Goal: Task Accomplishment & Management: Manage account settings

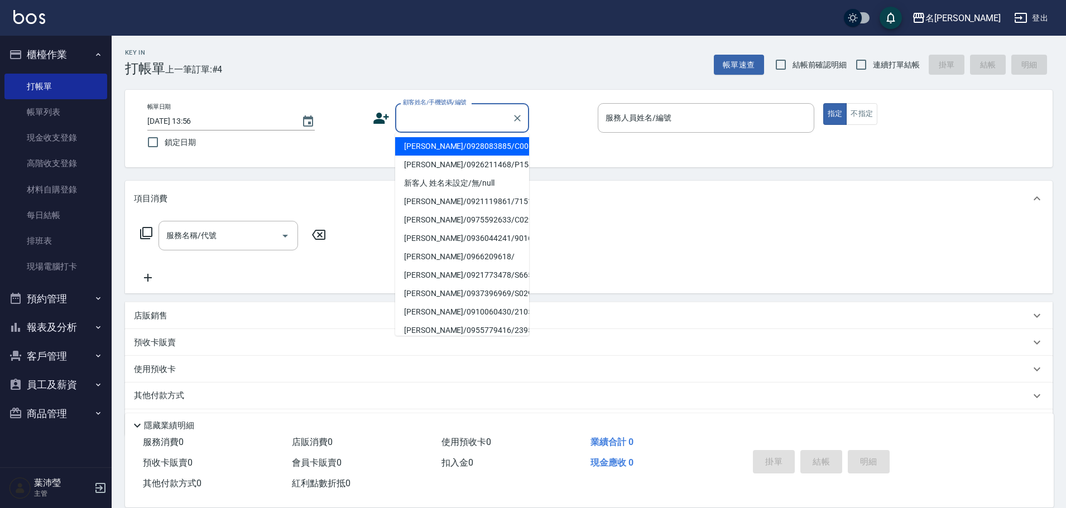
click at [429, 123] on input "顧客姓名/手機號碼/編號" at bounding box center [453, 118] width 107 height 20
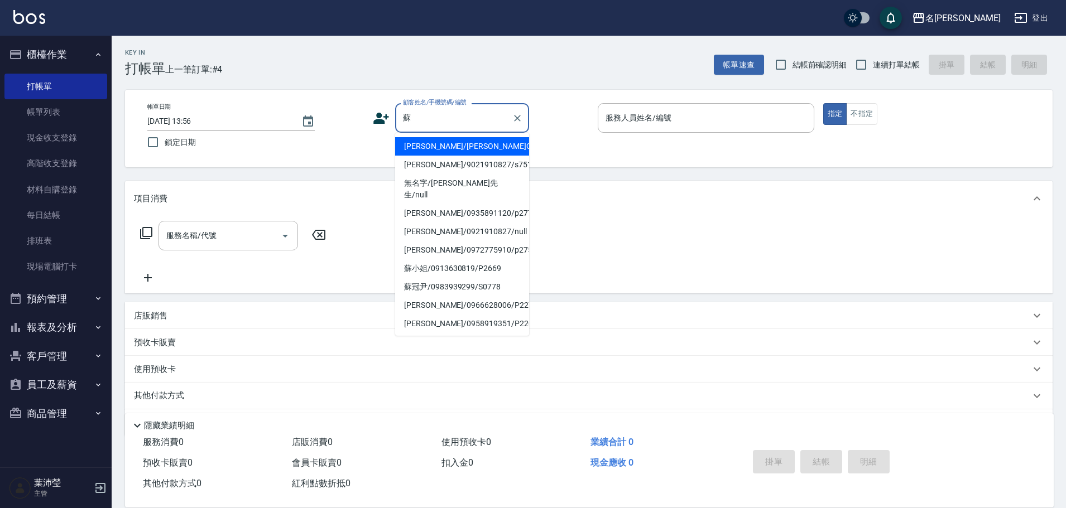
click at [459, 152] on li "[PERSON_NAME]/[PERSON_NAME]C0359/C0359" at bounding box center [462, 146] width 134 height 18
type input "[PERSON_NAME]/[PERSON_NAME]C0359/C0359"
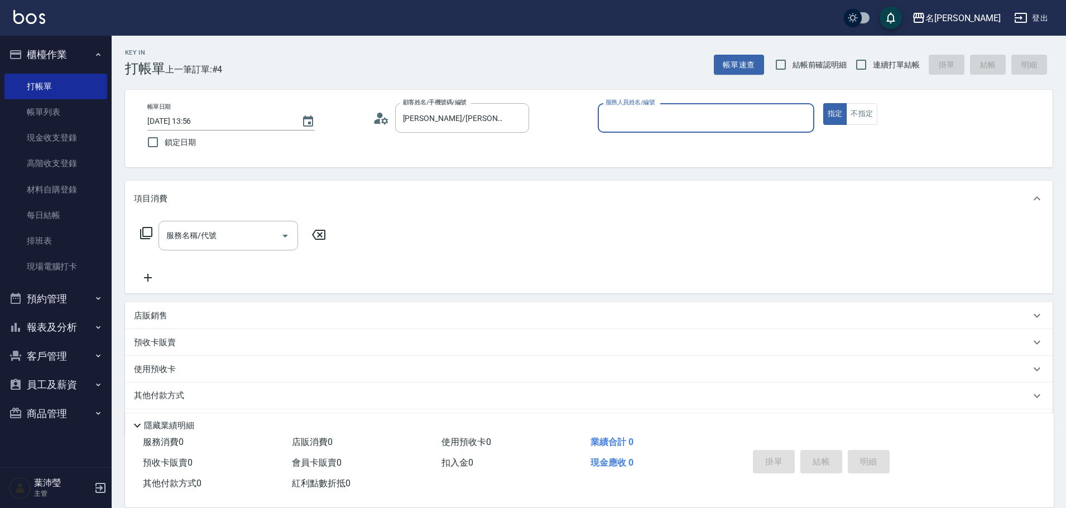
type input "敏卉-2"
click at [147, 233] on icon at bounding box center [146, 233] width 13 height 13
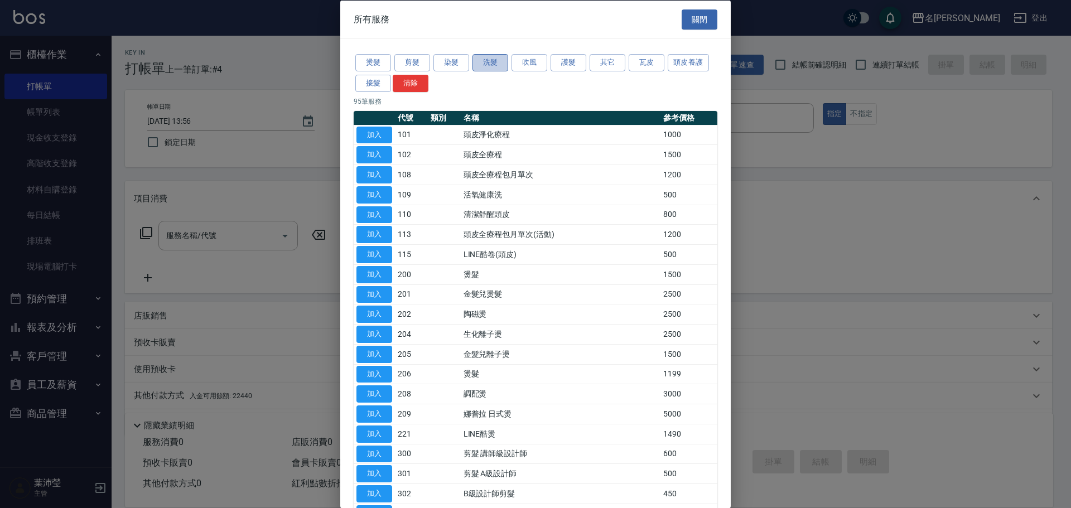
click at [499, 58] on button "洗髮" at bounding box center [491, 62] width 36 height 17
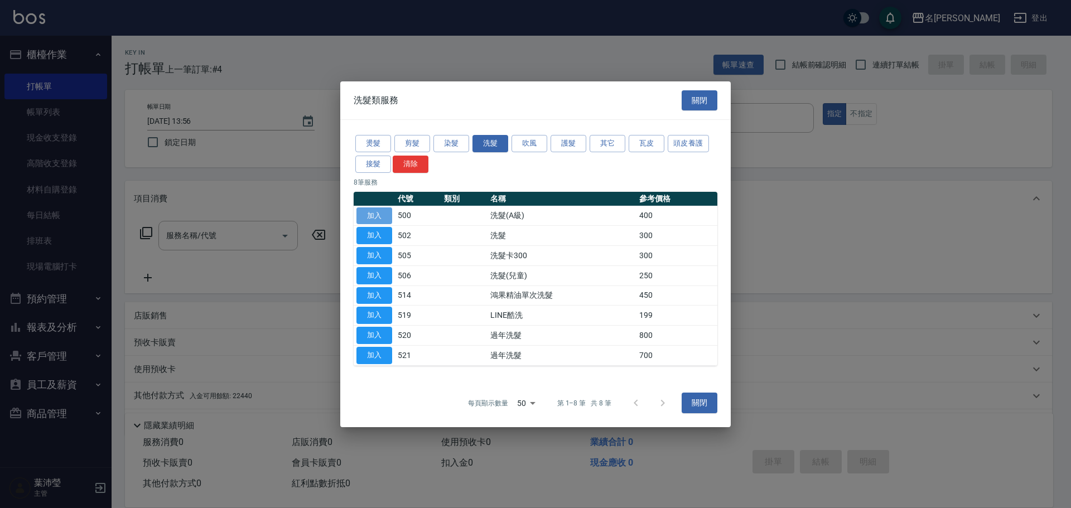
click at [375, 215] on button "加入" at bounding box center [375, 215] width 36 height 17
type input "洗髮(A級)(500)"
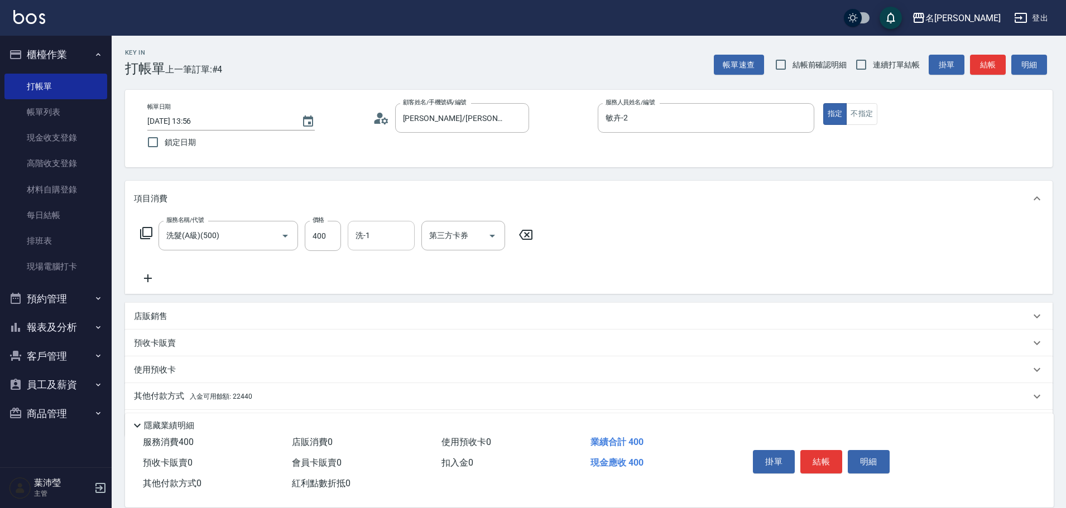
click at [367, 239] on input "洗-1" at bounding box center [381, 236] width 57 height 20
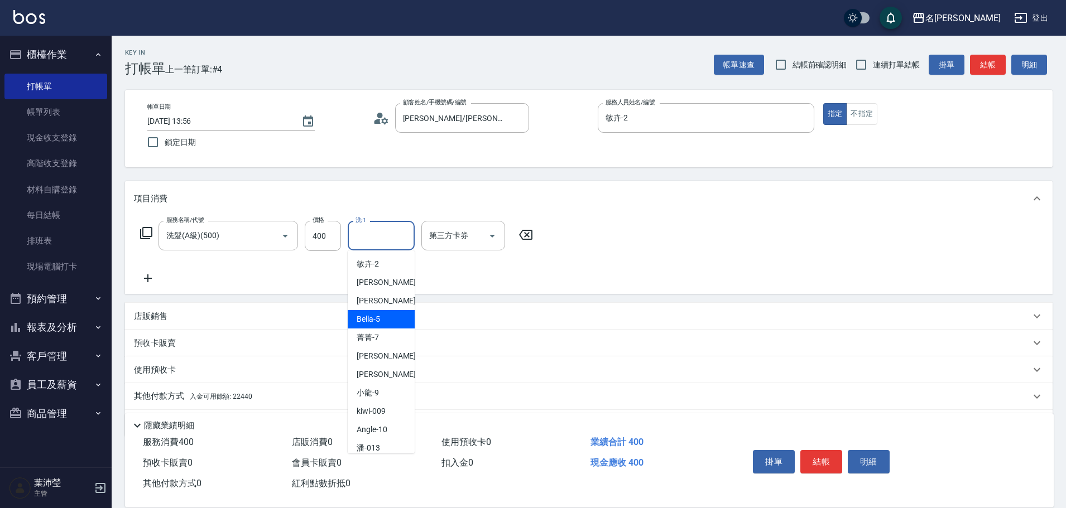
click at [383, 321] on div "Bella -5" at bounding box center [381, 319] width 67 height 18
type input "Bella-5"
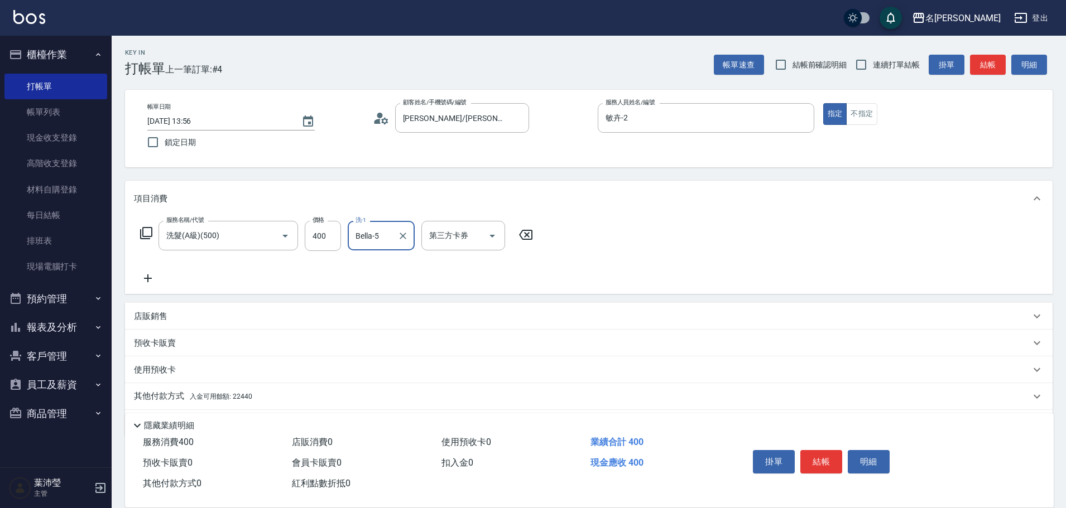
click at [154, 396] on p "其他付款方式 入金可用餘額: 22440" at bounding box center [193, 397] width 118 height 12
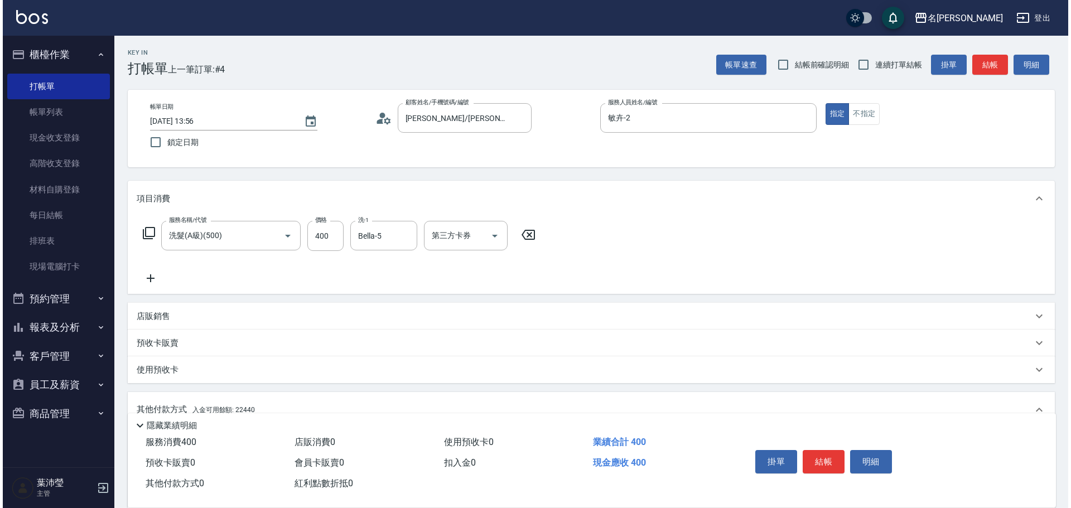
scroll to position [167, 0]
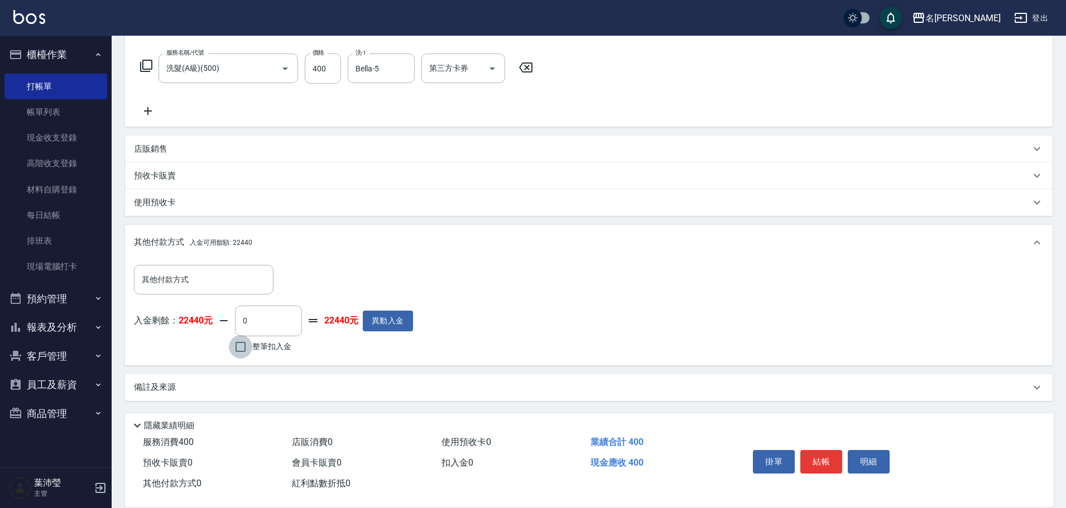
click at [239, 347] on input "整筆扣入金" at bounding box center [240, 346] width 23 height 23
checkbox input "true"
type input "400"
click at [858, 452] on button "明細" at bounding box center [869, 461] width 42 height 23
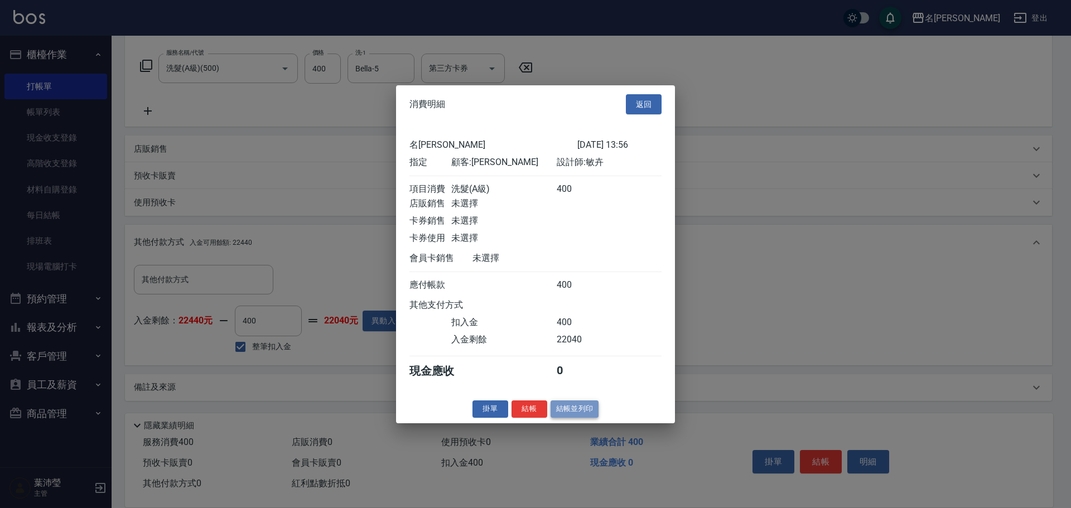
click at [574, 418] on button "結帳並列印" at bounding box center [575, 409] width 49 height 17
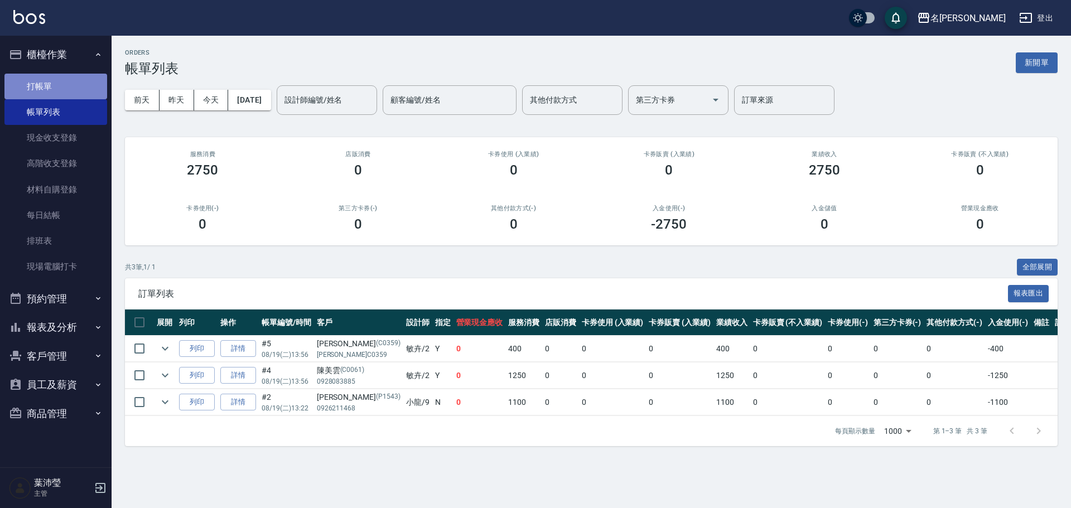
click at [72, 87] on link "打帳單" at bounding box center [55, 87] width 103 height 26
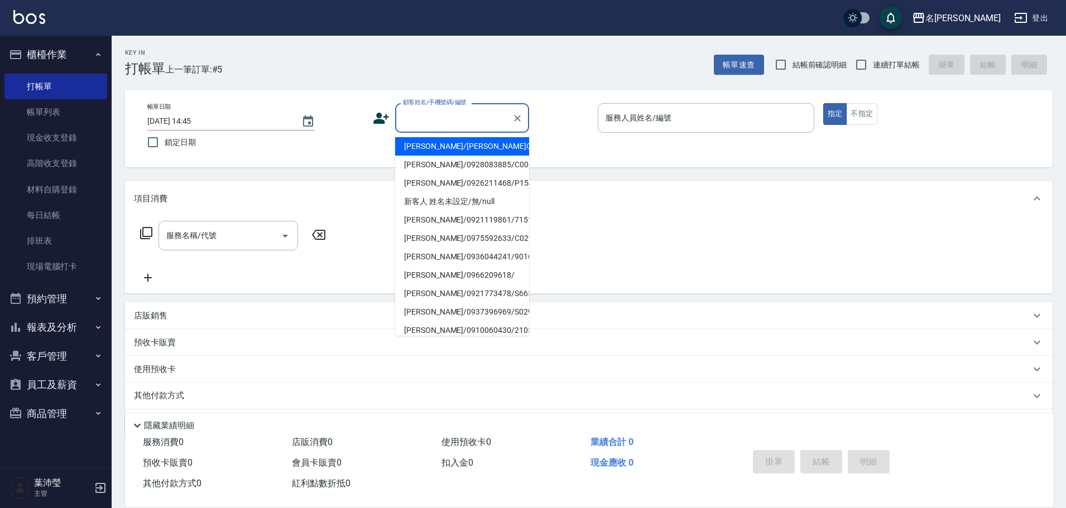
click at [465, 123] on input "顧客姓名/手機號碼/編號" at bounding box center [453, 118] width 107 height 20
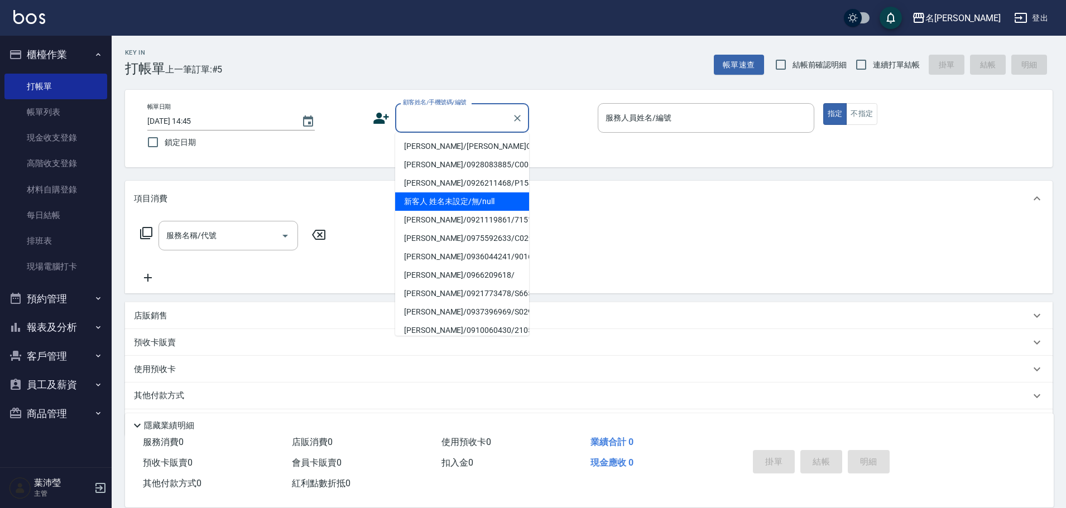
click at [443, 195] on li "新客人 姓名未設定/無/null" at bounding box center [462, 202] width 134 height 18
type input "新客人 姓名未設定/無/null"
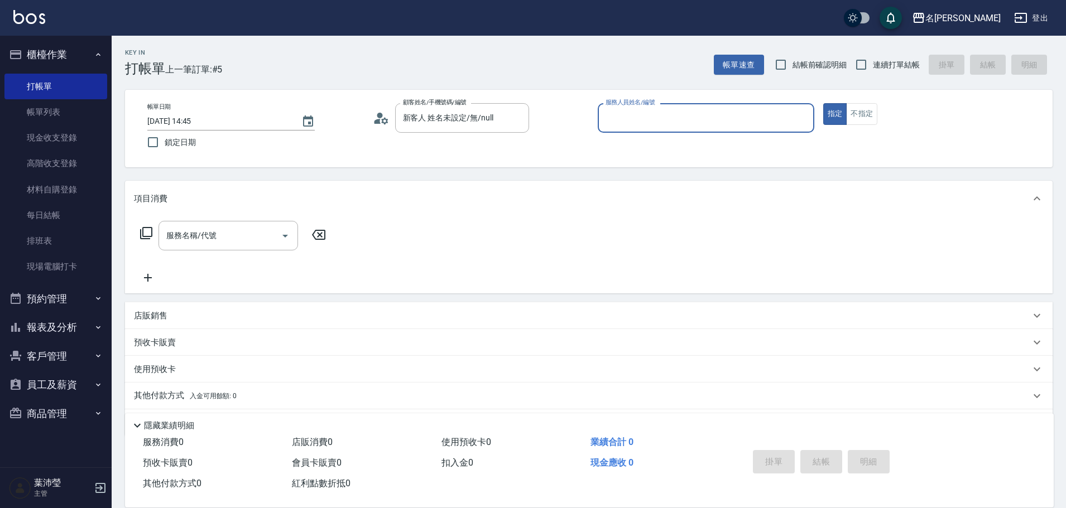
click at [613, 131] on div "服務人員姓名/編號" at bounding box center [706, 118] width 217 height 30
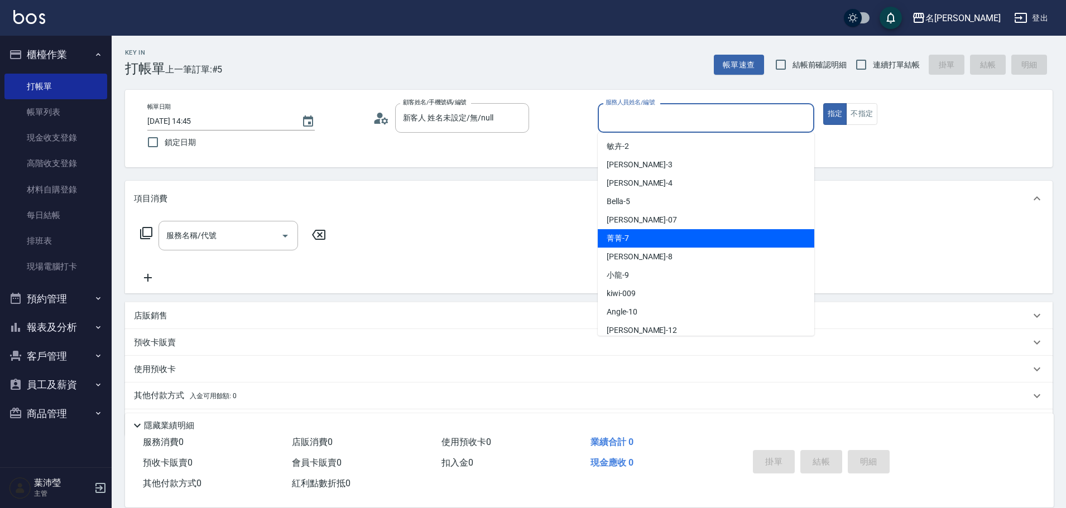
click at [626, 233] on div "菁菁 -7" at bounding box center [706, 238] width 217 height 18
type input "菁菁-7"
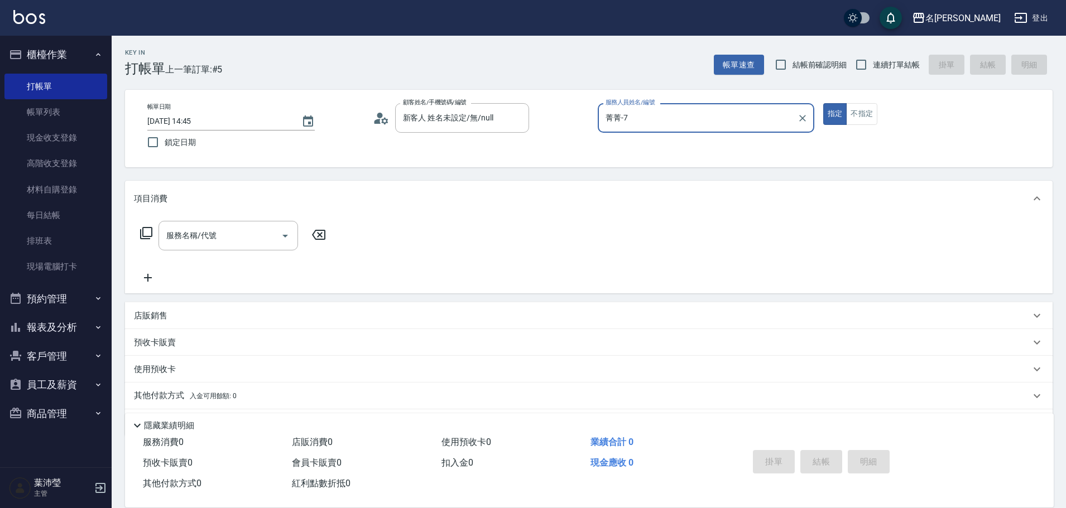
click at [148, 233] on icon at bounding box center [146, 233] width 13 height 13
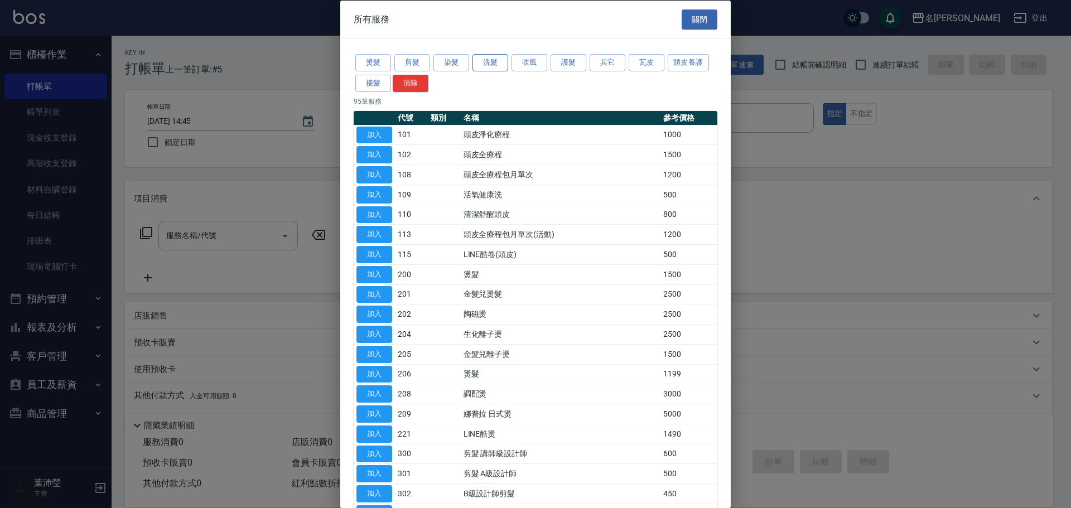
click at [488, 59] on button "洗髮" at bounding box center [491, 62] width 36 height 17
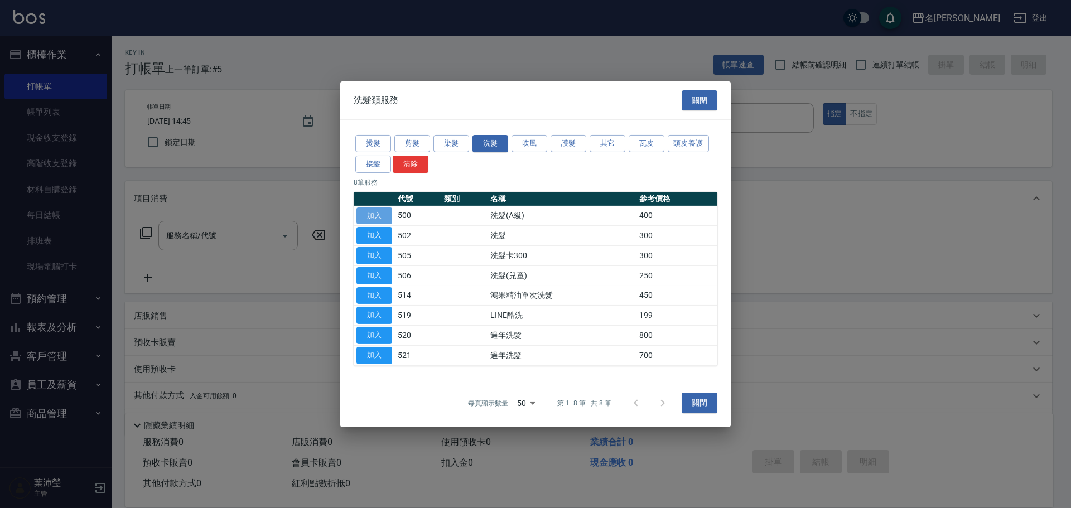
click at [383, 220] on button "加入" at bounding box center [375, 215] width 36 height 17
type input "洗髮(A級)(500)"
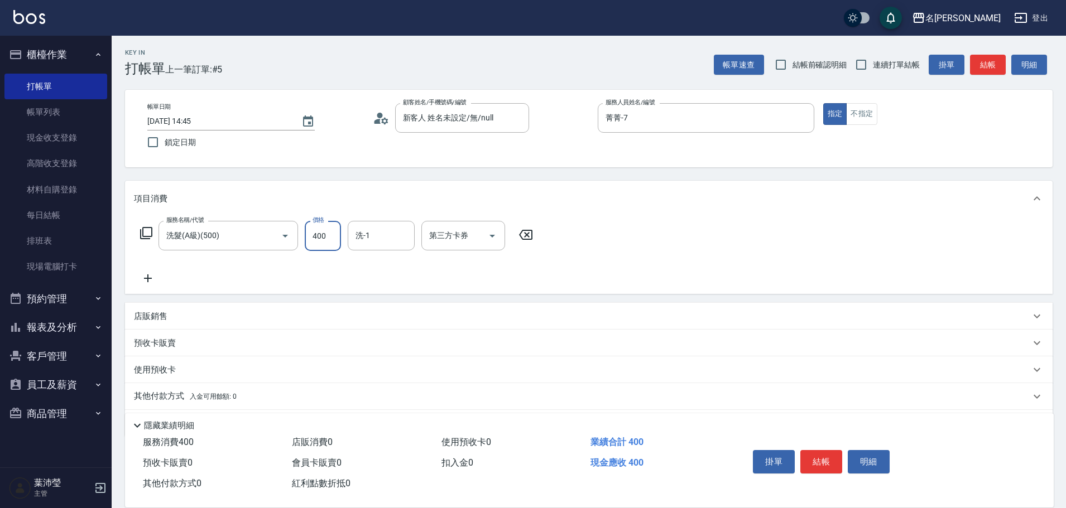
click at [338, 236] on input "400" at bounding box center [323, 236] width 36 height 30
type input "420"
click at [813, 459] on button "結帳" at bounding box center [821, 461] width 42 height 23
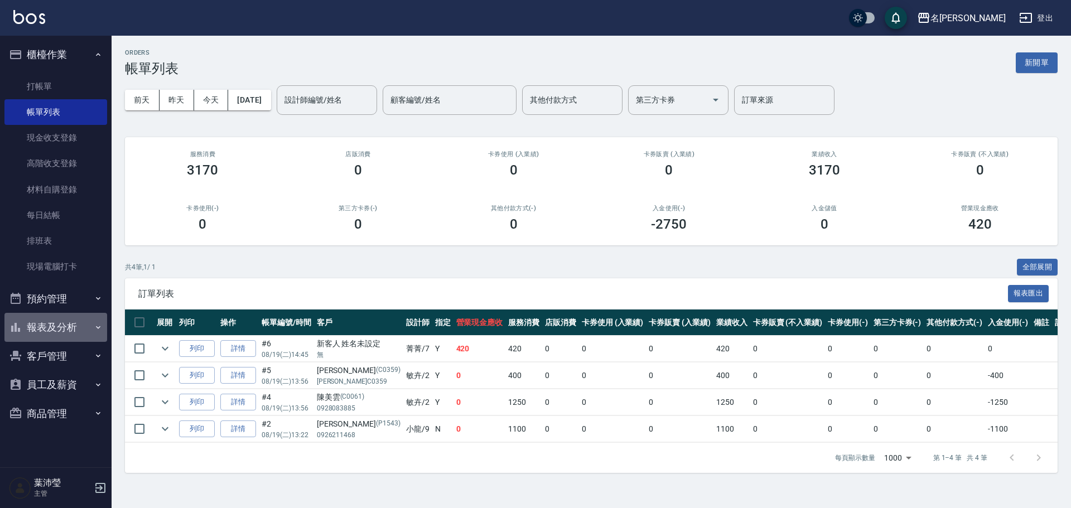
click at [74, 333] on button "報表及分析" at bounding box center [55, 327] width 103 height 29
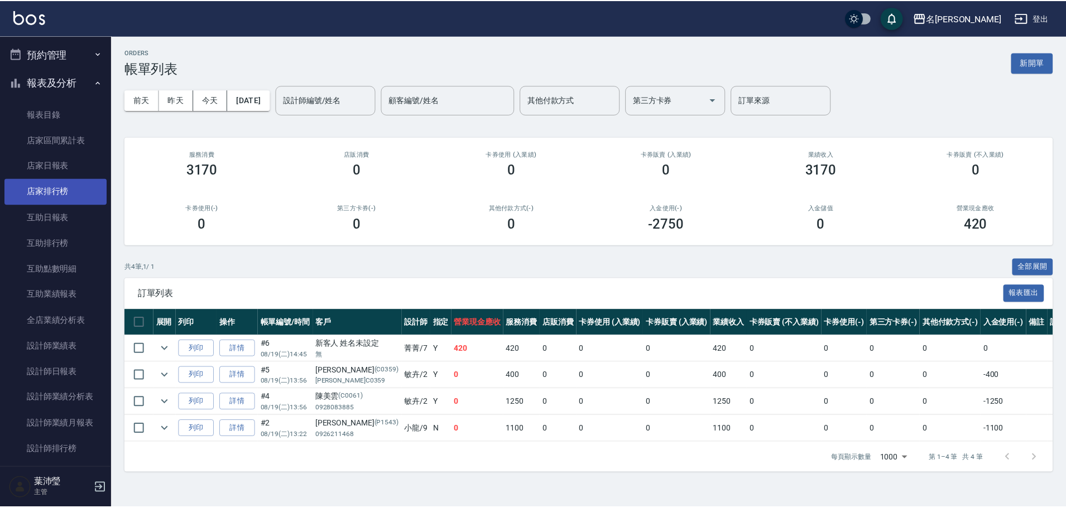
scroll to position [279, 0]
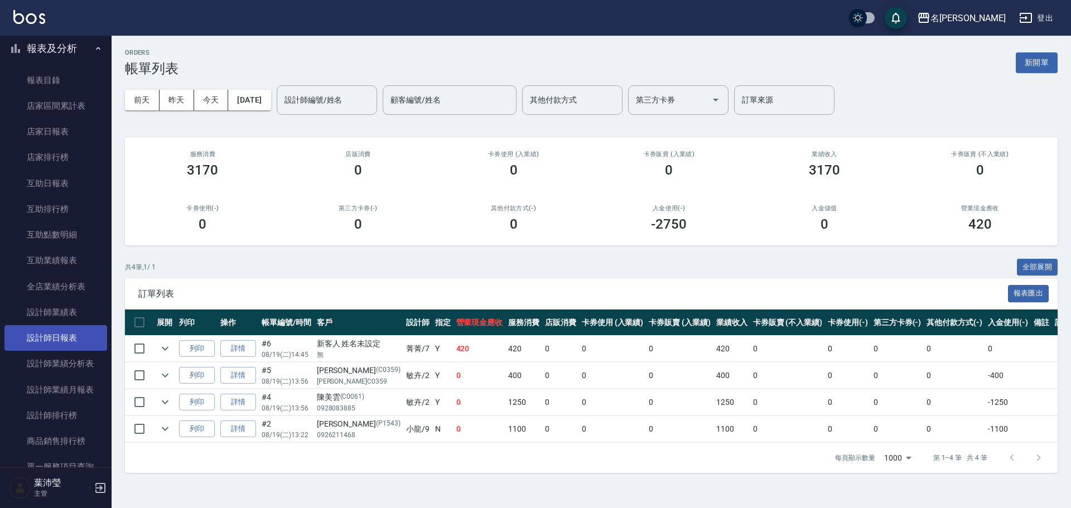
click at [70, 343] on link "設計師日報表" at bounding box center [55, 338] width 103 height 26
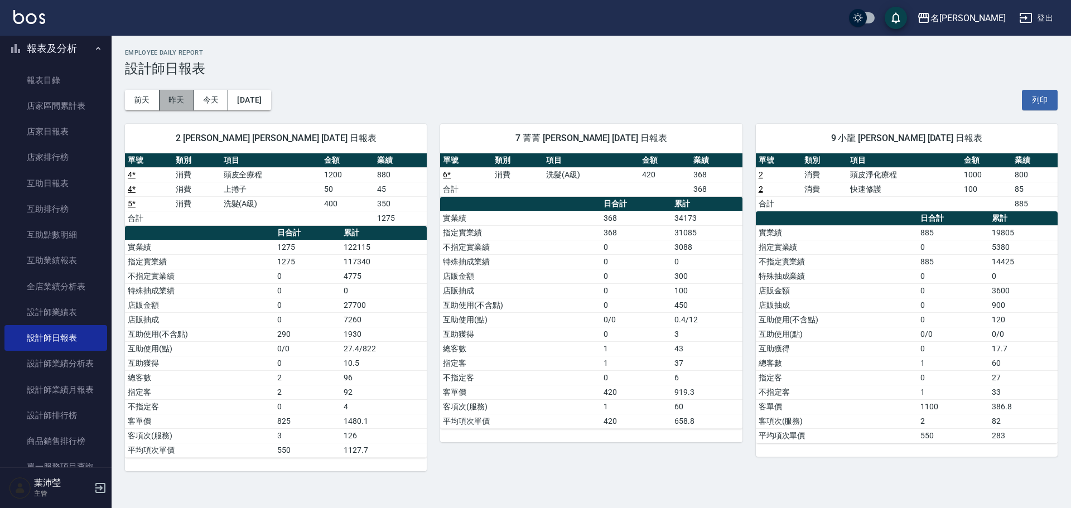
click at [180, 100] on button "昨天" at bounding box center [177, 100] width 35 height 21
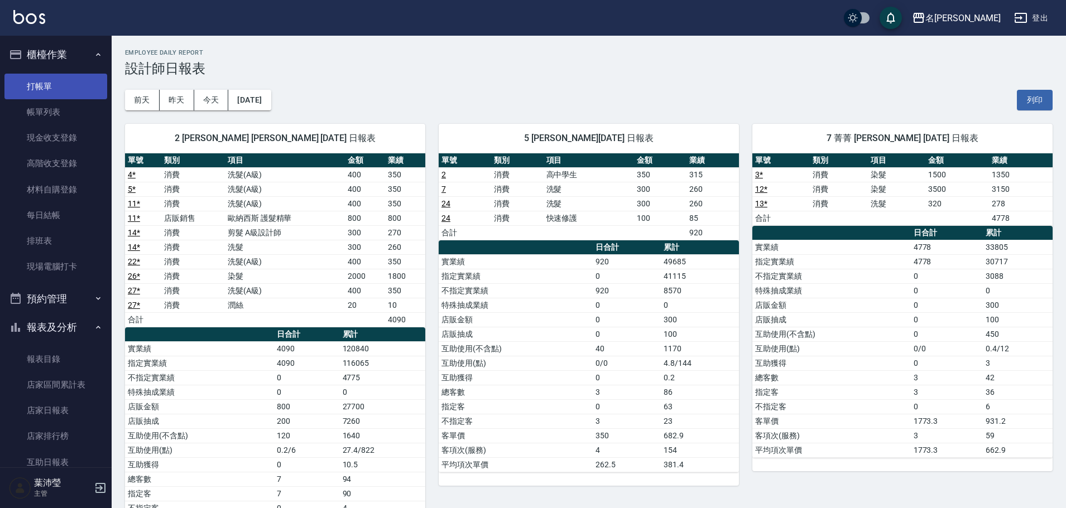
click at [64, 89] on link "打帳單" at bounding box center [55, 87] width 103 height 26
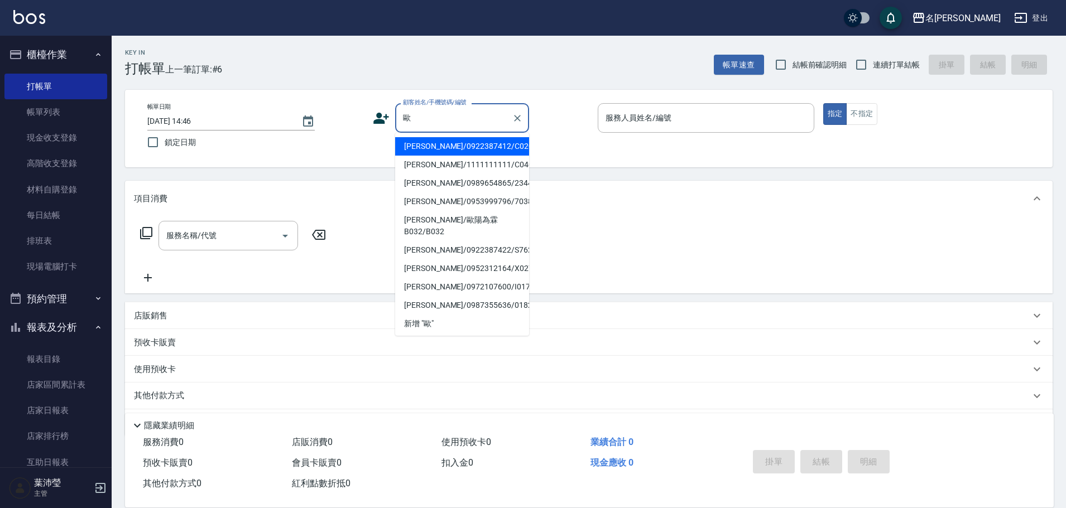
click at [462, 160] on li "[PERSON_NAME]/1111111111/C0403" at bounding box center [462, 165] width 134 height 18
type input "[PERSON_NAME]/1111111111/C0403"
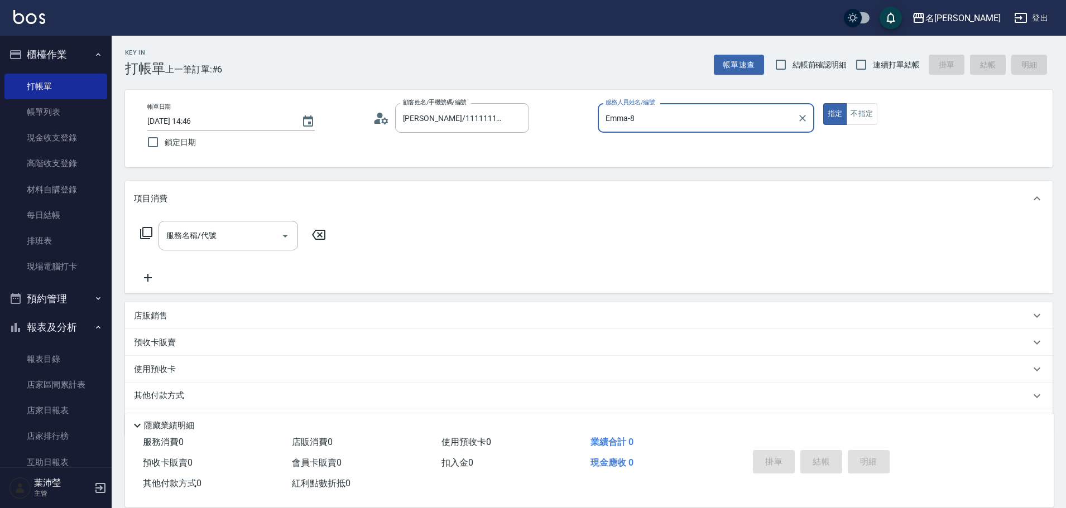
type input "Emma-8"
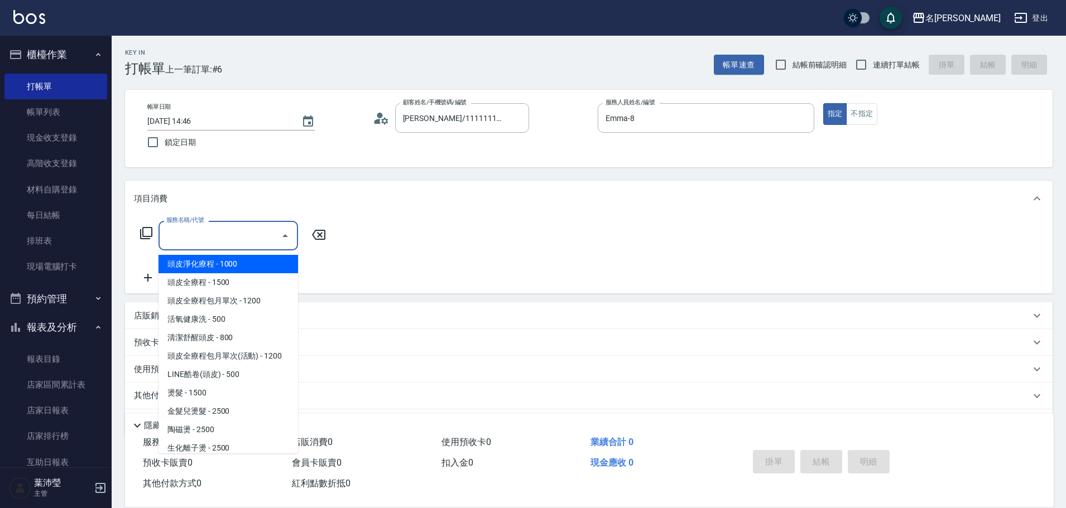
click at [251, 239] on input "服務名稱/代號" at bounding box center [220, 236] width 113 height 20
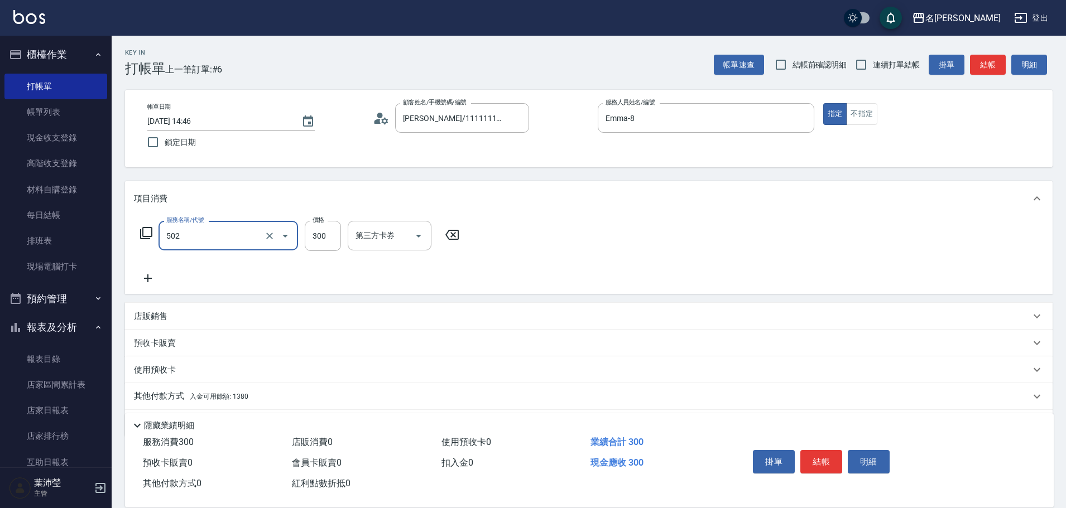
type input "洗髮(502)"
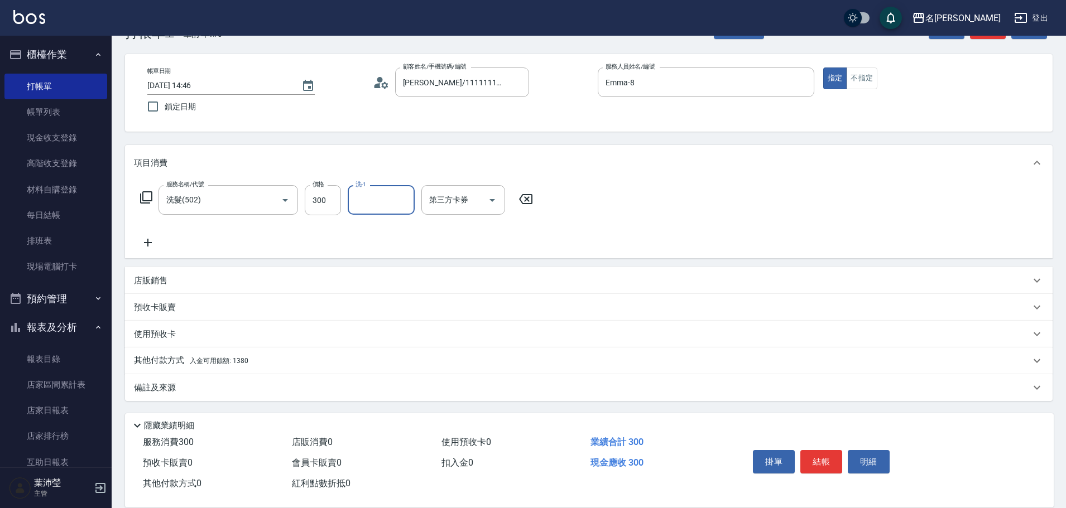
click at [283, 352] on div "其他付款方式 入金可用餘額: 1380" at bounding box center [589, 361] width 928 height 27
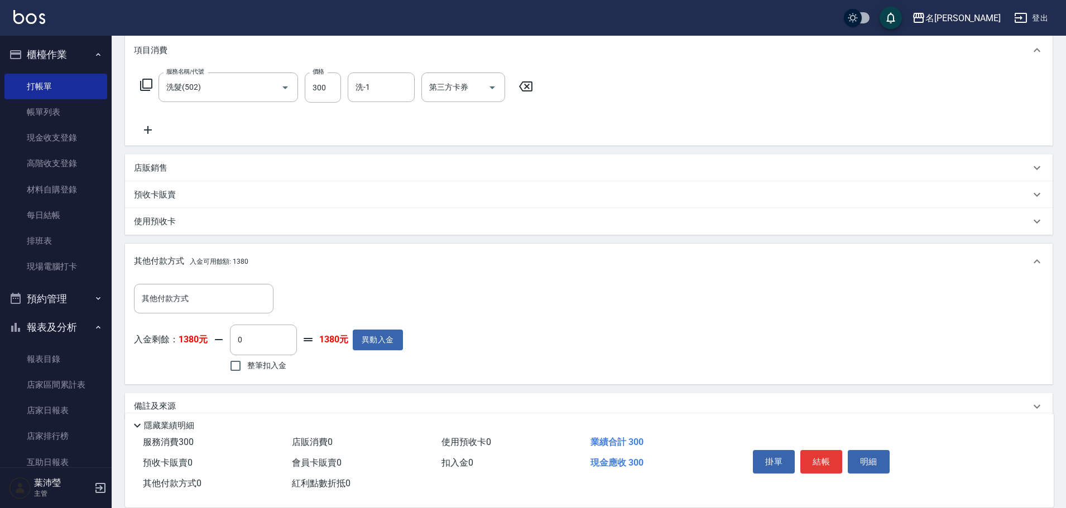
click at [276, 358] on label "整筆扣入金" at bounding box center [255, 365] width 63 height 23
click at [247, 358] on input "整筆扣入金" at bounding box center [235, 365] width 23 height 23
checkbox input "true"
type input "300"
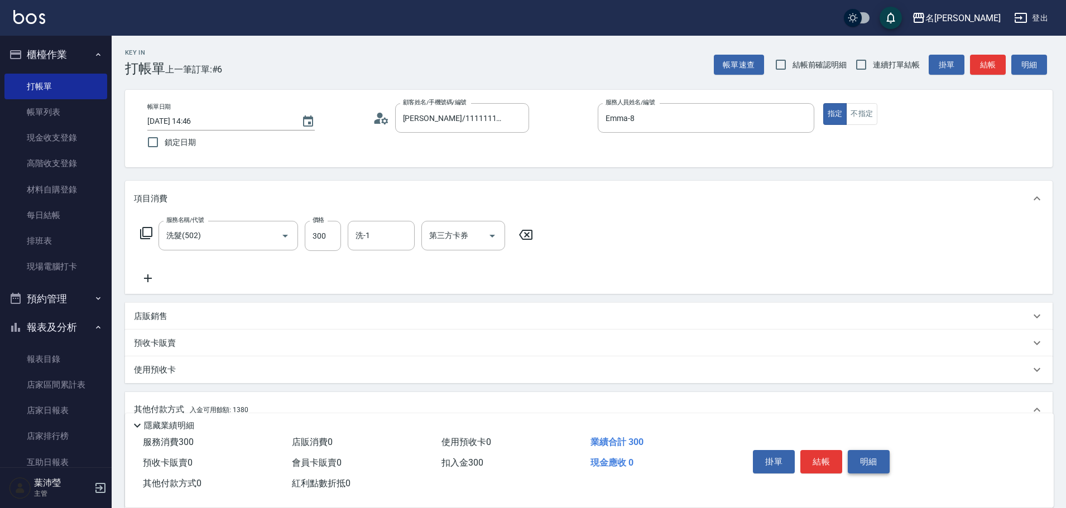
click at [881, 456] on button "明細" at bounding box center [869, 461] width 42 height 23
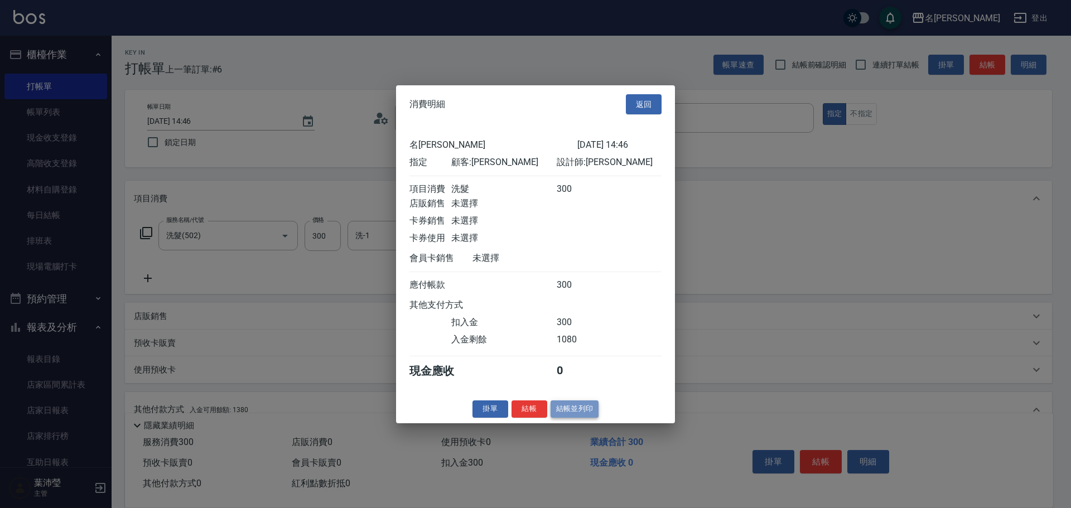
click at [578, 418] on button "結帳並列印" at bounding box center [575, 409] width 49 height 17
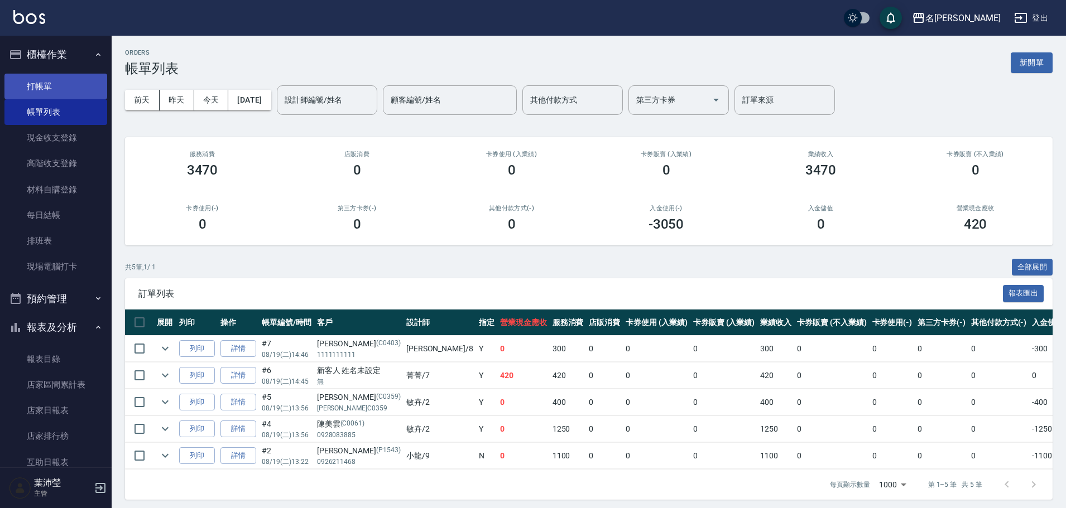
click at [82, 92] on link "打帳單" at bounding box center [55, 87] width 103 height 26
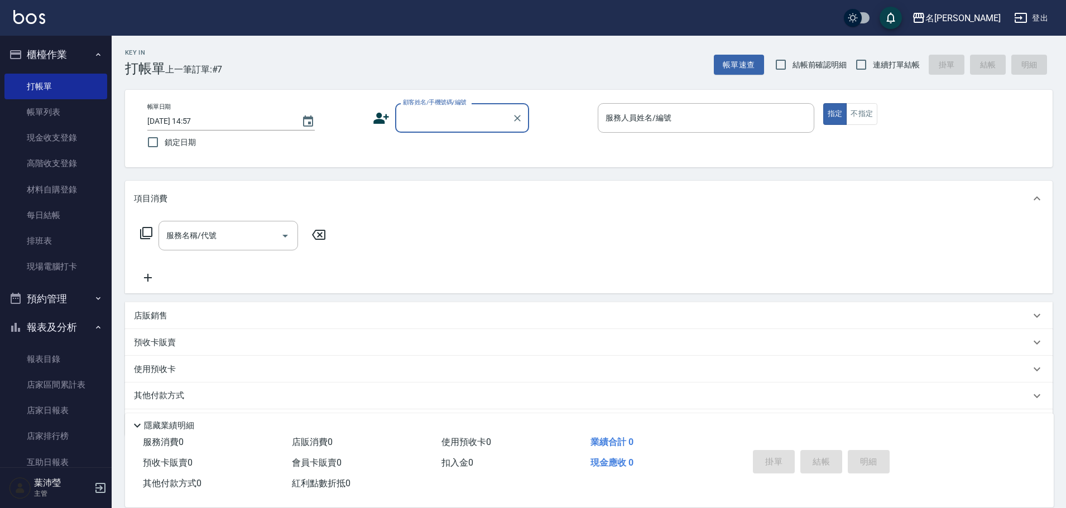
click at [413, 122] on input "顧客姓名/手機號碼/編號" at bounding box center [453, 118] width 107 height 20
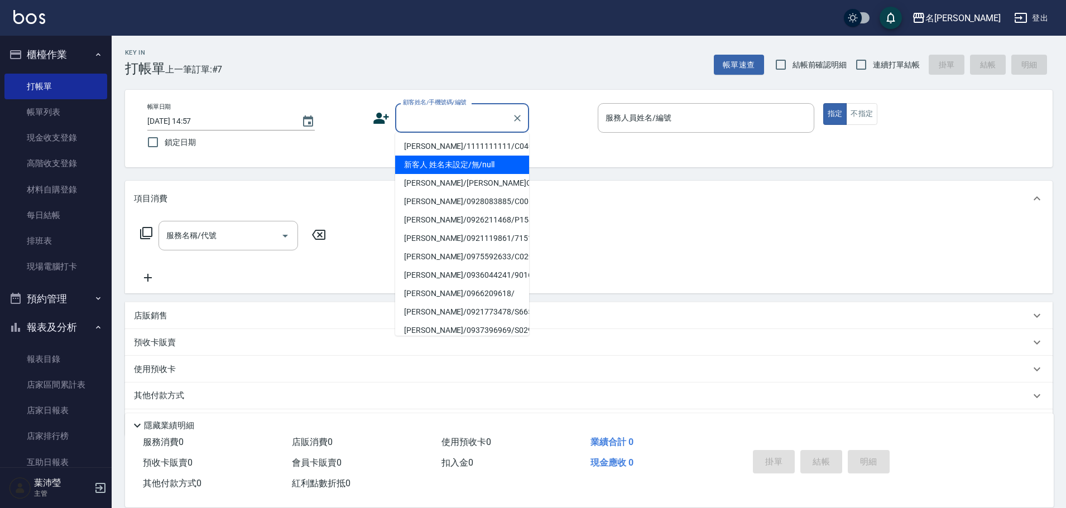
click at [439, 157] on li "新客人 姓名未設定/無/null" at bounding box center [462, 165] width 134 height 18
type input "新客人 姓名未設定/無/null"
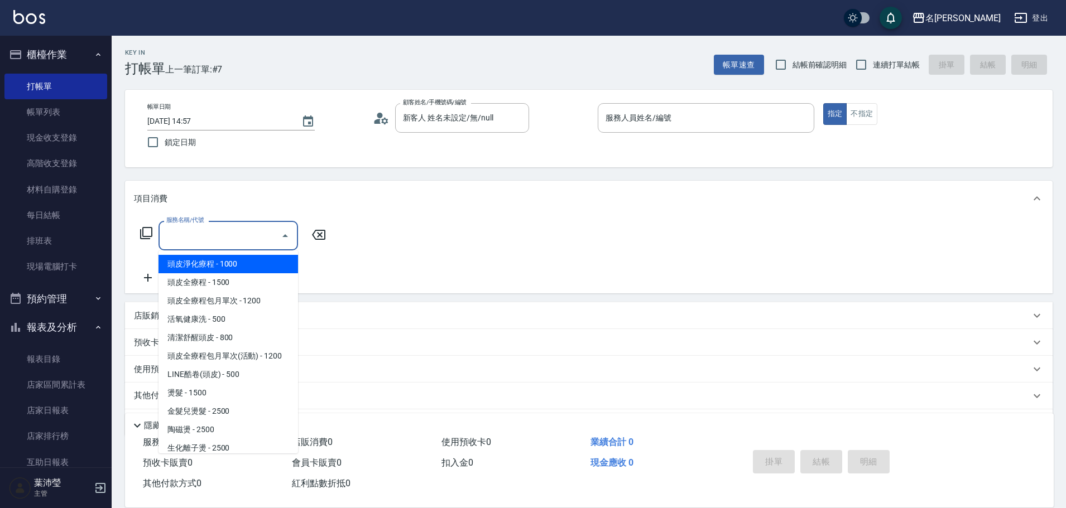
drag, startPoint x: 237, startPoint y: 236, endPoint x: 208, endPoint y: 267, distance: 41.9
click at [232, 242] on input "服務名稱/代號" at bounding box center [220, 236] width 113 height 20
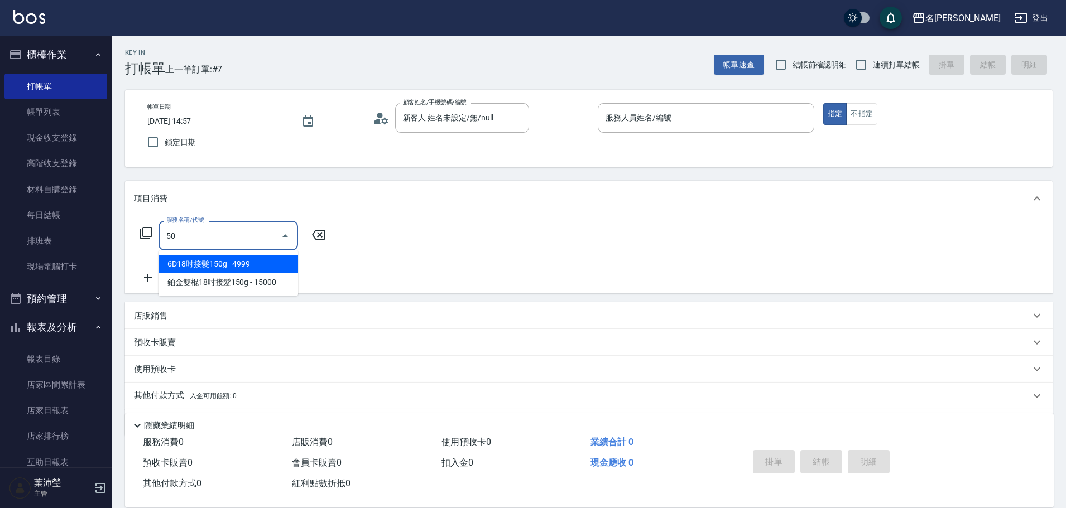
drag, startPoint x: 139, startPoint y: 241, endPoint x: 122, endPoint y: 241, distance: 16.7
click at [125, 241] on div "服務名稱/代號 50 服務名稱/代號" at bounding box center [589, 255] width 928 height 77
type input "高中學生(306)"
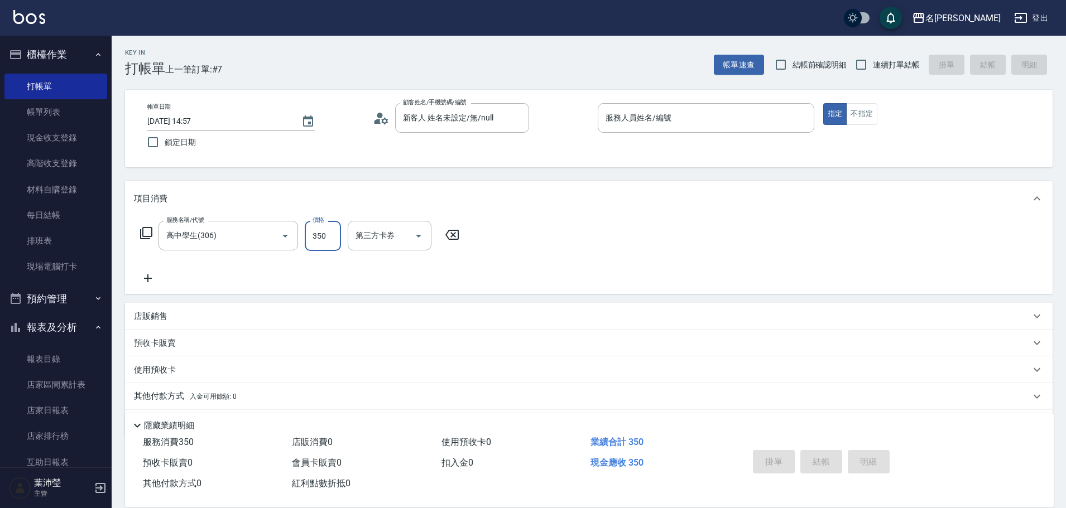
type input "350"
click at [688, 128] on input "服務人員姓名/編號" at bounding box center [706, 118] width 206 height 20
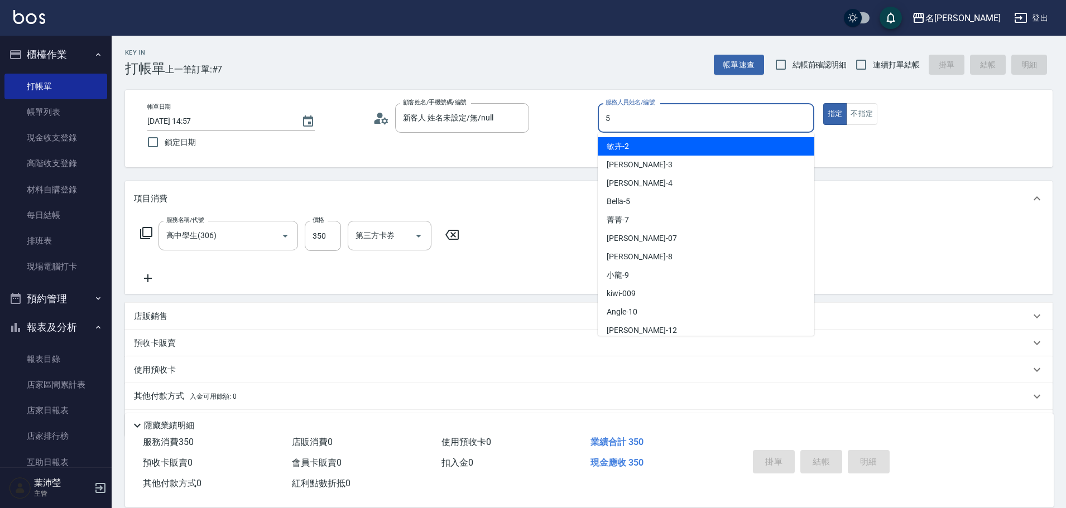
type input "Bella-5"
type button "true"
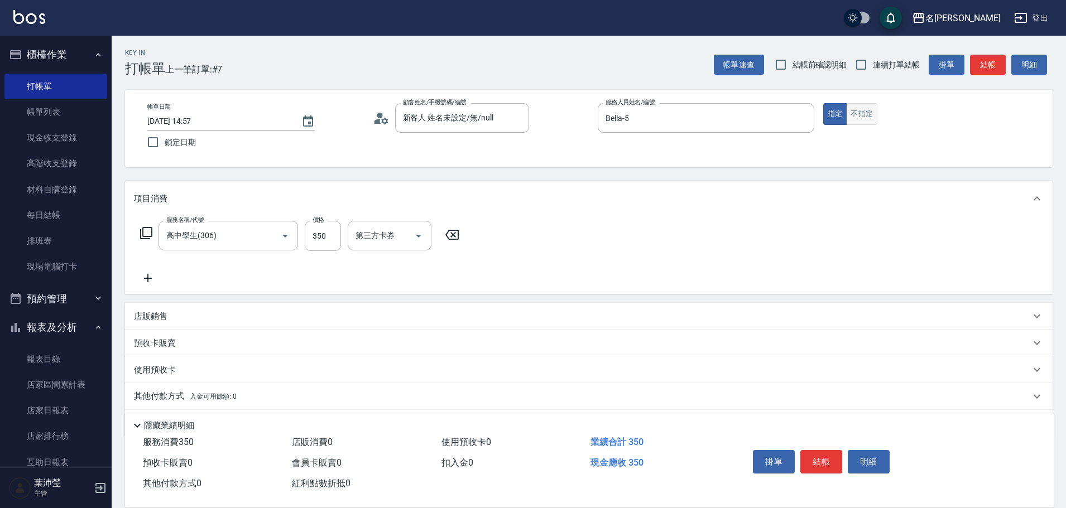
click at [875, 115] on button "不指定" at bounding box center [861, 114] width 31 height 22
click at [986, 64] on button "結帳" at bounding box center [988, 65] width 36 height 21
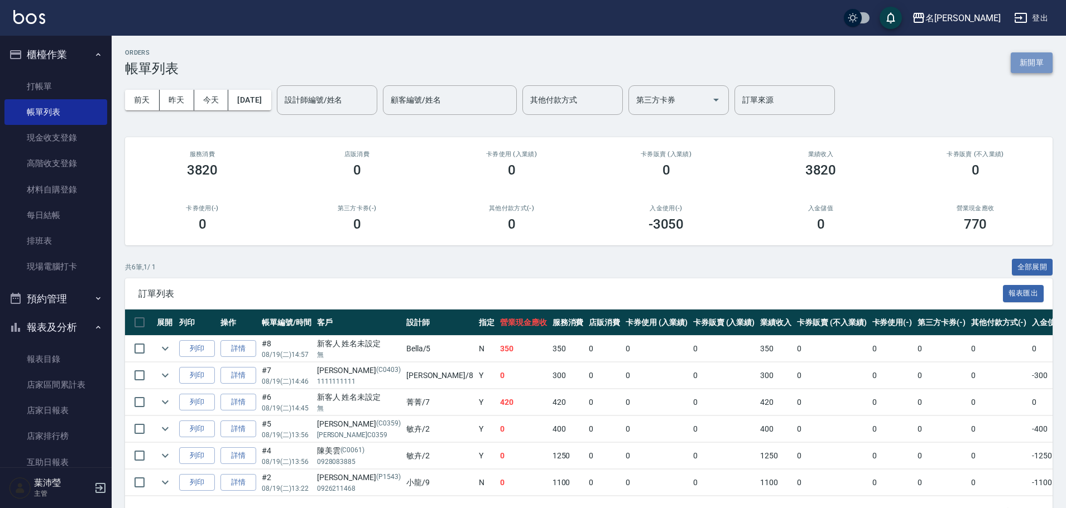
click at [1015, 55] on button "新開單" at bounding box center [1032, 62] width 42 height 21
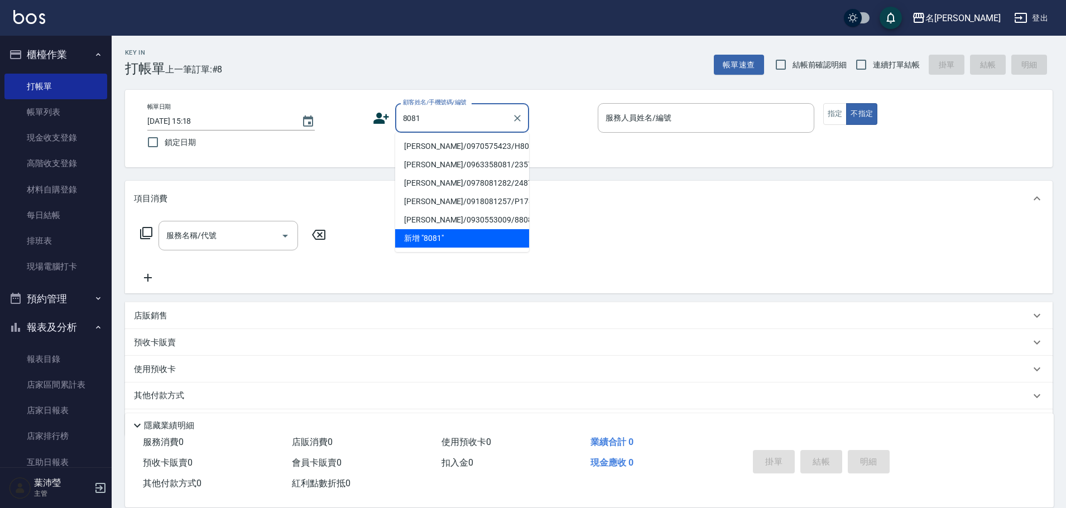
click at [453, 146] on li "[PERSON_NAME]/0970575423/H8081" at bounding box center [462, 146] width 134 height 18
type input "[PERSON_NAME]/0970575423/H8081"
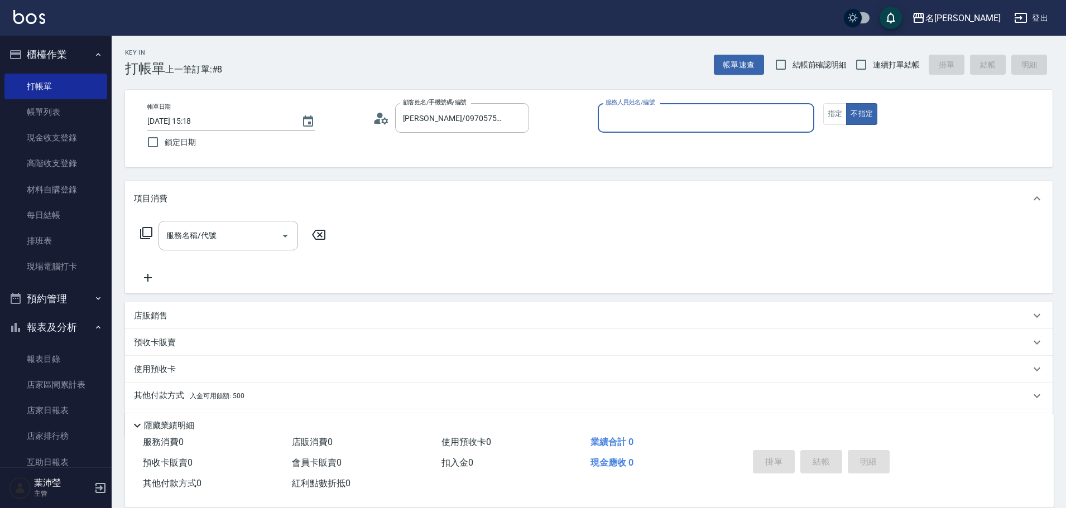
click at [665, 121] on input "服務人員姓名/編號" at bounding box center [706, 118] width 206 height 20
type input "Emma-8"
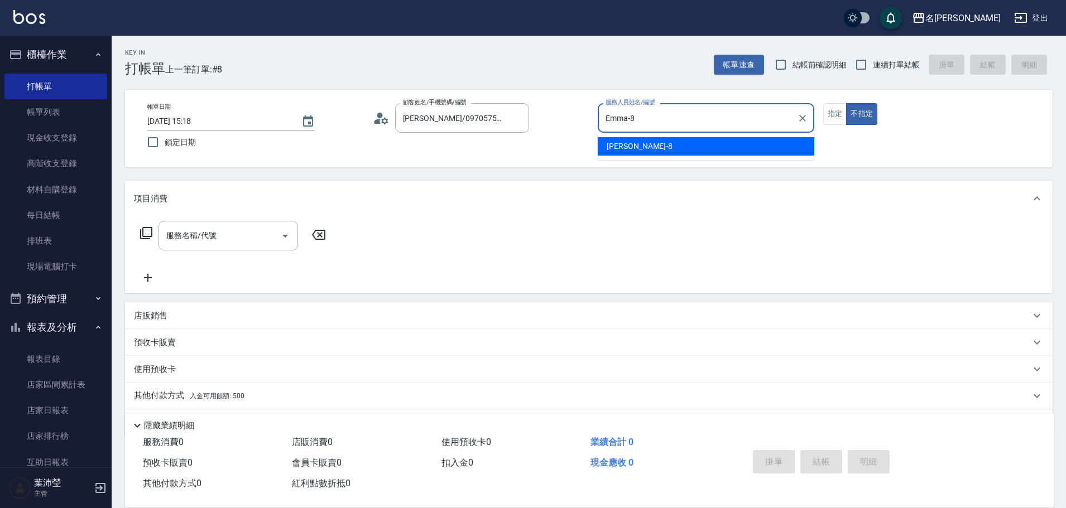
type button "false"
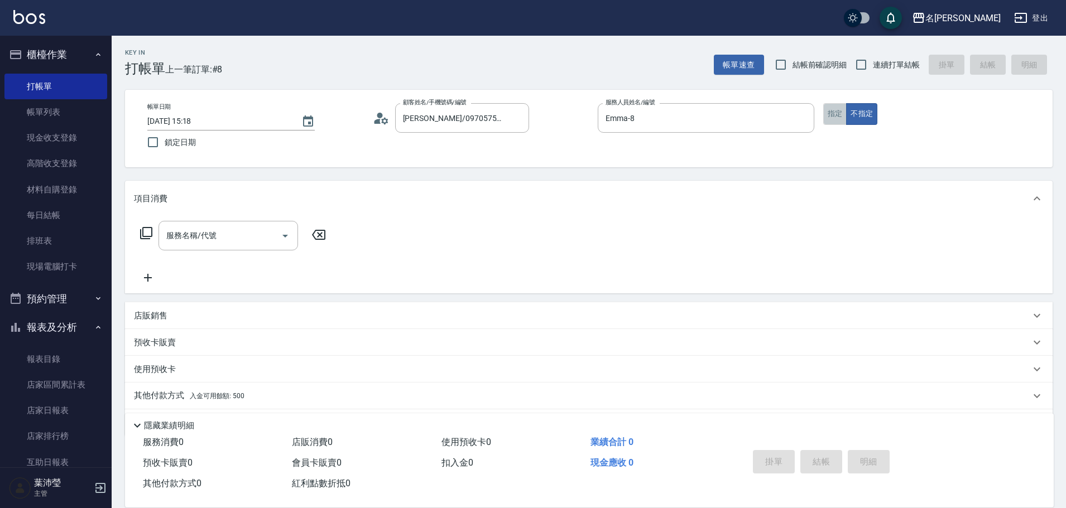
click at [832, 119] on button "指定" at bounding box center [835, 114] width 24 height 22
click at [251, 236] on input "服務名稱/代號" at bounding box center [220, 236] width 113 height 20
drag, startPoint x: 251, startPoint y: 233, endPoint x: 156, endPoint y: 242, distance: 95.2
click at [156, 242] on div "服務名稱/代號 02 服務名稱/代號" at bounding box center [233, 236] width 199 height 30
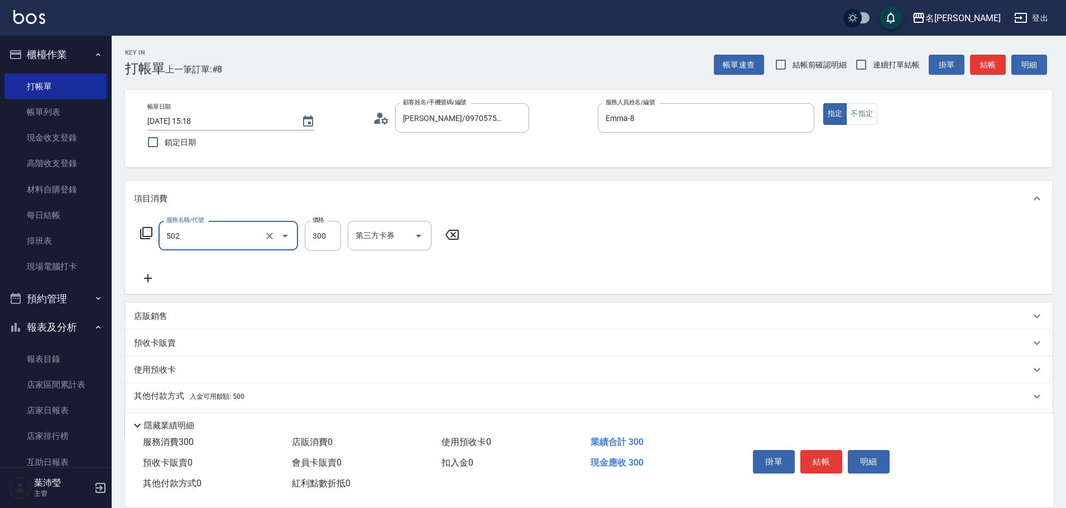
type input "洗髮(502)"
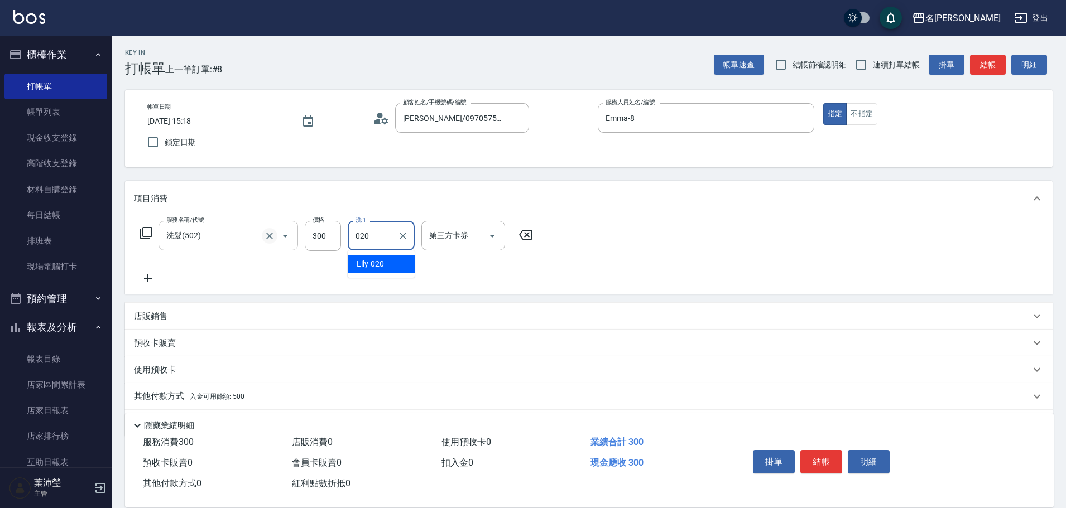
type input "Lily-020"
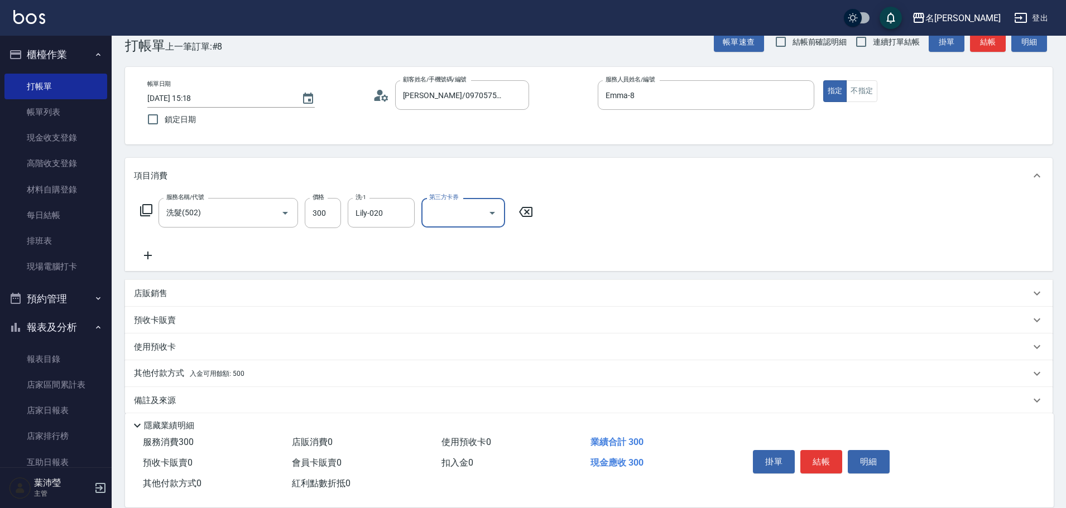
scroll to position [36, 0]
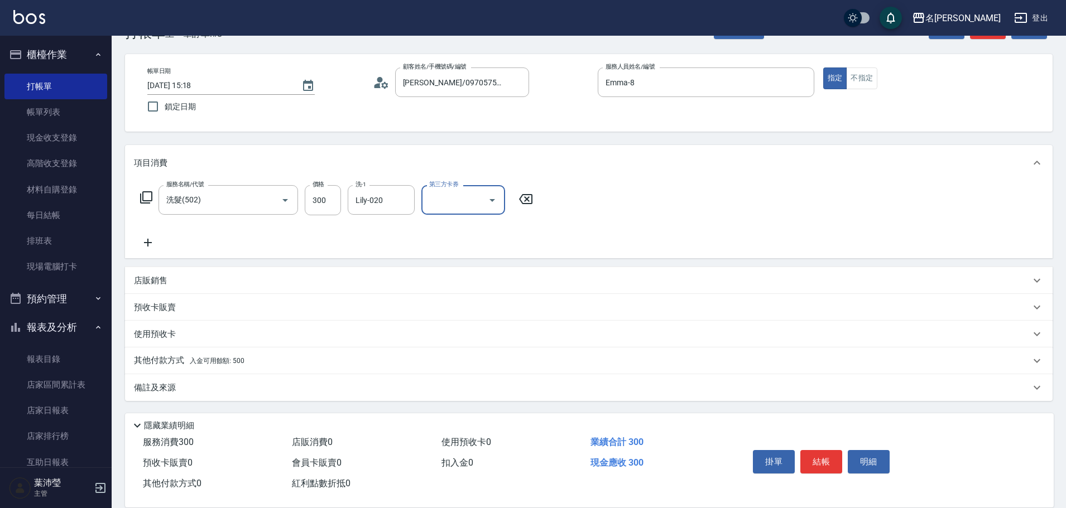
click at [272, 363] on div "其他付款方式 入金可用餘額: 500" at bounding box center [582, 361] width 896 height 12
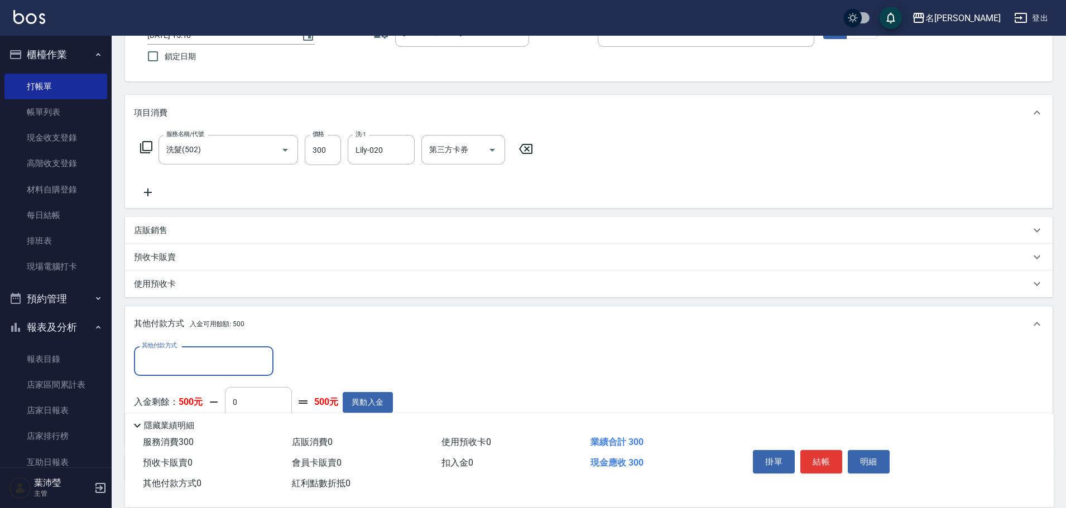
scroll to position [0, 0]
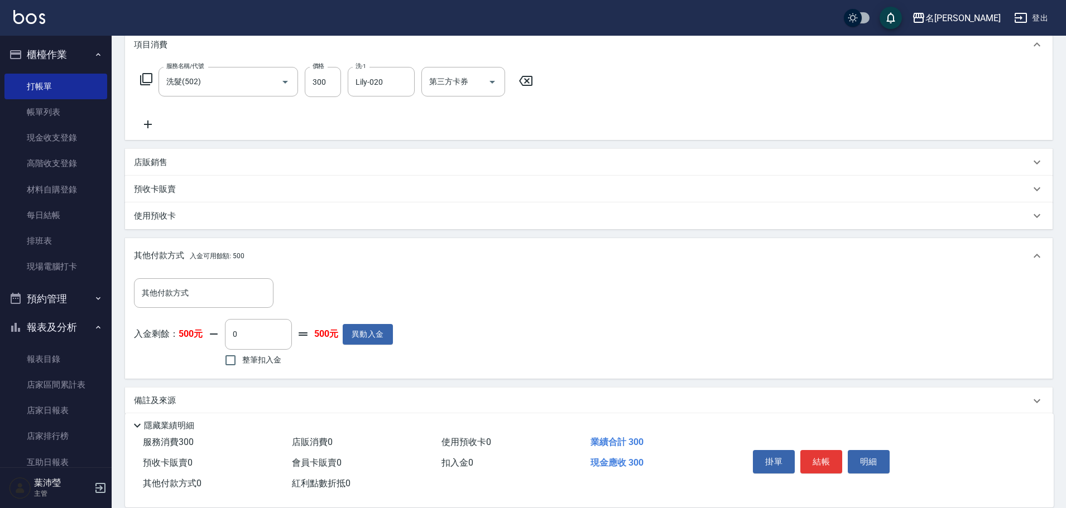
click at [261, 367] on label "整筆扣入金" at bounding box center [250, 360] width 63 height 23
click at [242, 367] on input "整筆扣入金" at bounding box center [230, 360] width 23 height 23
checkbox input "true"
type input "300"
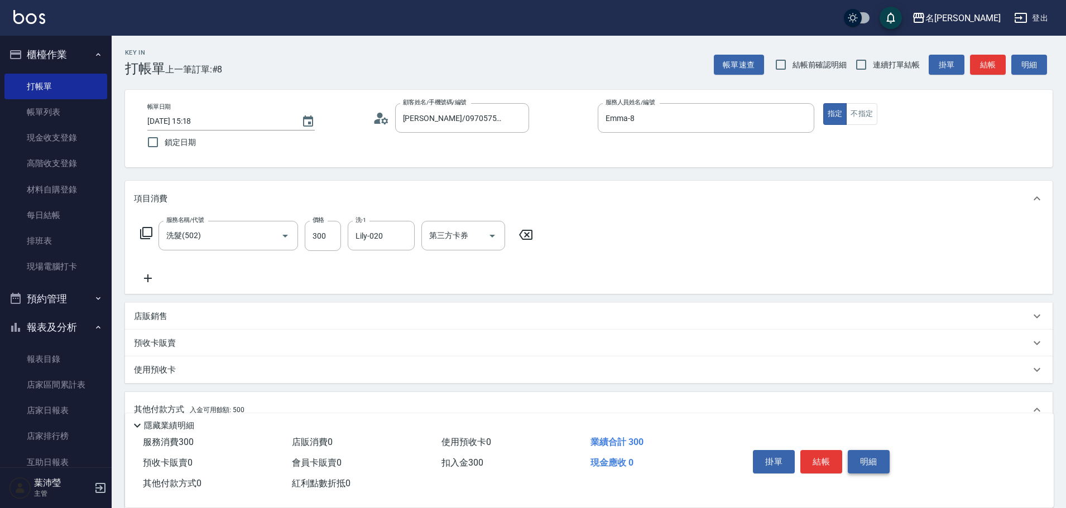
click at [853, 453] on button "明細" at bounding box center [869, 461] width 42 height 23
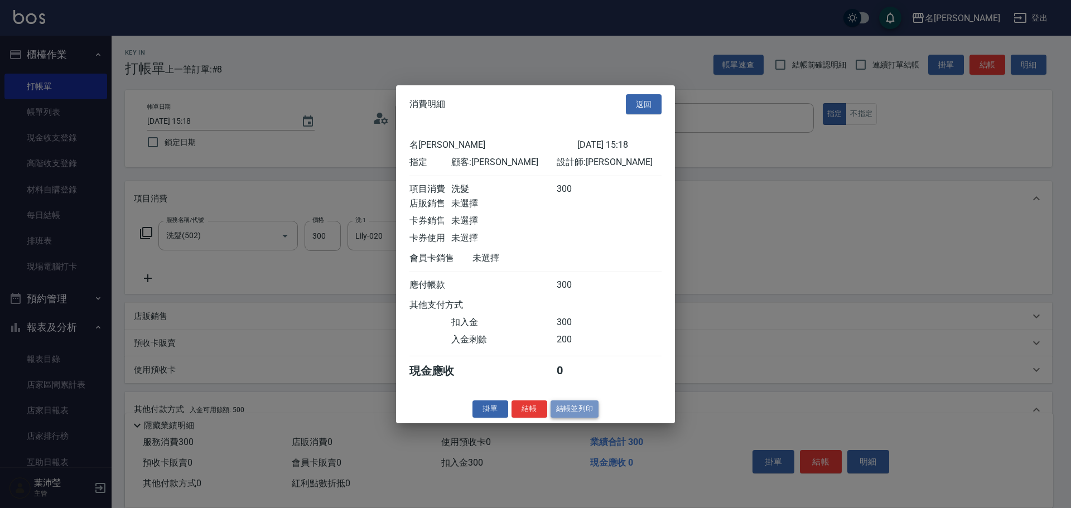
click at [566, 417] on button "結帳並列印" at bounding box center [575, 409] width 49 height 17
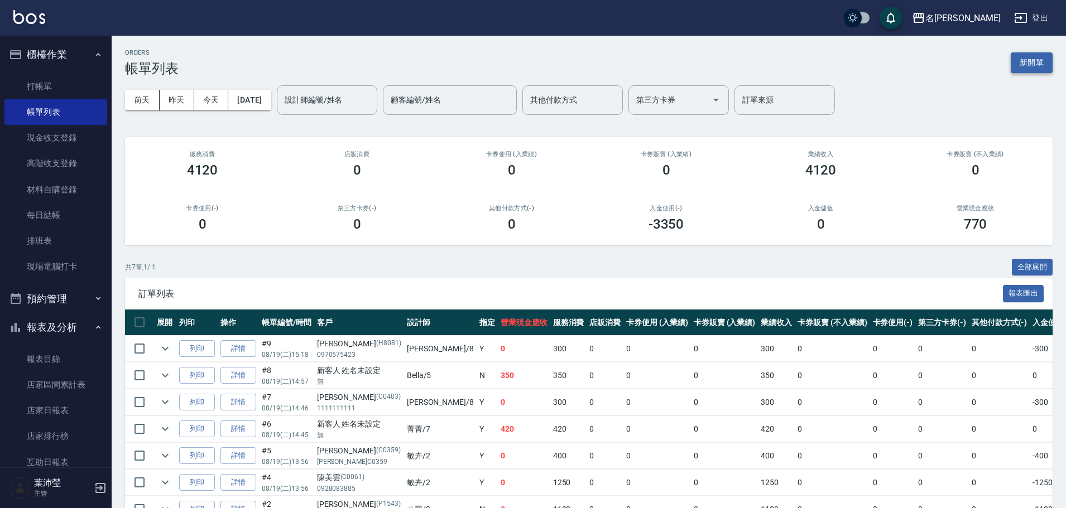
click at [1015, 67] on button "新開單" at bounding box center [1032, 62] width 42 height 21
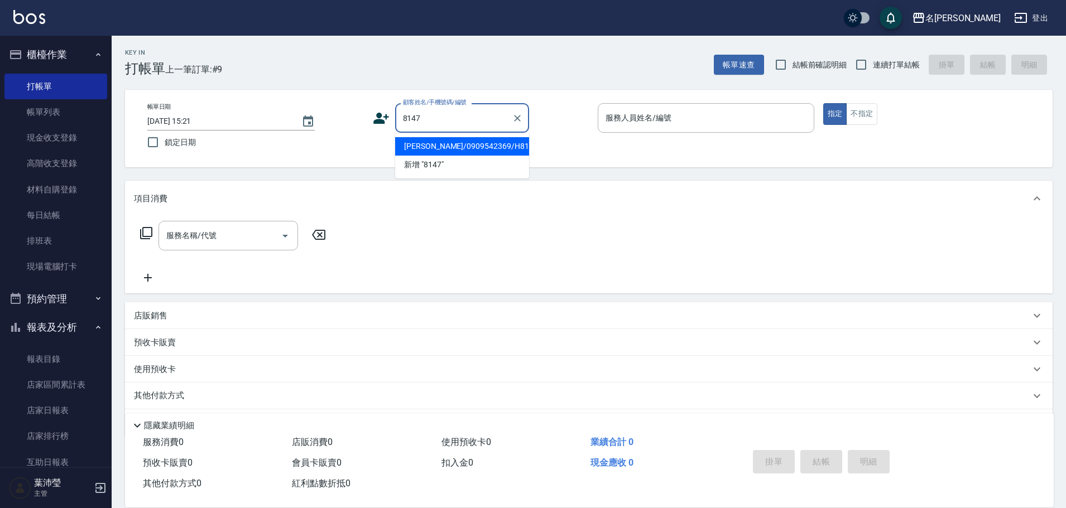
click at [434, 150] on li "[PERSON_NAME]/0909542369/H8147" at bounding box center [462, 146] width 134 height 18
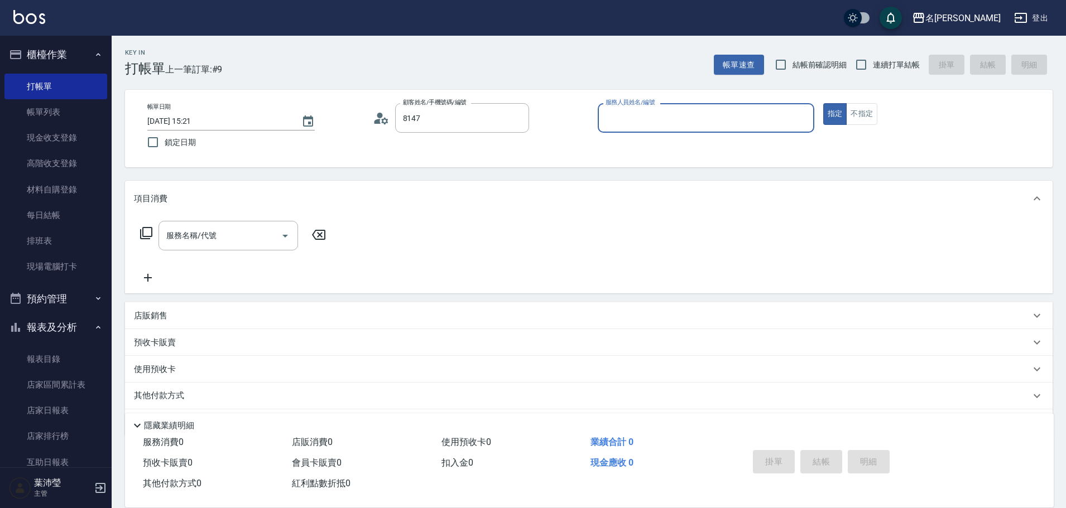
type input "[PERSON_NAME]/0909542369/H8147"
type input "Emma-8"
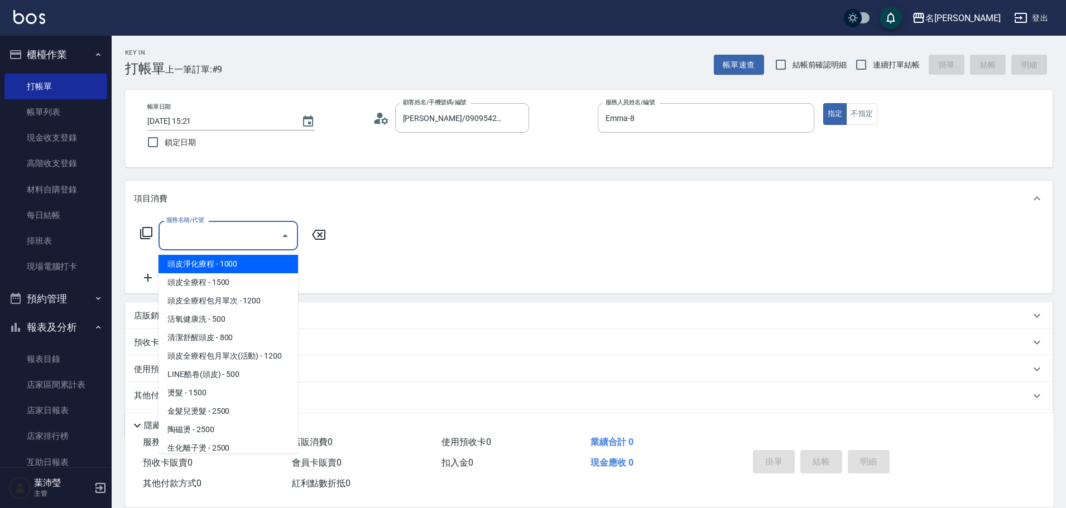
click at [268, 233] on input "服務名稱/代號" at bounding box center [220, 236] width 113 height 20
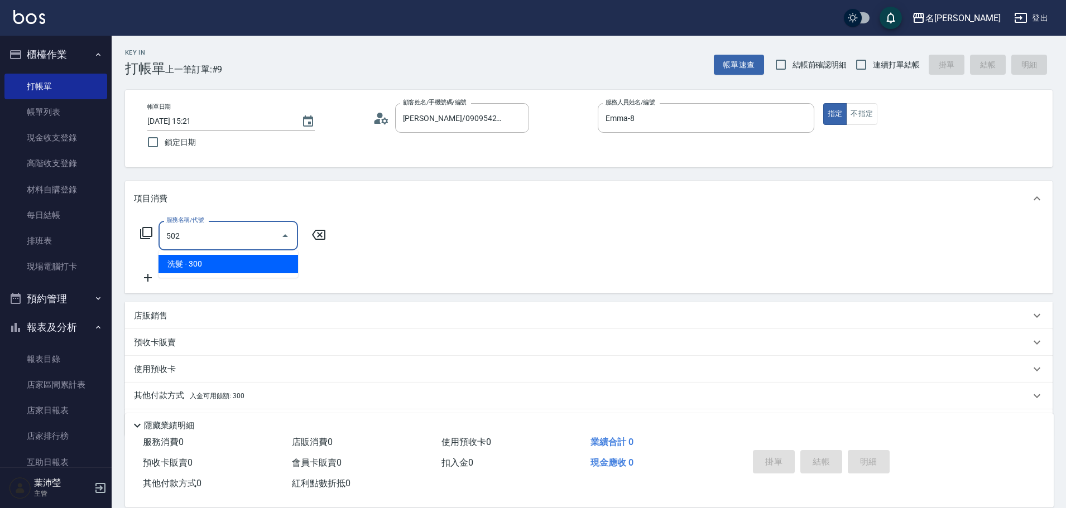
type input "洗髮(502)"
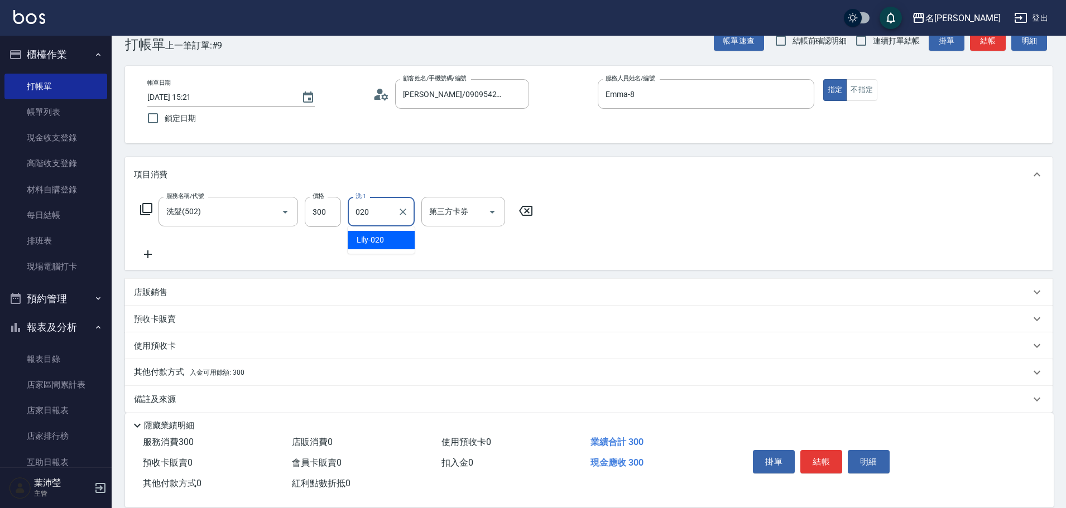
scroll to position [36, 0]
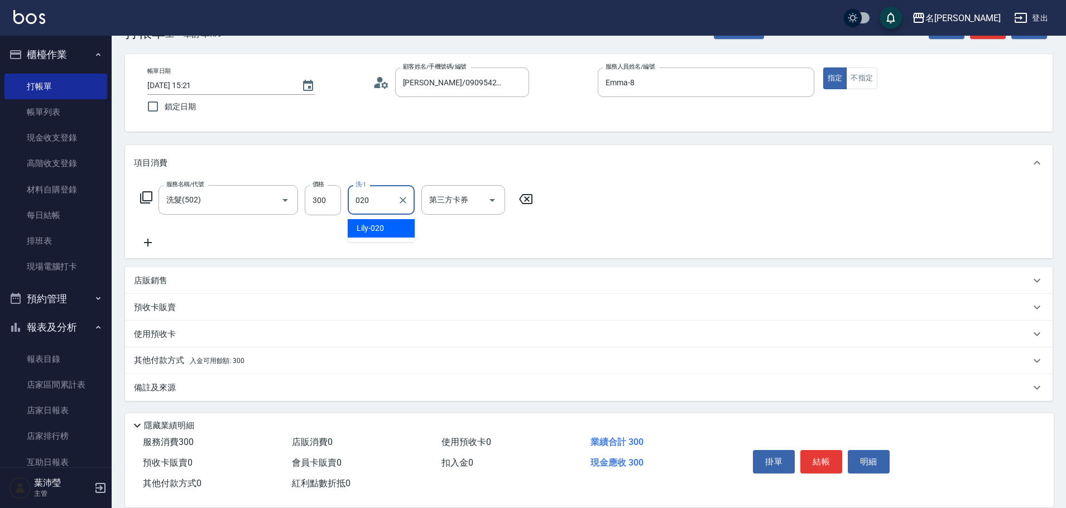
click at [373, 223] on span "Lily -020" at bounding box center [370, 229] width 27 height 12
type input "Lily-020"
click at [300, 358] on div "其他付款方式 入金可用餘額: 300" at bounding box center [582, 361] width 896 height 12
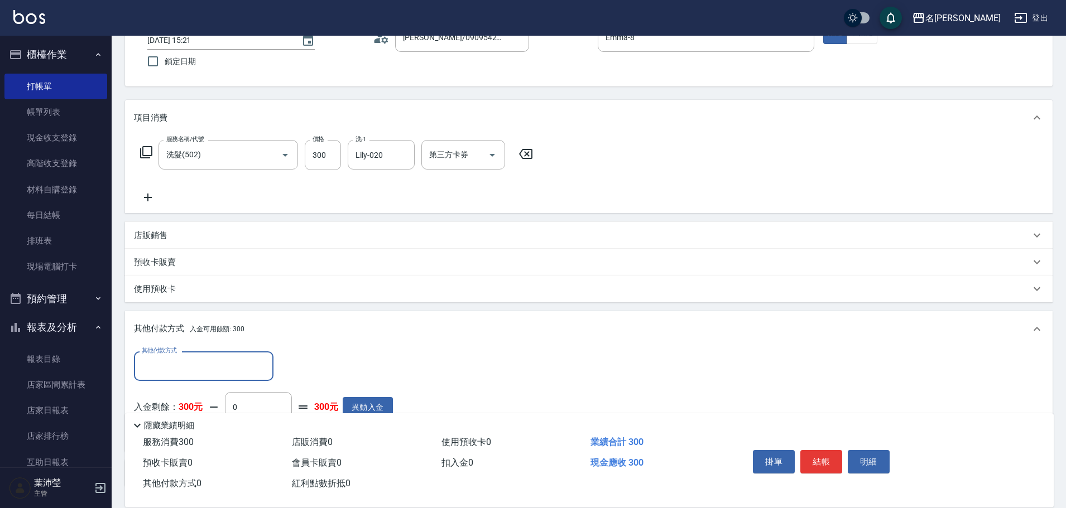
scroll to position [0, 0]
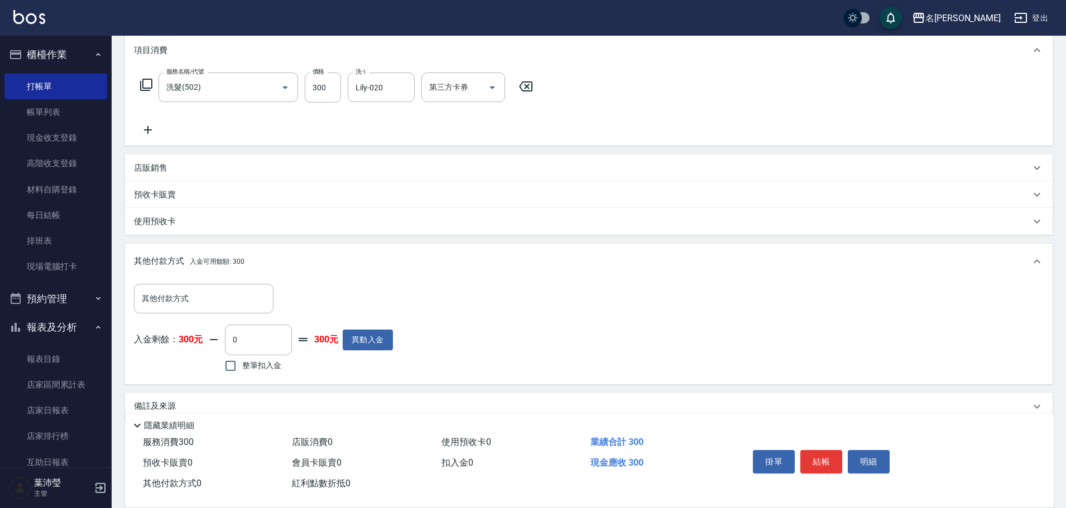
click at [278, 366] on span "整筆扣入金" at bounding box center [261, 366] width 39 height 12
click at [242, 366] on input "整筆扣入金" at bounding box center [230, 365] width 23 height 23
checkbox input "true"
type input "300"
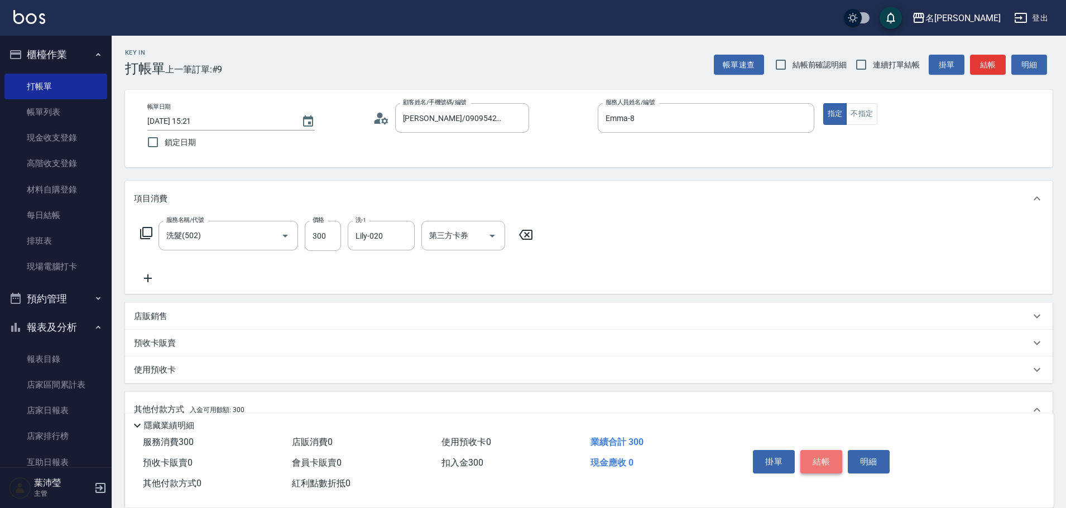
click at [809, 454] on button "結帳" at bounding box center [821, 461] width 42 height 23
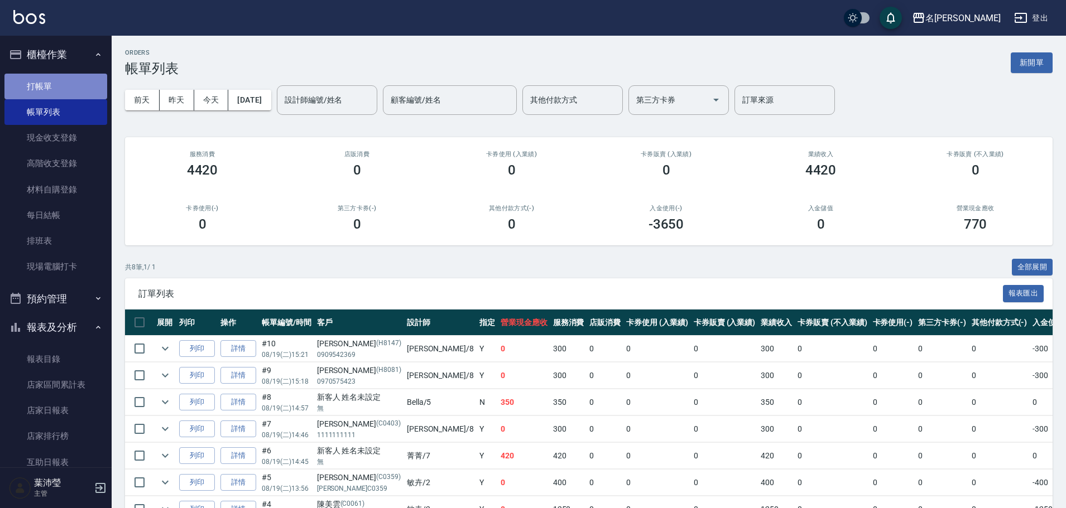
click at [83, 82] on link "打帳單" at bounding box center [55, 87] width 103 height 26
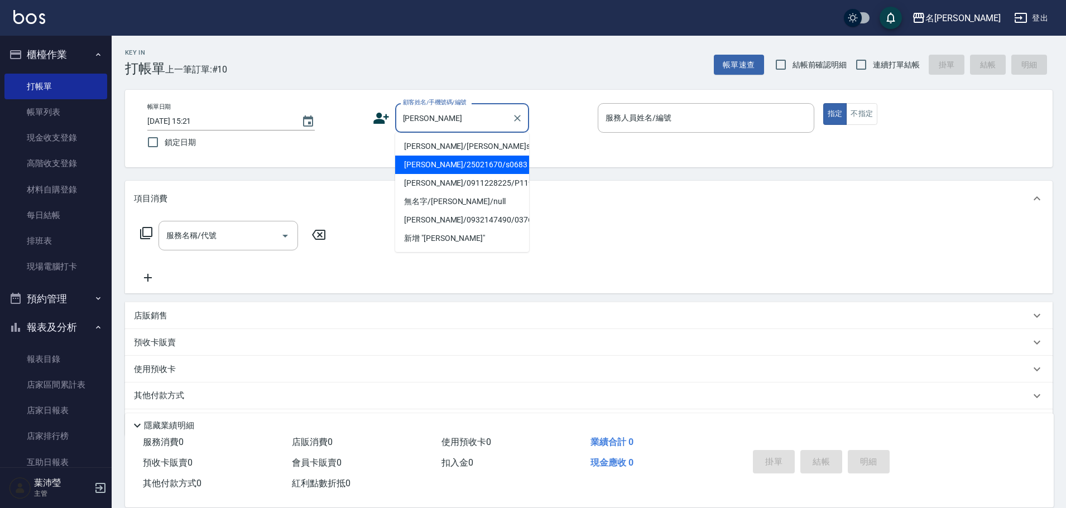
click at [445, 165] on li "[PERSON_NAME]/25021670/s0683" at bounding box center [462, 165] width 134 height 18
type input "[PERSON_NAME]/25021670/s0683"
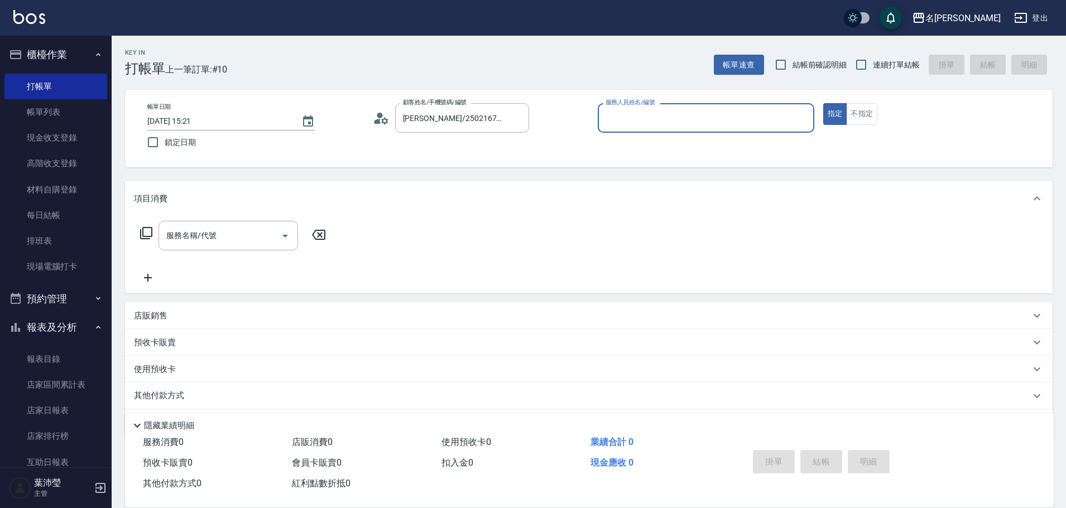
type input "Angle-10"
click at [234, 241] on input "服務名稱/代號" at bounding box center [220, 236] width 113 height 20
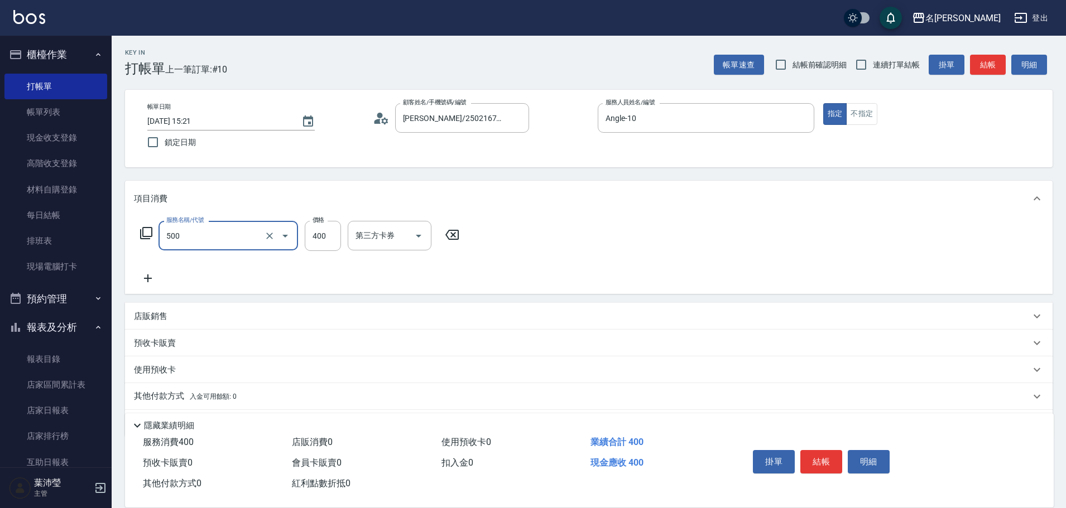
type input "洗髮(A級)(500)"
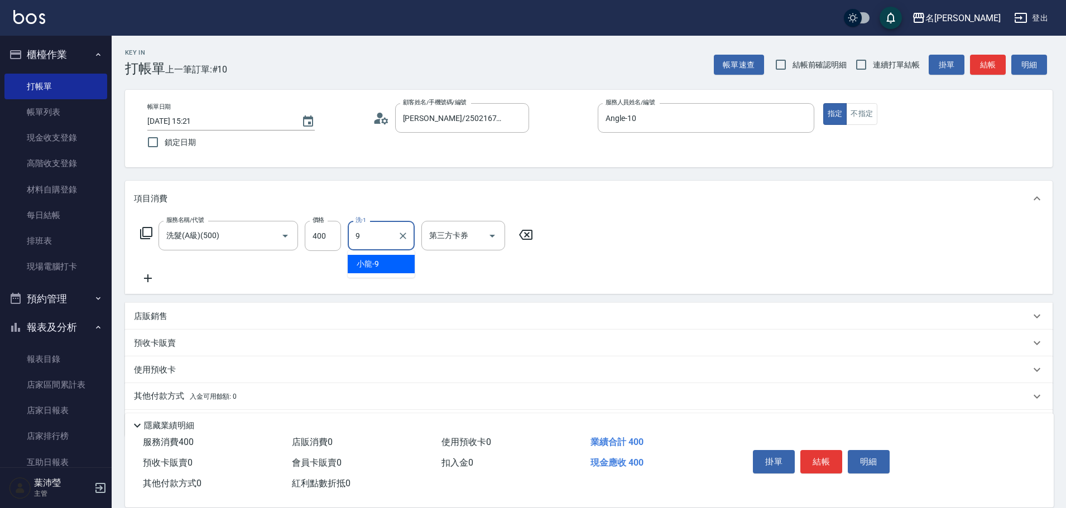
type input "小龍-9"
click at [818, 450] on button "結帳" at bounding box center [821, 461] width 42 height 23
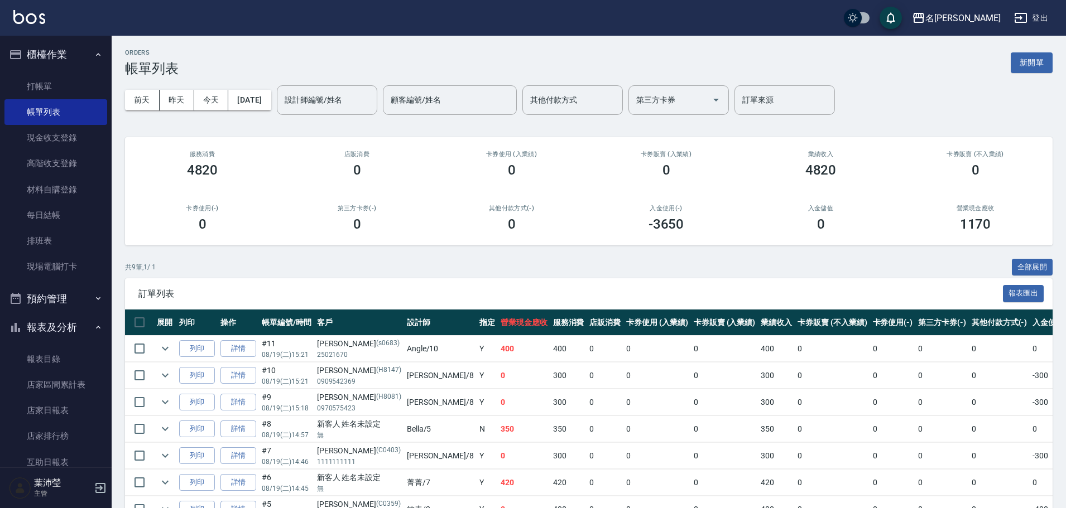
click at [1026, 74] on div "ORDERS 帳單列表 新開單" at bounding box center [589, 62] width 928 height 27
click at [1026, 69] on button "新開單" at bounding box center [1032, 62] width 42 height 21
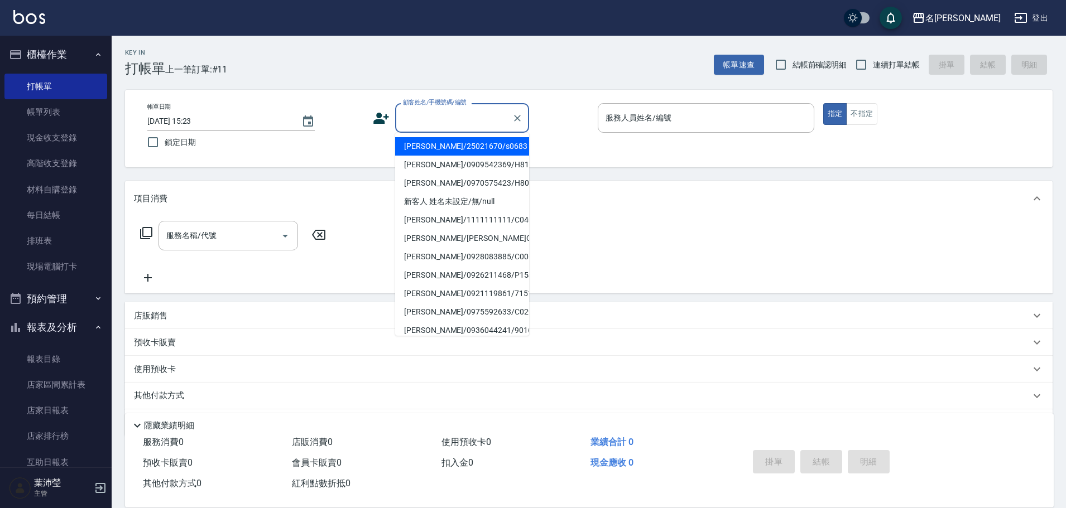
click at [483, 112] on input "顧客姓名/手機號碼/編號" at bounding box center [453, 118] width 107 height 20
click at [461, 145] on li "[PERSON_NAME]/25021670/s0683" at bounding box center [462, 146] width 134 height 18
type input "[PERSON_NAME]/25021670/s0683"
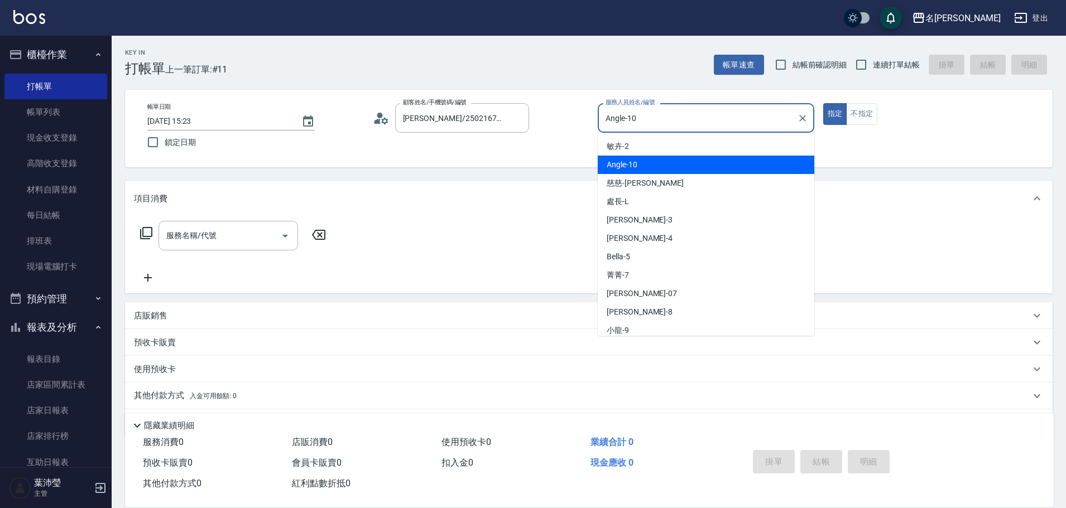
click at [573, 124] on div "帳單日期 [DATE] 15:23 鎖定日期 顧客姓名/手機號碼/編號 [PERSON_NAME]/25021670/s0683 顧客姓名/手機號碼/編號 服…" at bounding box center [588, 128] width 901 height 51
type input "ㄇ"
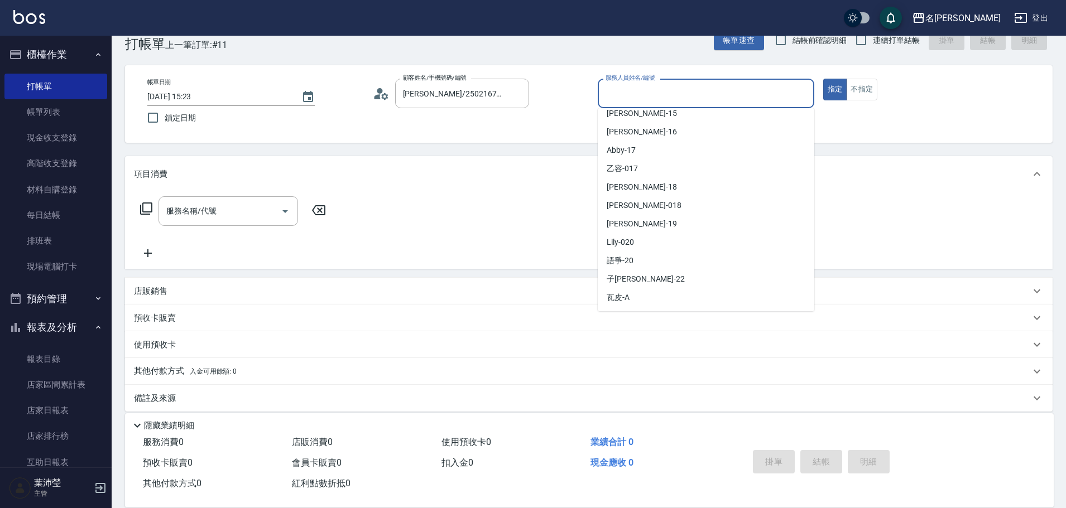
scroll to position [35, 0]
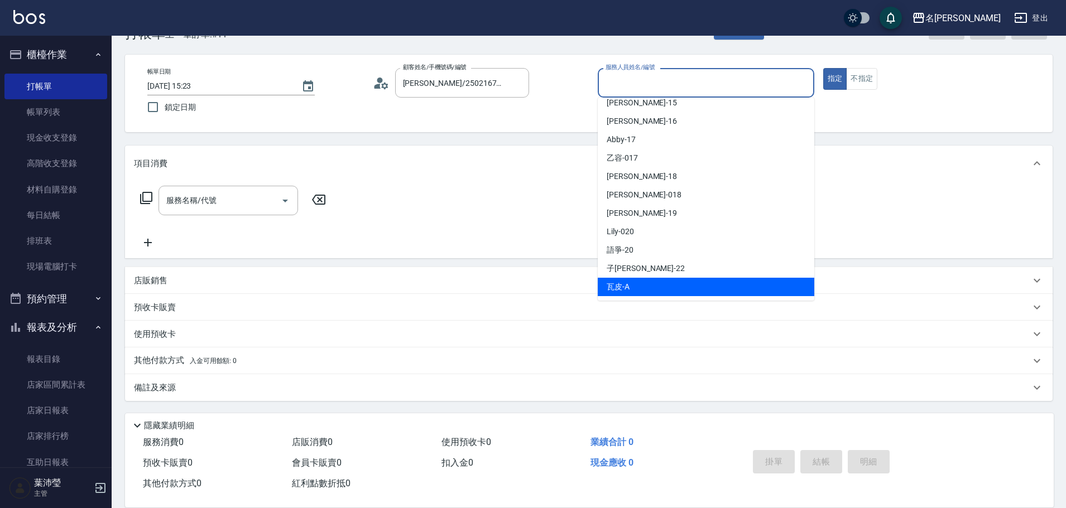
click at [643, 287] on div "瓦皮 -A" at bounding box center [706, 287] width 217 height 18
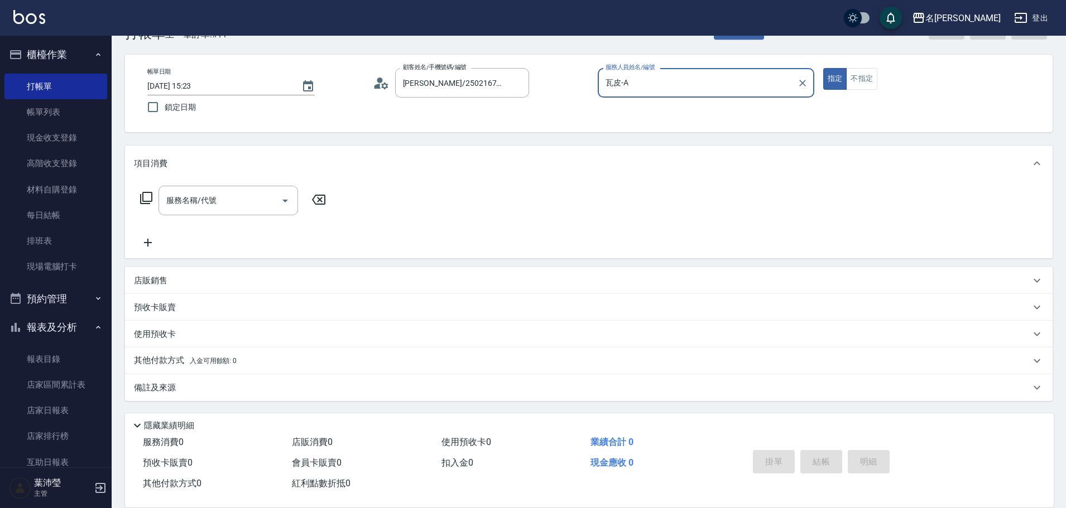
type input "瓦皮-A"
click at [148, 197] on icon at bounding box center [146, 197] width 13 height 13
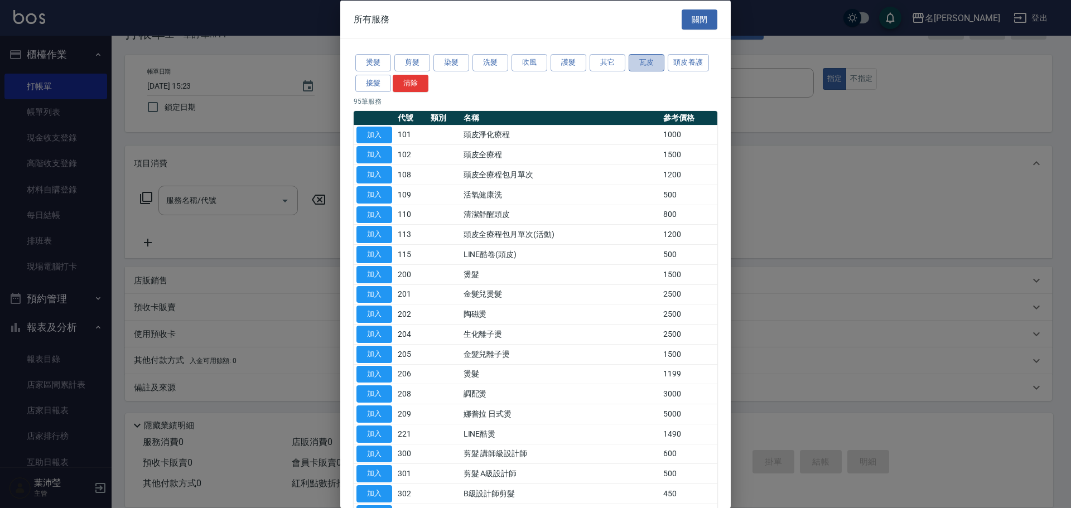
click at [656, 61] on button "瓦皮" at bounding box center [647, 62] width 36 height 17
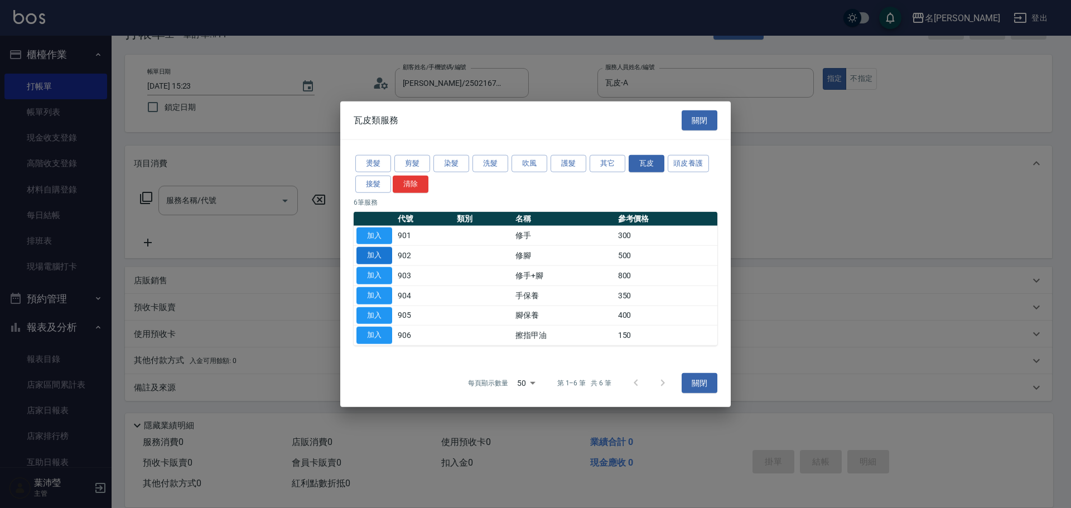
click at [386, 257] on button "加入" at bounding box center [375, 255] width 36 height 17
type input "修腳(902)"
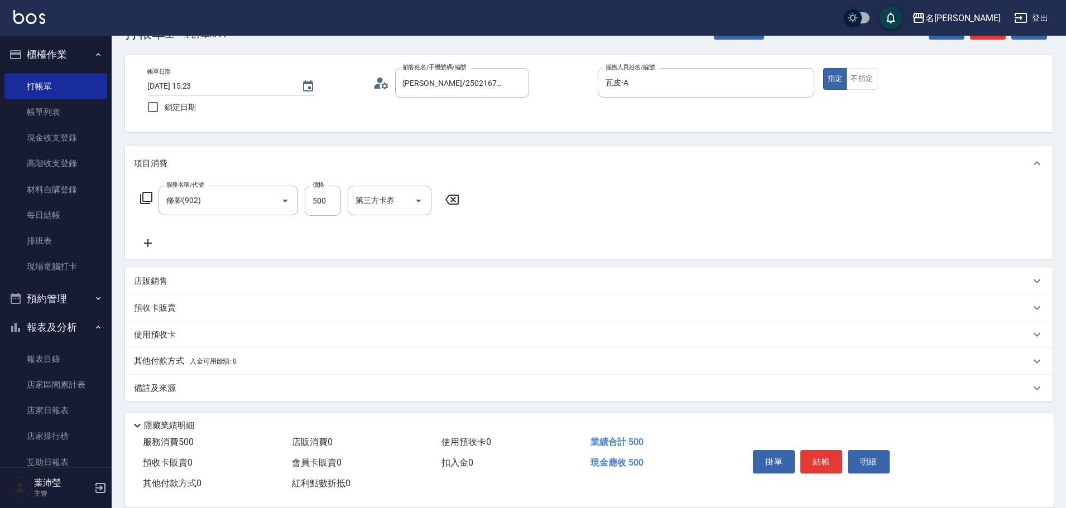
click at [831, 450] on button "結帳" at bounding box center [821, 461] width 42 height 23
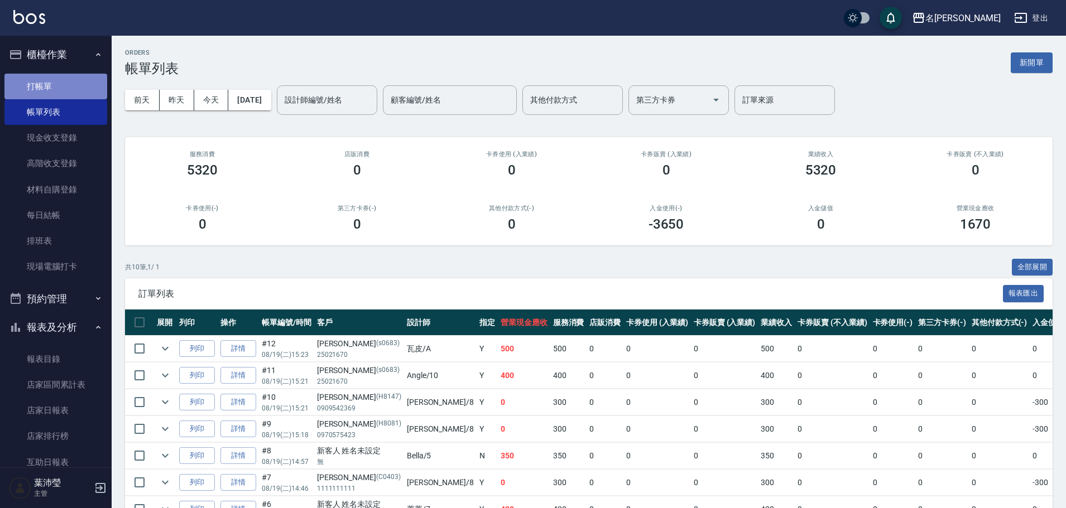
click at [81, 87] on link "打帳單" at bounding box center [55, 87] width 103 height 26
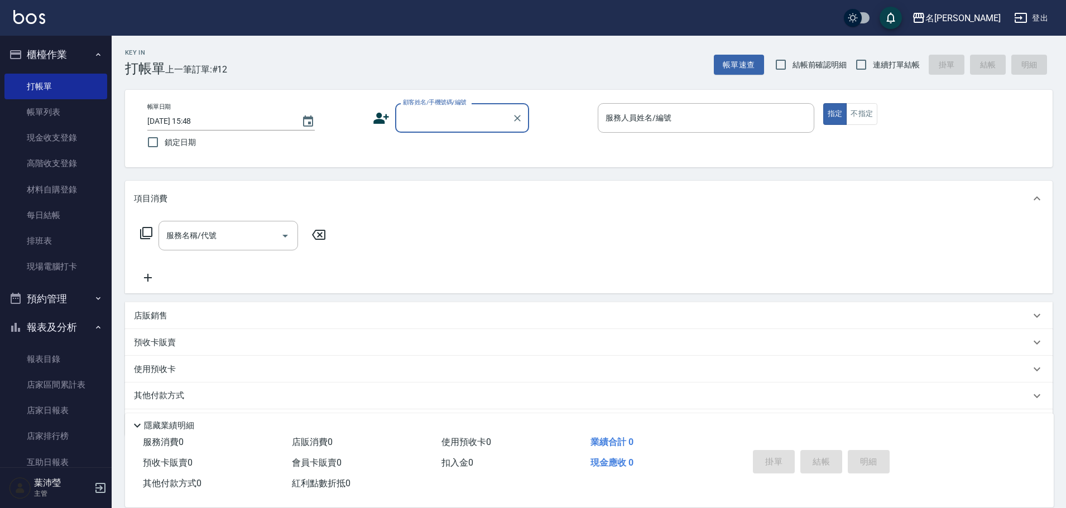
click at [441, 132] on div "顧客姓名/手機號碼/編號" at bounding box center [462, 118] width 134 height 30
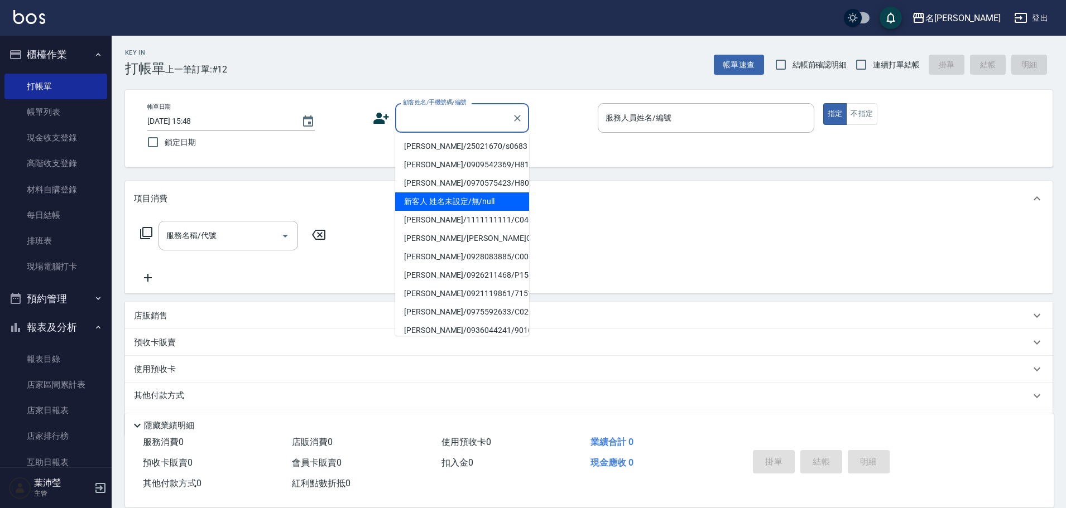
click at [460, 201] on li "新客人 姓名未設定/無/null" at bounding box center [462, 202] width 134 height 18
type input "新客人 姓名未設定/無/null"
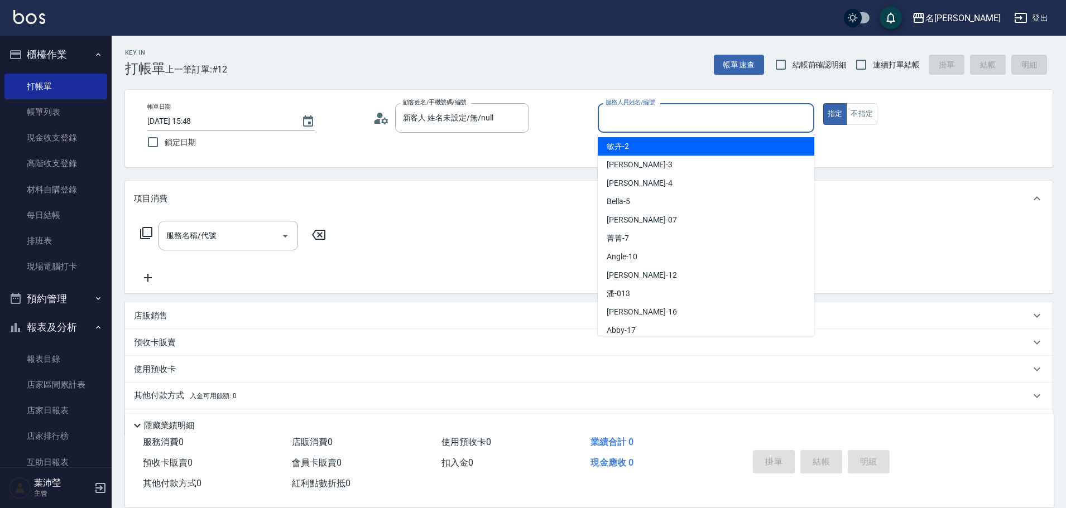
click at [616, 122] on input "服務人員姓名/編號" at bounding box center [706, 118] width 206 height 20
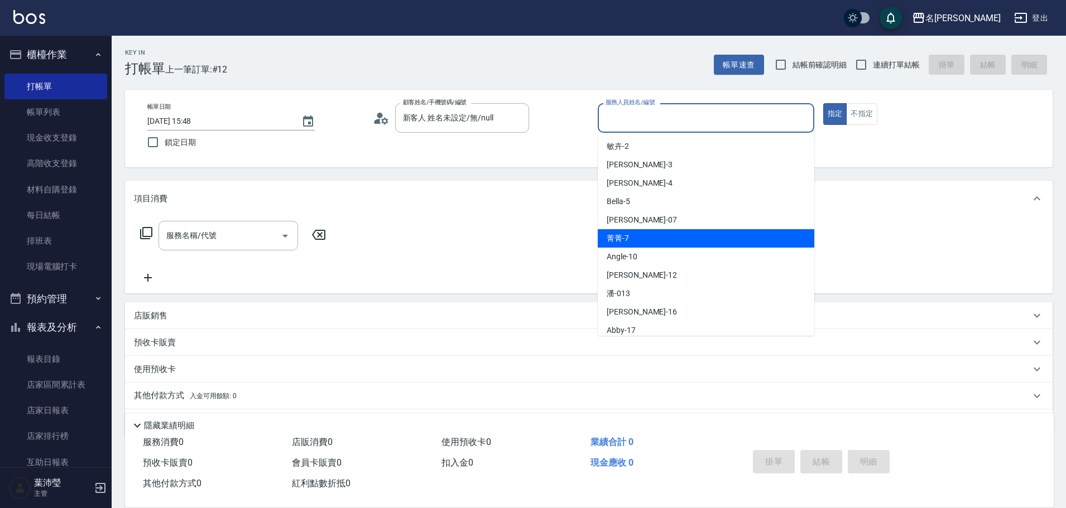
click at [629, 240] on div "菁菁 -7" at bounding box center [706, 238] width 217 height 18
type input "菁菁-7"
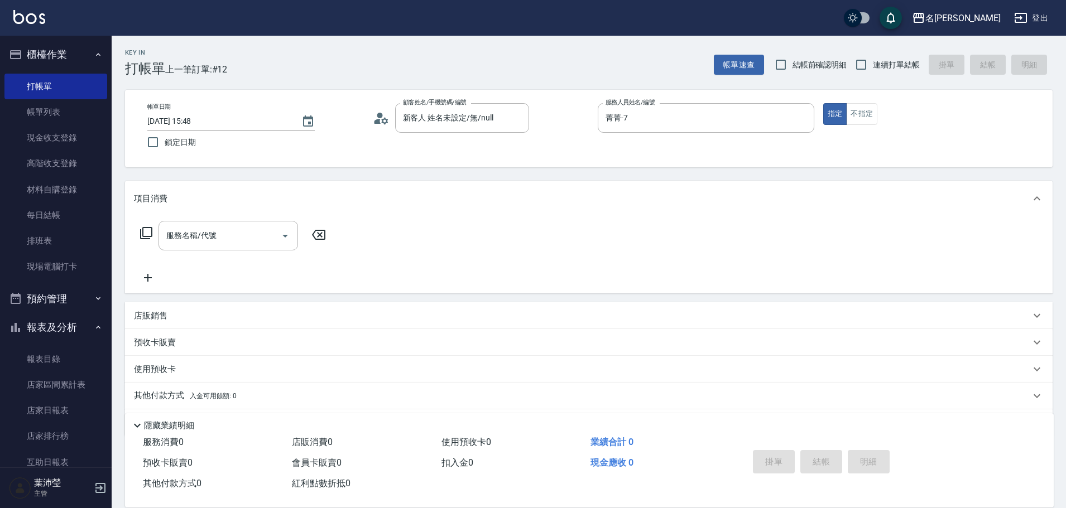
click at [145, 232] on icon at bounding box center [146, 233] width 13 height 13
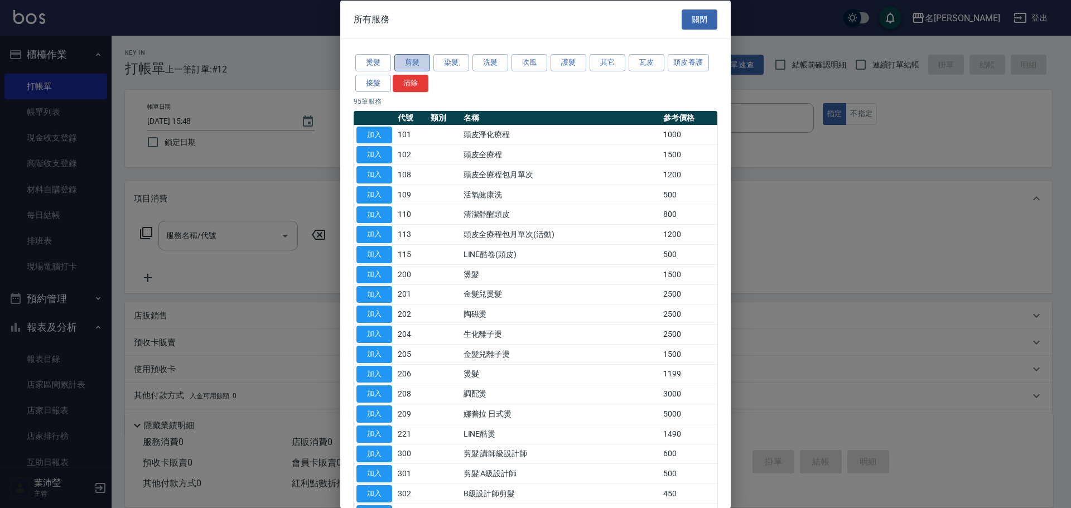
click at [420, 64] on button "剪髮" at bounding box center [413, 62] width 36 height 17
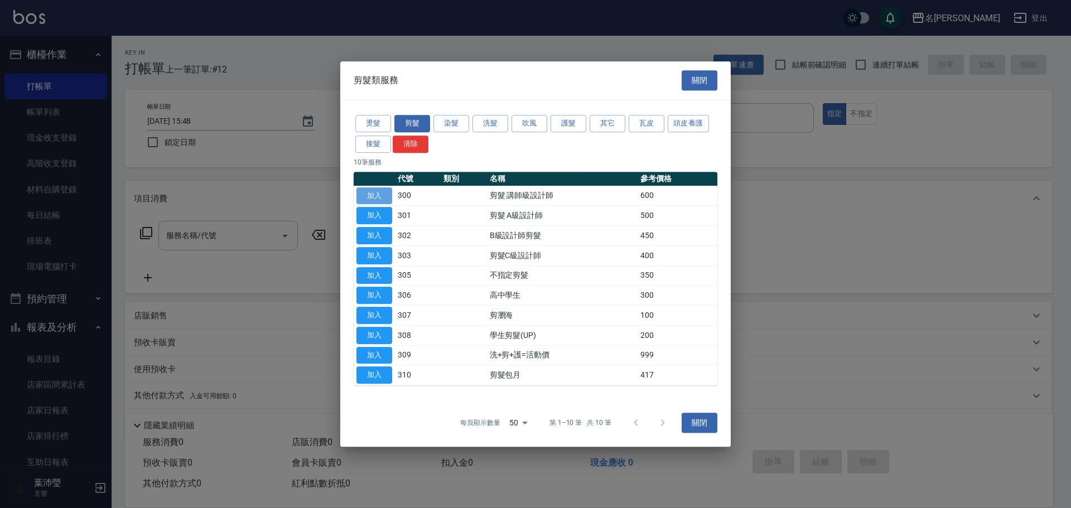
click at [386, 197] on button "加入" at bounding box center [375, 196] width 36 height 17
type input "剪髮 講師級設計師(300)"
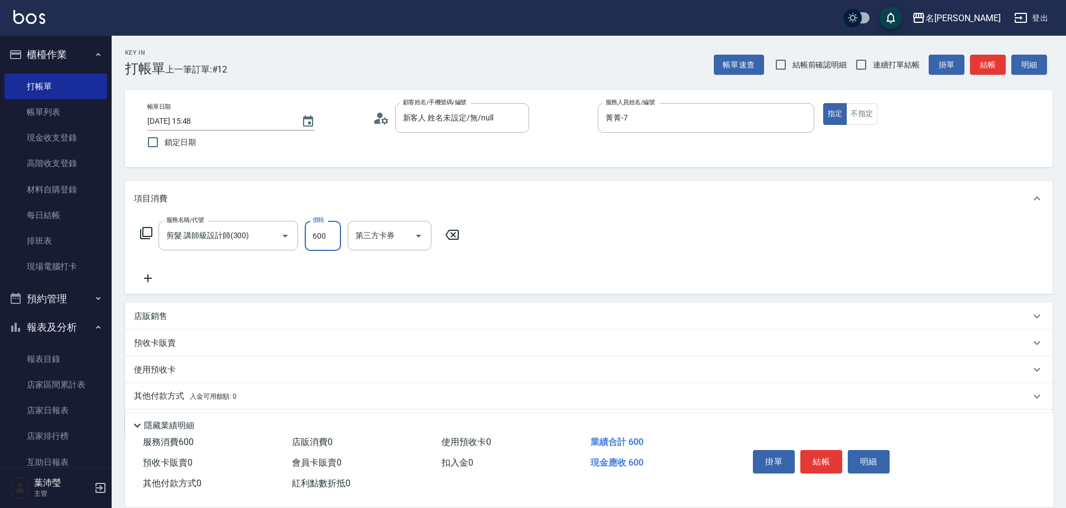
click at [335, 234] on input "600" at bounding box center [323, 236] width 36 height 30
type input "650"
click at [824, 460] on button "結帳" at bounding box center [821, 461] width 42 height 23
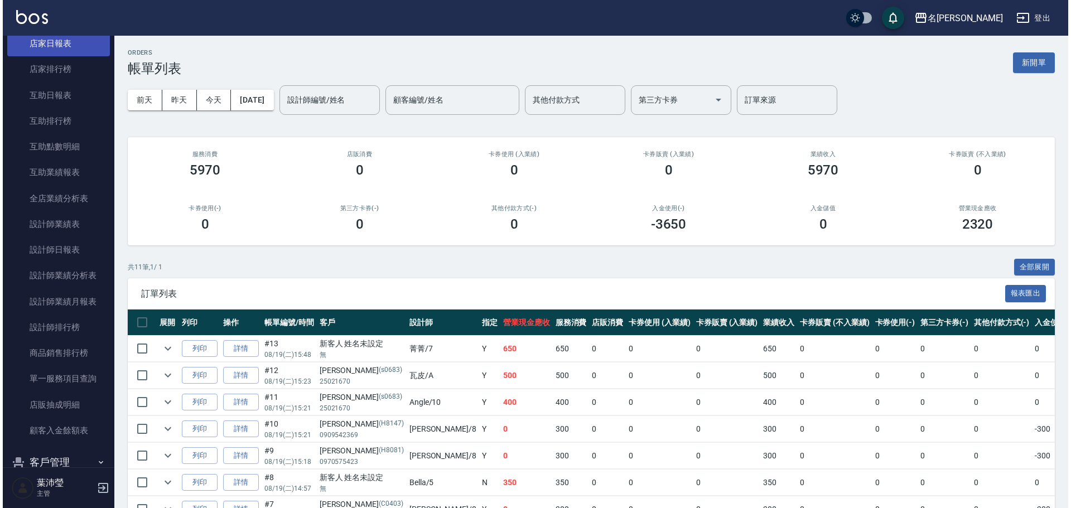
scroll to position [391, 0]
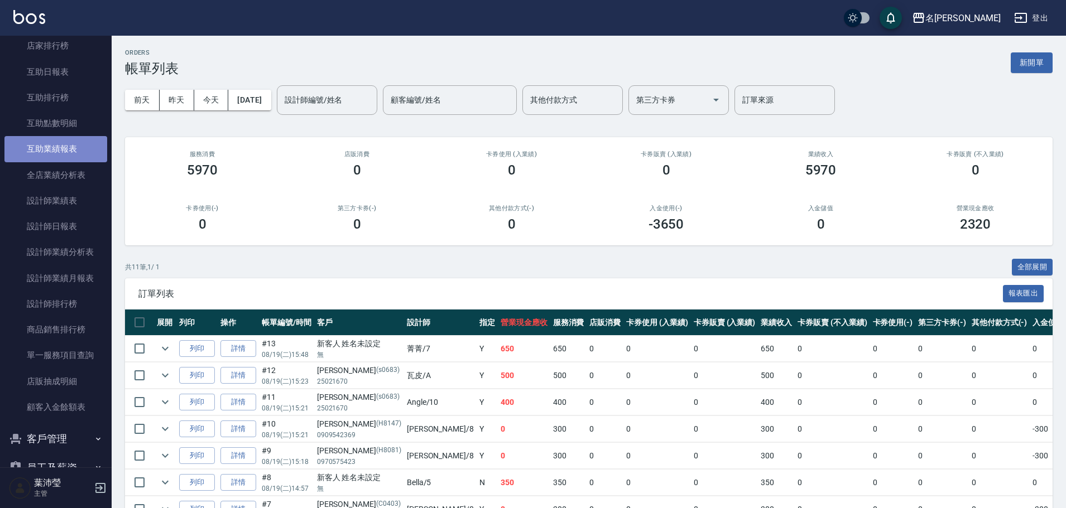
click at [71, 156] on link "互助業績報表" at bounding box center [55, 149] width 103 height 26
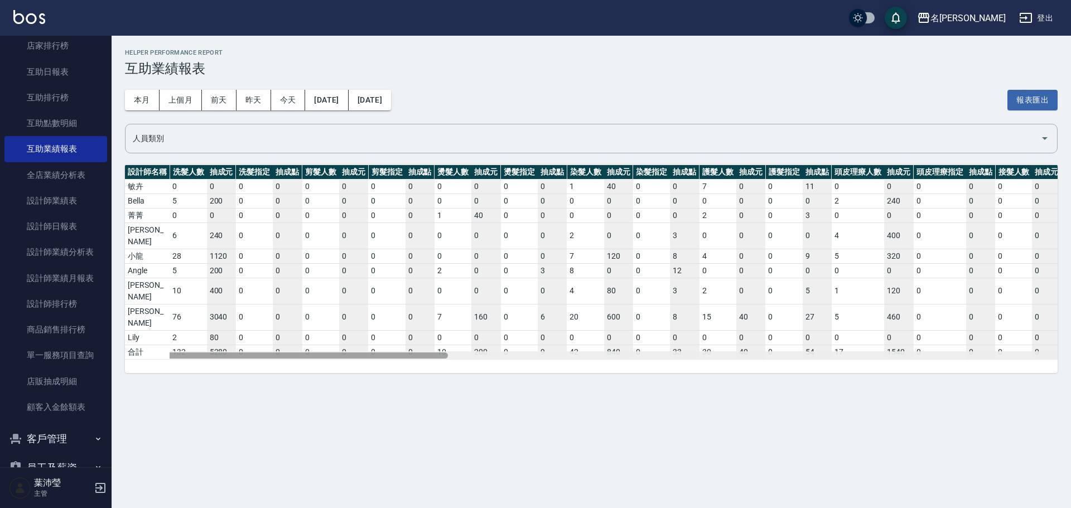
drag, startPoint x: 183, startPoint y: 321, endPoint x: 147, endPoint y: 340, distance: 40.4
click at [147, 340] on div "Helper Performance Report 互助業績報表 本月 上個月 [DATE] [DATE] [DATE] [DATE] [DATE] 報表匯出…" at bounding box center [592, 211] width 960 height 351
click at [433, 150] on div "人員類別" at bounding box center [591, 139] width 933 height 30
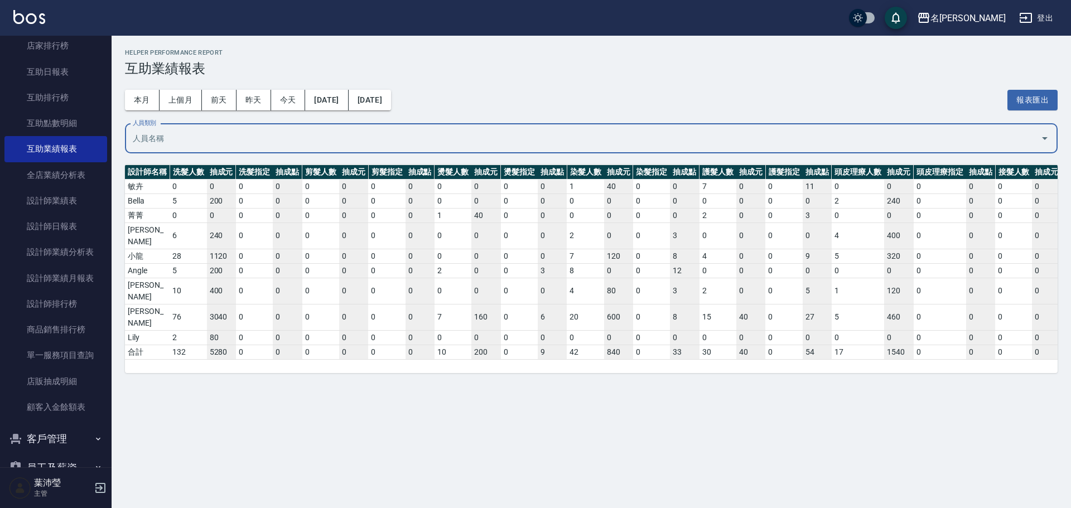
click at [422, 141] on input "人員類別" at bounding box center [583, 139] width 906 height 20
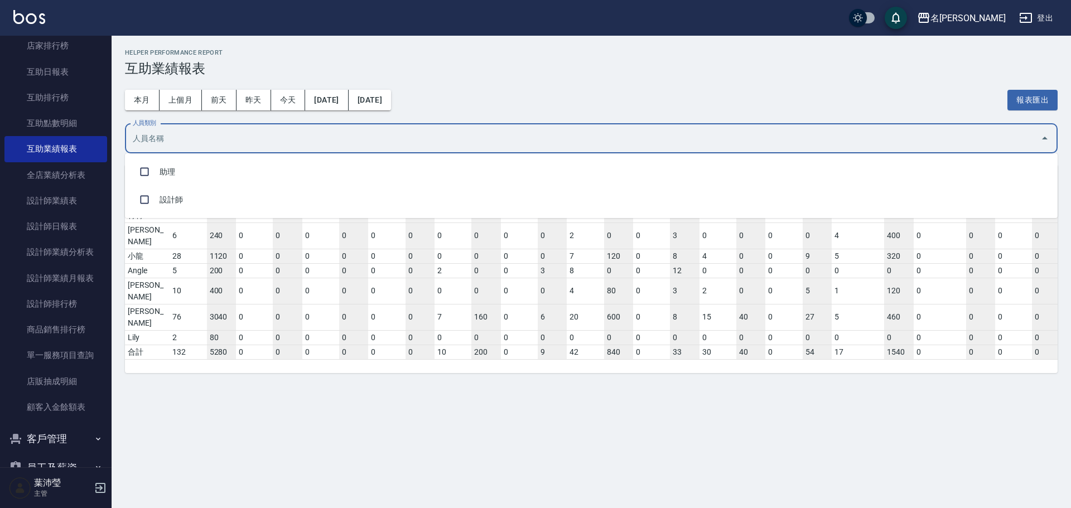
click at [422, 141] on input "人員類別" at bounding box center [583, 139] width 906 height 20
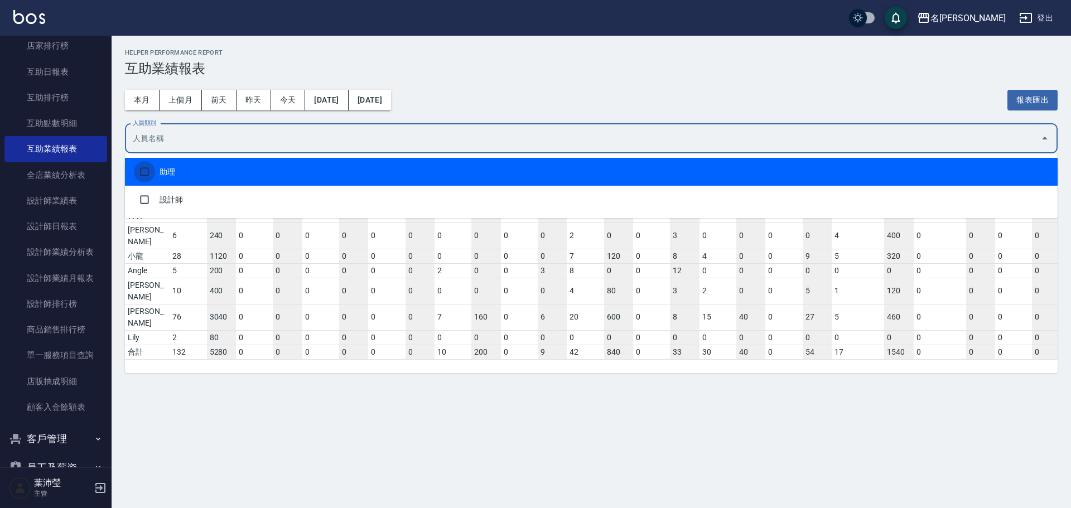
click at [146, 169] on input "checkbox" at bounding box center [144, 171] width 21 height 21
checkbox input "true"
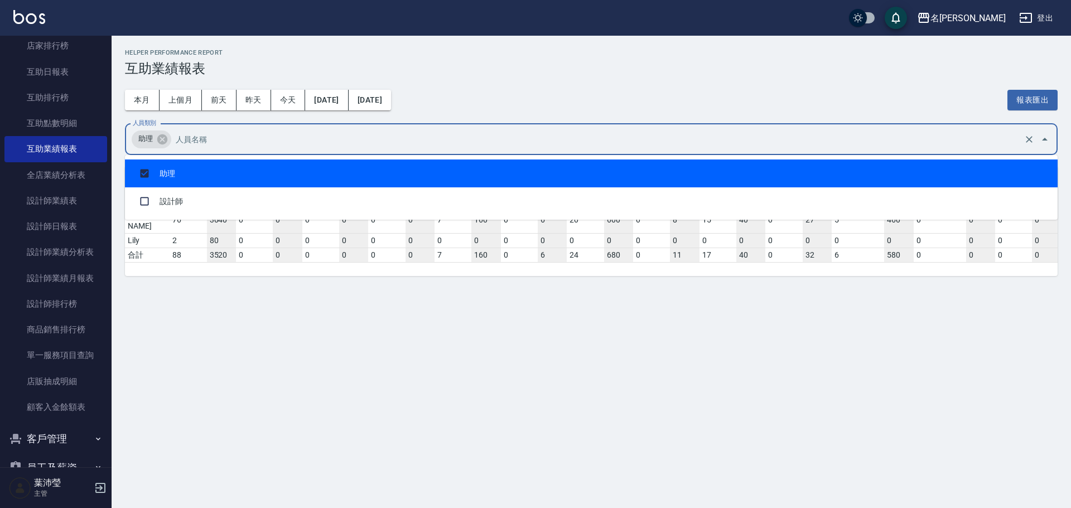
click at [248, 133] on input "人員類別" at bounding box center [597, 139] width 849 height 20
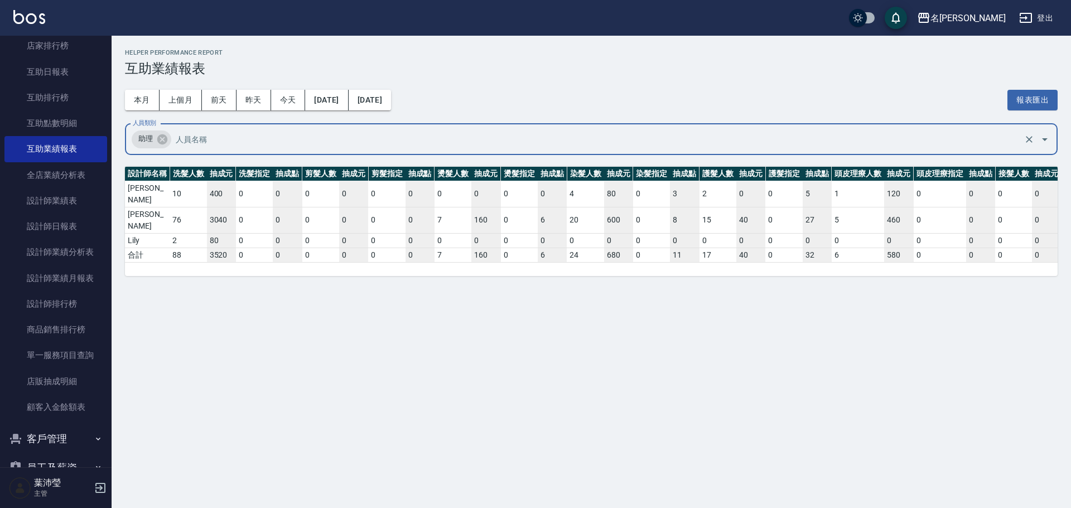
click at [247, 133] on input "人員類別" at bounding box center [597, 139] width 849 height 20
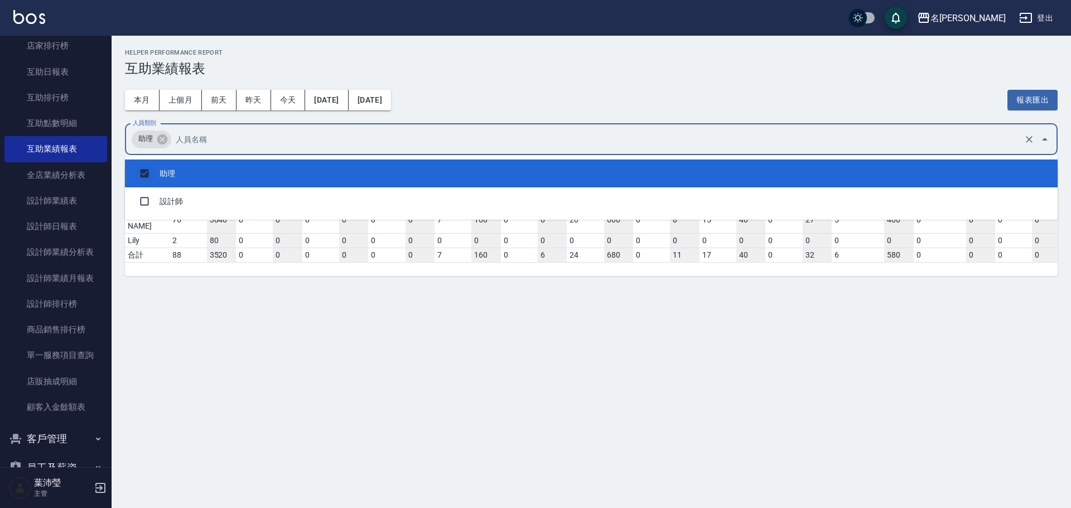
click at [150, 171] on input "checkbox" at bounding box center [144, 173] width 21 height 21
checkbox input "false"
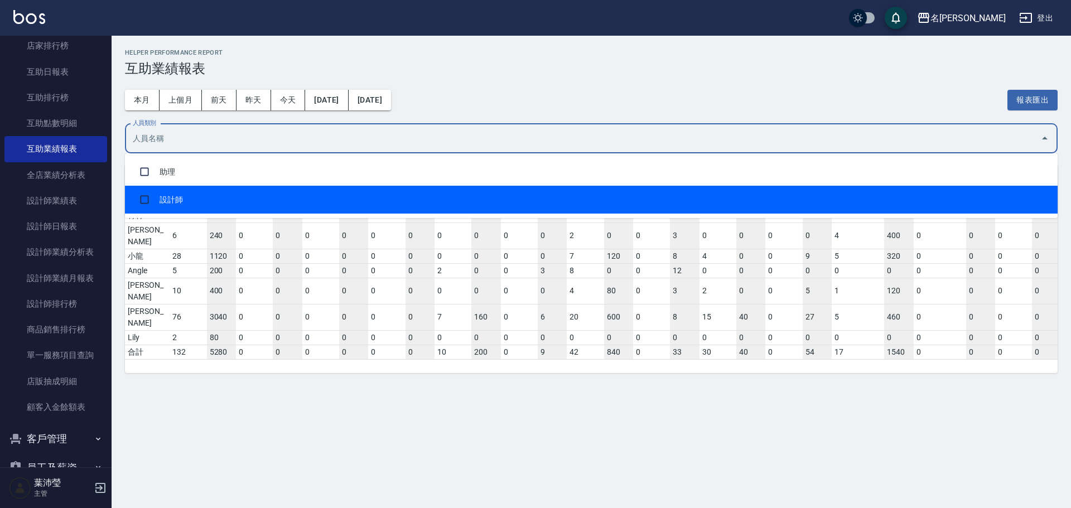
click at [156, 348] on div "Helper Performance Report 互助業績報表 本月 上個月 [DATE] [DATE] [DATE] [DATE] [DATE] 報表匯出…" at bounding box center [592, 211] width 960 height 351
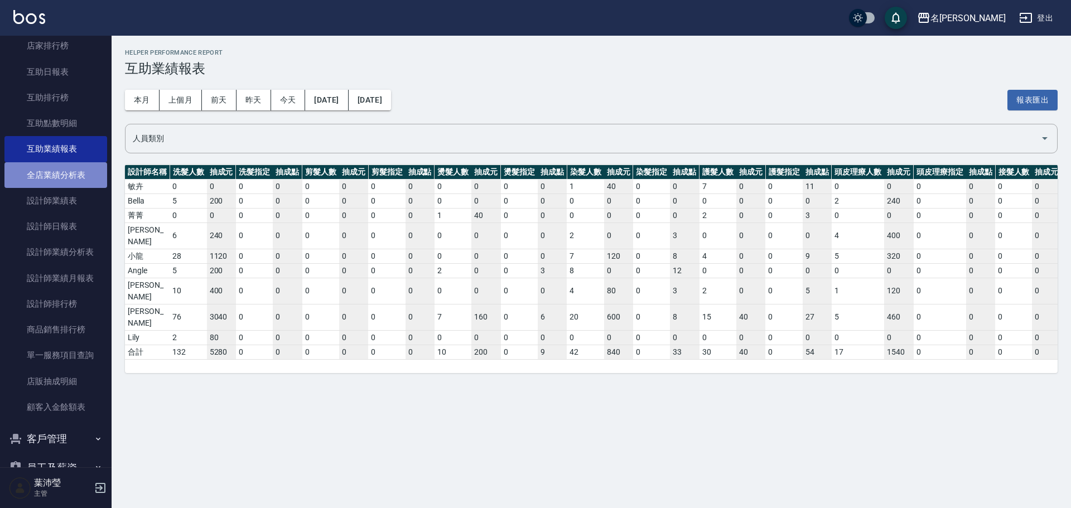
click at [80, 186] on link "全店業績分析表" at bounding box center [55, 175] width 103 height 26
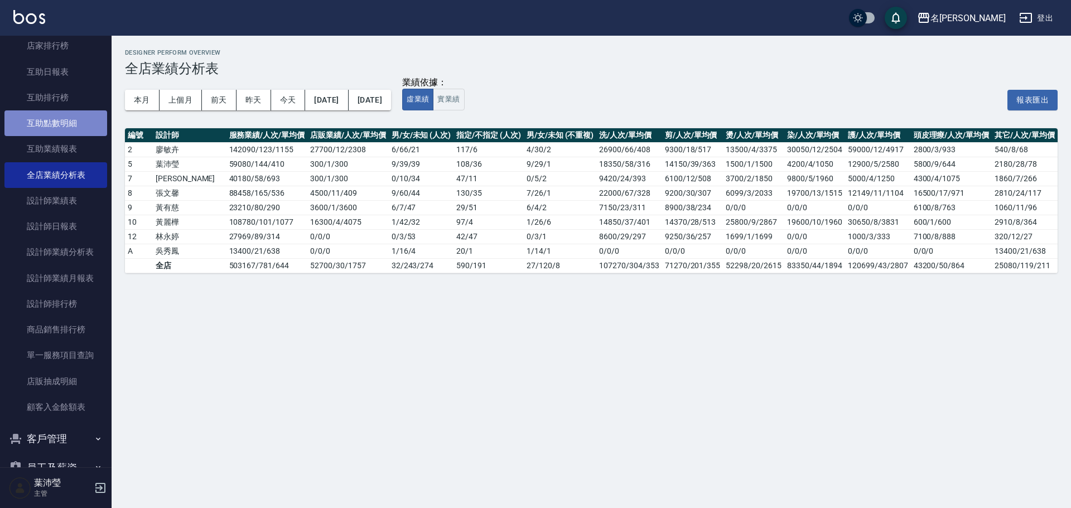
click at [81, 129] on link "互助點數明細" at bounding box center [55, 123] width 103 height 26
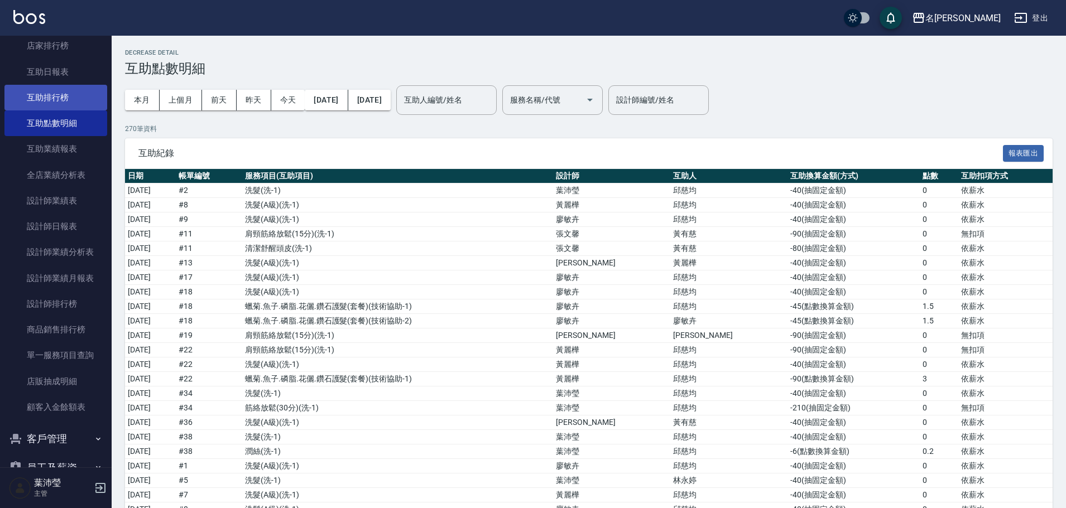
click at [84, 95] on link "互助排行榜" at bounding box center [55, 98] width 103 height 26
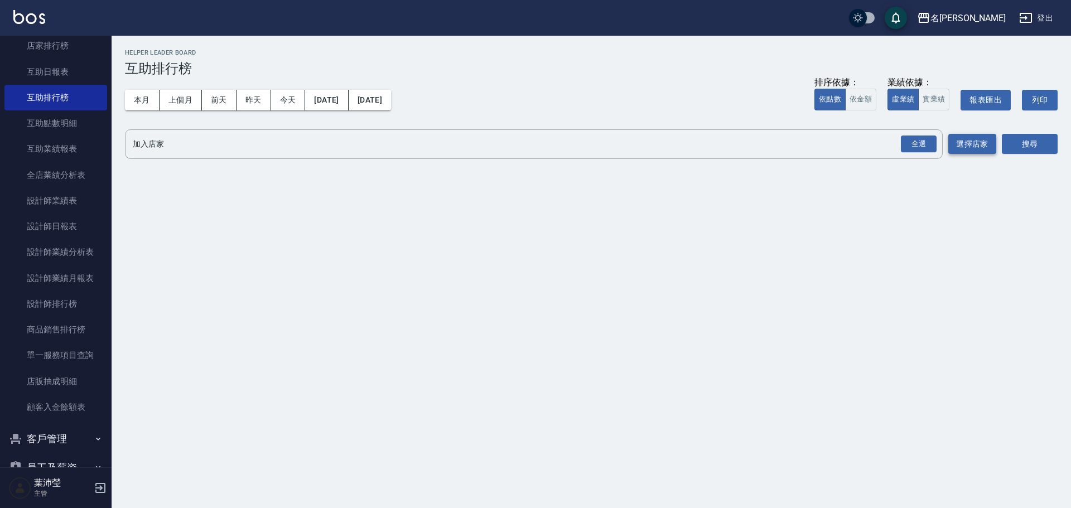
click at [968, 145] on button "選擇店家" at bounding box center [973, 144] width 48 height 21
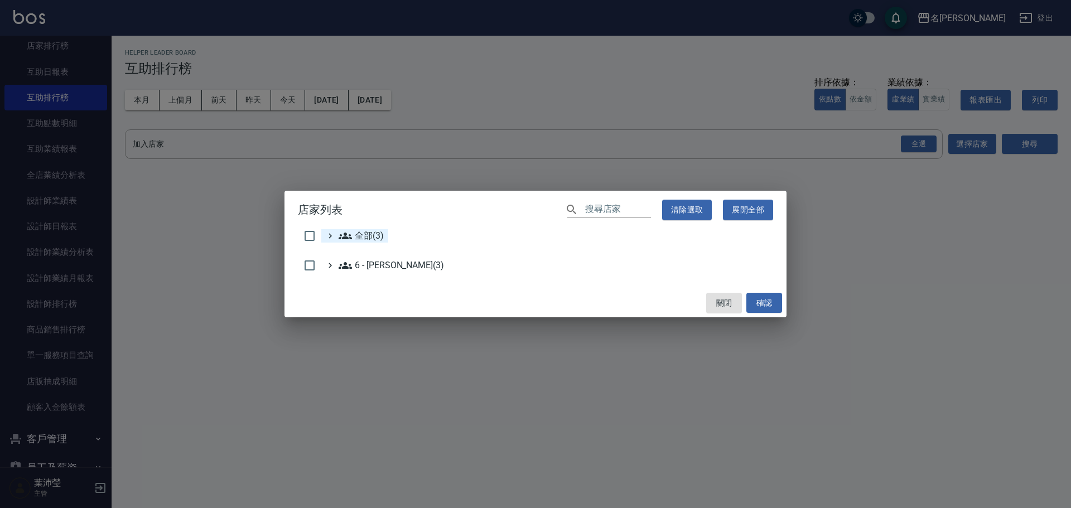
click at [330, 236] on icon at bounding box center [330, 235] width 3 height 5
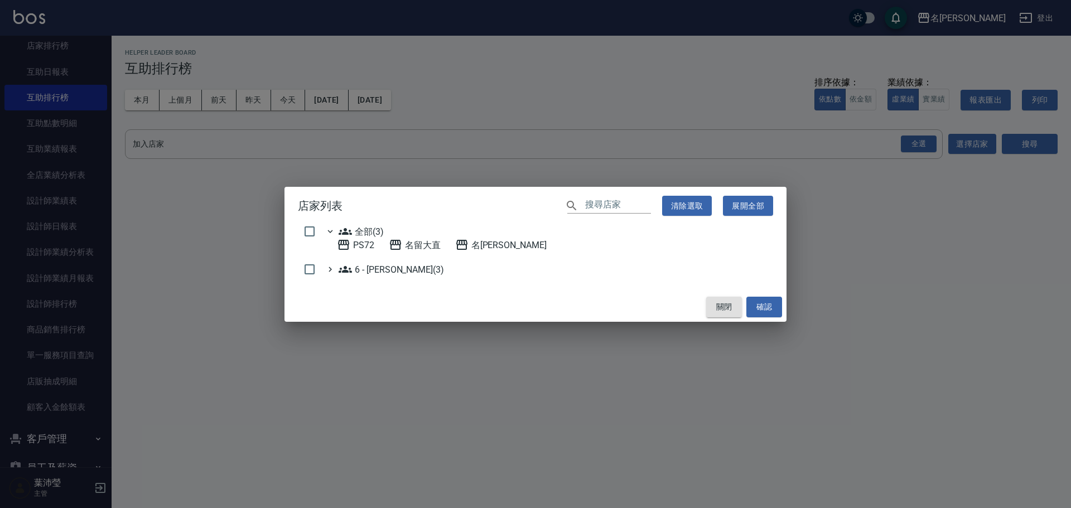
click at [724, 306] on button "關閉" at bounding box center [725, 307] width 36 height 21
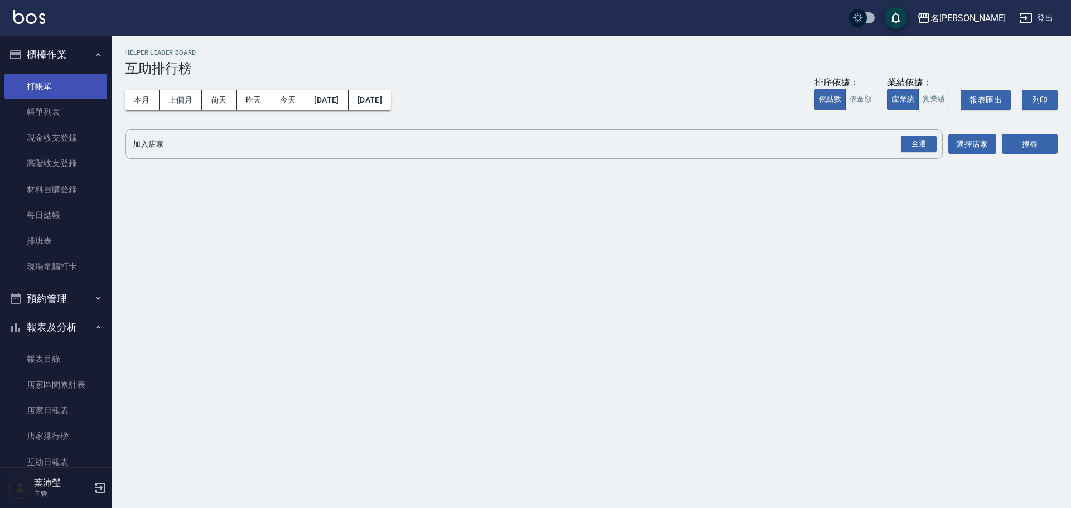
click at [47, 83] on link "打帳單" at bounding box center [55, 87] width 103 height 26
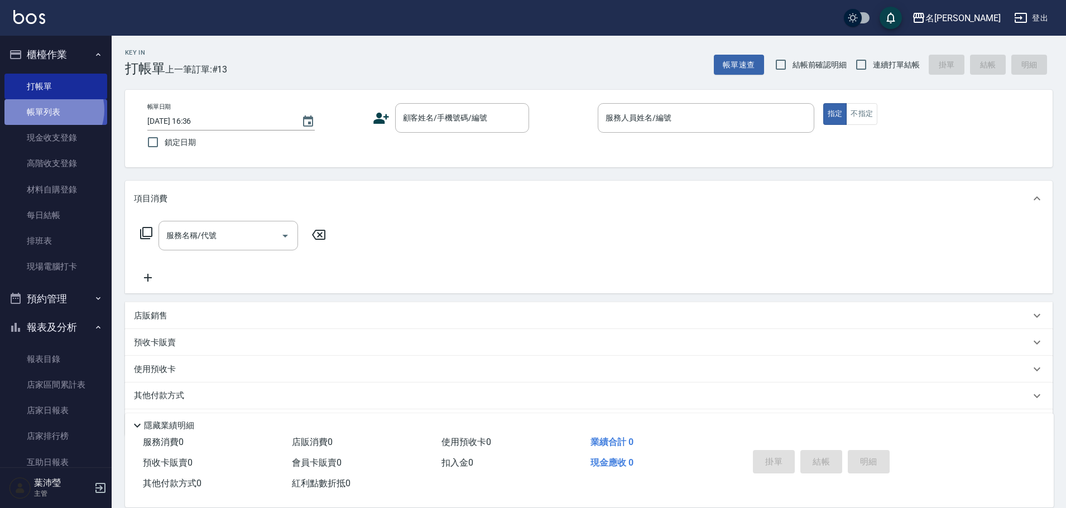
click at [52, 109] on link "帳單列表" at bounding box center [55, 112] width 103 height 26
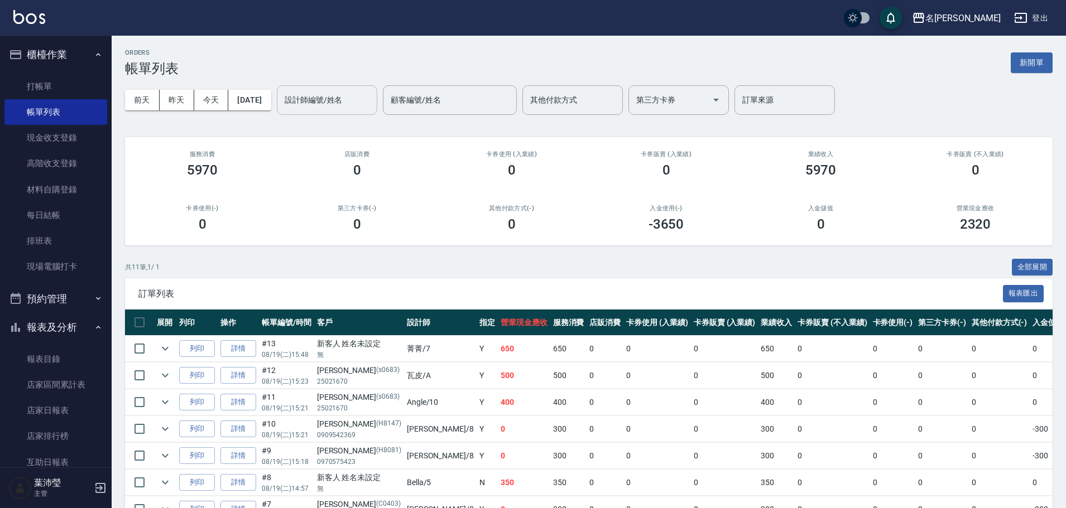
click at [340, 97] on div "設計師編號/姓名 設計師編號/姓名" at bounding box center [327, 100] width 100 height 30
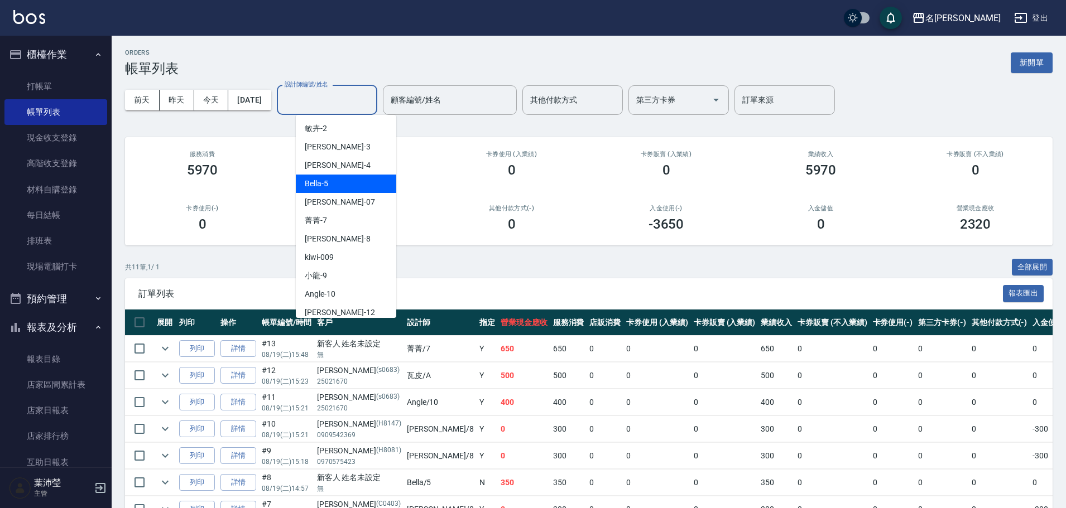
click at [362, 189] on div "Bella -5" at bounding box center [346, 184] width 100 height 18
type input "Bella-5"
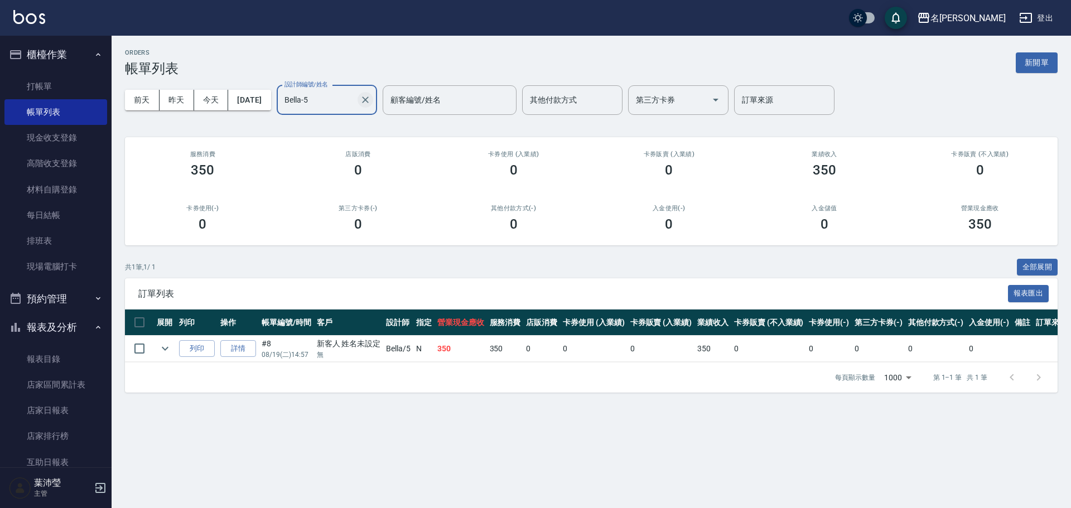
click at [371, 97] on icon "Clear" at bounding box center [365, 99] width 11 height 11
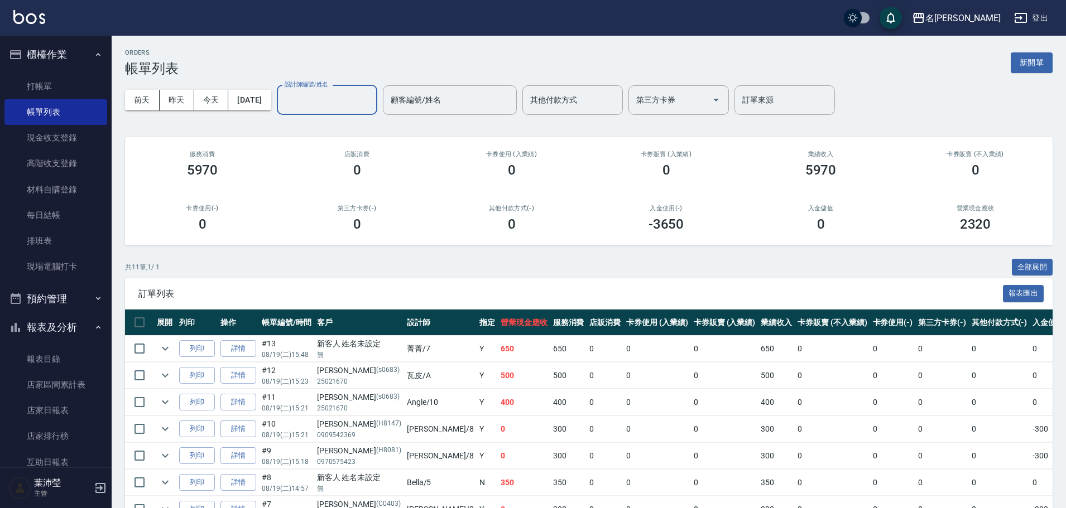
click at [356, 105] on input "設計師編號/姓名" at bounding box center [327, 100] width 90 height 20
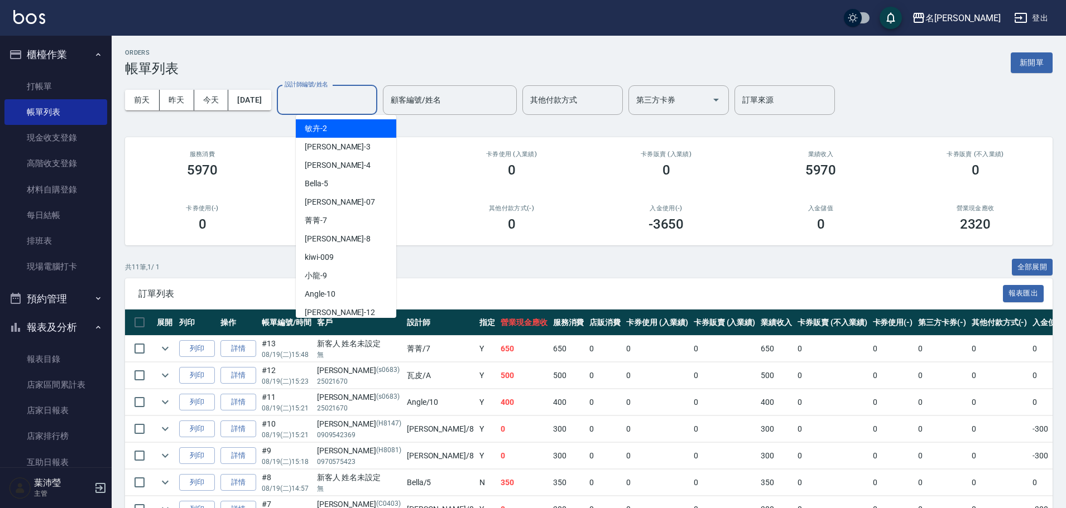
click at [330, 135] on div "敏卉 -2" at bounding box center [346, 128] width 100 height 18
type input "敏卉-2"
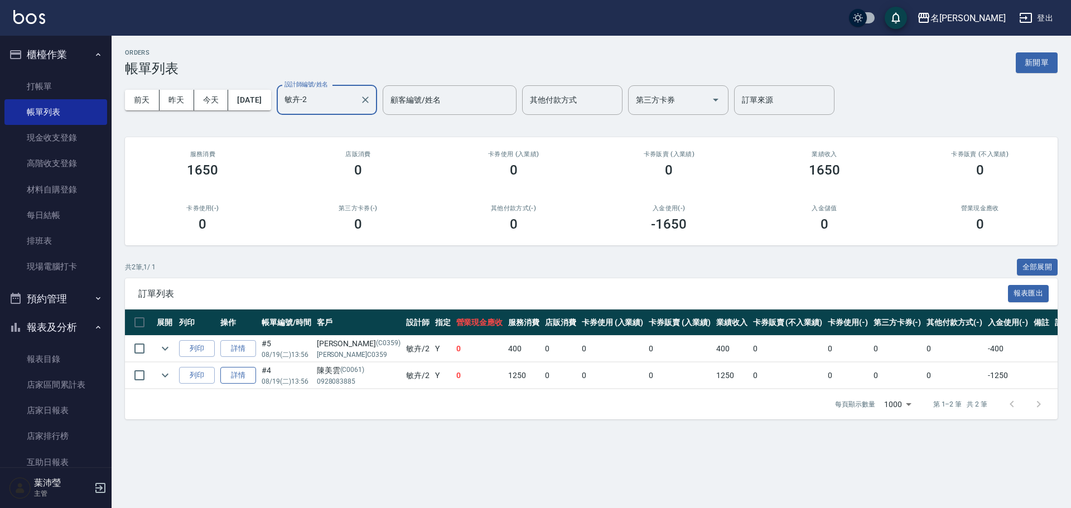
click at [232, 382] on link "詳情" at bounding box center [238, 375] width 36 height 17
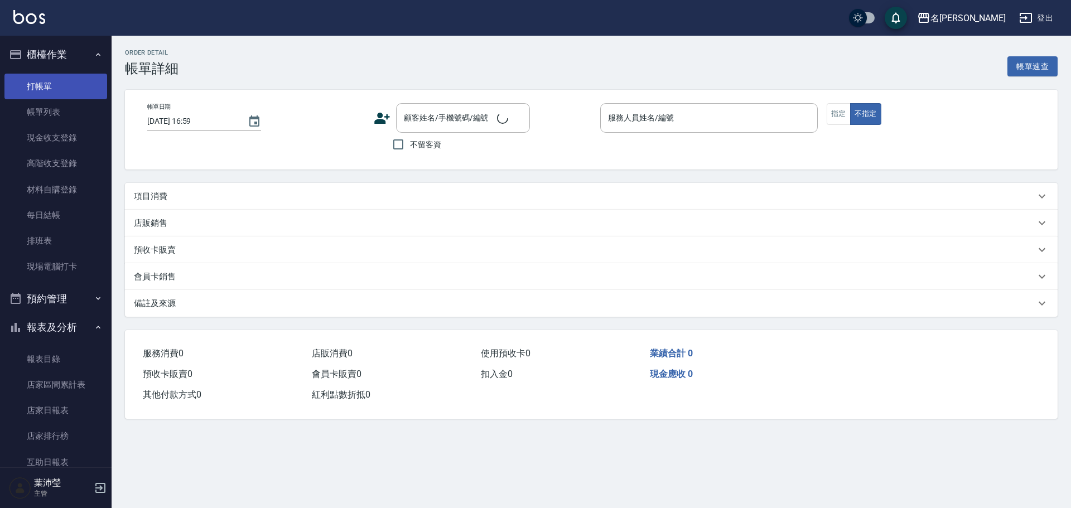
type input "[DATE] 13:56"
type input "敏卉-2"
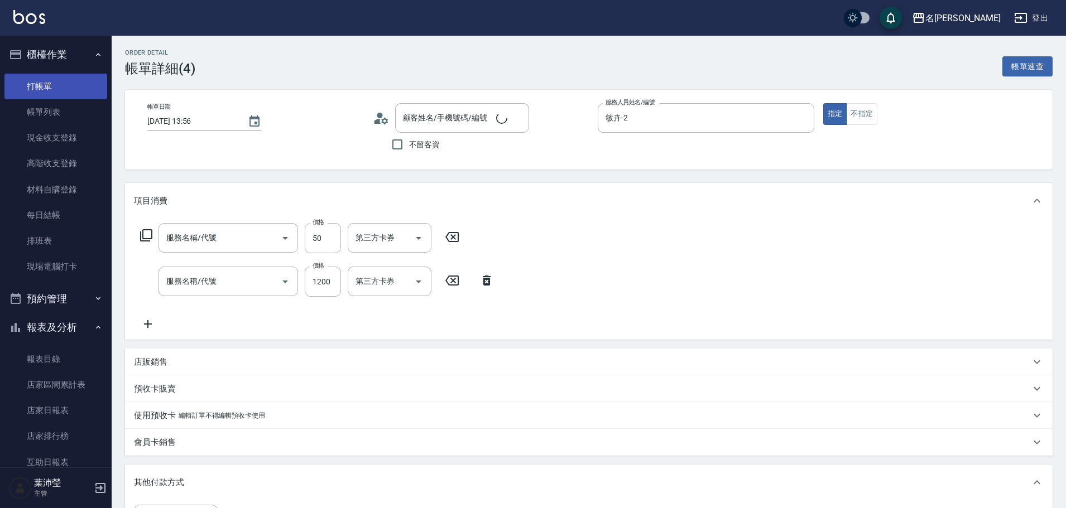
type input "[PERSON_NAME]/0928083885/C0061"
type input "上捲子(801)"
type input "頭皮全療程(102)"
click at [81, 89] on link "打帳單" at bounding box center [55, 87] width 103 height 26
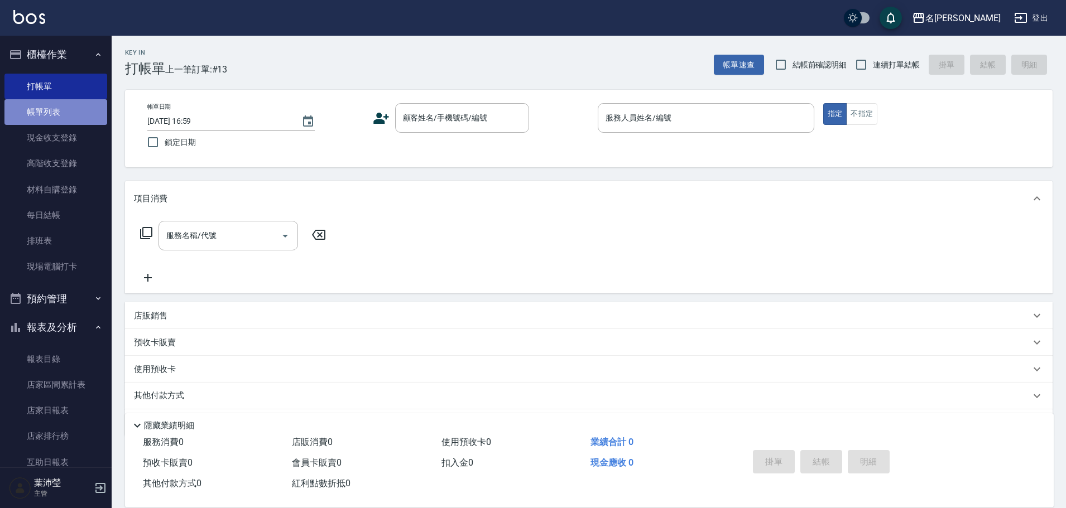
click at [93, 112] on link "帳單列表" at bounding box center [55, 112] width 103 height 26
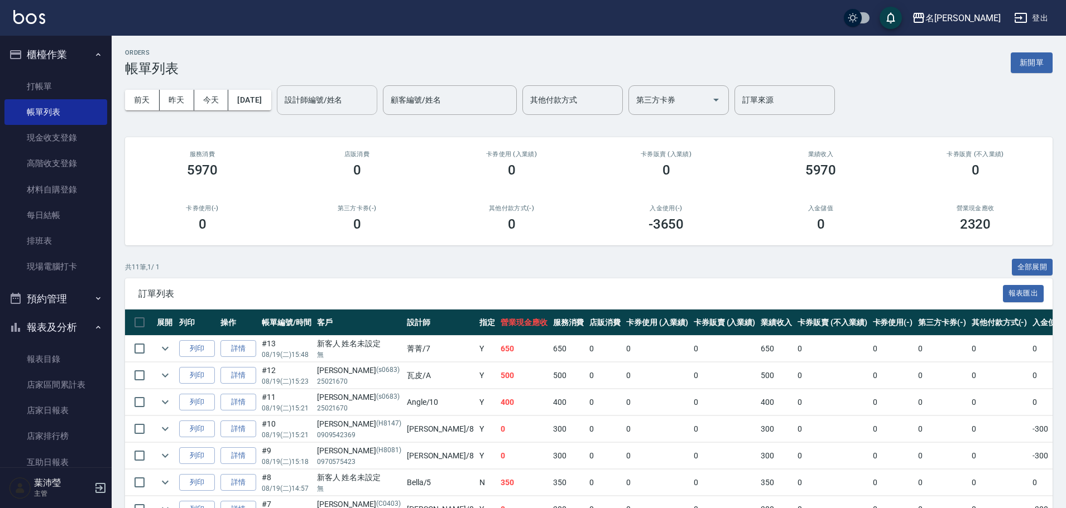
click at [333, 98] on input "設計師編號/姓名" at bounding box center [327, 100] width 90 height 20
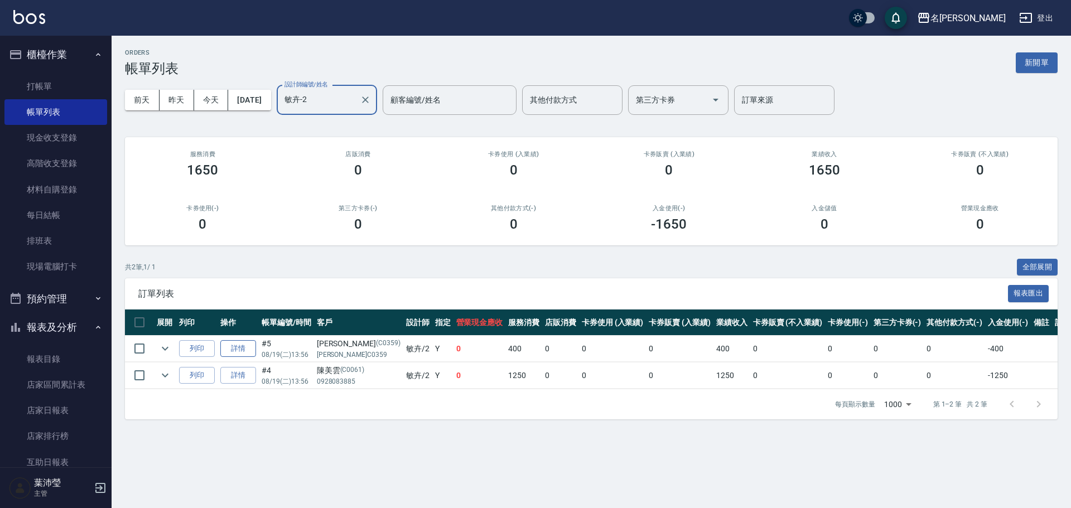
type input "敏卉-2"
click at [244, 352] on link "詳情" at bounding box center [238, 348] width 36 height 17
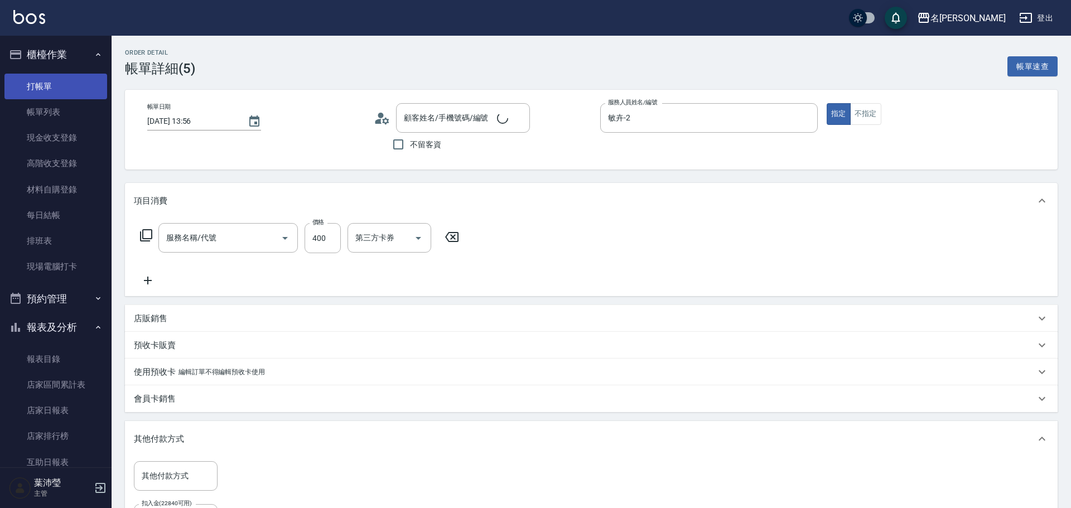
type input "[DATE] 13:56"
type input "敏卉-2"
type input "洗髮(A級)(500)"
type input "[PERSON_NAME]/[PERSON_NAME]C0359/C0359"
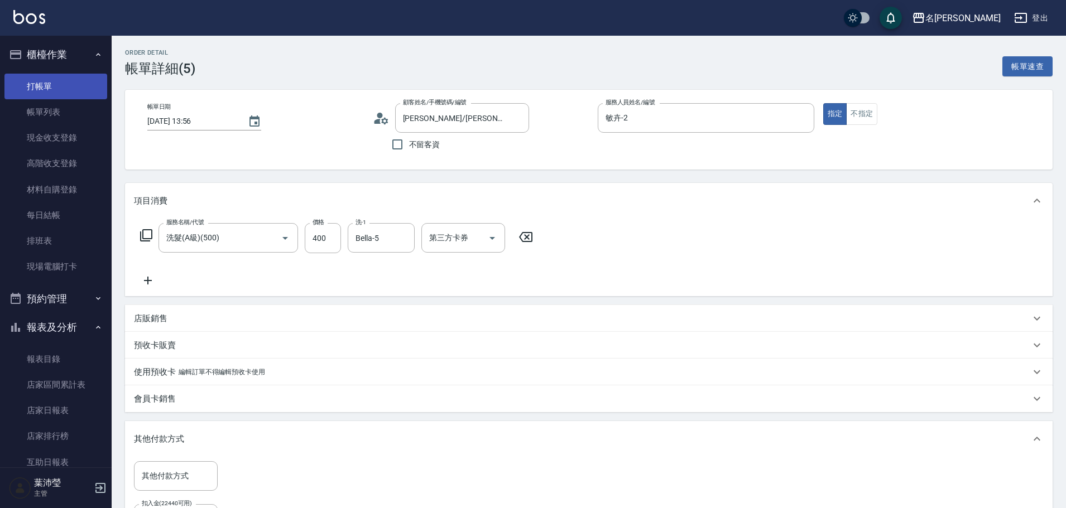
click at [71, 85] on link "打帳單" at bounding box center [55, 87] width 103 height 26
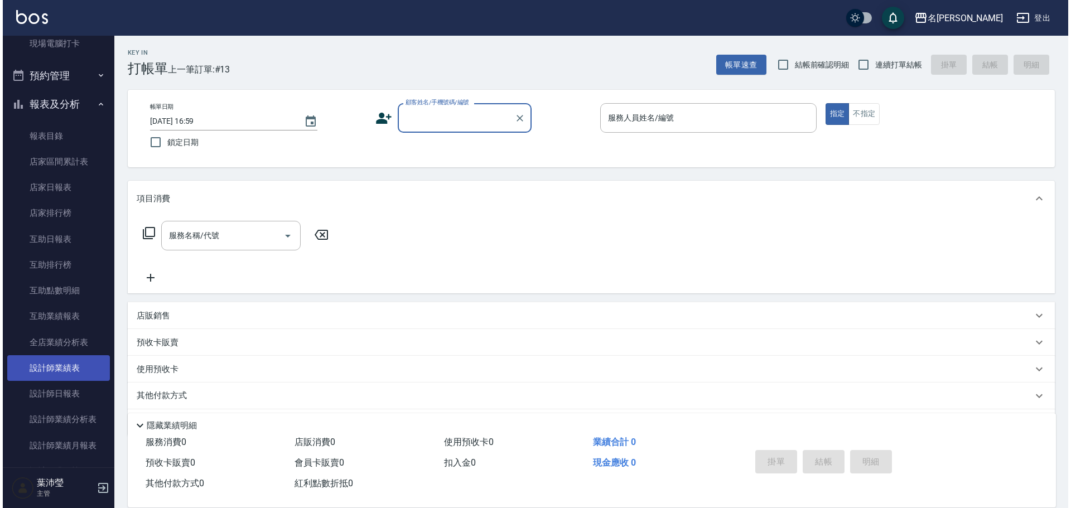
scroll to position [448, 0]
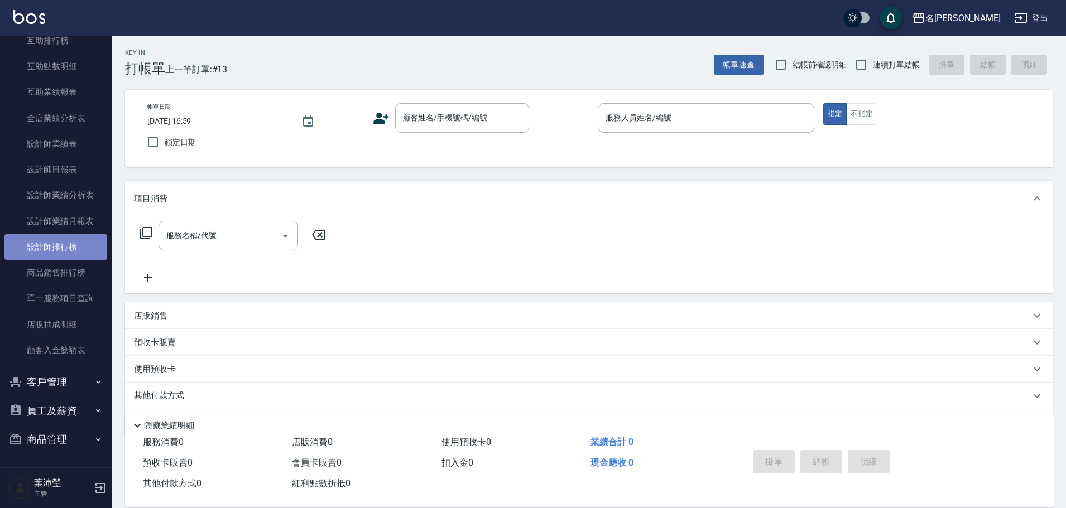
click at [85, 248] on link "設計師排行榜" at bounding box center [55, 247] width 103 height 26
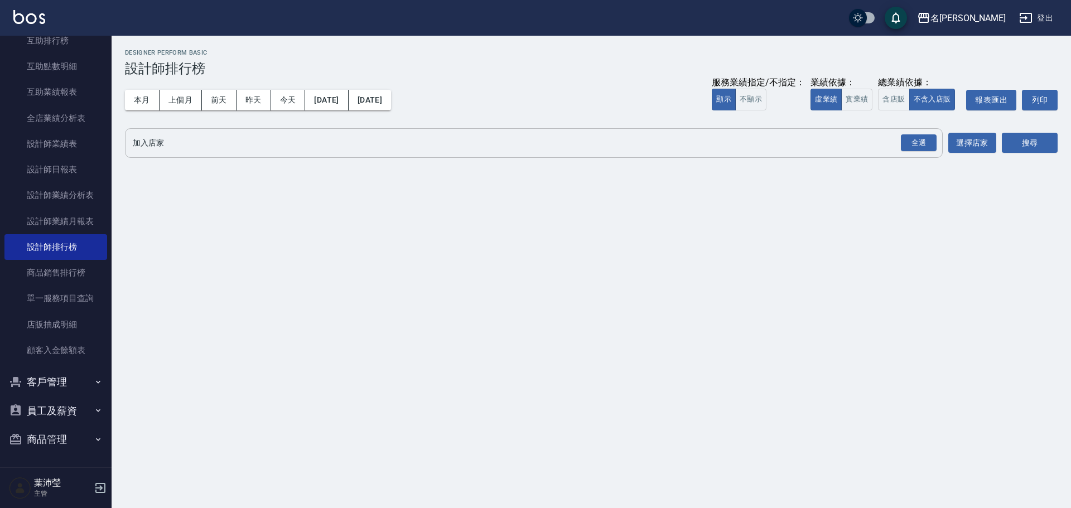
click at [176, 142] on input "加入店家" at bounding box center [525, 143] width 791 height 20
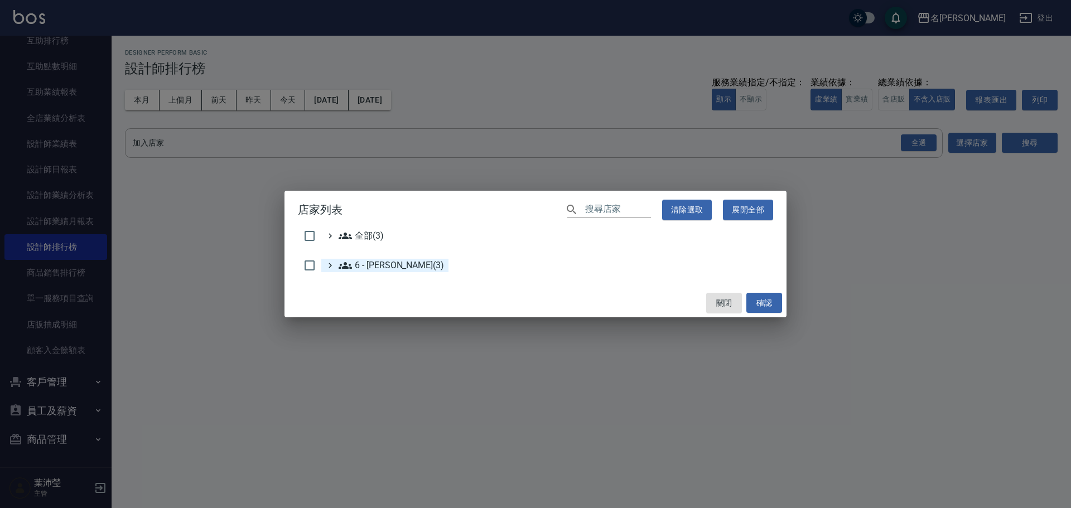
click at [391, 261] on 賴明男\(3\) "6 - [PERSON_NAME](3)" at bounding box center [391, 265] width 105 height 13
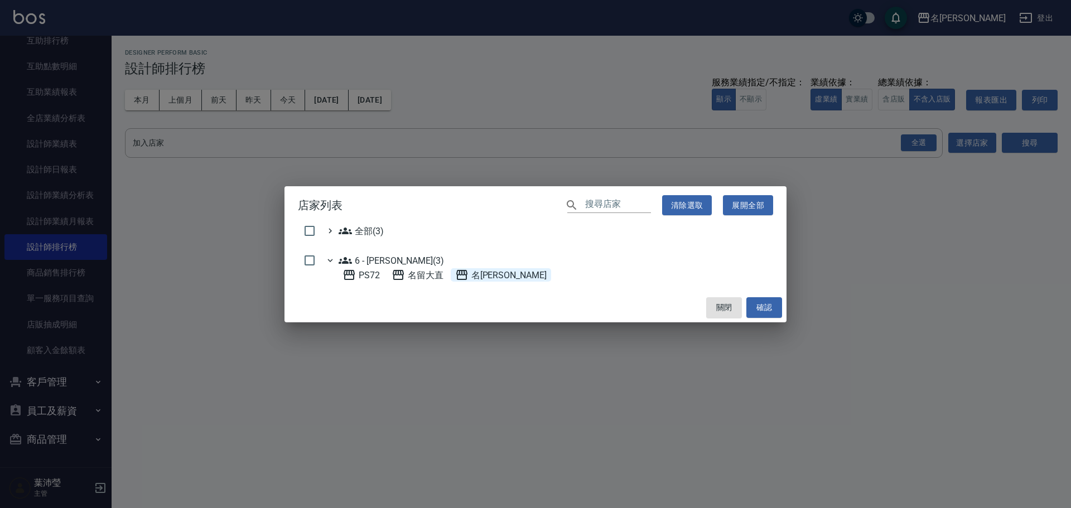
click at [494, 274] on span "名[PERSON_NAME]" at bounding box center [501, 274] width 92 height 13
click at [778, 306] on button "確認" at bounding box center [765, 307] width 36 height 21
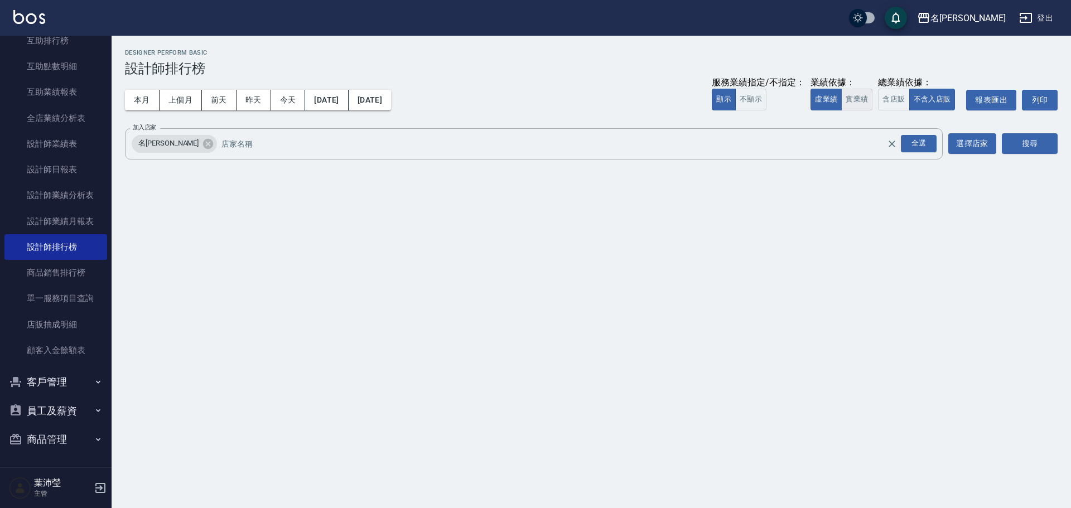
click at [867, 105] on button "實業績" at bounding box center [857, 100] width 31 height 22
click at [1022, 146] on button "搜尋" at bounding box center [1030, 143] width 56 height 21
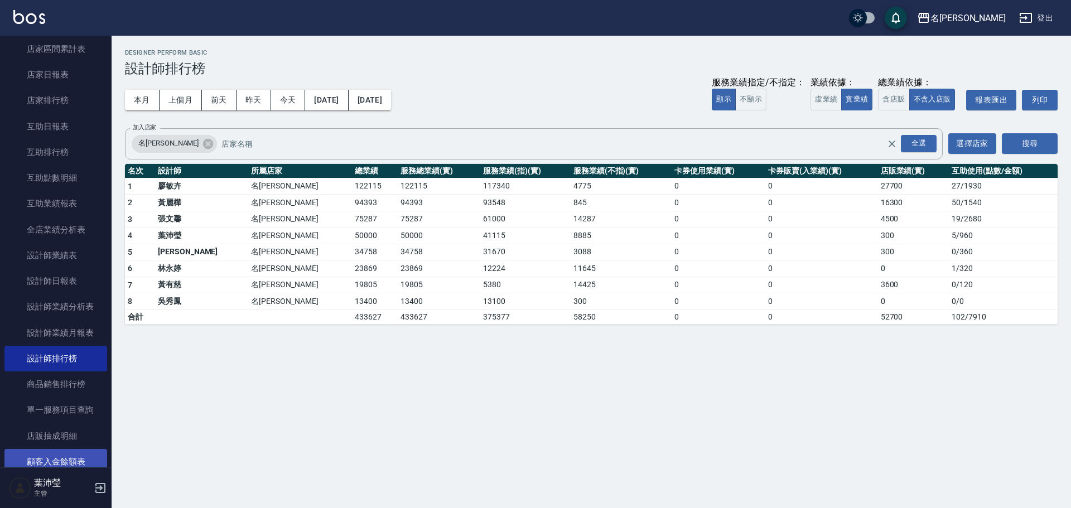
scroll to position [448, 0]
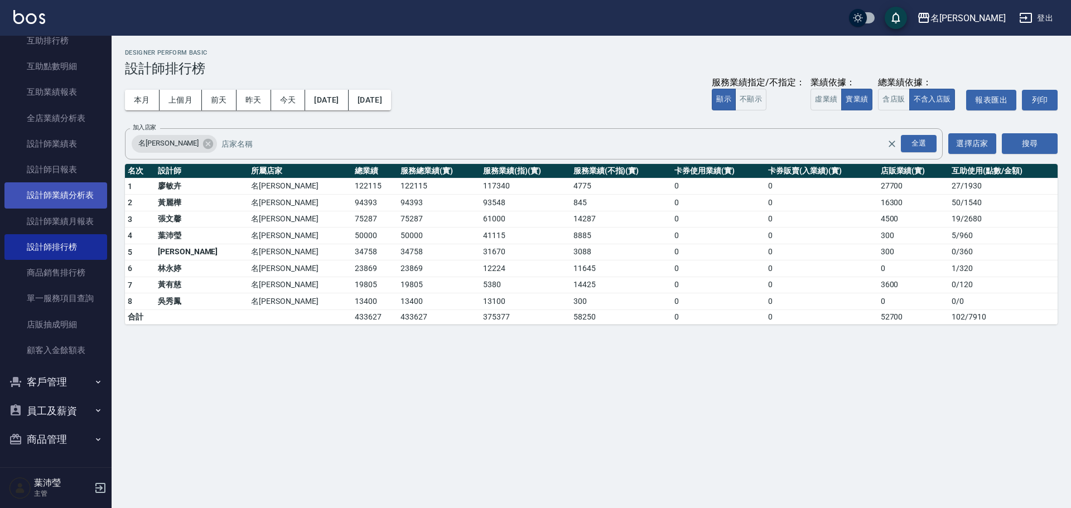
click at [82, 193] on link "設計師業績分析表" at bounding box center [55, 195] width 103 height 26
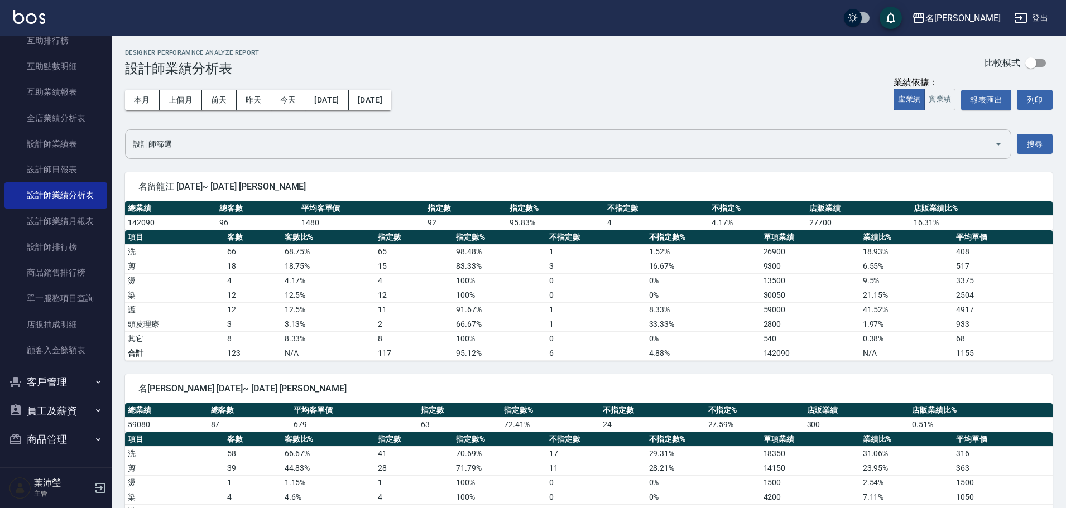
click at [195, 148] on input "設計師篩選" at bounding box center [559, 144] width 859 height 20
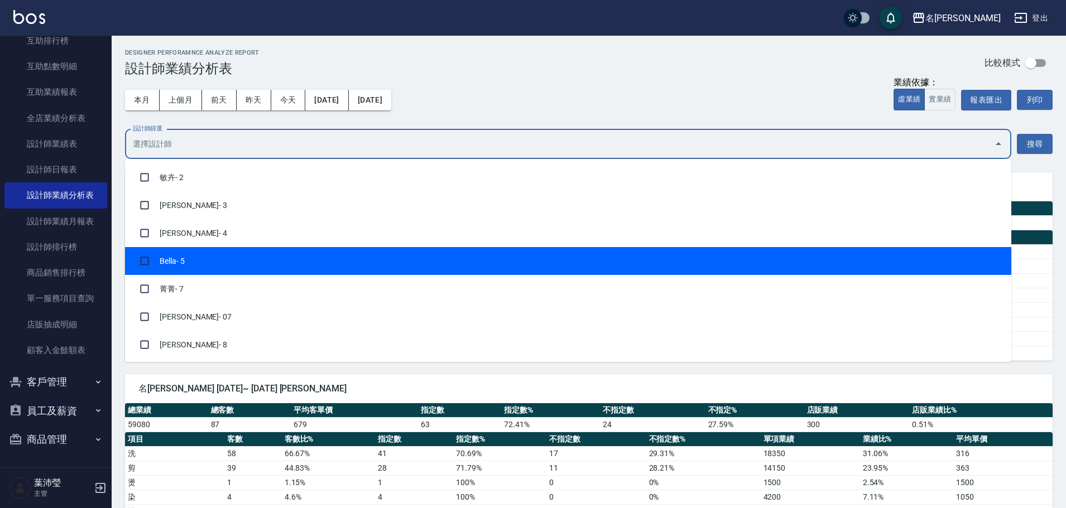
click at [232, 266] on li "Bella - 5" at bounding box center [568, 261] width 886 height 28
checkbox input "true"
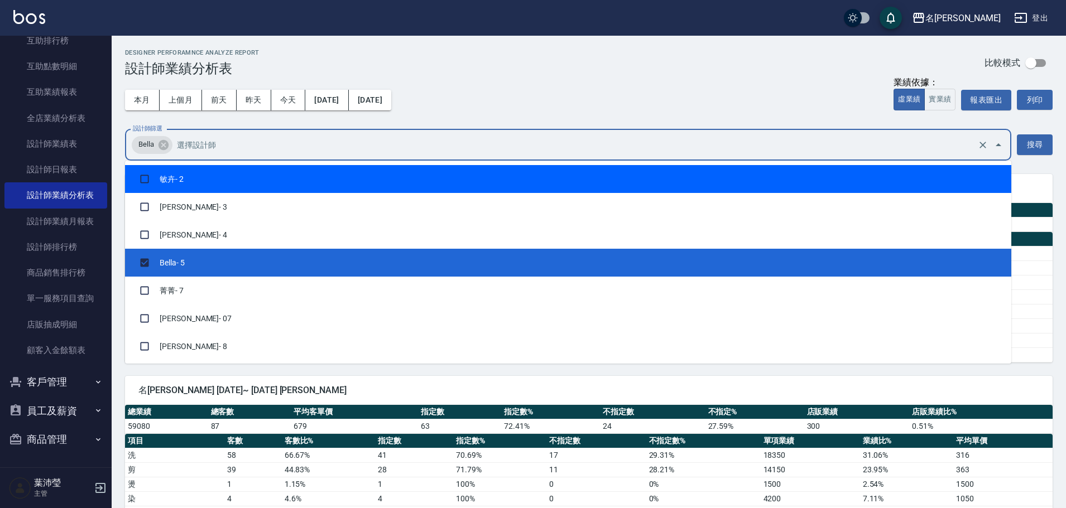
checkbox input "true"
drag, startPoint x: 1042, startPoint y: 139, endPoint x: 1023, endPoint y: 127, distance: 21.8
click at [1041, 139] on button "搜尋" at bounding box center [1035, 144] width 36 height 21
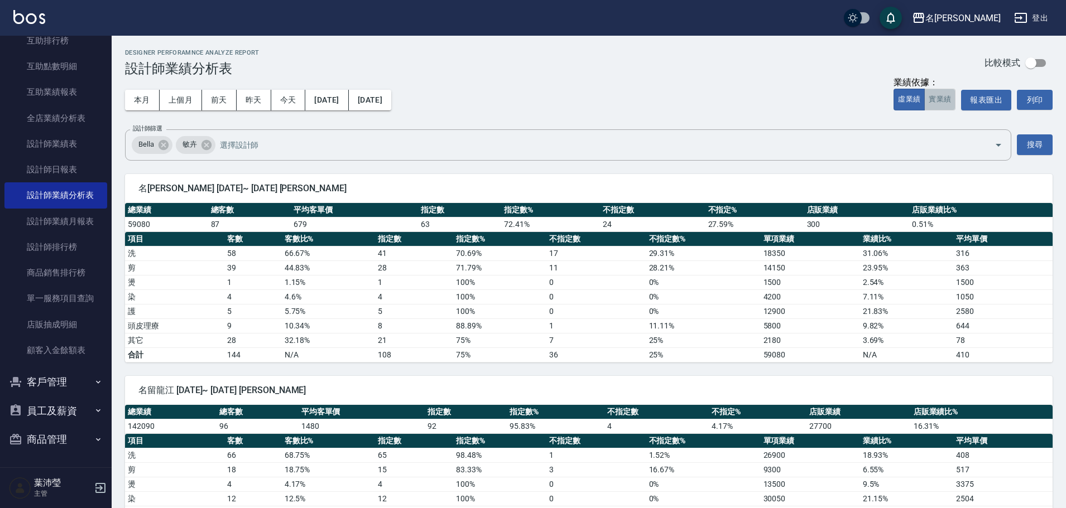
click at [935, 100] on button "實業績" at bounding box center [939, 100] width 31 height 22
click at [182, 97] on button "上個月" at bounding box center [181, 100] width 42 height 21
click at [211, 145] on icon at bounding box center [206, 145] width 10 height 10
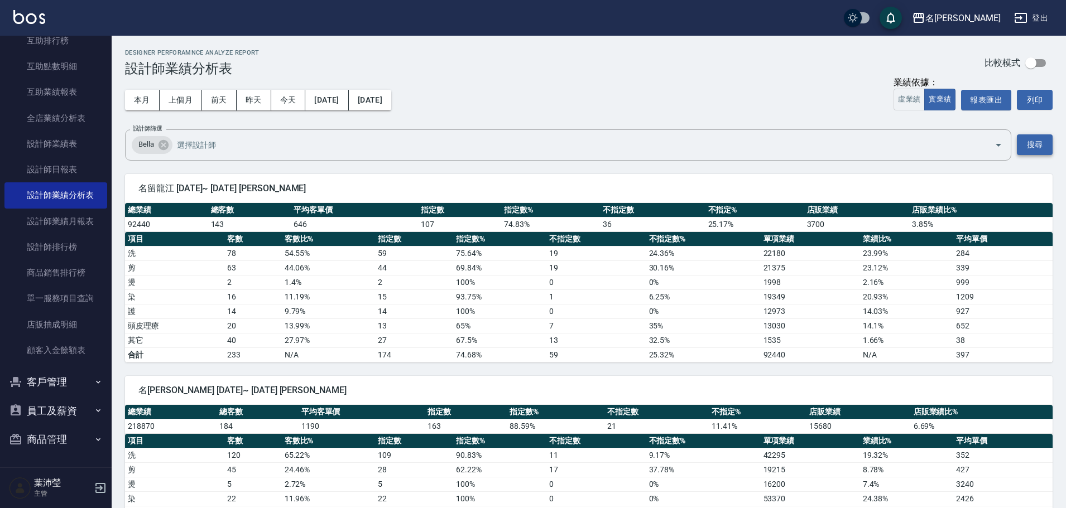
click at [1046, 148] on button "搜尋" at bounding box center [1035, 144] width 36 height 21
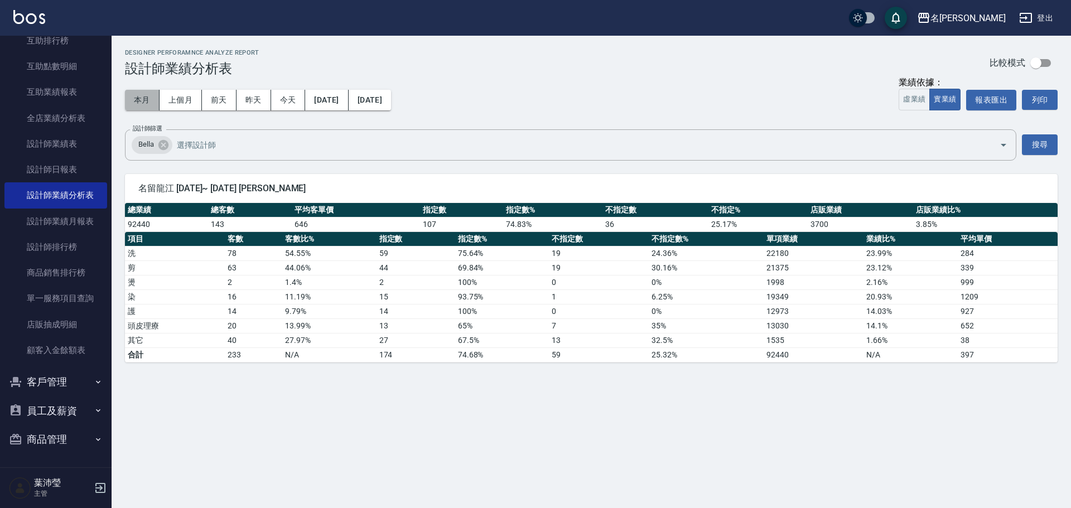
click at [138, 100] on button "本月" at bounding box center [142, 100] width 35 height 21
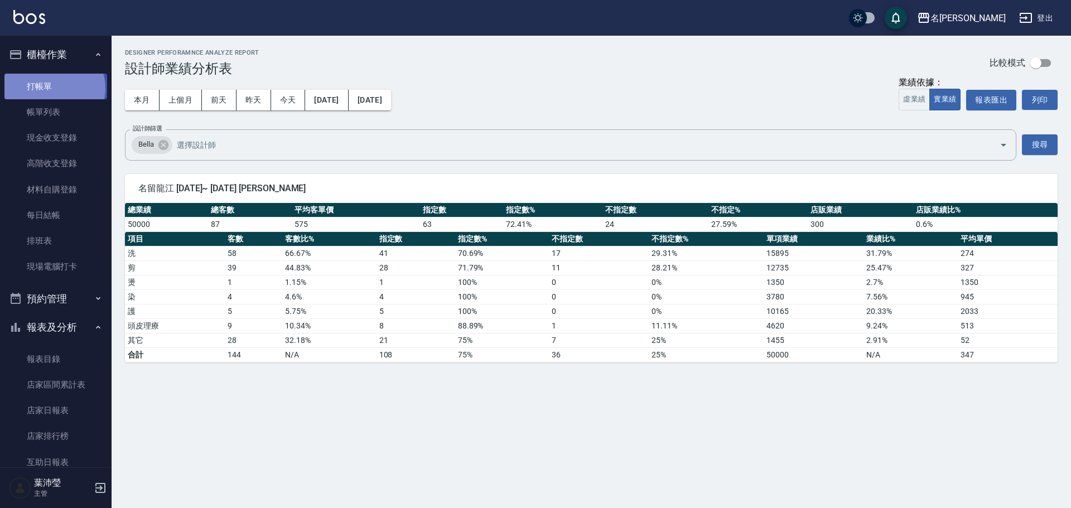
click at [54, 88] on link "打帳單" at bounding box center [55, 87] width 103 height 26
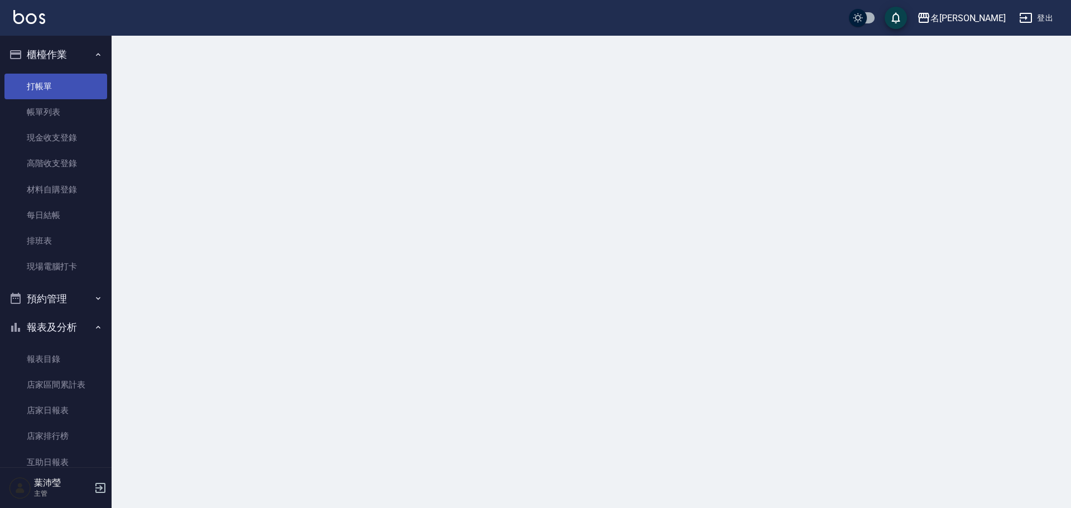
click at [54, 88] on link "打帳單" at bounding box center [55, 87] width 103 height 26
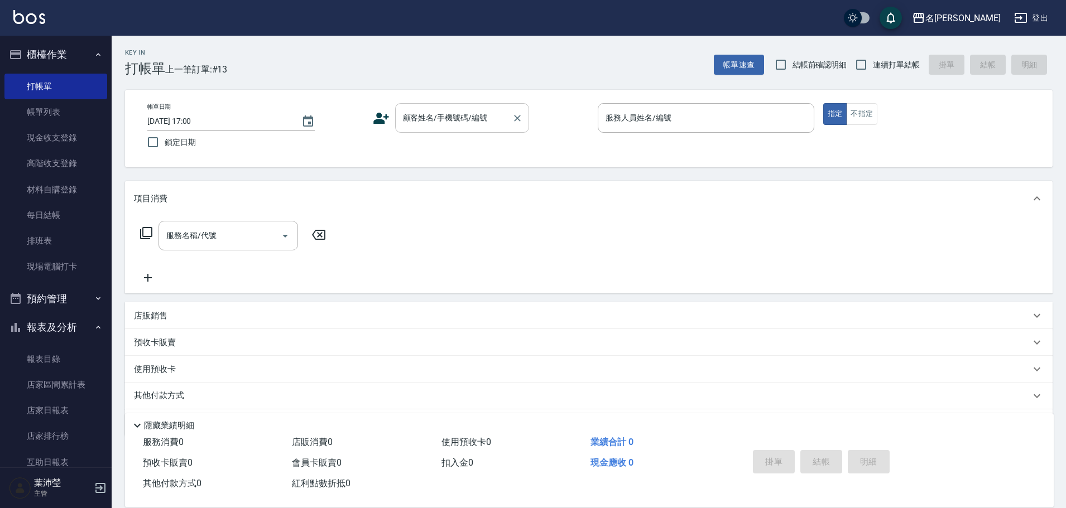
click at [446, 133] on div "顧客姓名/手機號碼/編號" at bounding box center [462, 118] width 134 height 30
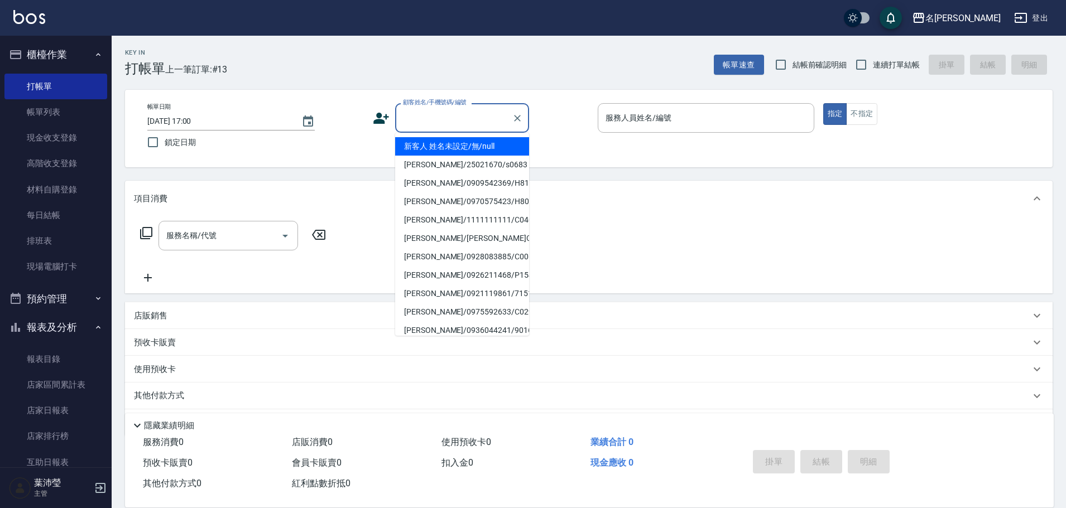
click at [443, 145] on li "新客人 姓名未設定/無/null" at bounding box center [462, 146] width 134 height 18
type input "新客人 姓名未設定/無/null"
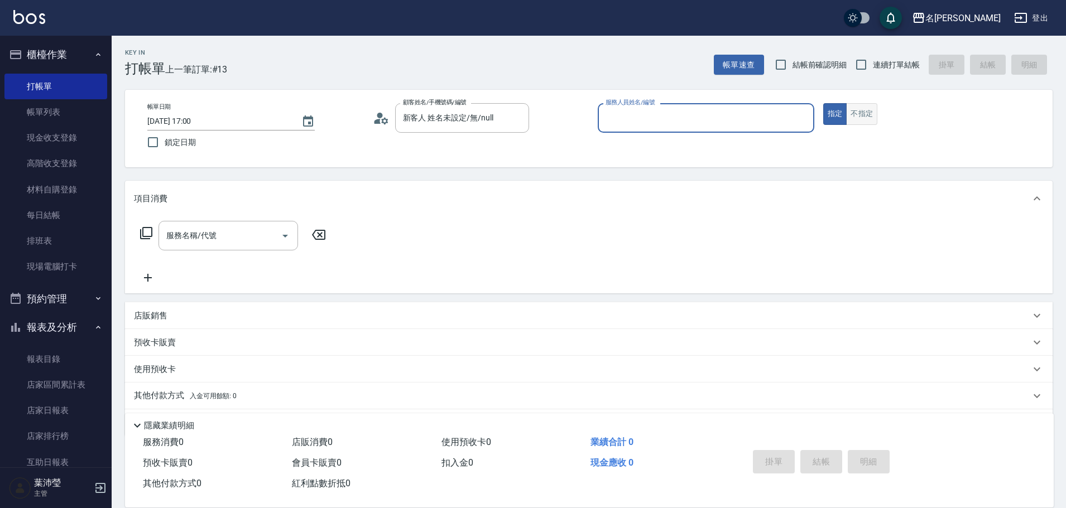
click at [862, 109] on button "不指定" at bounding box center [861, 114] width 31 height 22
click at [821, 115] on div "帳單日期 [DATE] 17:00 鎖定日期 顧客姓名/手機號碼/編號 新客人 姓名未設定/無/null 顧客姓名/手機號碼/編號 服務人員姓名/編號 服務人…" at bounding box center [588, 128] width 901 height 51
click at [810, 114] on div "服務人員姓名/編號" at bounding box center [706, 118] width 217 height 30
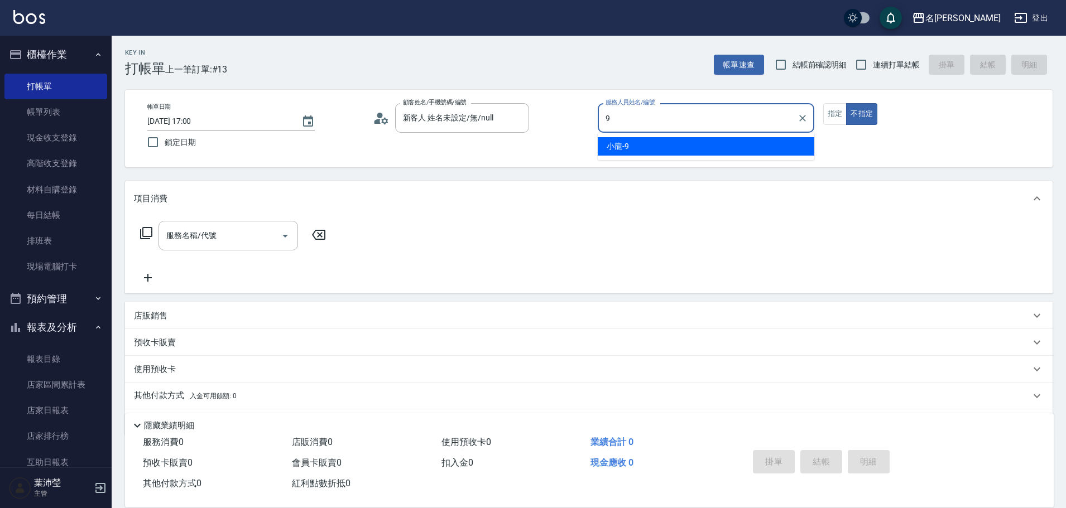
type input "小龍-9"
type button "false"
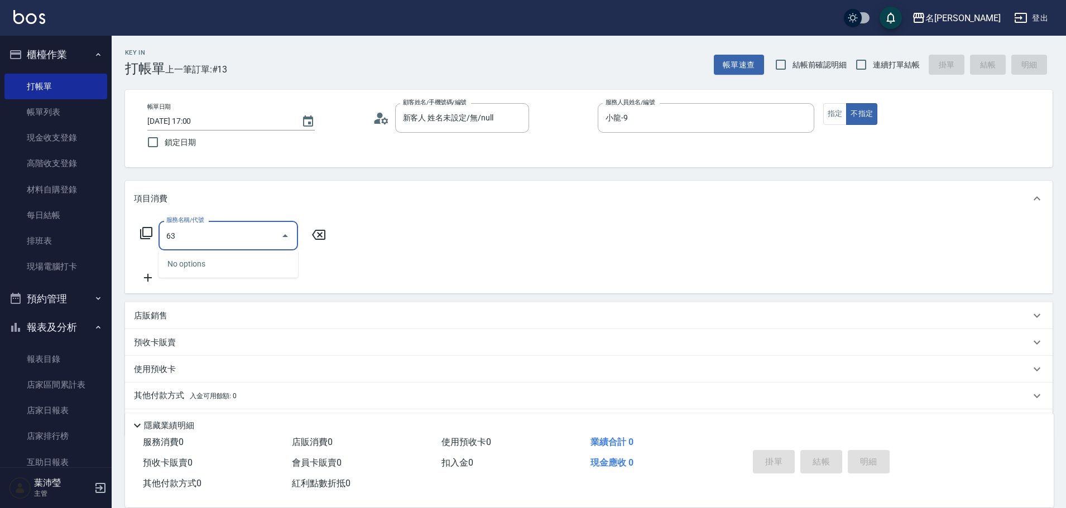
type input "6"
type input "不指定剪髮(305)"
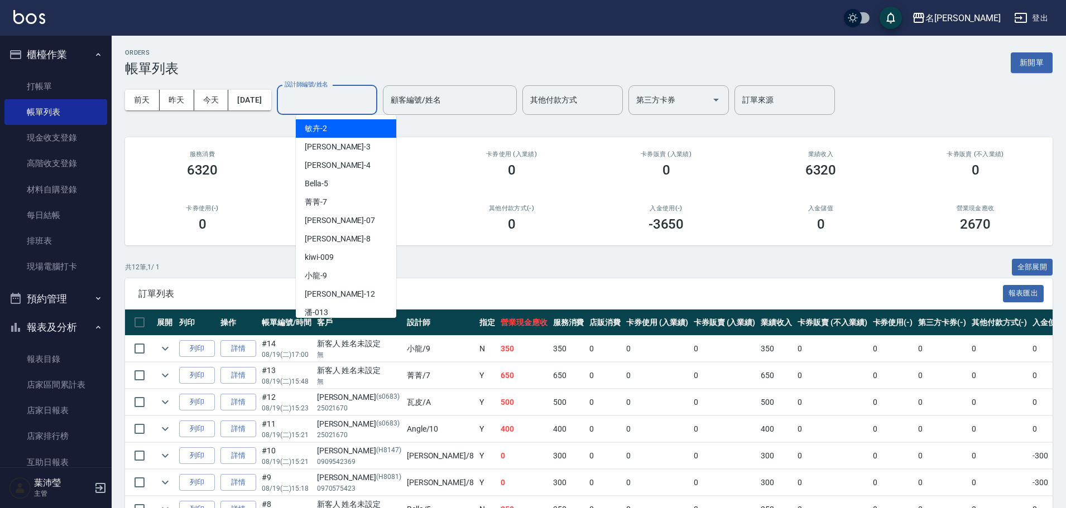
click at [371, 97] on input "設計師編號/姓名" at bounding box center [327, 100] width 90 height 20
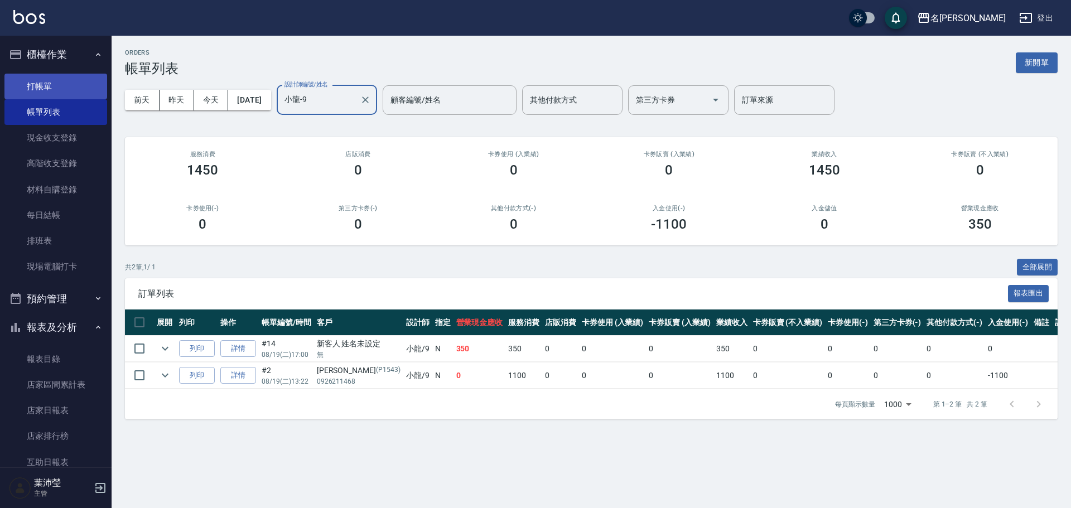
type input "小龍-9"
click at [83, 98] on link "打帳單" at bounding box center [55, 87] width 103 height 26
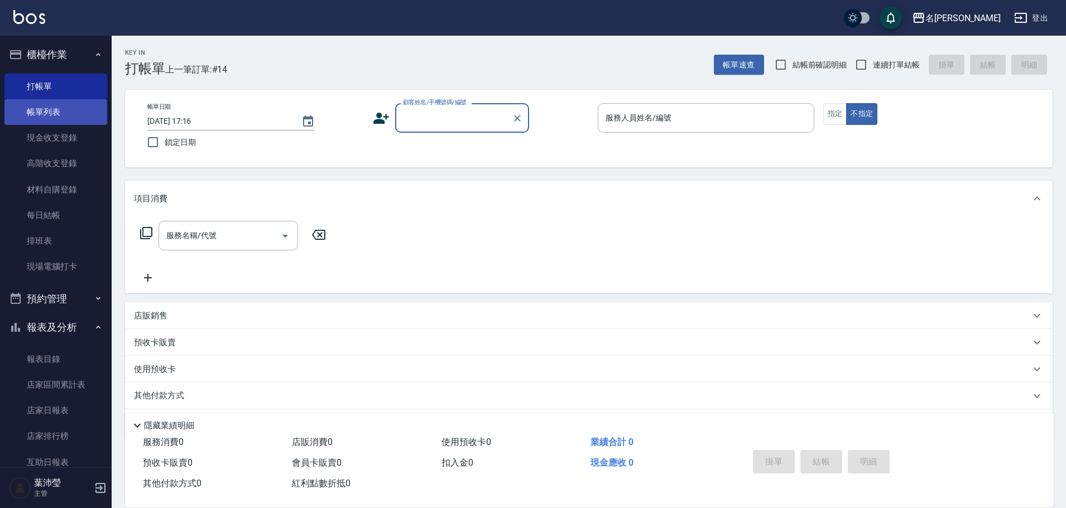
click at [60, 110] on link "帳單列表" at bounding box center [55, 112] width 103 height 26
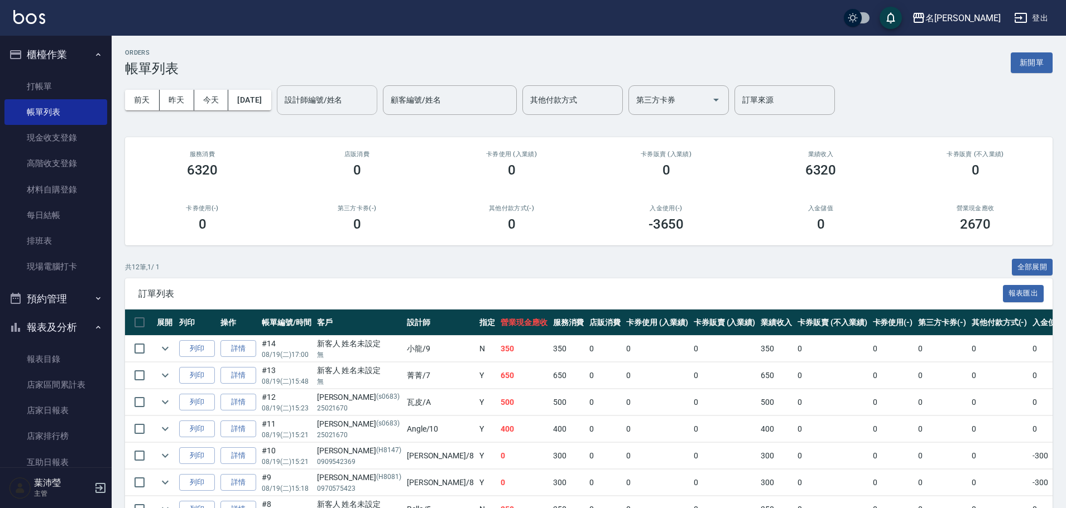
click at [372, 100] on input "設計師編號/姓名" at bounding box center [327, 100] width 90 height 20
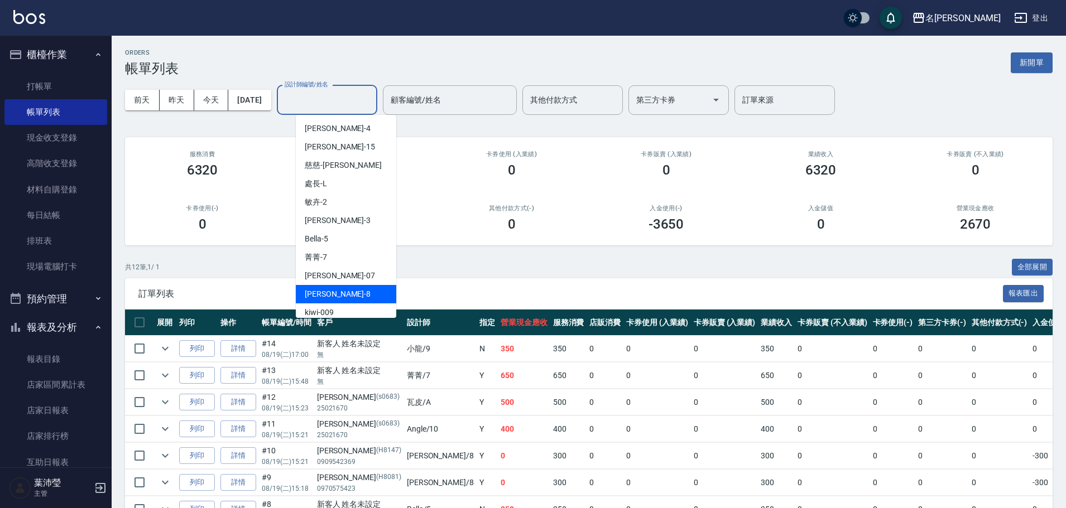
click at [342, 296] on div "Emma -8" at bounding box center [346, 294] width 100 height 18
type input "Emma-8"
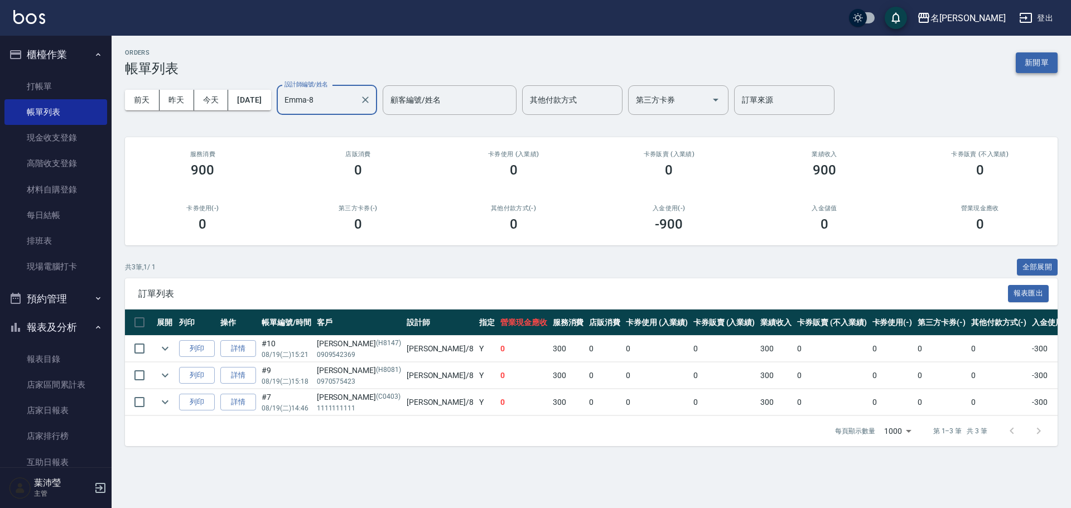
click at [1018, 72] on button "新開單" at bounding box center [1037, 62] width 42 height 21
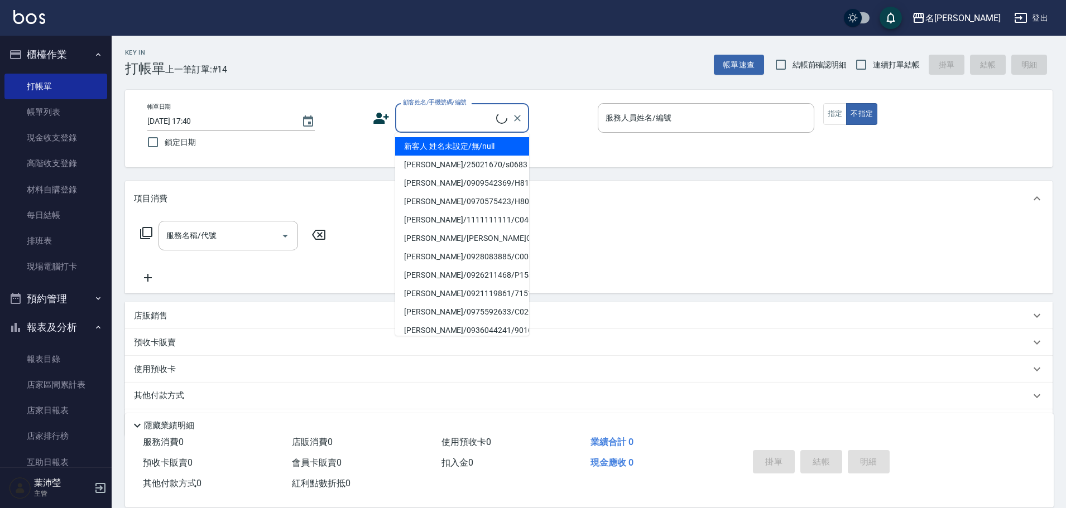
click at [463, 118] on input "顧客姓名/手機號碼/編號" at bounding box center [448, 118] width 96 height 20
click at [479, 146] on li "新客人 姓名未設定/無/null" at bounding box center [462, 146] width 134 height 18
type input "新客人 姓名未設定/無/null"
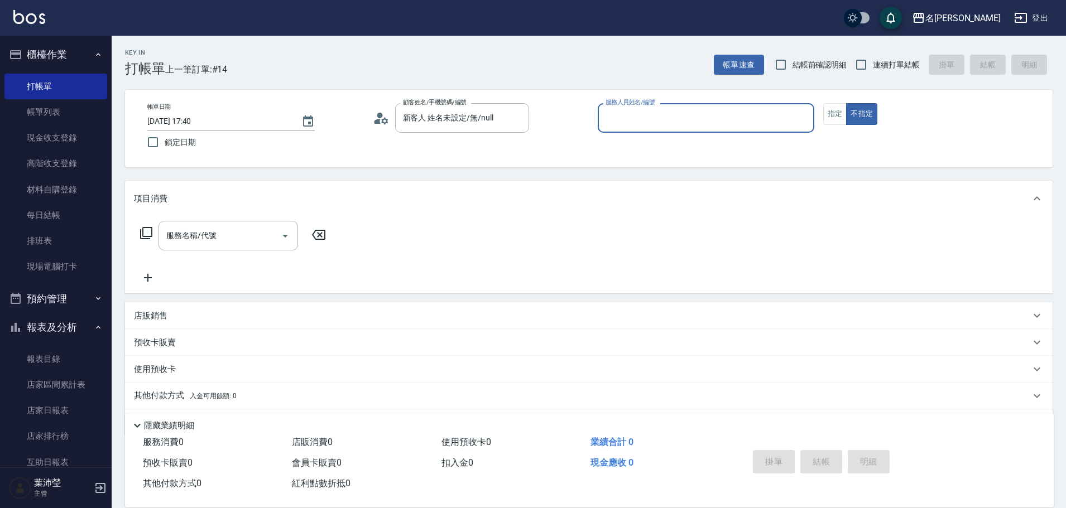
click at [629, 118] on input "服務人員姓名/編號" at bounding box center [706, 118] width 206 height 20
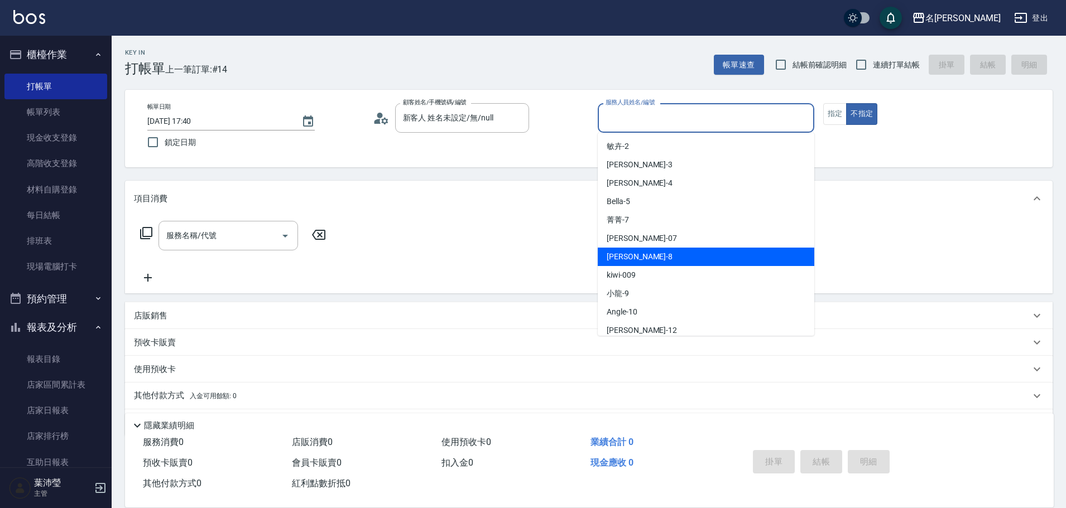
click at [638, 254] on div "Emma -8" at bounding box center [706, 257] width 217 height 18
type input "Emma-8"
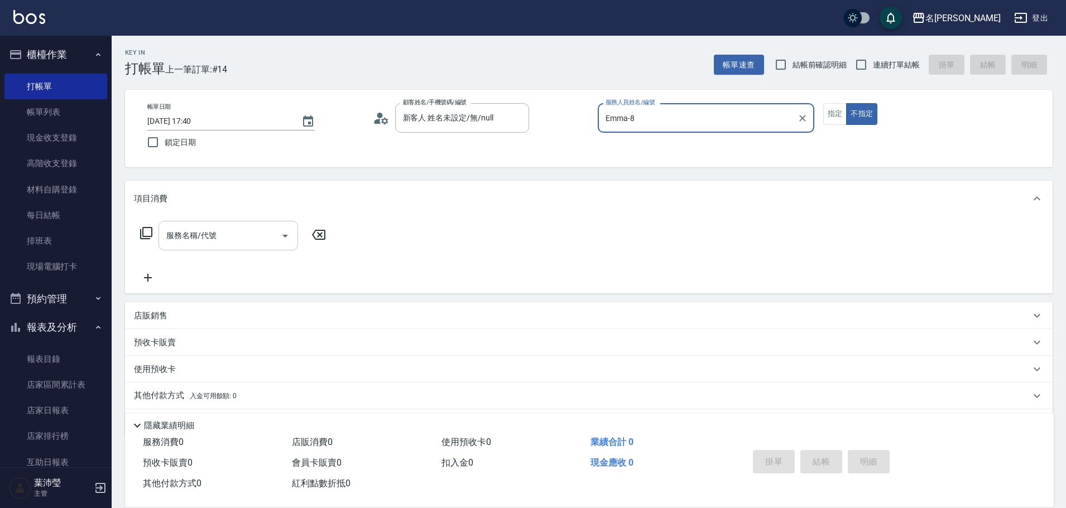
click at [223, 243] on input "服務名稱/代號" at bounding box center [220, 236] width 113 height 20
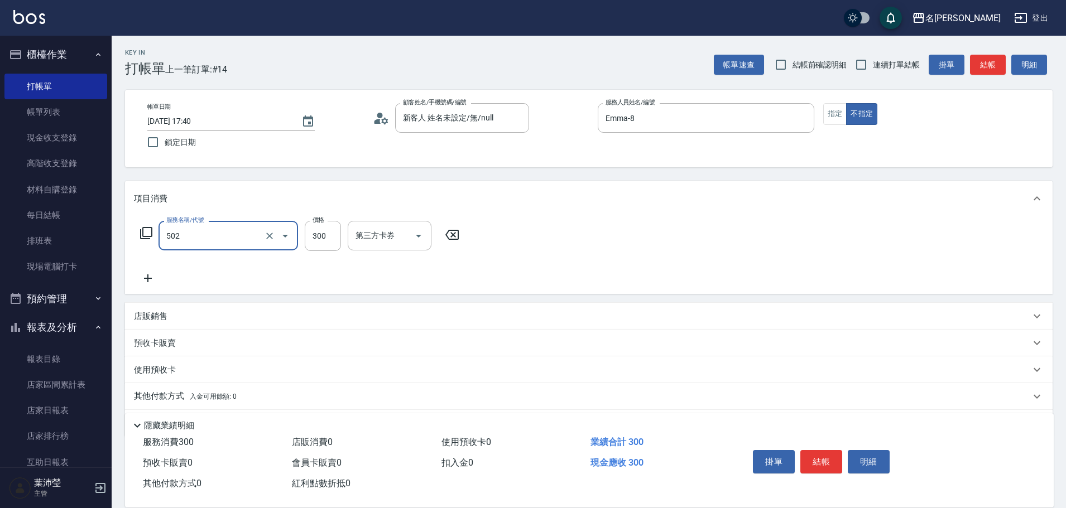
type input "洗髮(502)"
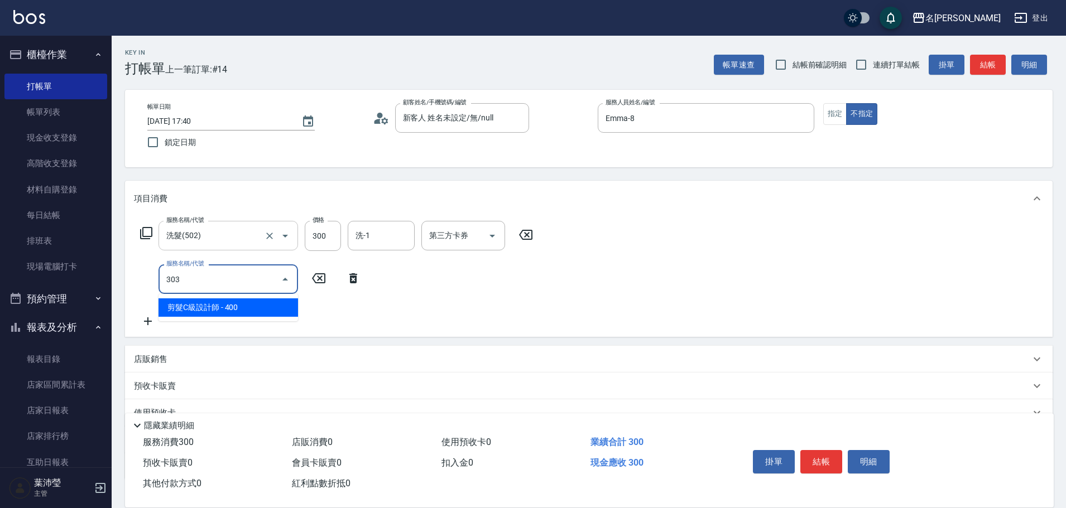
type input "剪髮C級設計師(303)"
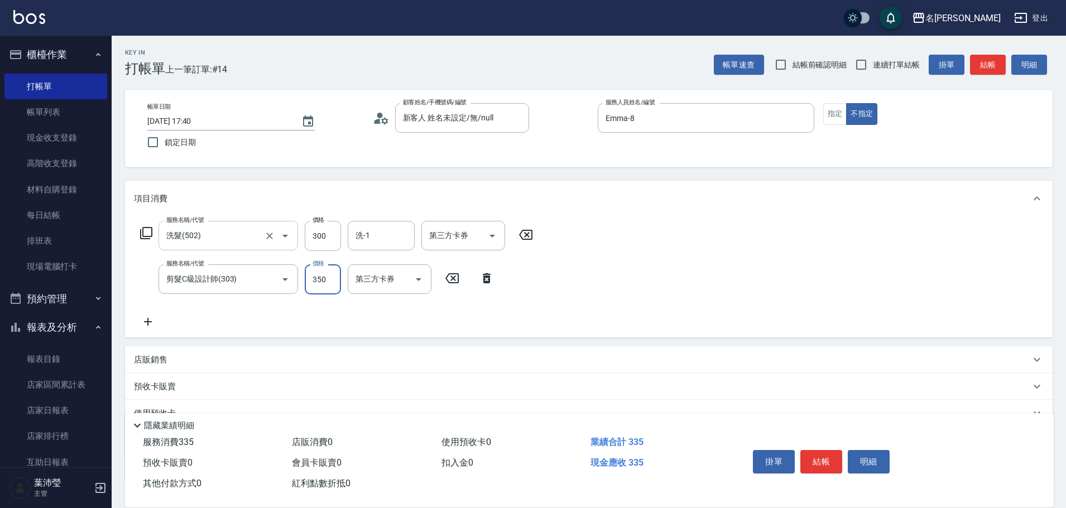
type input "350"
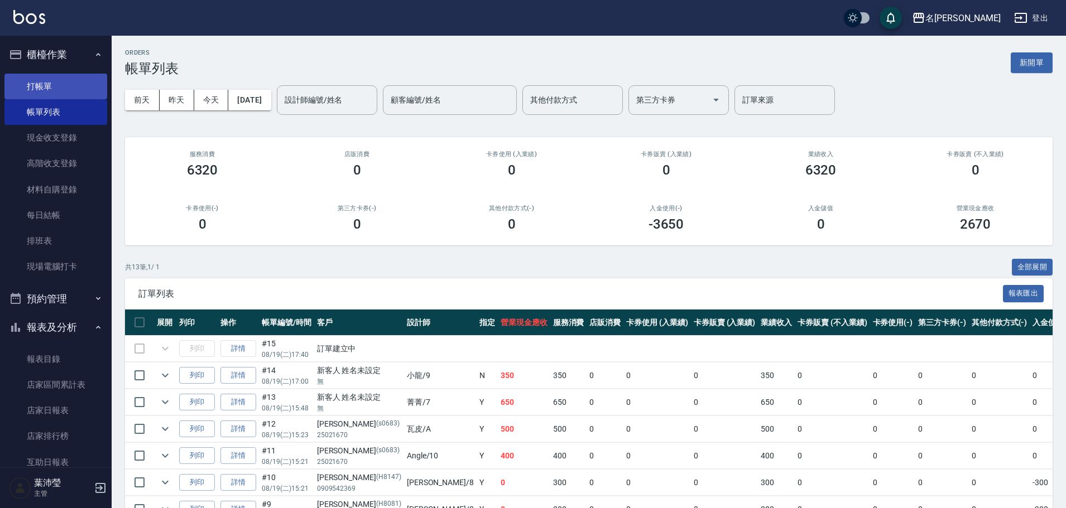
click at [63, 86] on link "打帳單" at bounding box center [55, 87] width 103 height 26
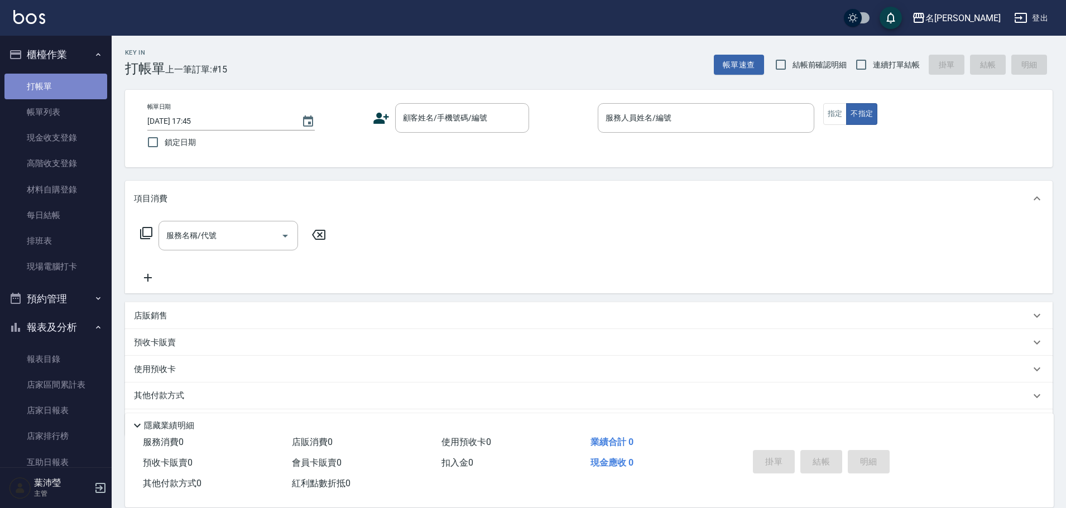
click at [63, 86] on link "打帳單" at bounding box center [55, 87] width 103 height 26
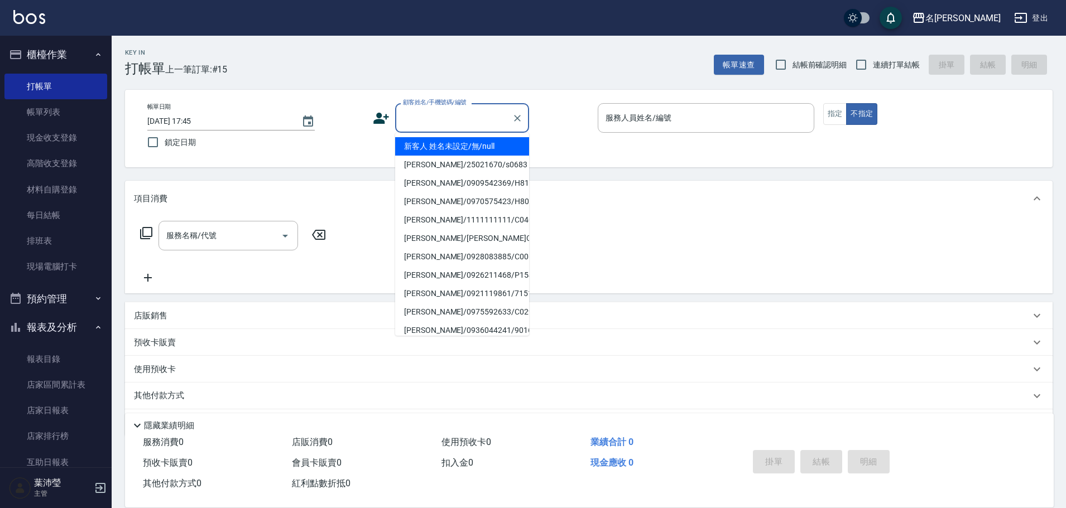
click at [410, 117] on input "顧客姓名/手機號碼/編號" at bounding box center [453, 118] width 107 height 20
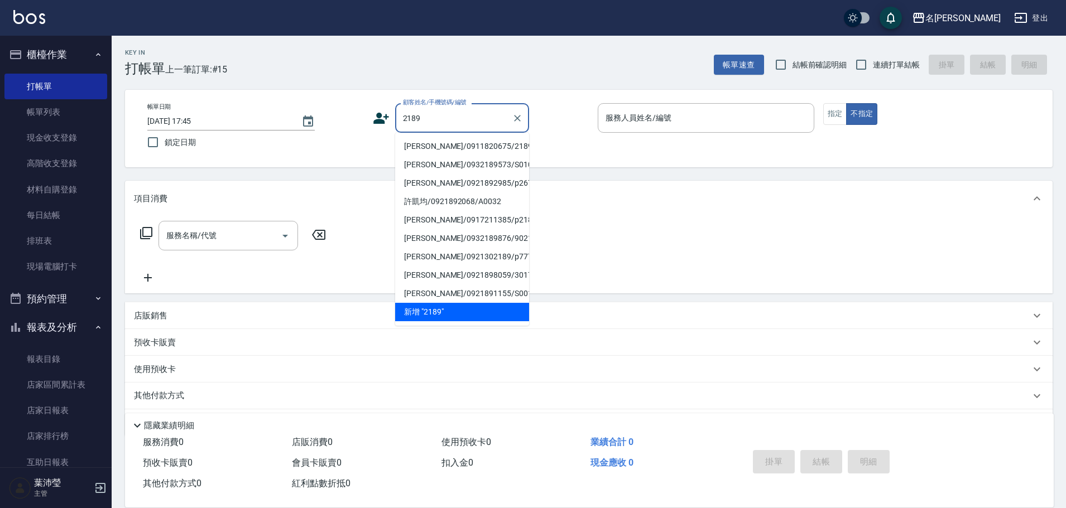
click at [459, 146] on li "[PERSON_NAME]/0911820675/2189" at bounding box center [462, 146] width 134 height 18
type input "[PERSON_NAME]/0911820675/2189"
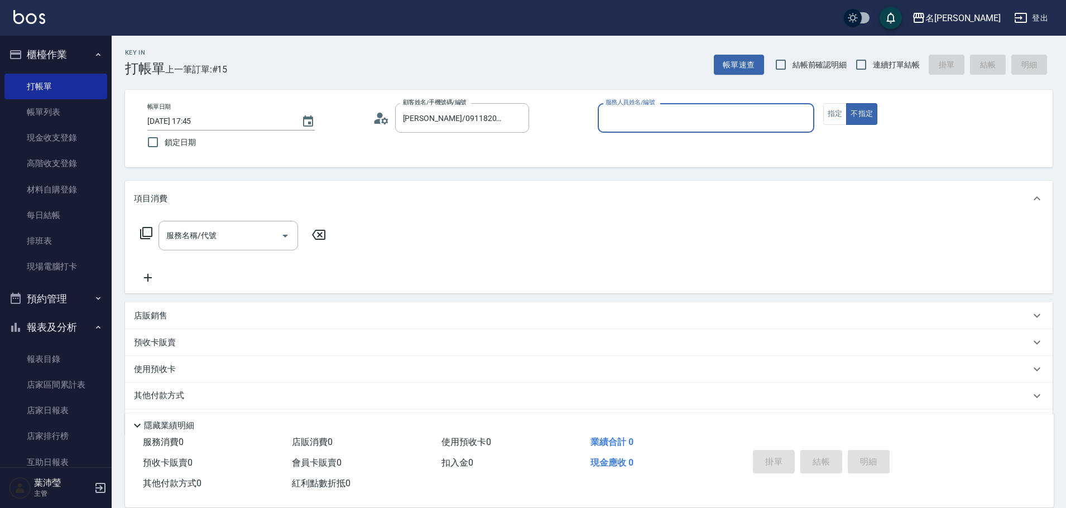
type input "敏卉-2"
click at [835, 115] on button "指定" at bounding box center [835, 114] width 24 height 22
click at [146, 234] on icon at bounding box center [146, 233] width 13 height 13
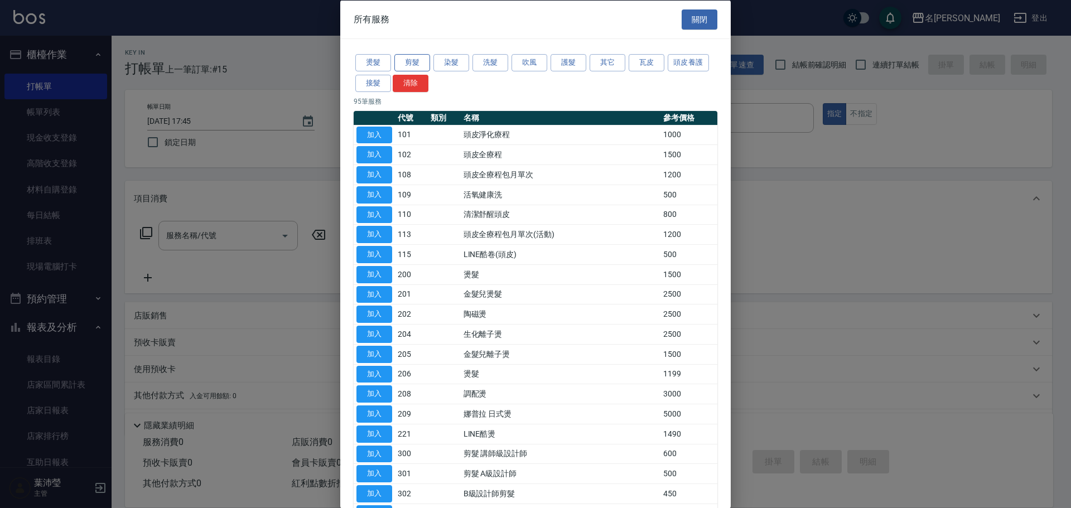
click at [419, 63] on button "剪髮" at bounding box center [413, 62] width 36 height 17
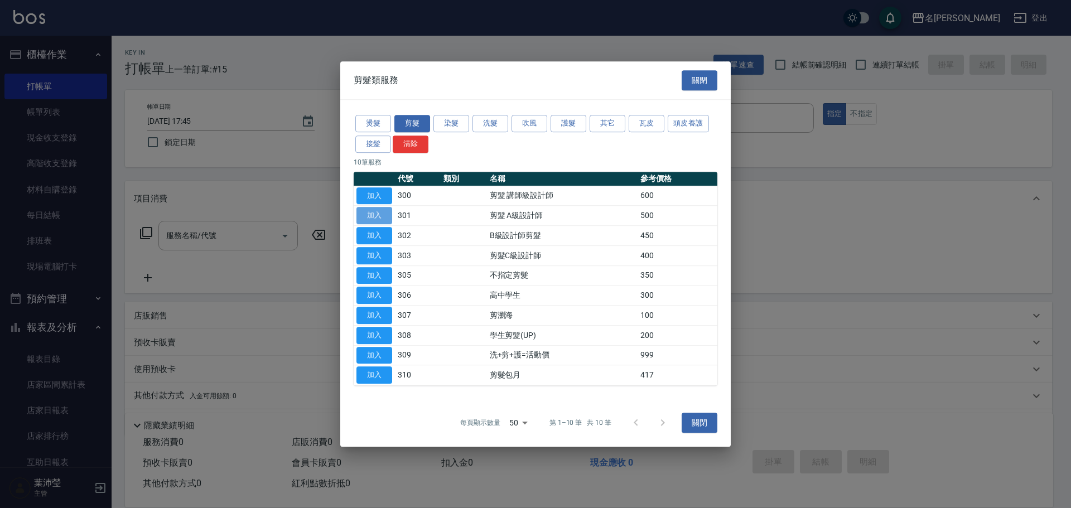
click at [384, 217] on button "加入" at bounding box center [375, 215] width 36 height 17
type input "剪髮 A級設計師(301)"
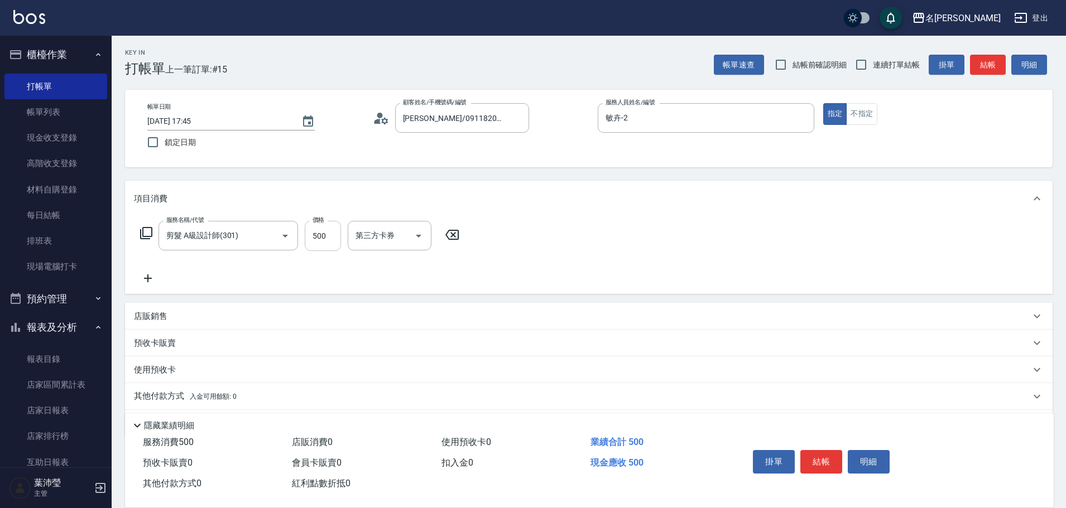
click at [330, 239] on input "500" at bounding box center [323, 236] width 36 height 30
type input "350"
click at [824, 461] on button "結帳" at bounding box center [821, 461] width 42 height 23
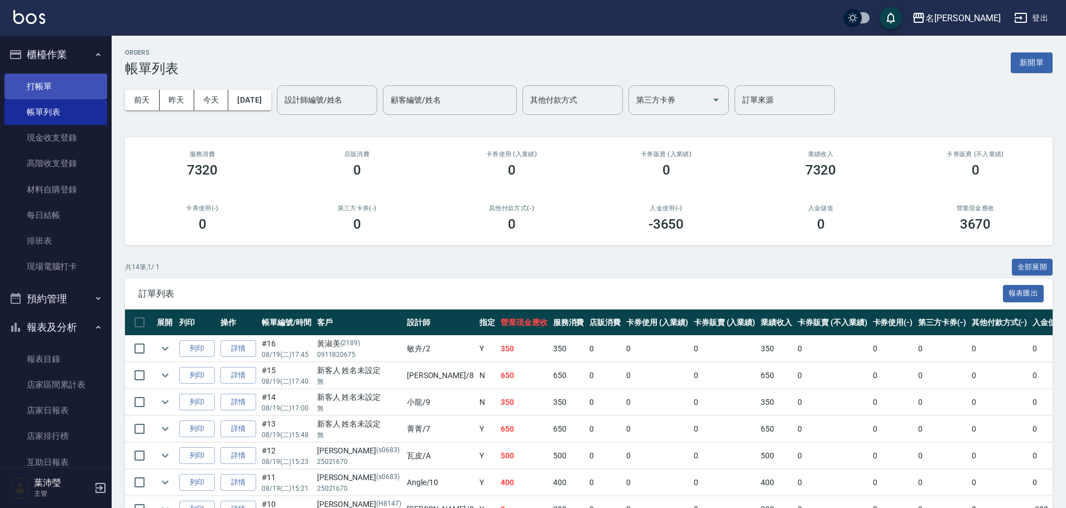
click at [83, 84] on link "打帳單" at bounding box center [55, 87] width 103 height 26
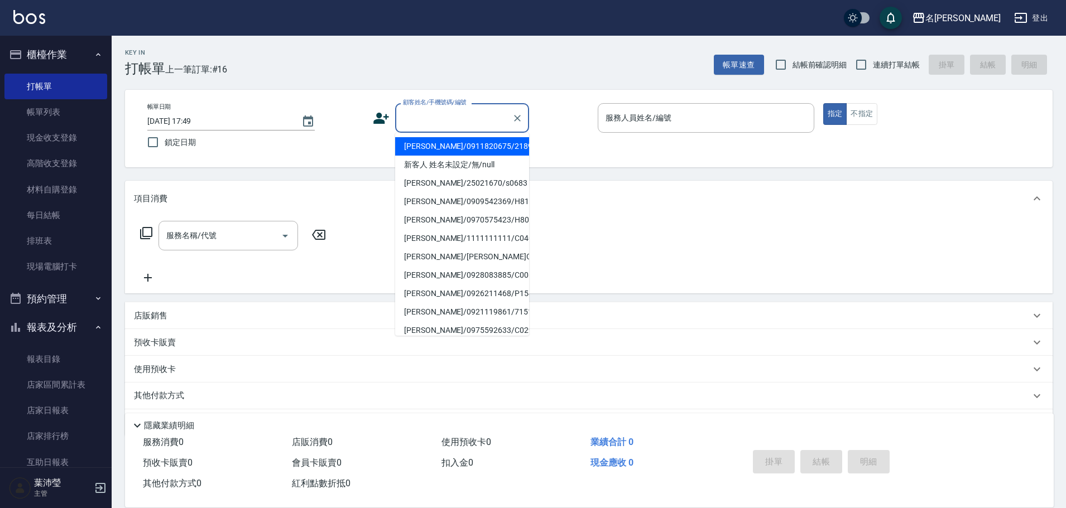
click at [436, 121] on input "顧客姓名/手機號碼/編號" at bounding box center [453, 118] width 107 height 20
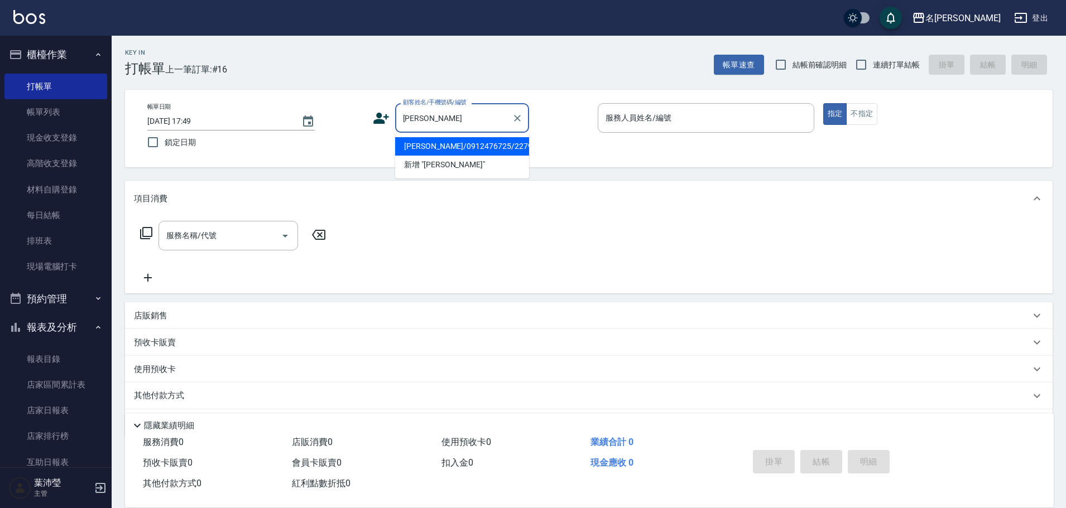
click at [449, 147] on li "[PERSON_NAME]/0912476725/2279" at bounding box center [462, 146] width 134 height 18
type input "[PERSON_NAME]/0912476725/2279"
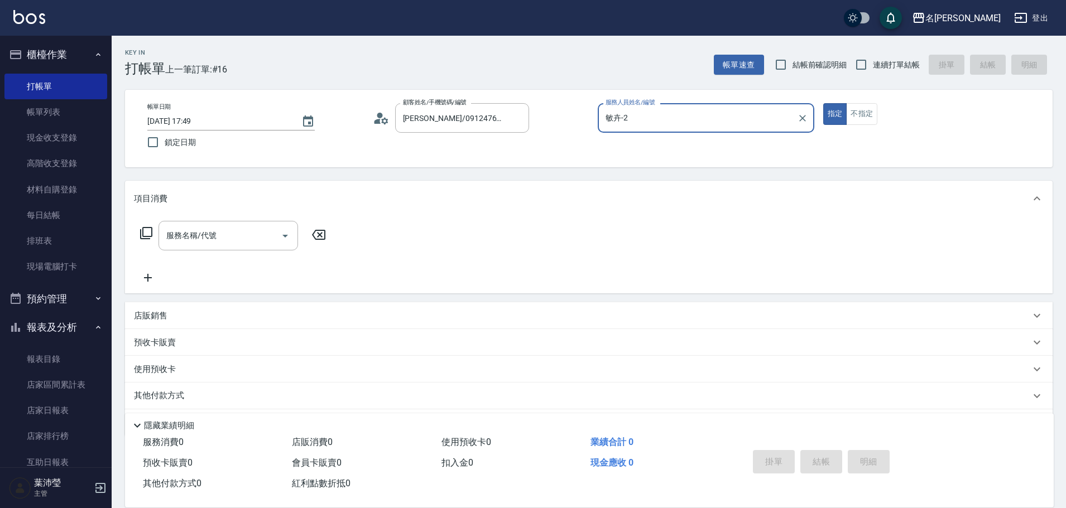
type input "敏卉-2"
click at [142, 232] on icon at bounding box center [146, 233] width 12 height 12
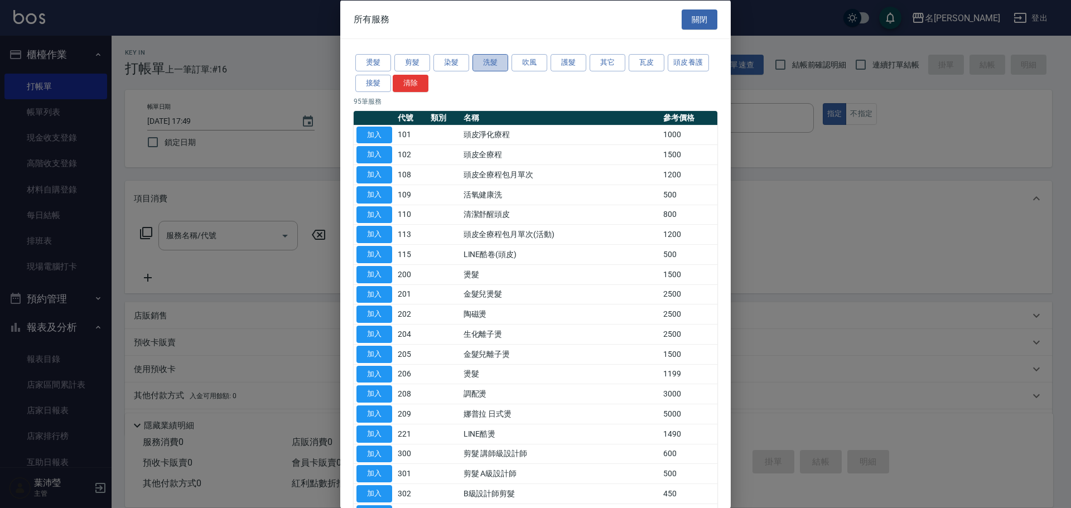
click at [489, 63] on button "洗髮" at bounding box center [491, 62] width 36 height 17
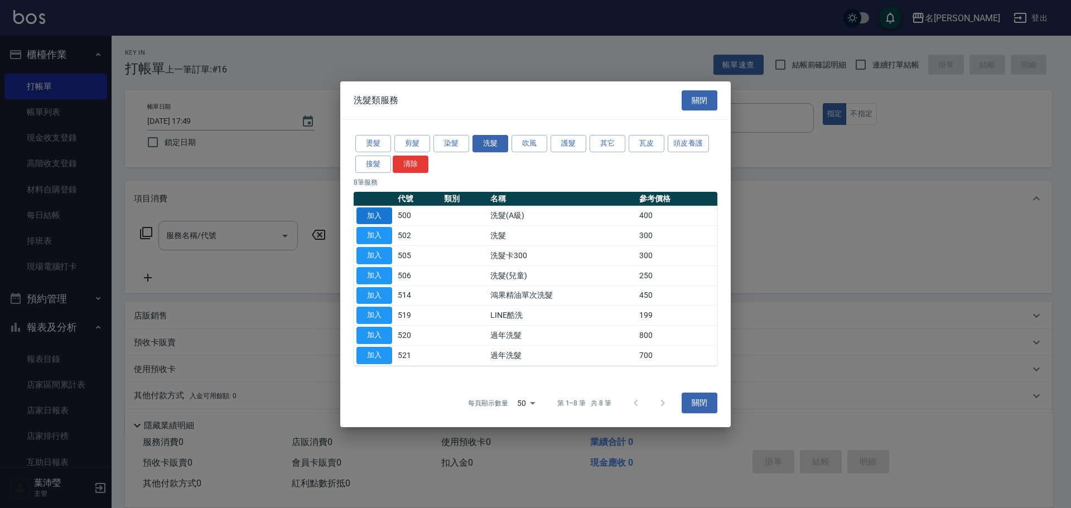
click at [379, 209] on button "加入" at bounding box center [375, 215] width 36 height 17
type input "洗髮(A級)(500)"
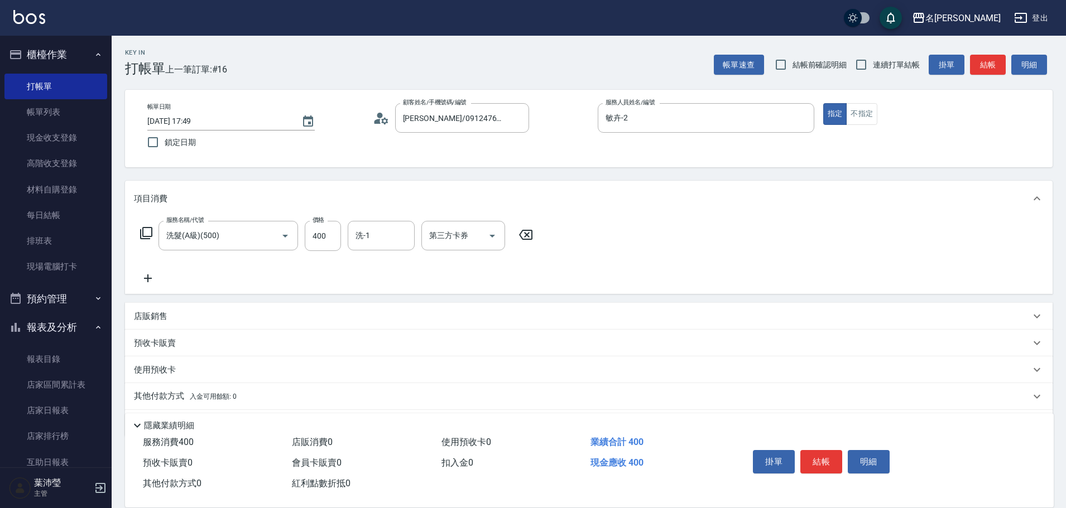
click at [146, 230] on icon at bounding box center [146, 233] width 13 height 13
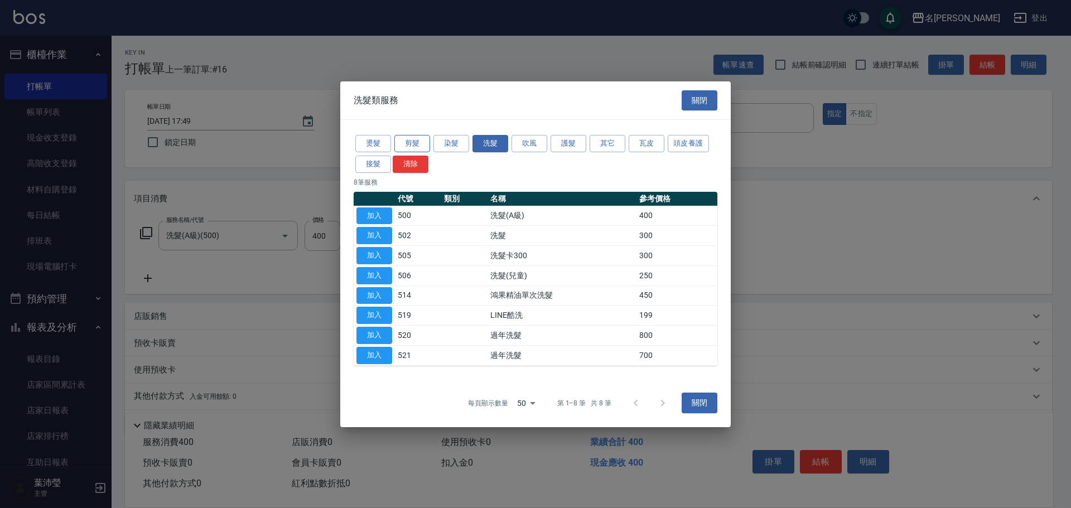
click at [404, 144] on button "剪髮" at bounding box center [413, 143] width 36 height 17
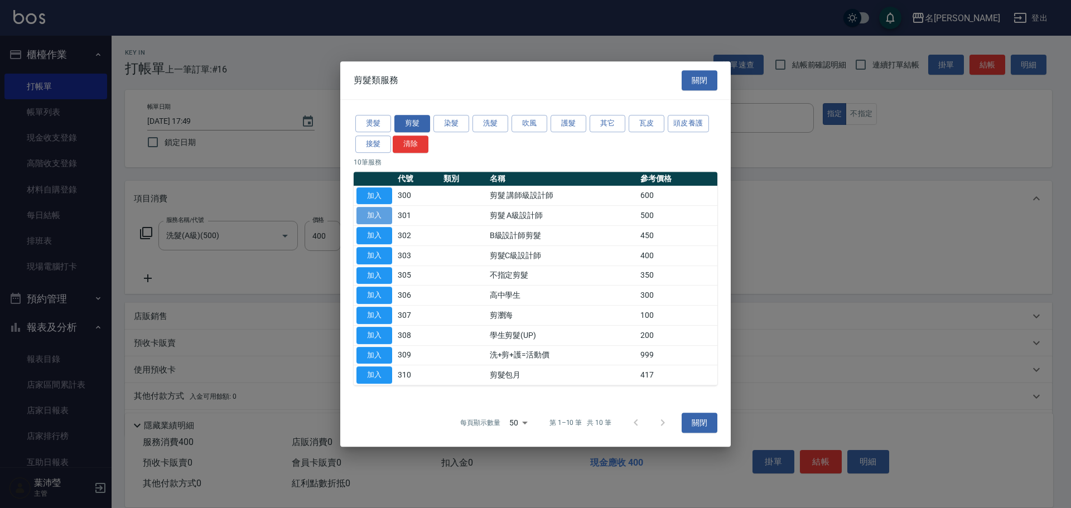
click at [374, 216] on button "加入" at bounding box center [375, 215] width 36 height 17
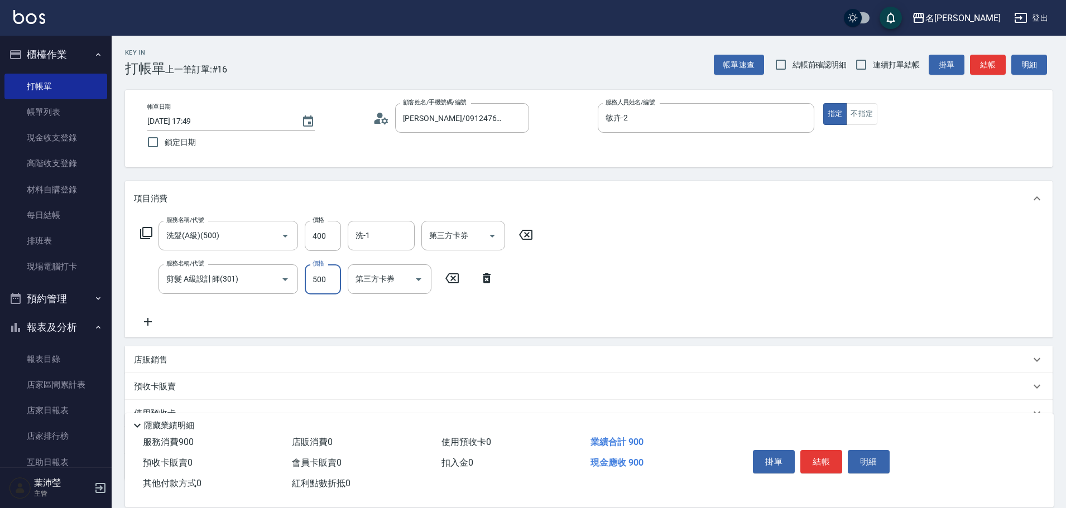
click at [329, 281] on input "500" at bounding box center [323, 280] width 36 height 30
type input "1200"
click at [813, 457] on button "結帳" at bounding box center [821, 461] width 42 height 23
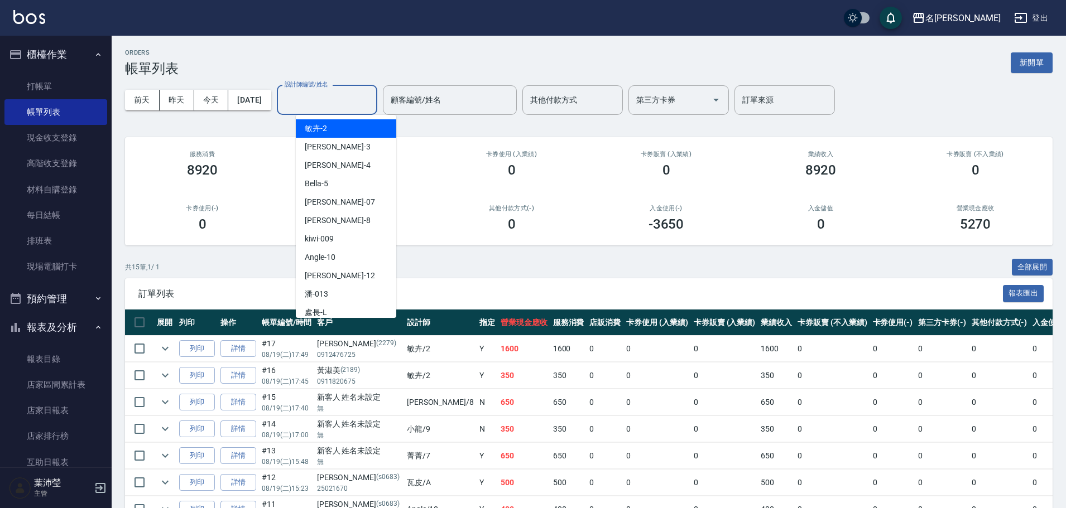
click at [330, 105] on input "設計師編號/姓名" at bounding box center [327, 100] width 90 height 20
click at [333, 129] on div "敏卉 -2" at bounding box center [346, 128] width 100 height 18
type input "敏卉-2"
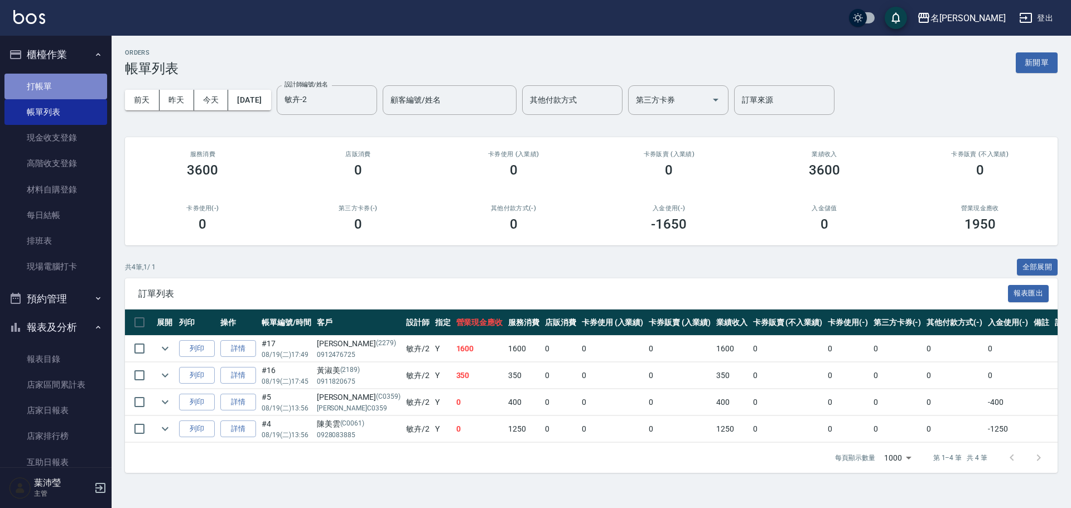
click at [64, 81] on link "打帳單" at bounding box center [55, 87] width 103 height 26
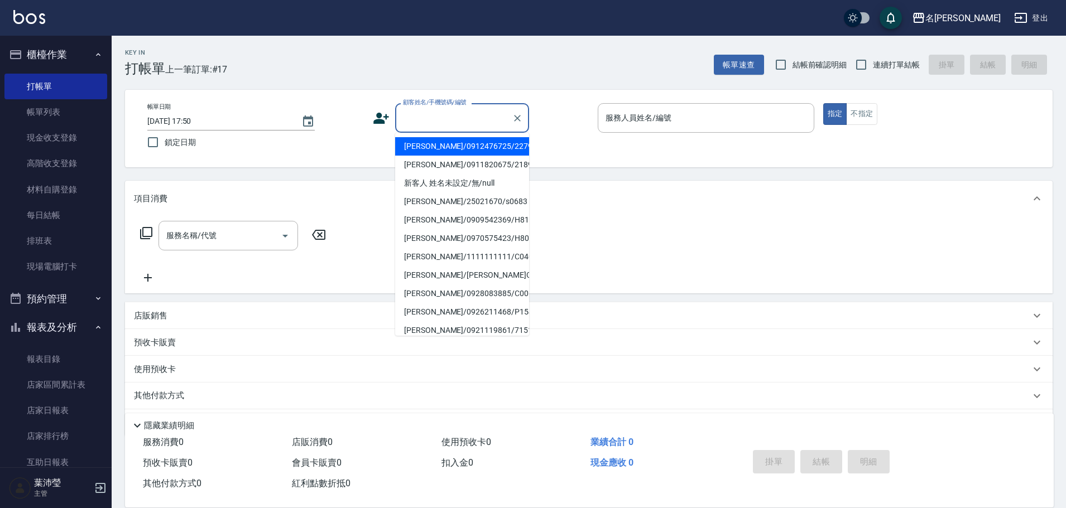
click at [403, 124] on input "顧客姓名/手機號碼/編號" at bounding box center [453, 118] width 107 height 20
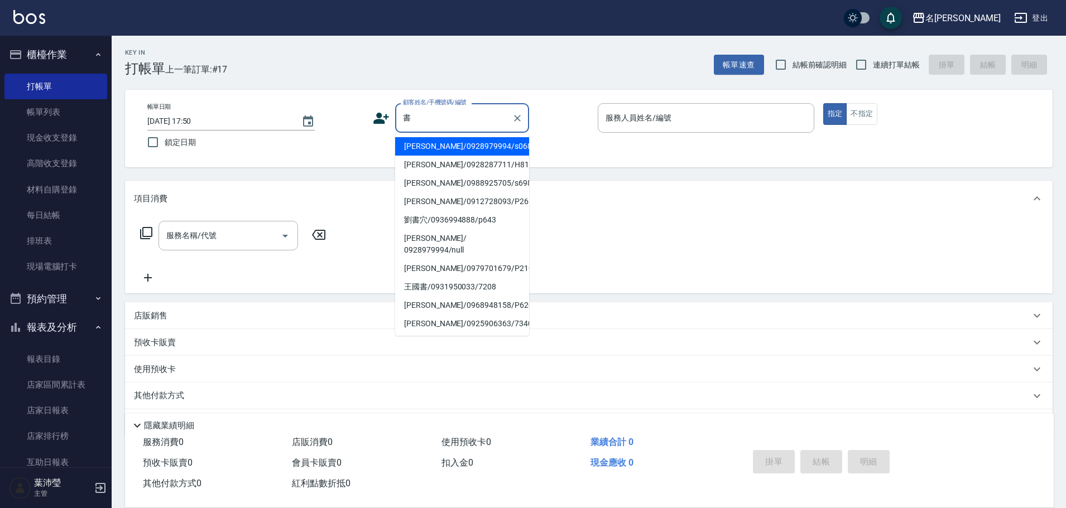
click at [431, 142] on li "[PERSON_NAME]/0928979994/s068" at bounding box center [462, 146] width 134 height 18
type input "[PERSON_NAME]/0928979994/s068"
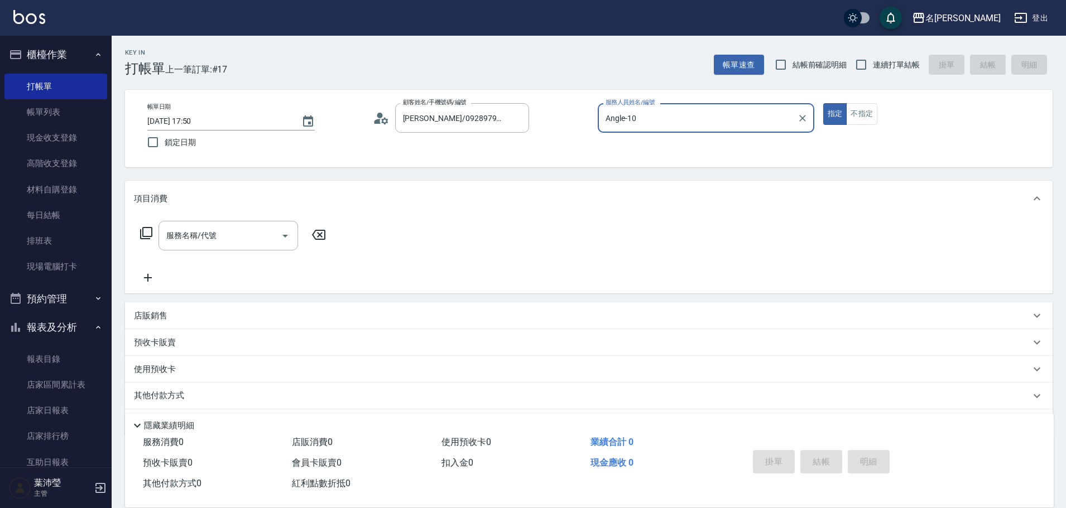
type input "Angle-10"
click at [148, 233] on icon at bounding box center [146, 233] width 13 height 13
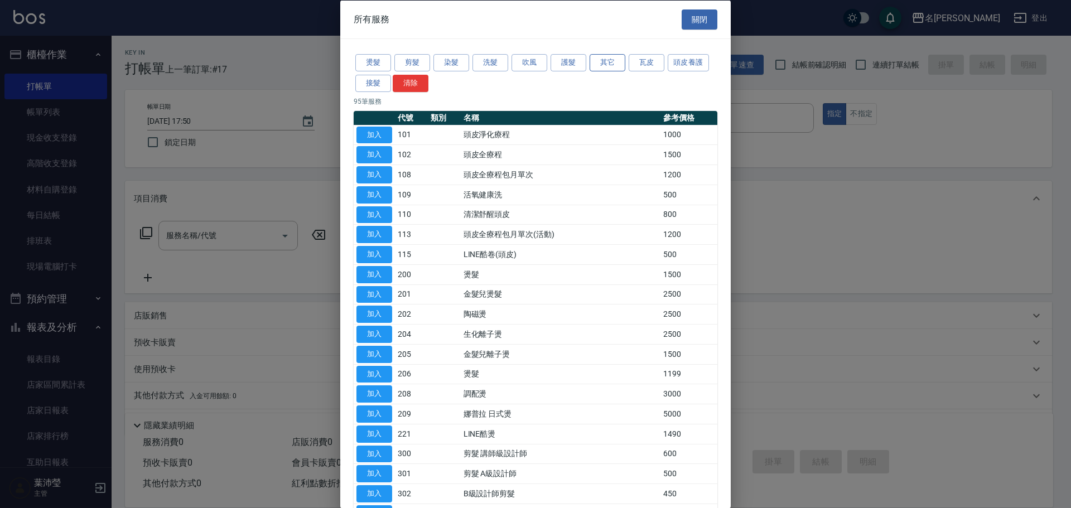
click at [604, 64] on button "其它" at bounding box center [608, 62] width 36 height 17
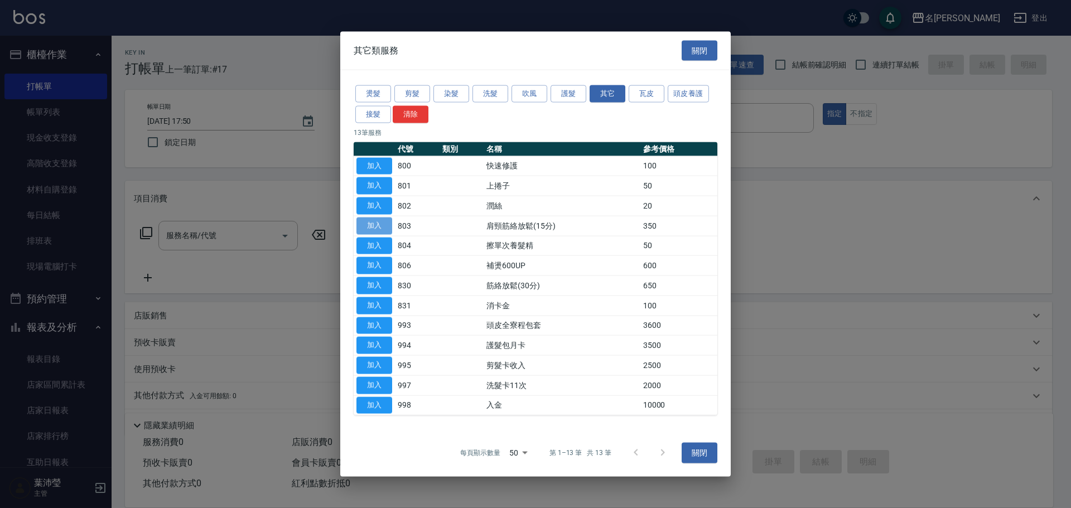
click at [375, 225] on button "加入" at bounding box center [375, 225] width 36 height 17
type input "肩頸筋絡放鬆(15分)(803)"
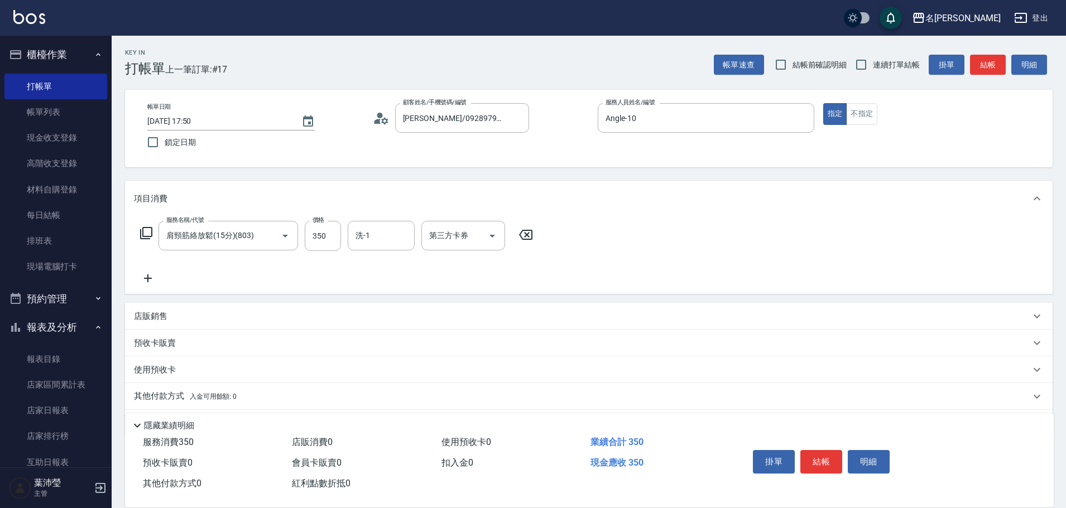
click at [146, 280] on icon at bounding box center [148, 278] width 28 height 13
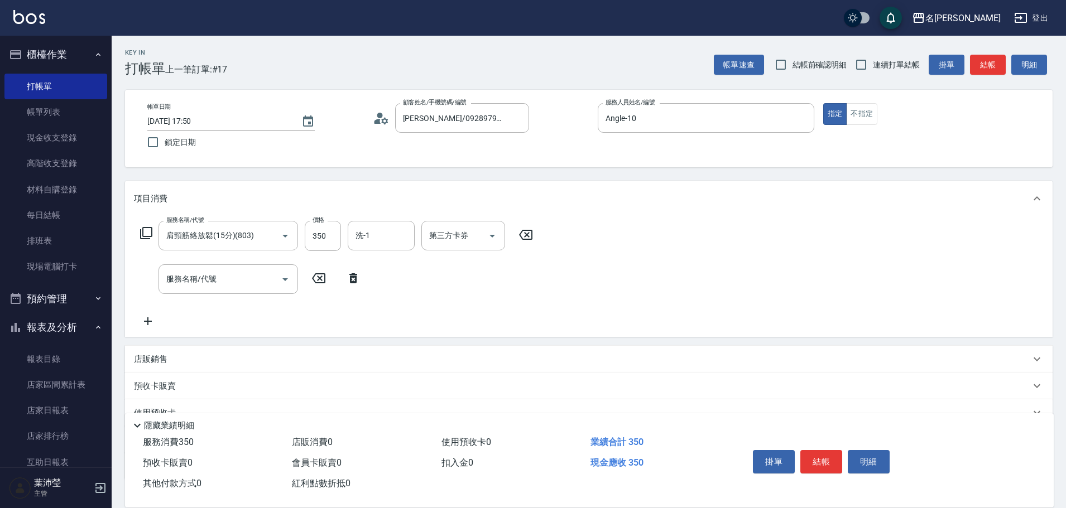
click at [143, 234] on icon at bounding box center [146, 233] width 12 height 12
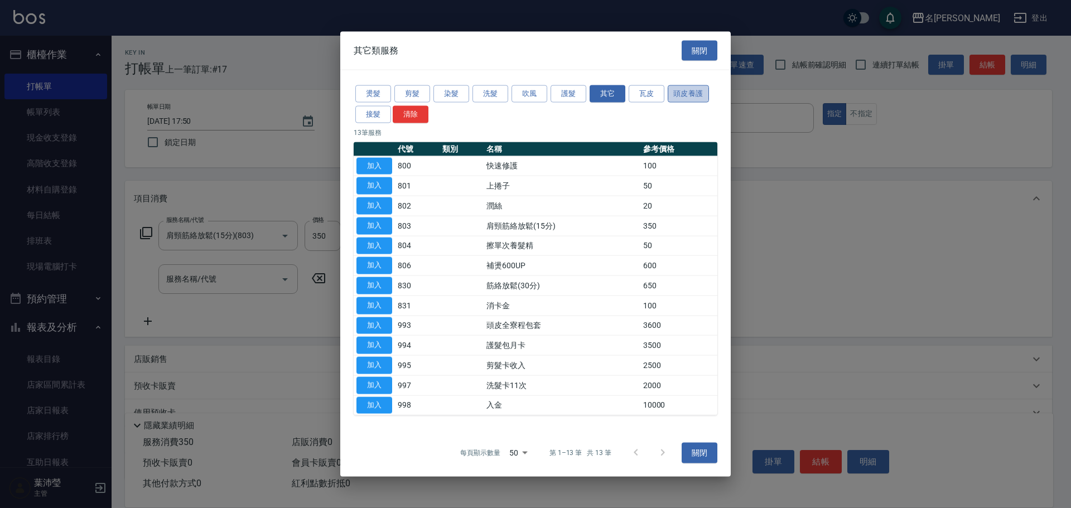
click at [670, 97] on button "頭皮養護" at bounding box center [688, 93] width 41 height 17
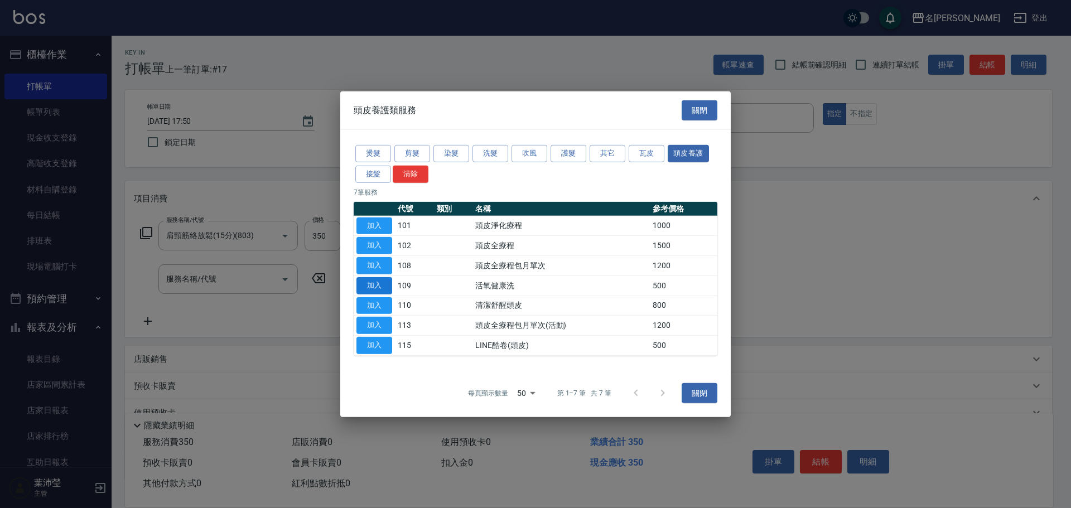
click at [375, 283] on button "加入" at bounding box center [375, 285] width 36 height 17
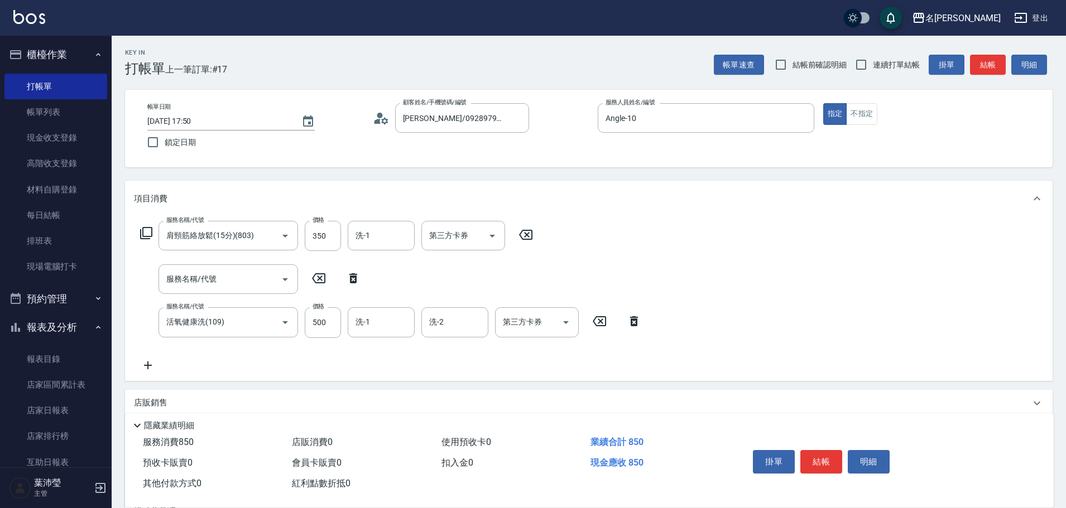
click at [354, 277] on icon at bounding box center [353, 278] width 8 height 10
type input "活氧健康洗(109)"
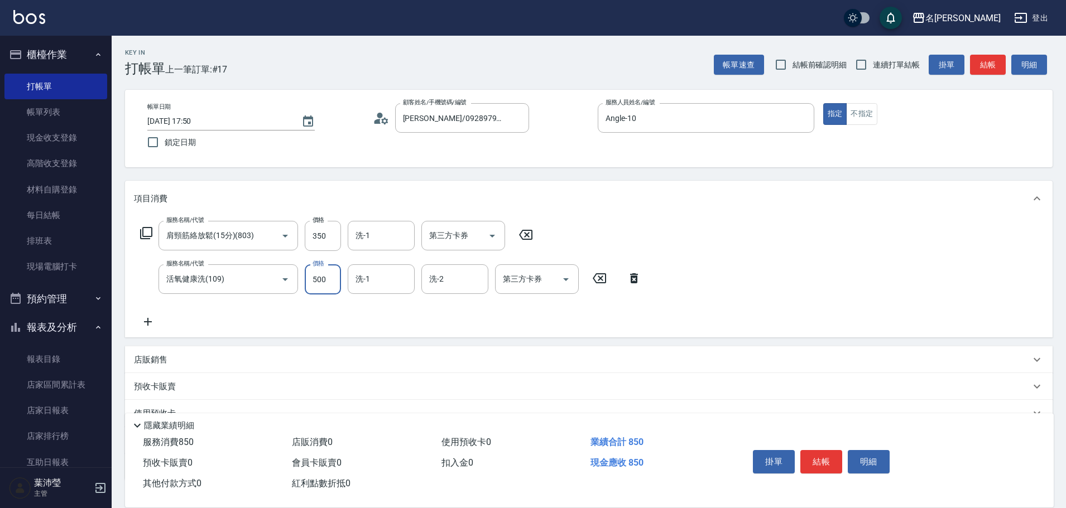
click at [316, 282] on input "500" at bounding box center [323, 280] width 36 height 30
click at [145, 322] on icon at bounding box center [148, 322] width 8 height 8
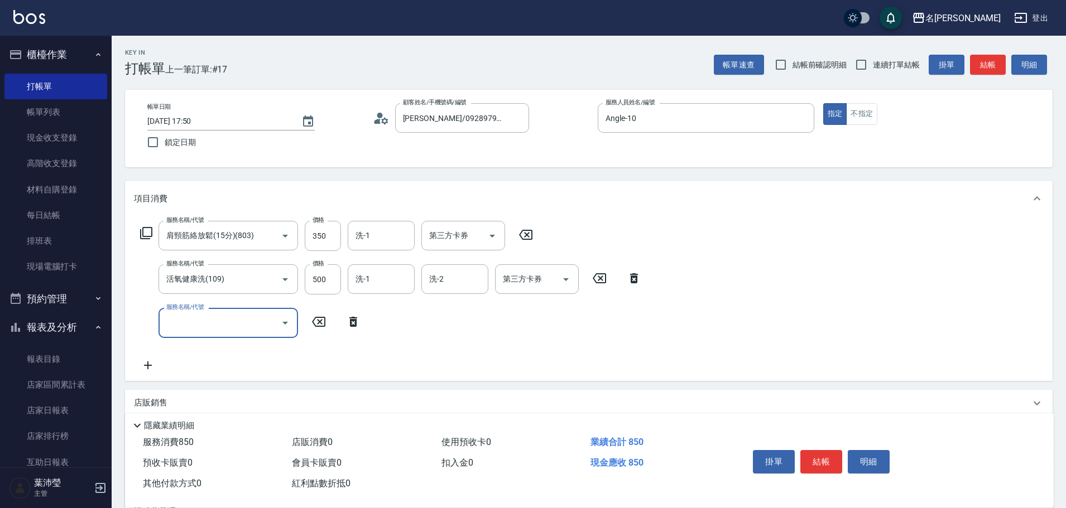
click at [144, 234] on icon at bounding box center [146, 233] width 13 height 13
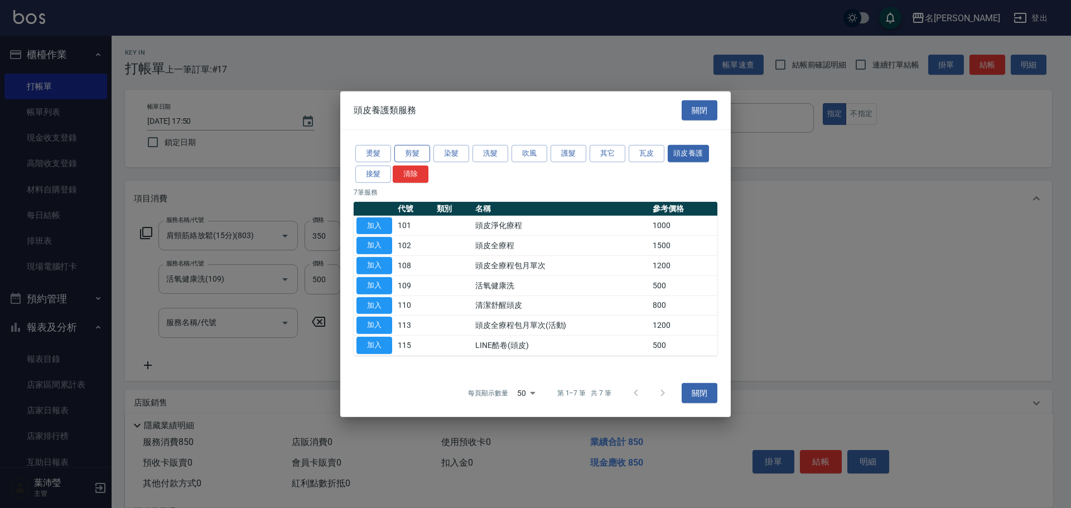
click at [418, 151] on button "剪髮" at bounding box center [413, 153] width 36 height 17
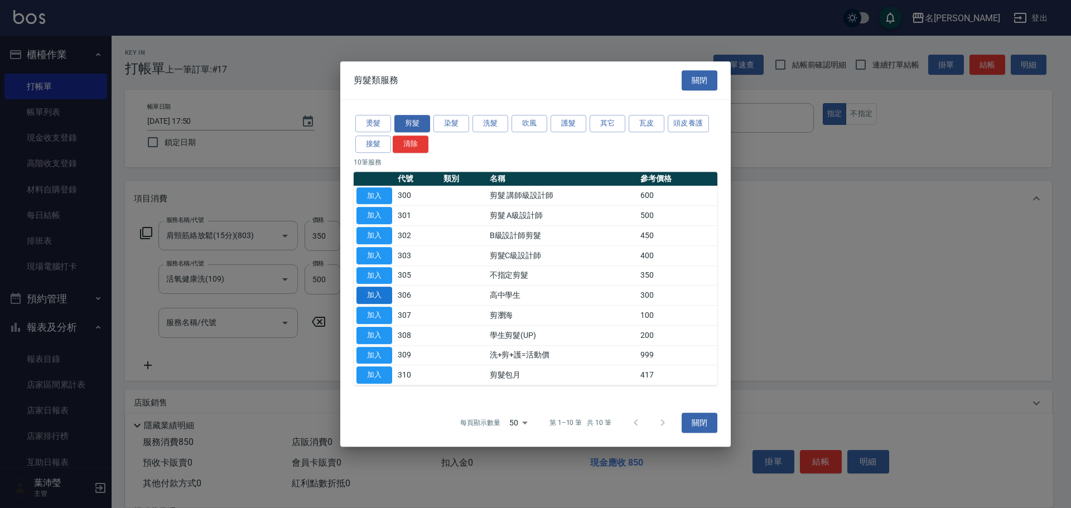
click at [380, 294] on button "加入" at bounding box center [375, 295] width 36 height 17
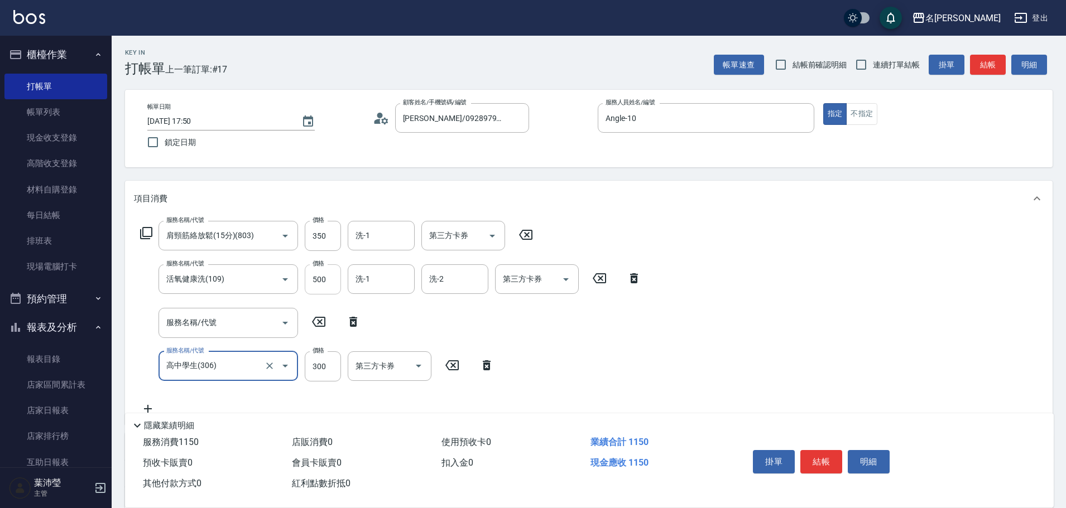
click at [328, 284] on input "500" at bounding box center [323, 280] width 36 height 30
click at [326, 279] on input "500" at bounding box center [323, 280] width 36 height 30
click at [323, 283] on input "500" at bounding box center [323, 280] width 36 height 30
click at [315, 294] on input "500" at bounding box center [323, 280] width 36 height 30
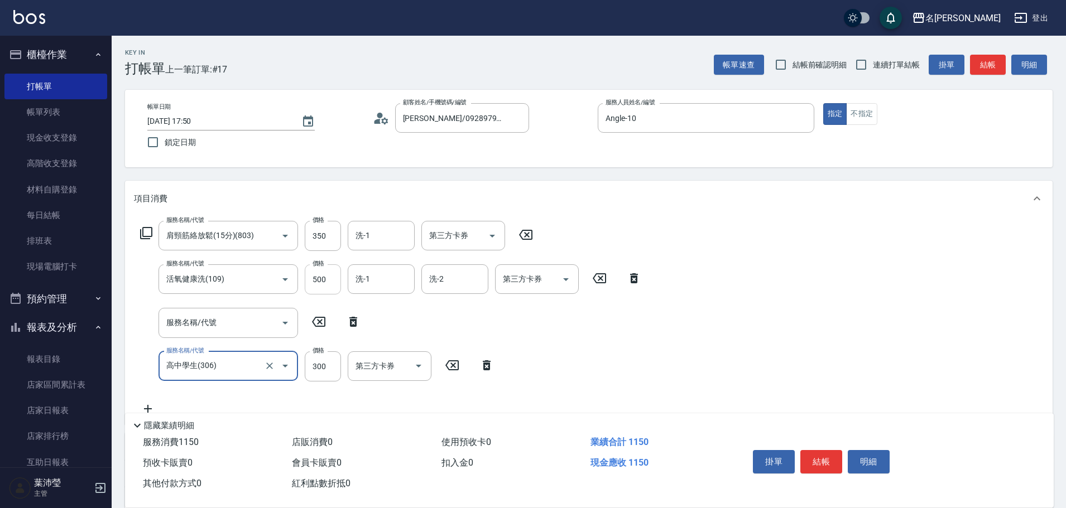
drag, startPoint x: 311, startPoint y: 276, endPoint x: 333, endPoint y: 276, distance: 21.2
click at [333, 276] on input "500" at bounding box center [323, 280] width 36 height 30
click at [633, 278] on icon at bounding box center [634, 278] width 28 height 13
type input "高中學生(306)"
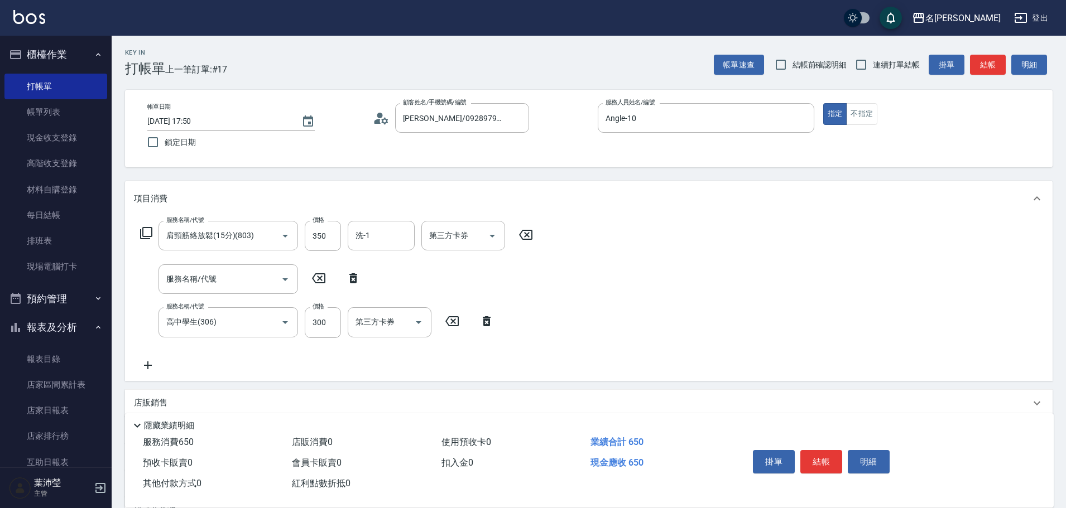
click at [352, 280] on icon at bounding box center [353, 278] width 8 height 10
type input "高中學生(306)"
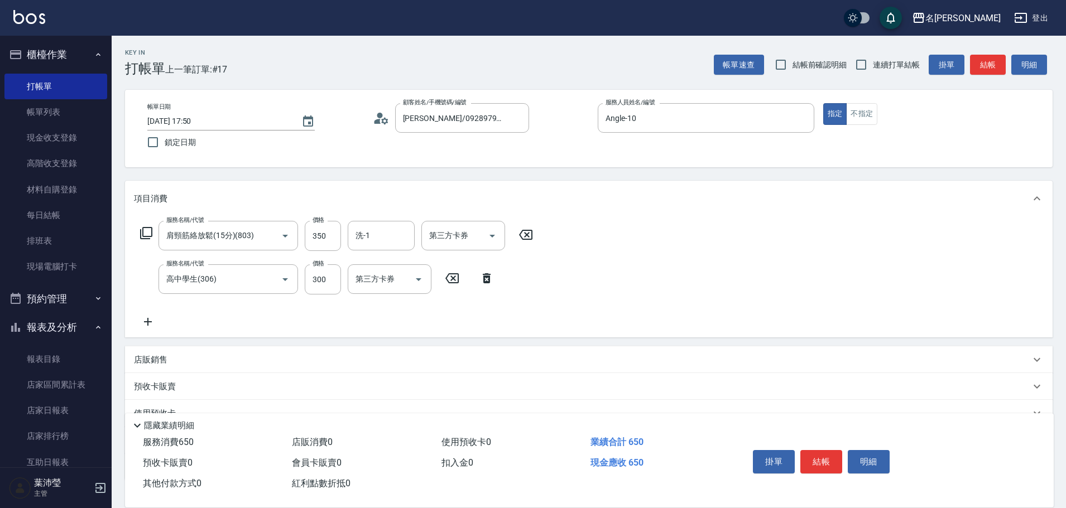
drag, startPoint x: 144, startPoint y: 321, endPoint x: 122, endPoint y: 259, distance: 65.7
click at [143, 321] on icon at bounding box center [148, 321] width 28 height 13
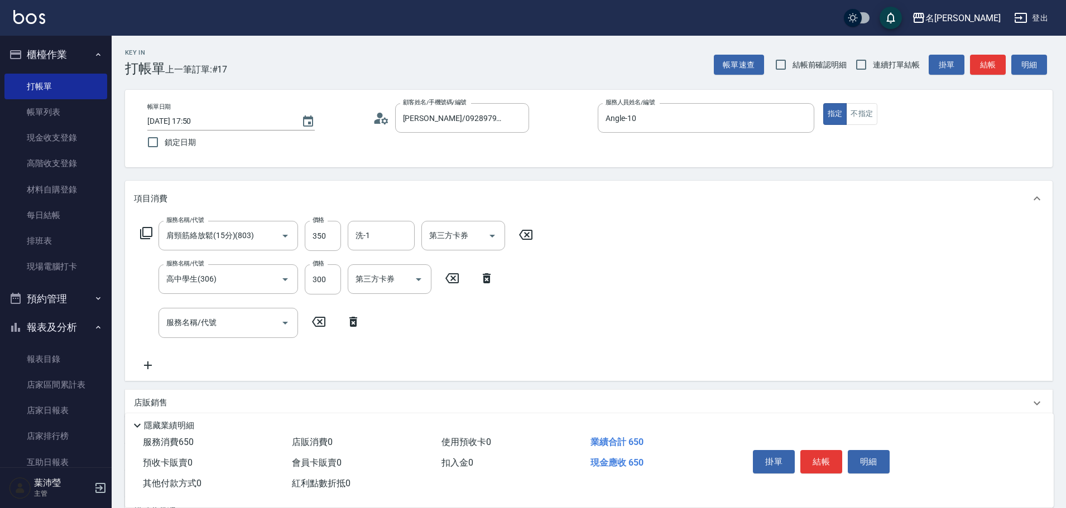
click at [145, 232] on icon at bounding box center [146, 233] width 13 height 13
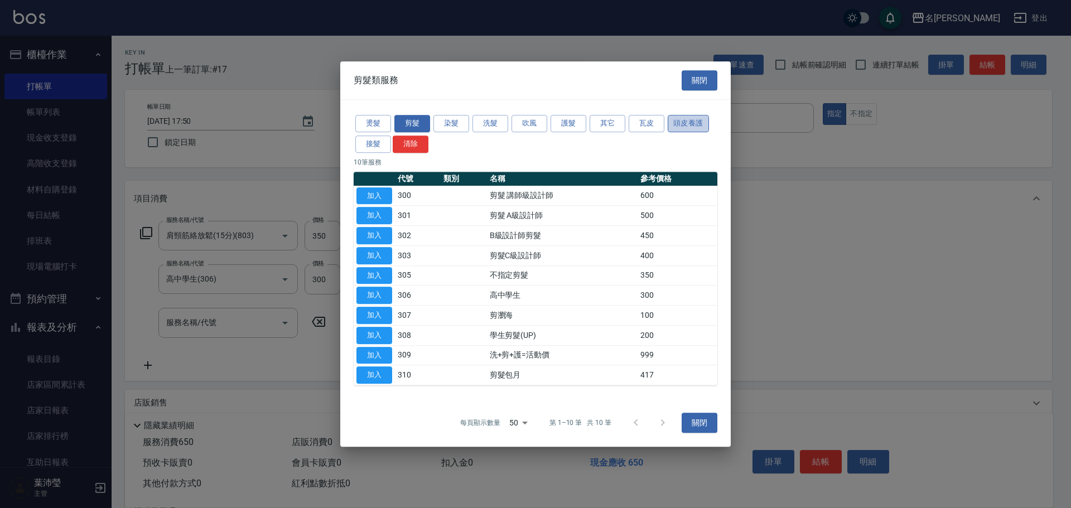
click at [680, 120] on button "頭皮養護" at bounding box center [688, 123] width 41 height 17
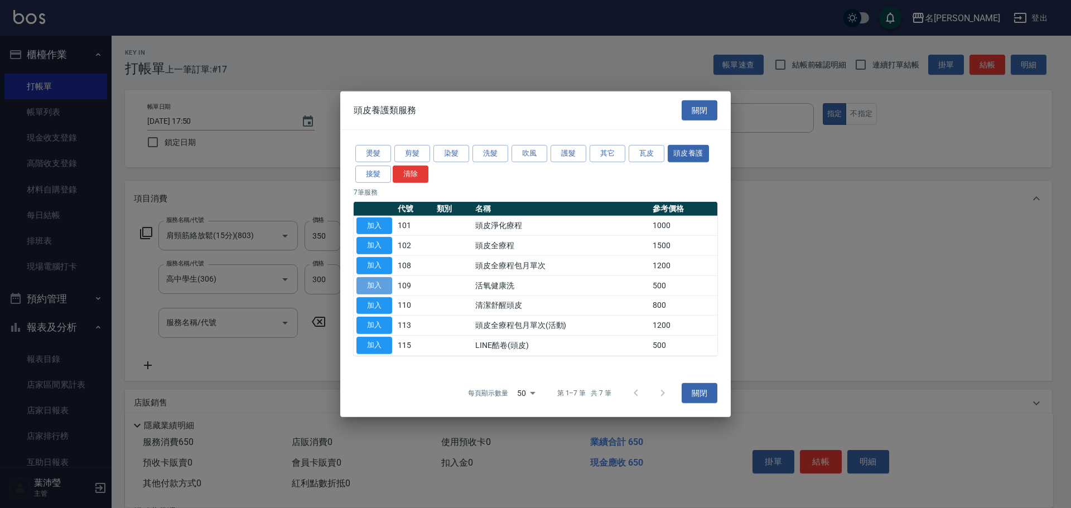
click at [376, 286] on button "加入" at bounding box center [375, 285] width 36 height 17
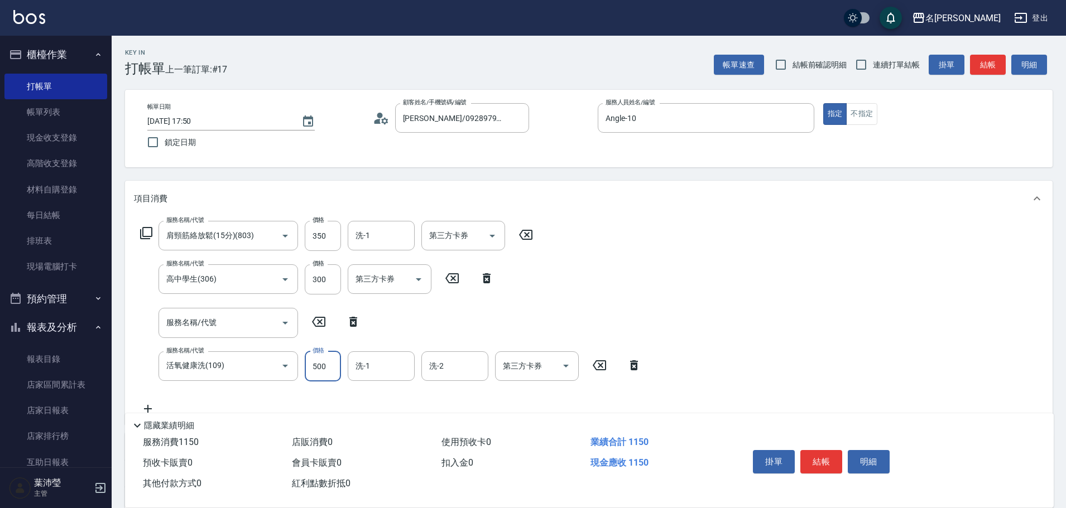
click at [327, 360] on input "500" at bounding box center [323, 367] width 36 height 30
drag, startPoint x: 331, startPoint y: 367, endPoint x: 306, endPoint y: 374, distance: 25.6
click at [306, 374] on input "399" at bounding box center [323, 367] width 36 height 30
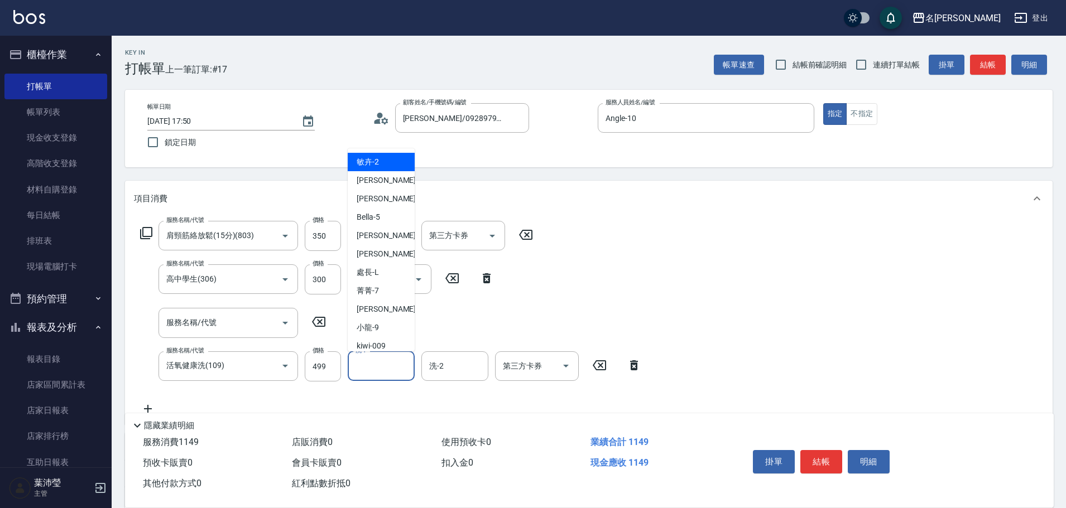
click at [372, 370] on input "洗-1" at bounding box center [381, 367] width 57 height 20
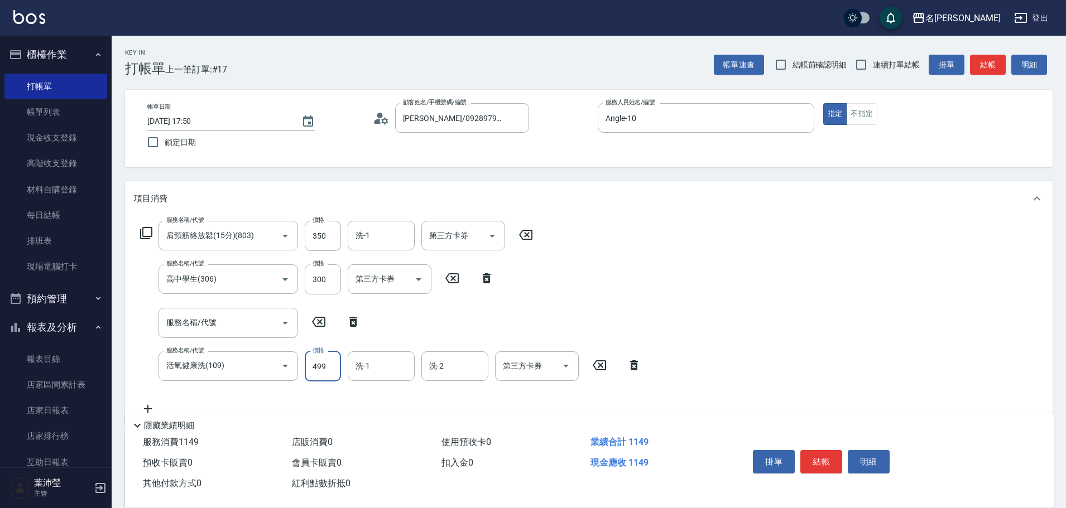
click at [335, 369] on input "499" at bounding box center [323, 367] width 36 height 30
type input "400"
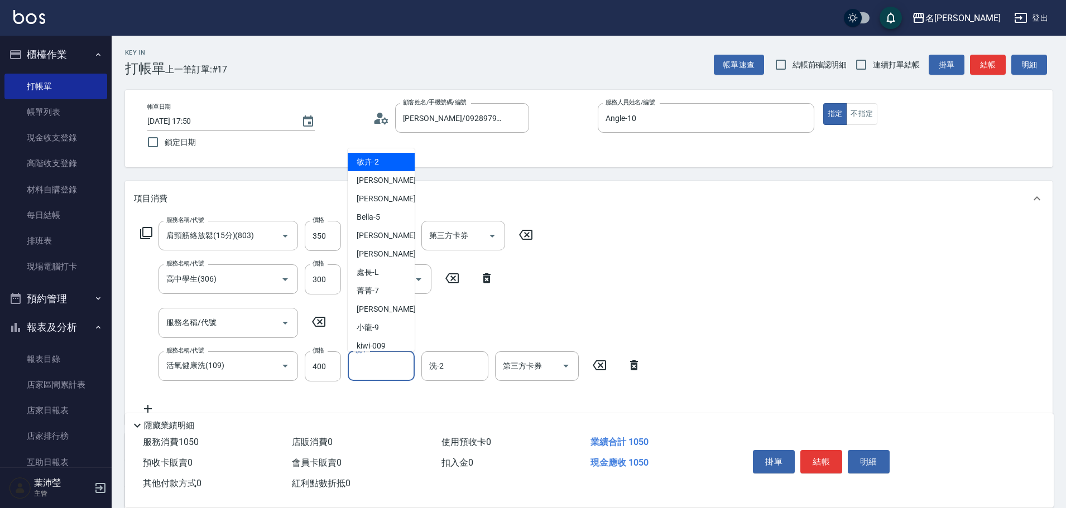
click at [366, 366] on input "洗-1" at bounding box center [381, 367] width 57 height 20
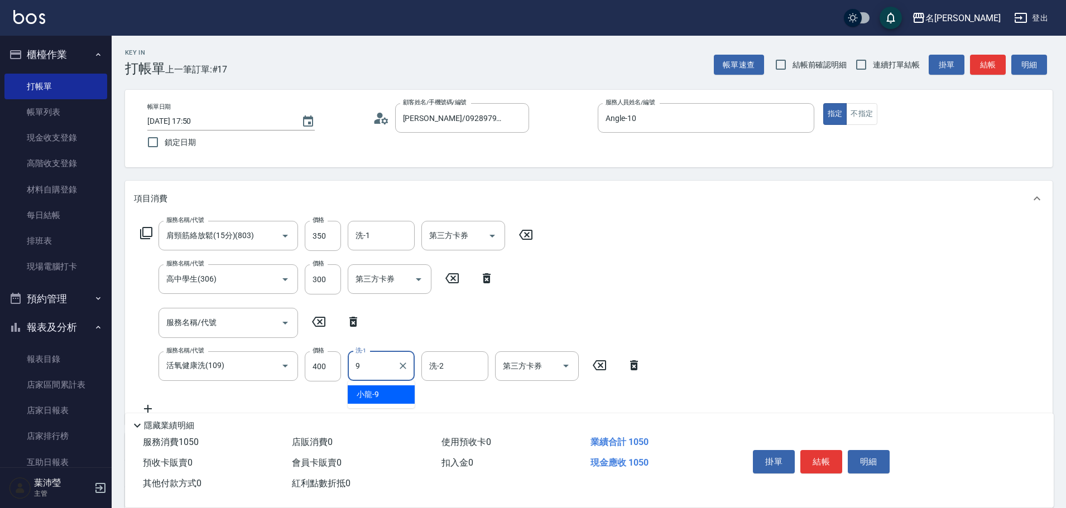
type input "小龍-9"
click at [378, 239] on input "洗-1" at bounding box center [381, 236] width 57 height 20
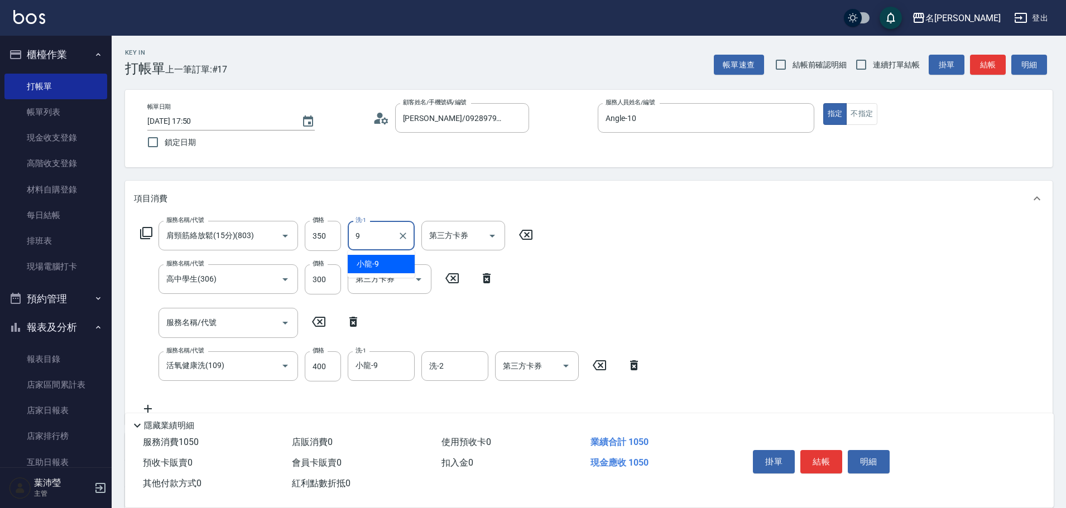
type input "小龍-9"
click at [323, 279] on input "300" at bounding box center [323, 280] width 36 height 30
drag, startPoint x: 325, startPoint y: 282, endPoint x: 310, endPoint y: 284, distance: 14.6
click at [310, 284] on input "300" at bounding box center [323, 280] width 36 height 30
click at [310, 282] on input "300" at bounding box center [323, 280] width 36 height 30
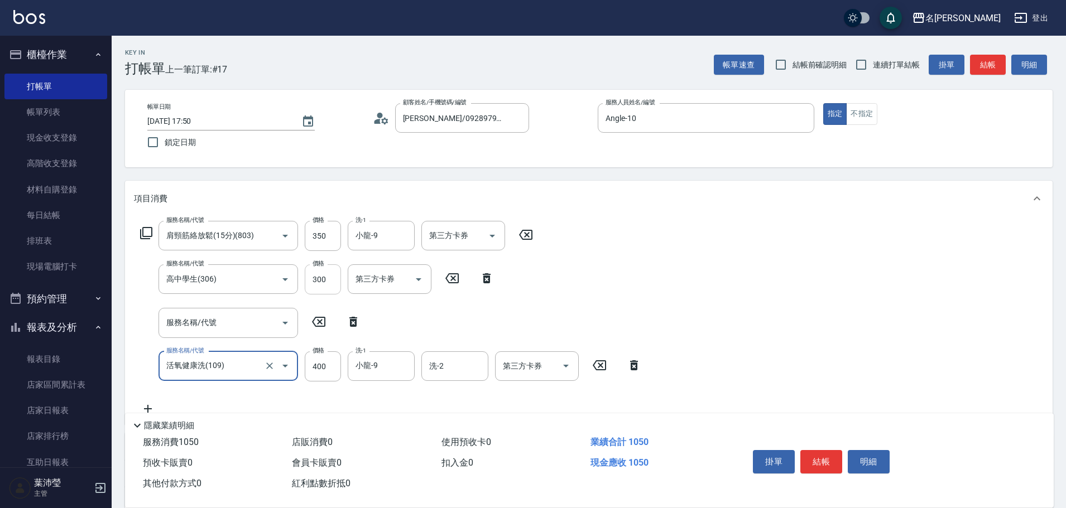
click at [312, 278] on input "300" at bounding box center [323, 280] width 36 height 30
click at [314, 278] on input "300" at bounding box center [323, 280] width 36 height 30
click at [482, 278] on icon at bounding box center [487, 278] width 28 height 13
type input "活氧健康洗(109)"
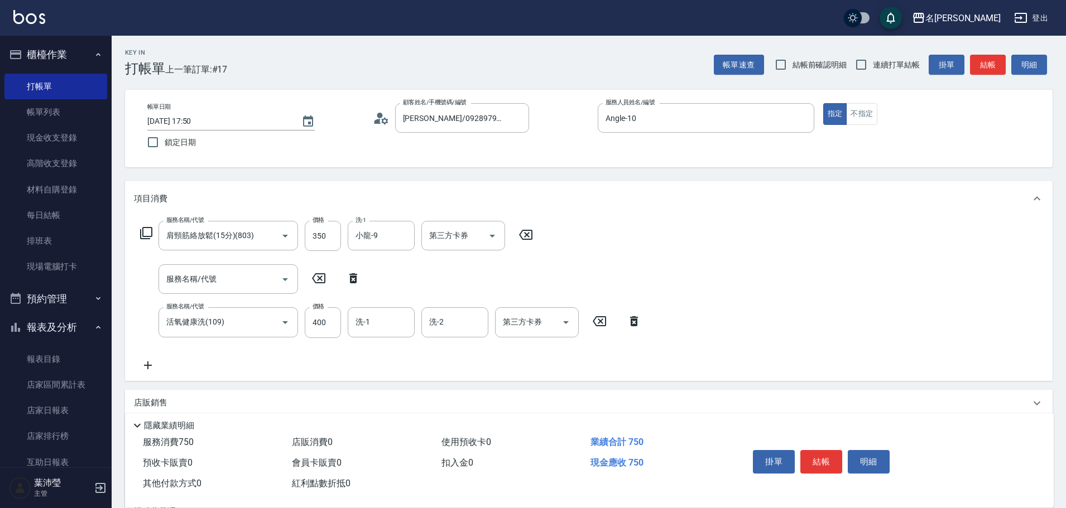
click at [145, 367] on icon at bounding box center [148, 365] width 28 height 13
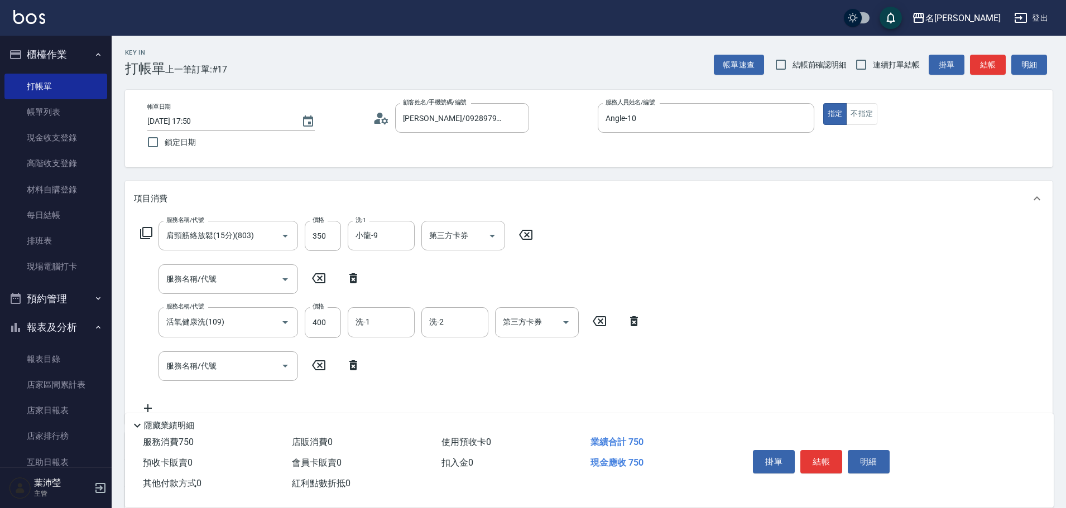
click at [145, 233] on icon at bounding box center [146, 233] width 13 height 13
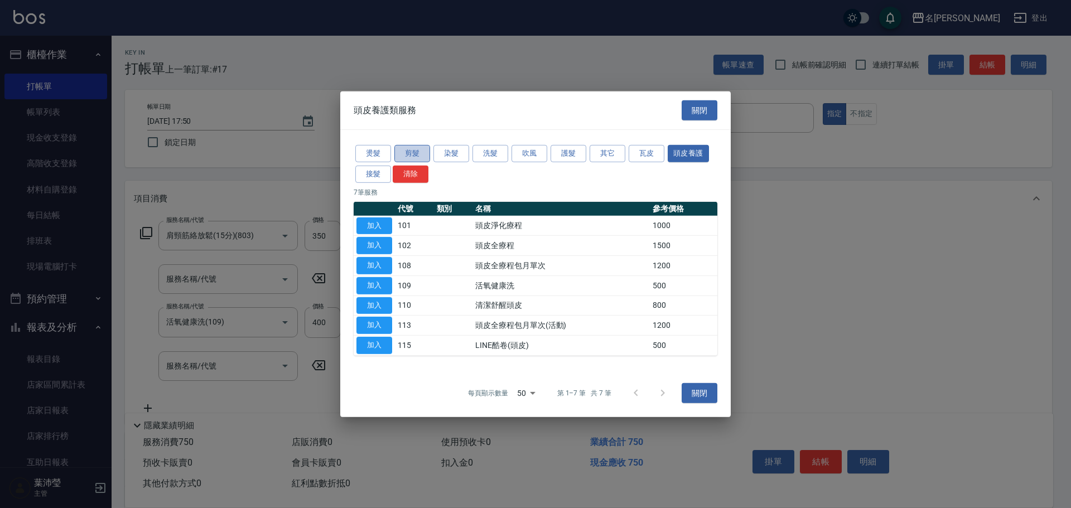
click at [415, 152] on button "剪髮" at bounding box center [413, 153] width 36 height 17
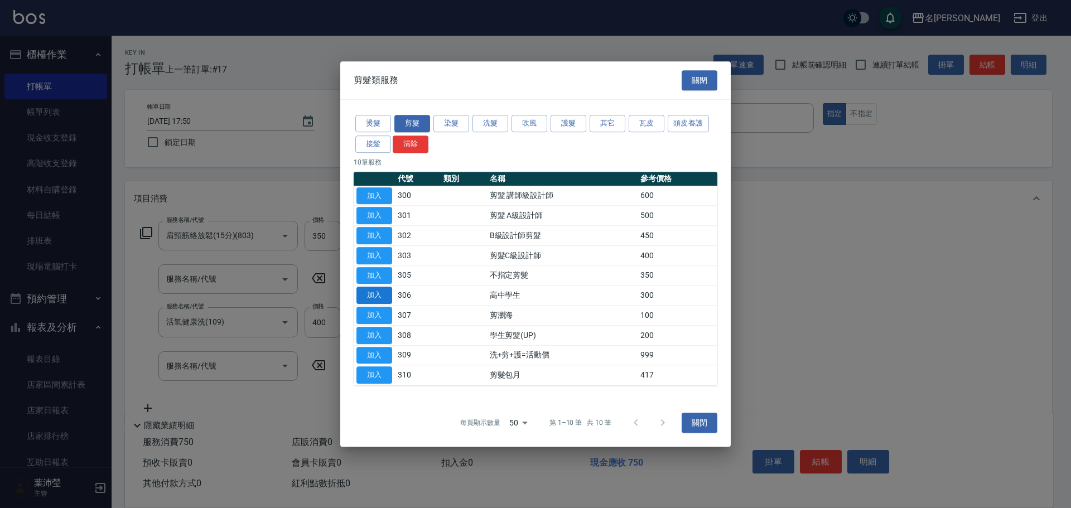
click at [372, 296] on button "加入" at bounding box center [375, 295] width 36 height 17
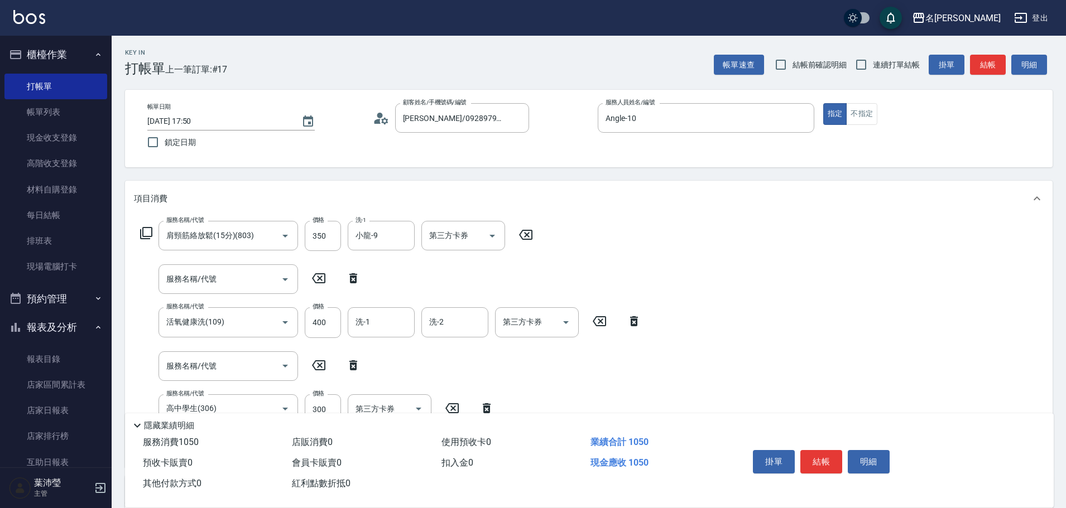
click at [354, 362] on icon at bounding box center [353, 365] width 28 height 13
type input "高中學生(306)"
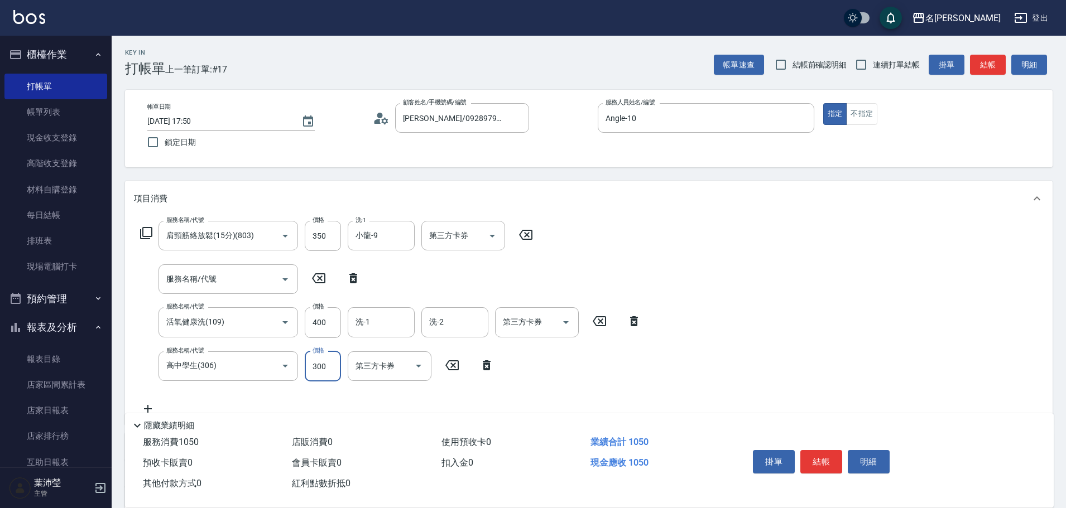
click at [331, 369] on input "300" at bounding box center [323, 367] width 36 height 30
type input "250"
click at [813, 458] on button "結帳" at bounding box center [821, 461] width 42 height 23
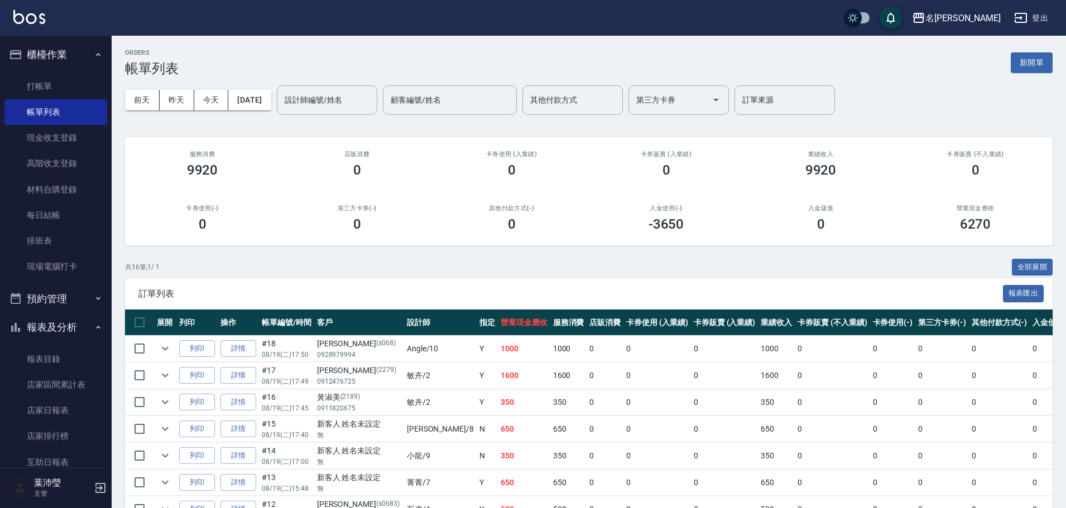
click at [268, 350] on td "#18 08/19 (二) 17:50" at bounding box center [286, 349] width 55 height 26
click at [64, 93] on link "打帳單" at bounding box center [55, 87] width 103 height 26
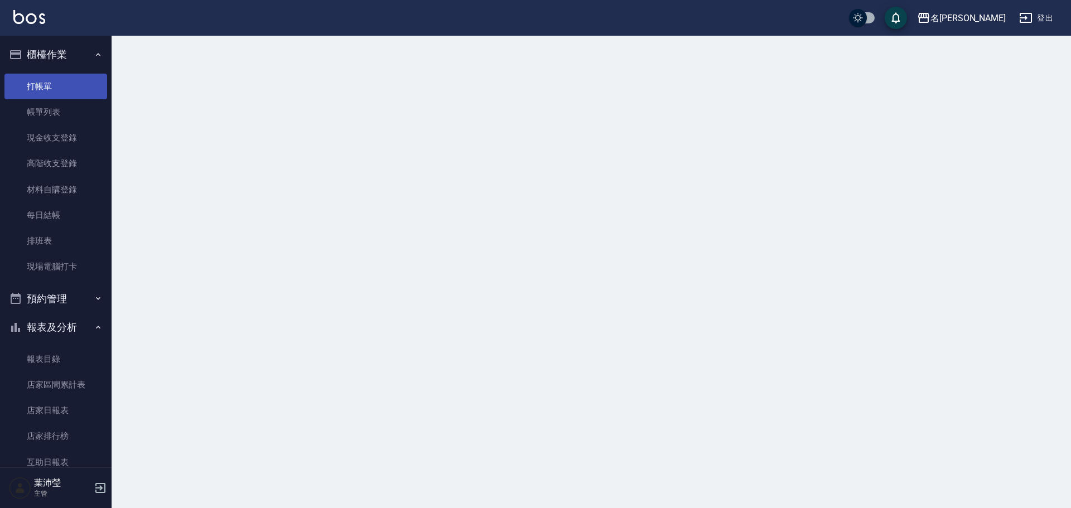
click at [60, 92] on link "打帳單" at bounding box center [55, 87] width 103 height 26
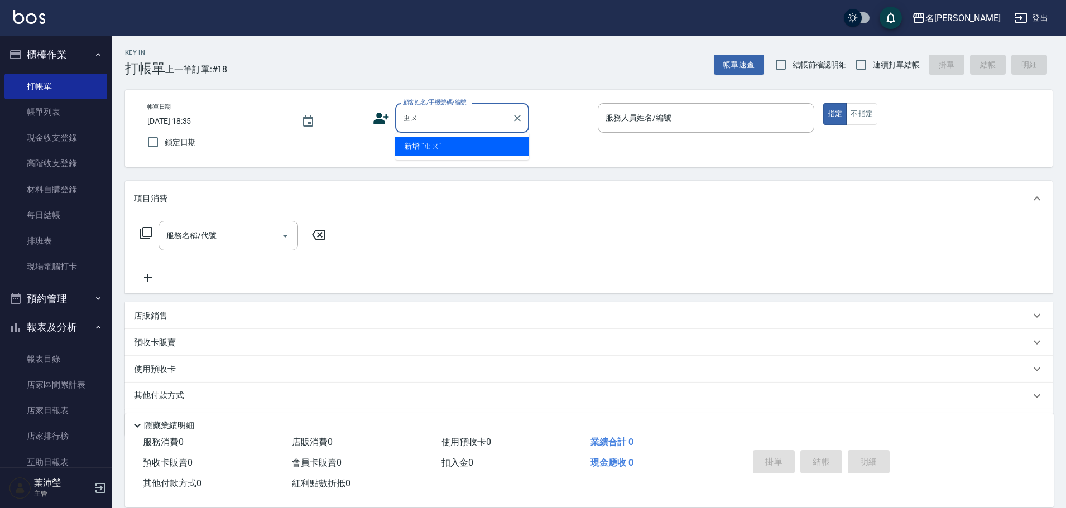
type input "ㄓ"
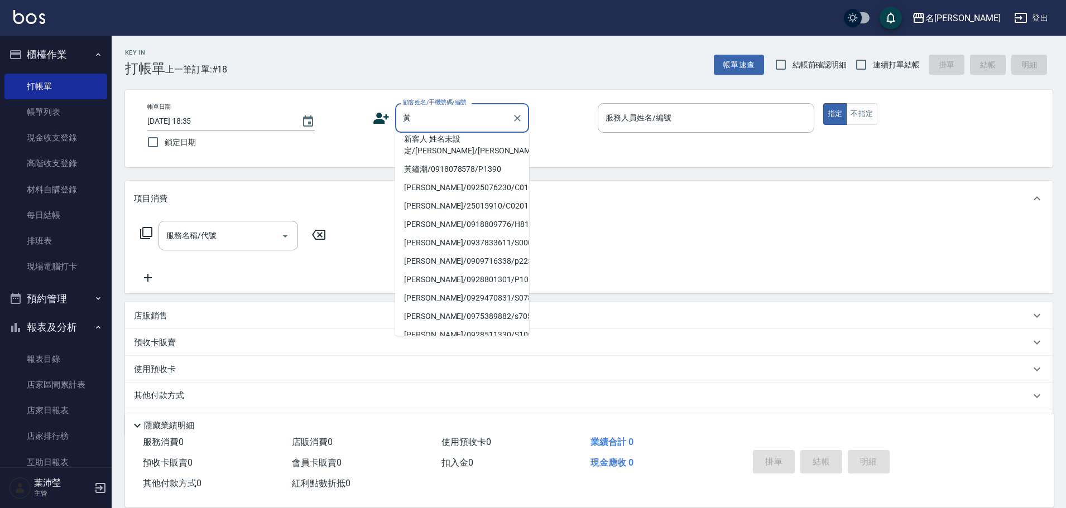
scroll to position [167, 0]
type input "[PERSON_NAME]/0936044241/9016"
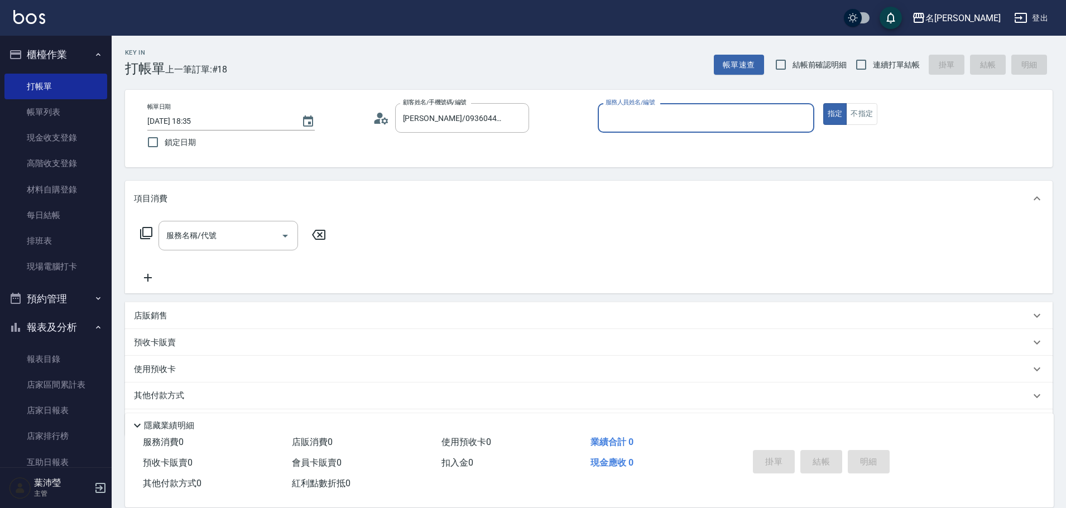
type input "敏卉-2"
drag, startPoint x: 429, startPoint y: 116, endPoint x: 434, endPoint y: 132, distance: 17.6
click at [430, 117] on input "[PERSON_NAME]/0936044241/9016" at bounding box center [453, 118] width 107 height 20
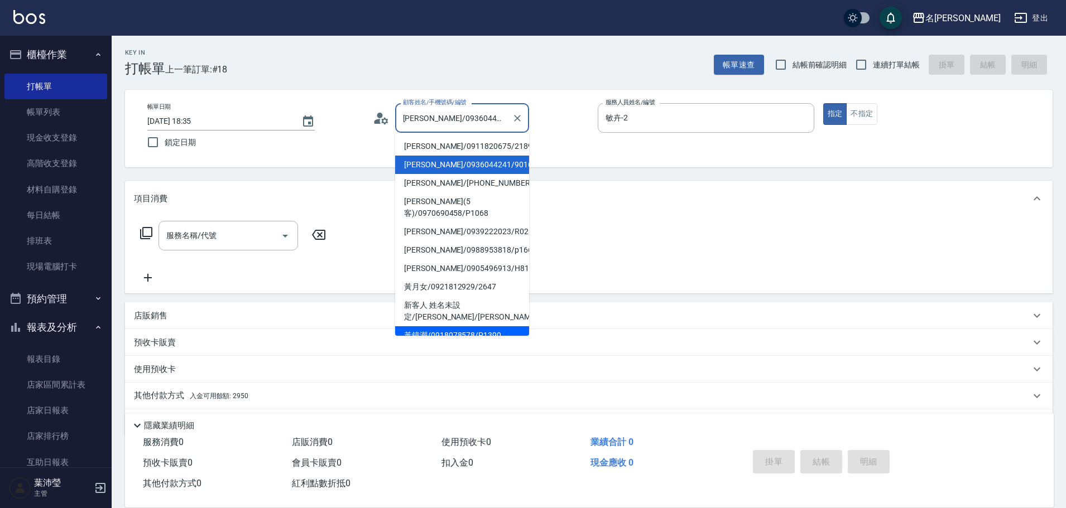
click at [429, 330] on li "黃鐘潮/0918078578/P1390" at bounding box center [462, 335] width 134 height 18
type input "黃鐘潮/0918078578/P1390"
type input "Bella-5"
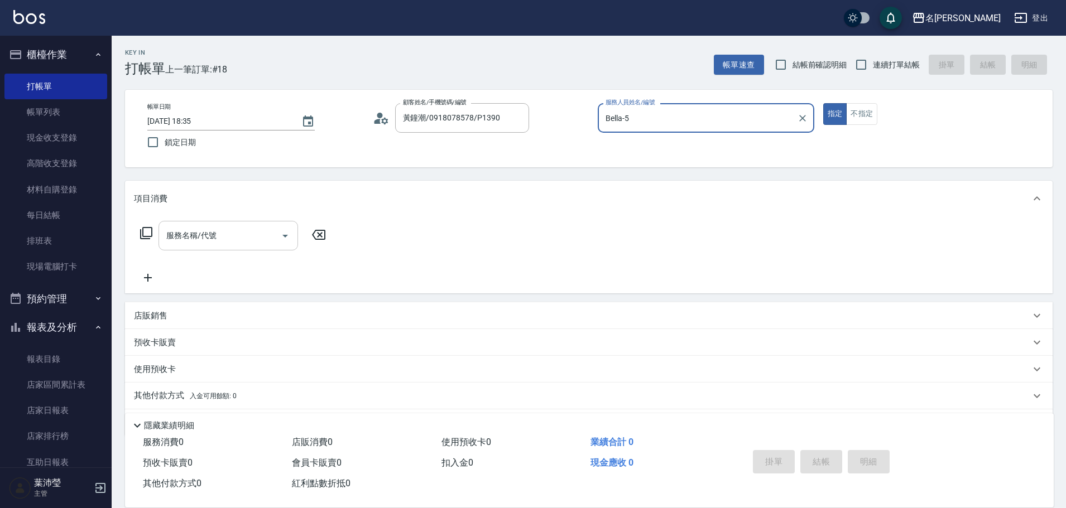
click at [244, 225] on div "服務名稱/代號" at bounding box center [228, 236] width 140 height 30
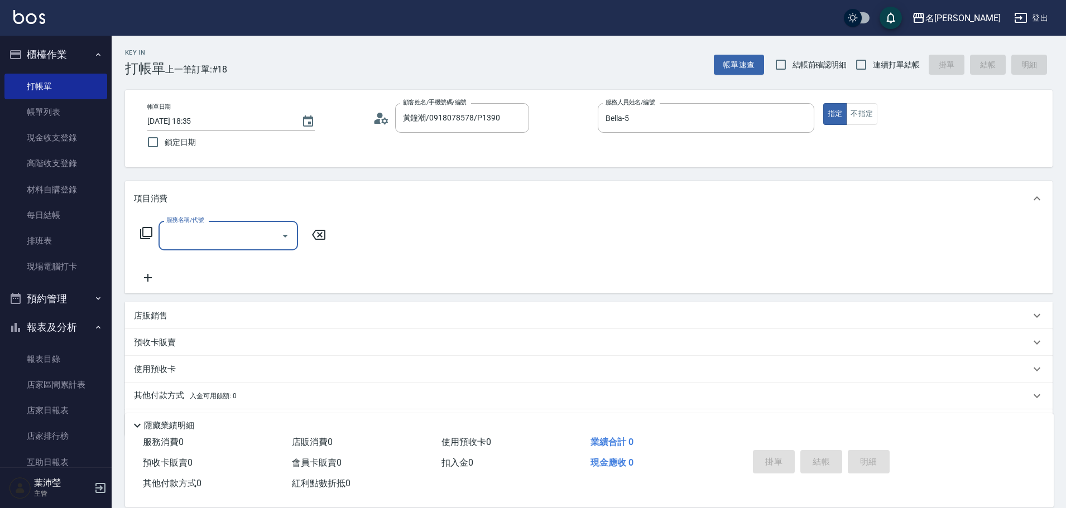
click at [243, 234] on input "服務名稱/代號" at bounding box center [220, 236] width 113 height 20
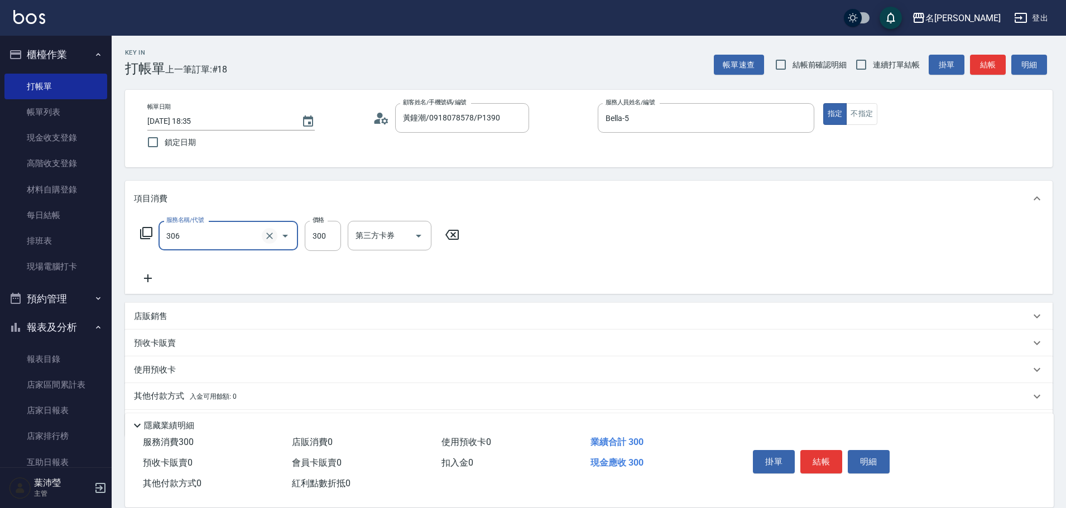
type input "高中學生(306)"
type input "400"
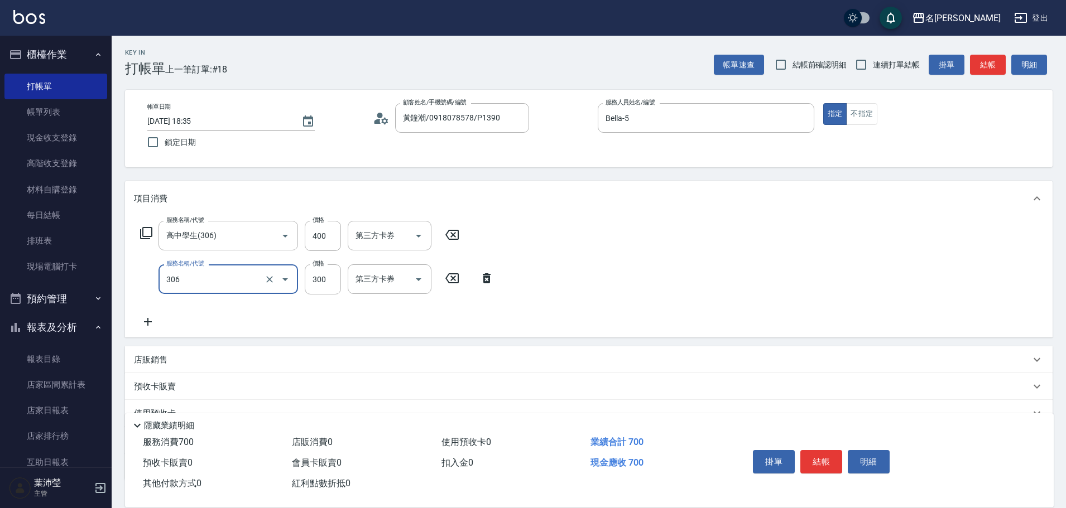
type input "高中學生(306)"
type input "250"
click at [979, 63] on button "結帳" at bounding box center [988, 65] width 36 height 21
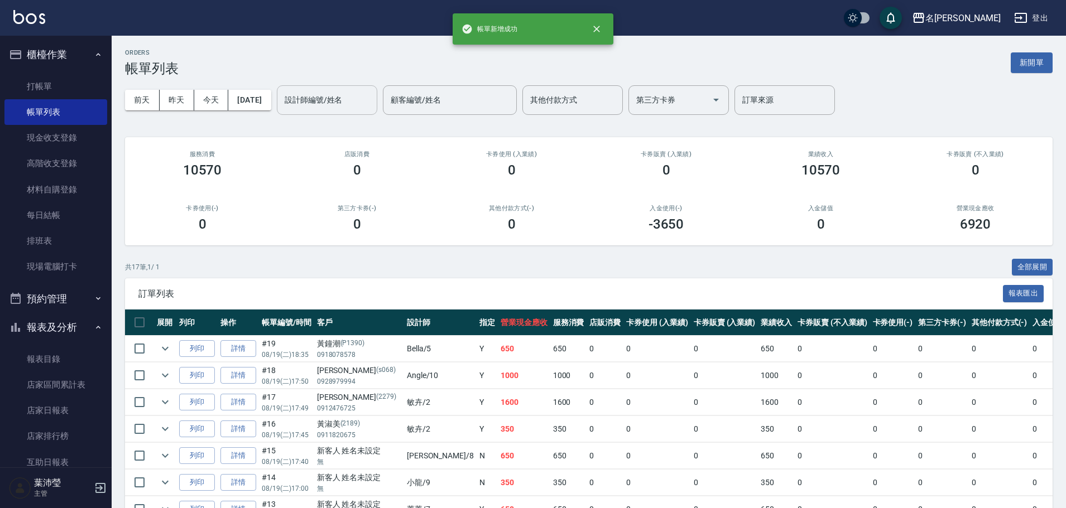
click at [362, 108] on input "設計師編號/姓名" at bounding box center [327, 100] width 90 height 20
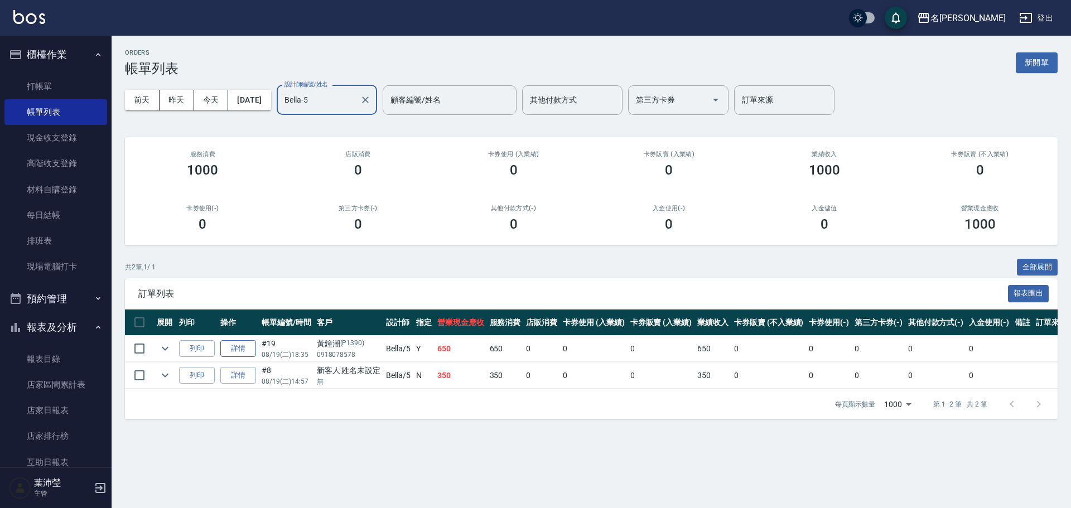
type input "Bella-5"
click at [236, 344] on link "詳情" at bounding box center [238, 348] width 36 height 17
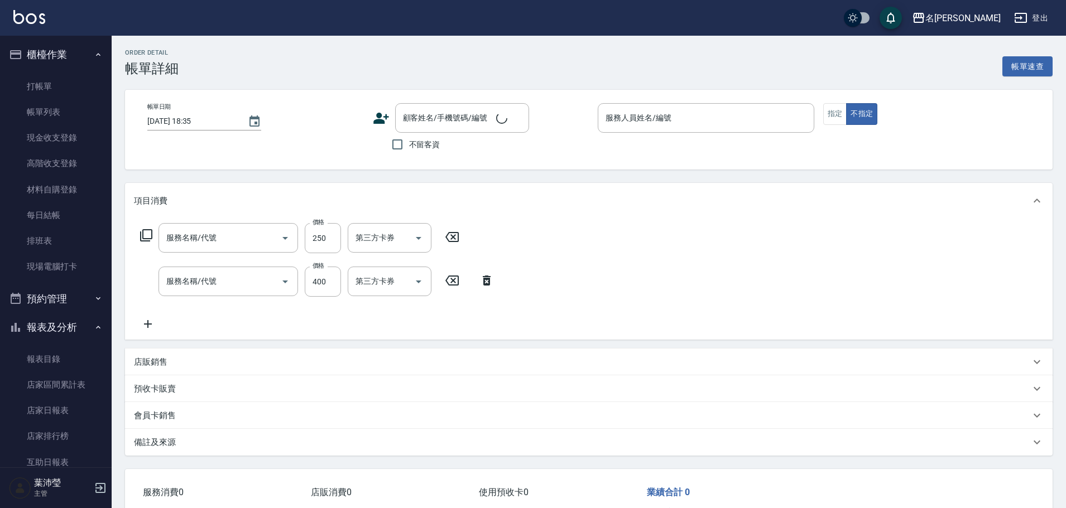
type input "Bella-5"
type input "高中學生(306)"
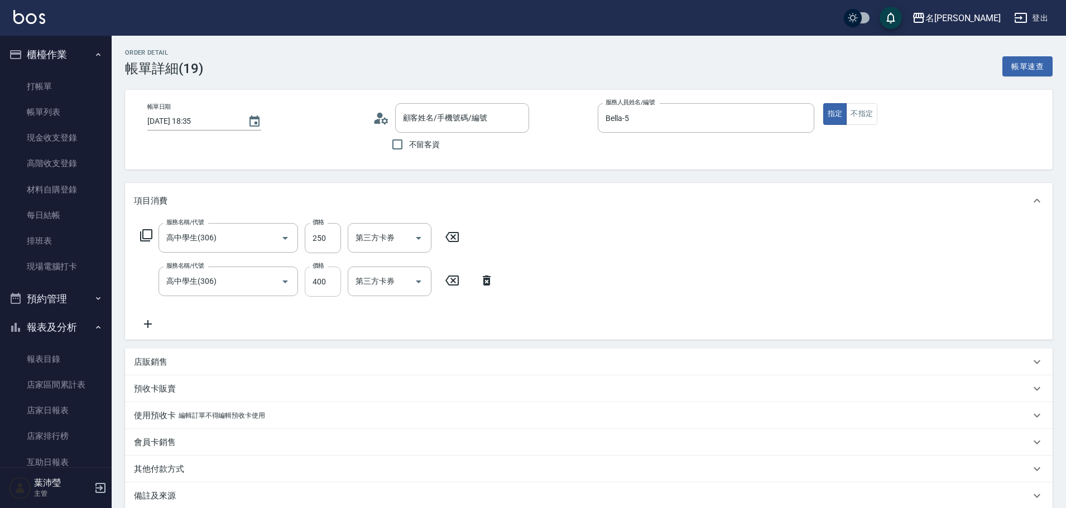
type input "黃鐘潮/0918078578/P1390"
drag, startPoint x: 322, startPoint y: 254, endPoint x: 326, endPoint y: 240, distance: 15.2
click at [323, 251] on div "服務名稱/代號 高中學生(306) 服務名稱/代號 價格 250 價格 第三方卡券 第三方卡券 服務名稱/代號 高中學生(306) 服務名稱/代號 價格 40…" at bounding box center [317, 277] width 367 height 108
click at [326, 240] on input "250" at bounding box center [323, 238] width 36 height 30
type input "300"
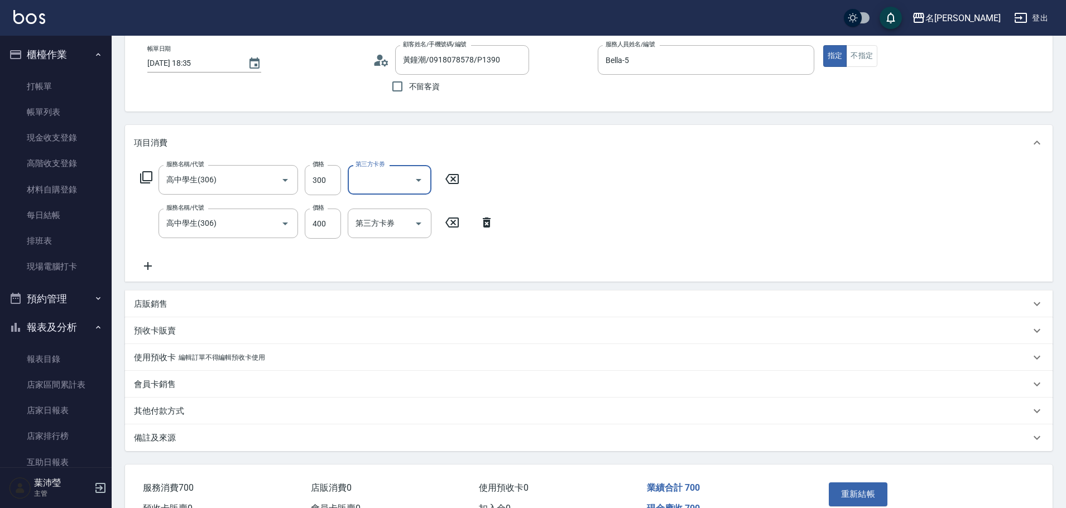
scroll to position [122, 0]
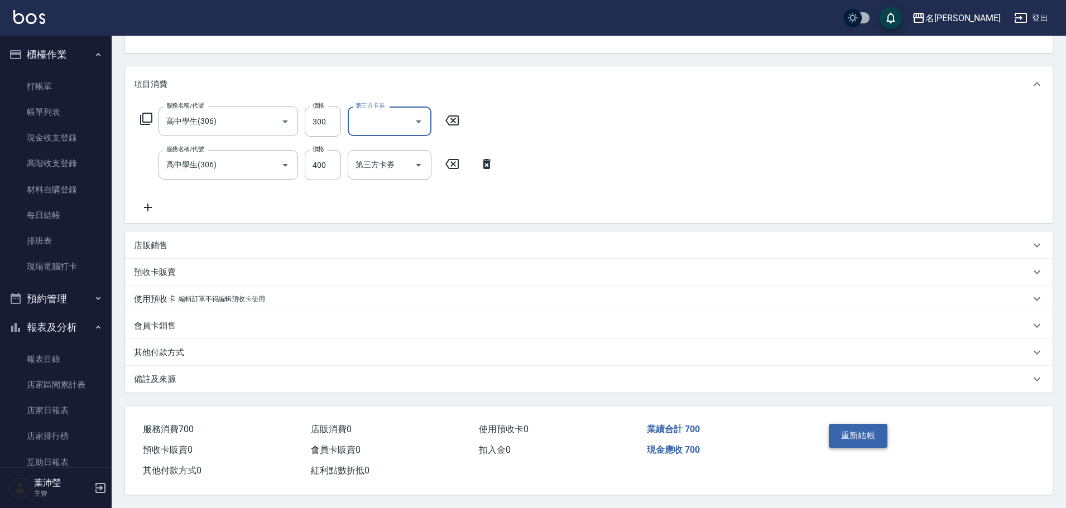
click at [863, 431] on button "重新結帳" at bounding box center [858, 435] width 59 height 23
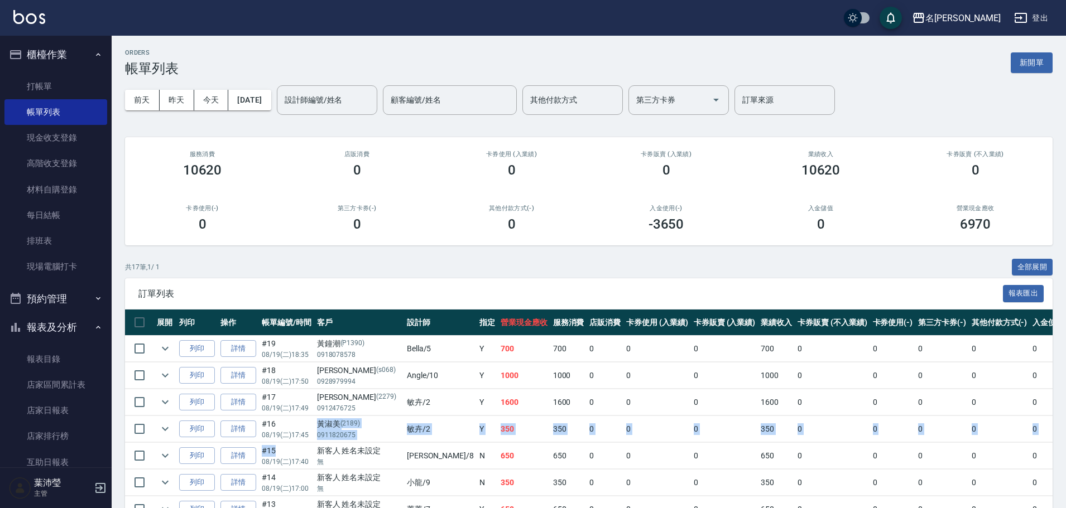
click at [84, 84] on link "打帳單" at bounding box center [55, 87] width 103 height 26
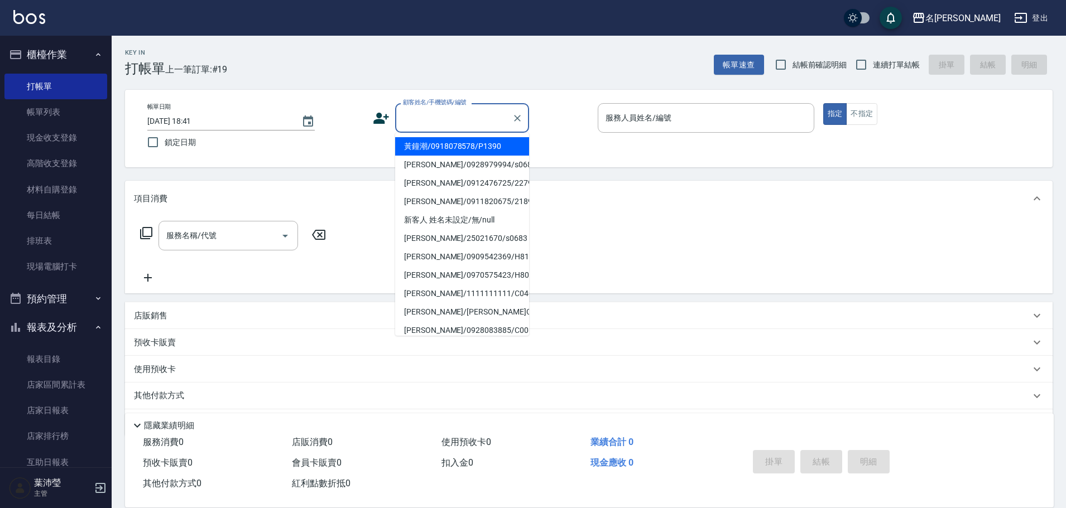
click at [450, 127] on input "顧客姓名/手機號碼/編號" at bounding box center [453, 118] width 107 height 20
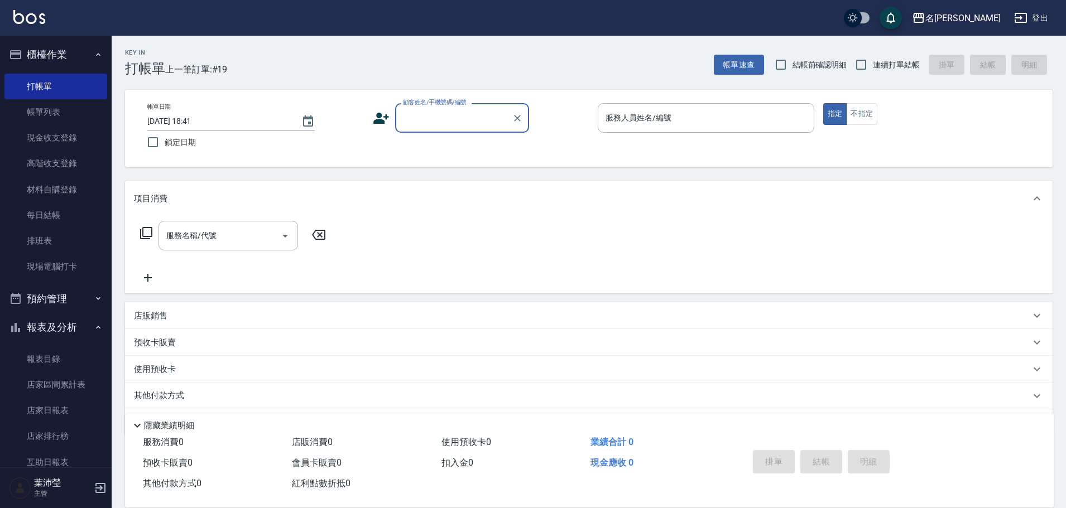
click at [429, 123] on input "顧客姓名/手機號碼/編號" at bounding box center [453, 118] width 107 height 20
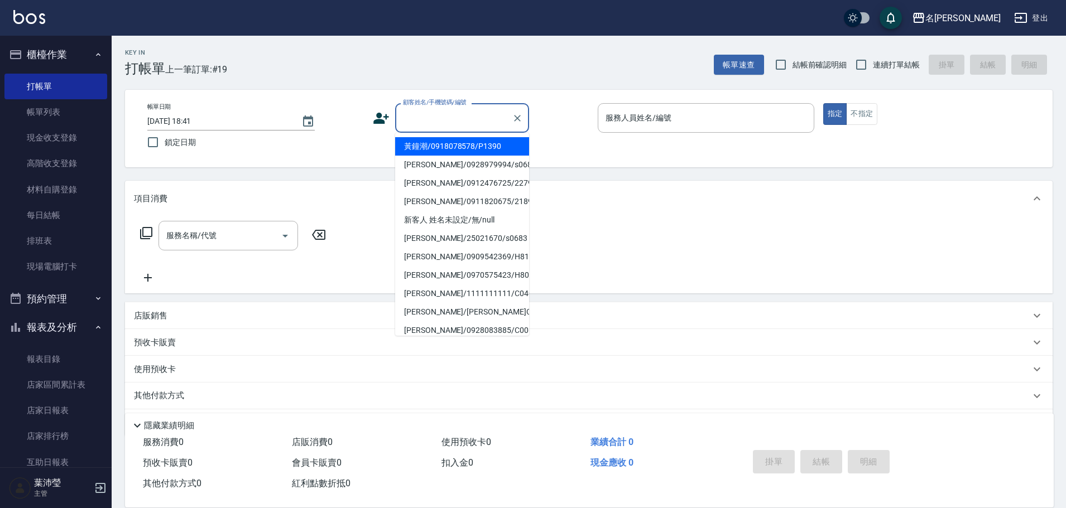
click at [432, 118] on input "顧客姓名/手機號碼/編號" at bounding box center [453, 118] width 107 height 20
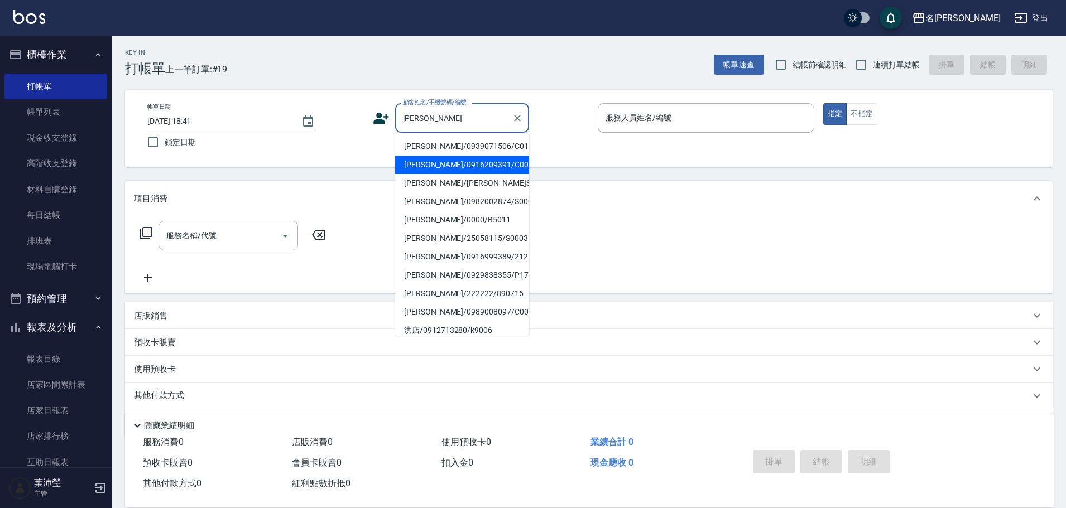
click at [463, 163] on li "[PERSON_NAME]/0916209391/C0062" at bounding box center [462, 165] width 134 height 18
type input "[PERSON_NAME]/0916209391/C0062"
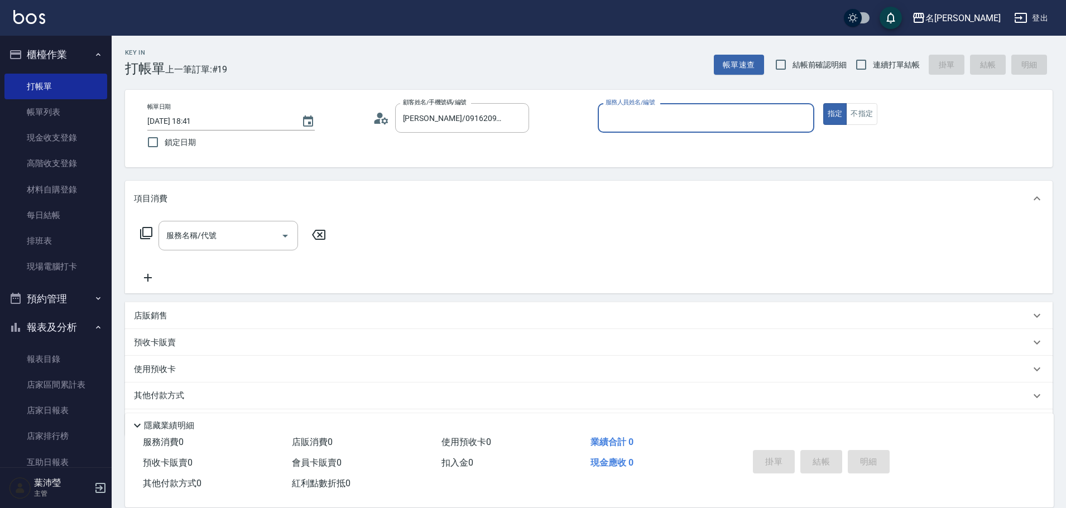
type input "敏卉-2"
click at [145, 228] on icon at bounding box center [146, 233] width 12 height 12
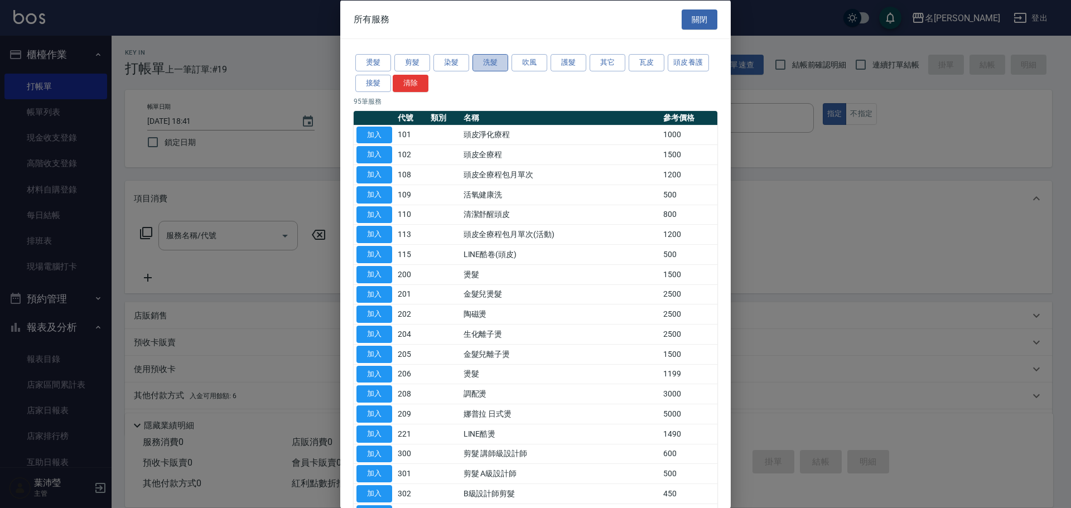
click at [486, 61] on button "洗髮" at bounding box center [491, 62] width 36 height 17
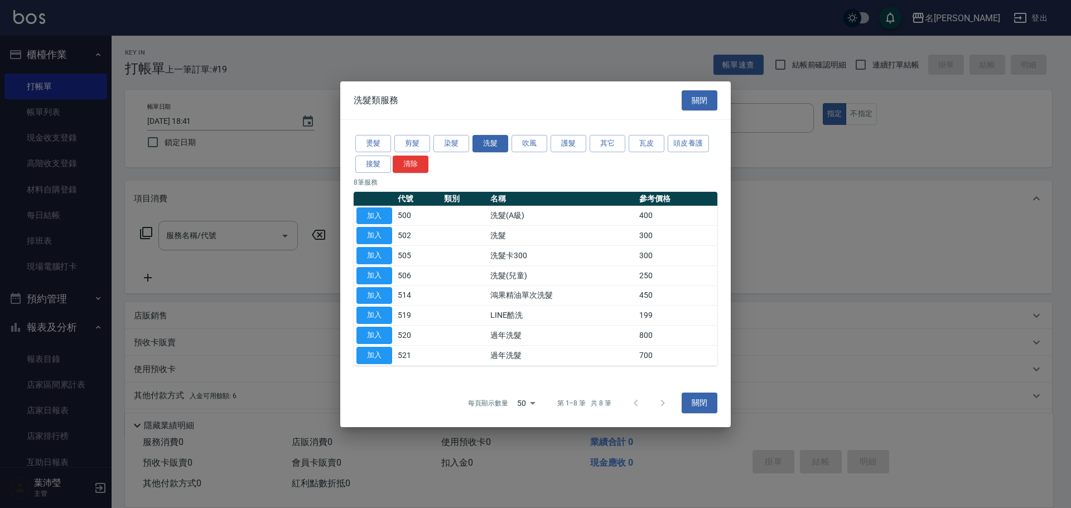
click at [377, 213] on button "加入" at bounding box center [375, 215] width 36 height 17
type input "洗髮(A級)(500)"
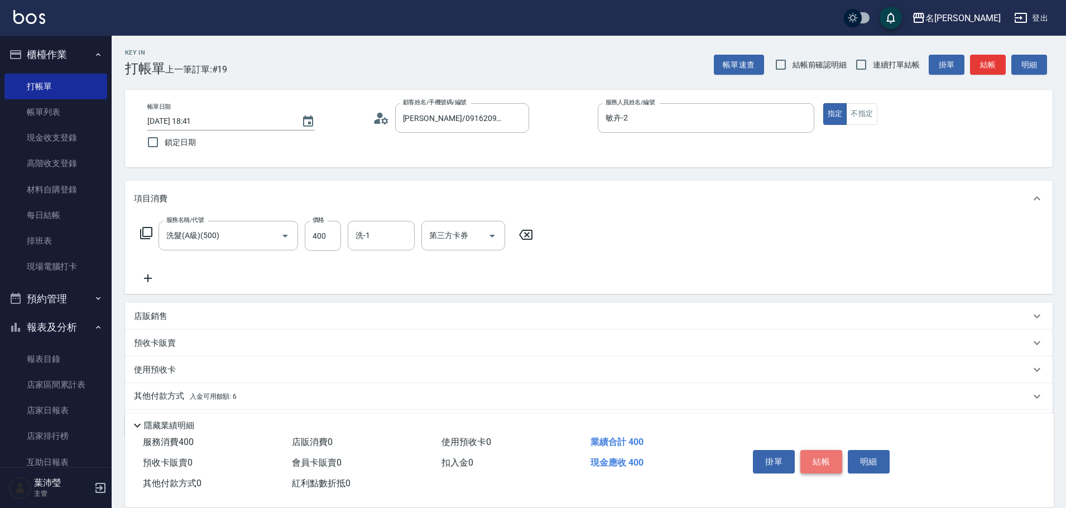
click at [812, 458] on button "結帳" at bounding box center [821, 461] width 42 height 23
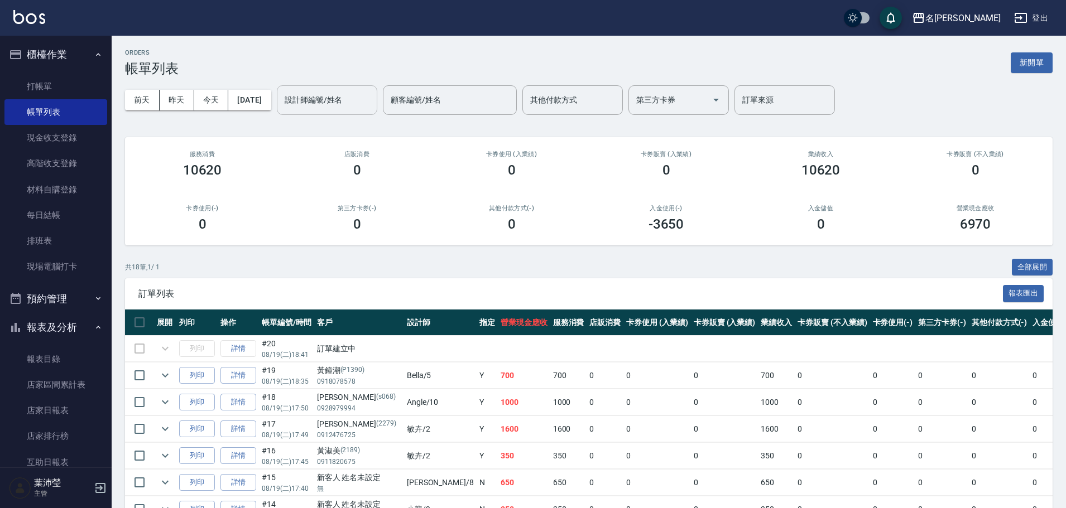
click at [349, 100] on input "設計師編號/姓名" at bounding box center [327, 100] width 90 height 20
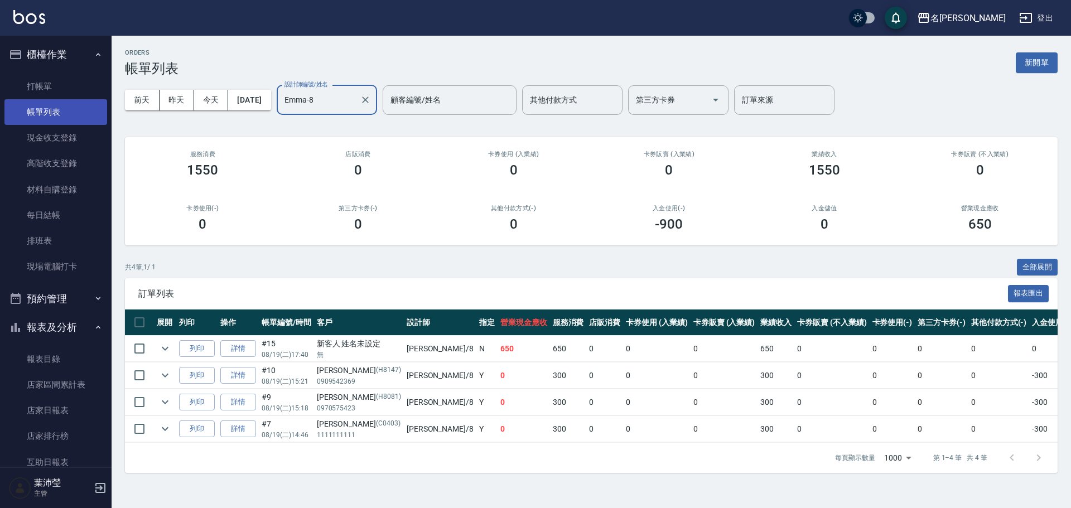
type input "Emma-8"
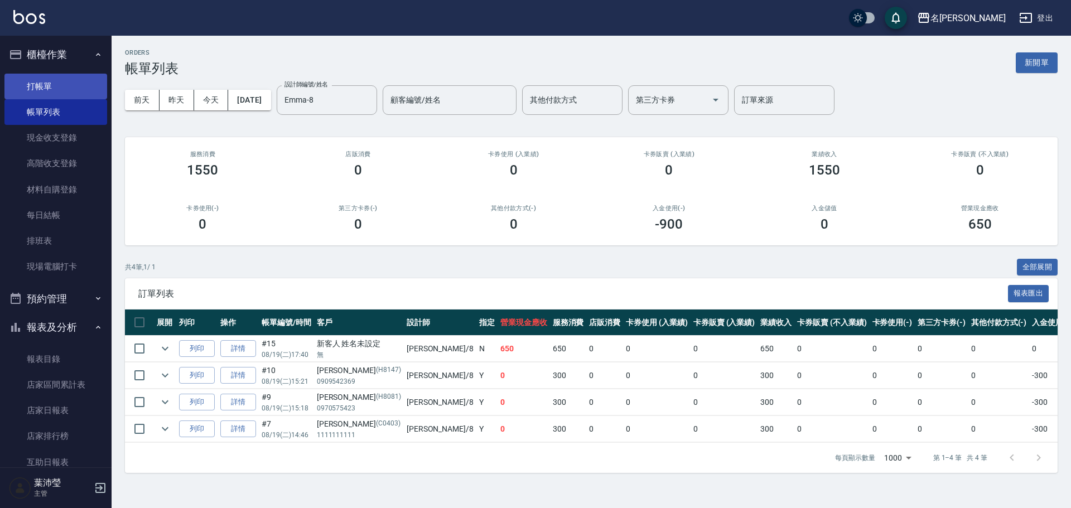
click at [75, 81] on link "打帳單" at bounding box center [55, 87] width 103 height 26
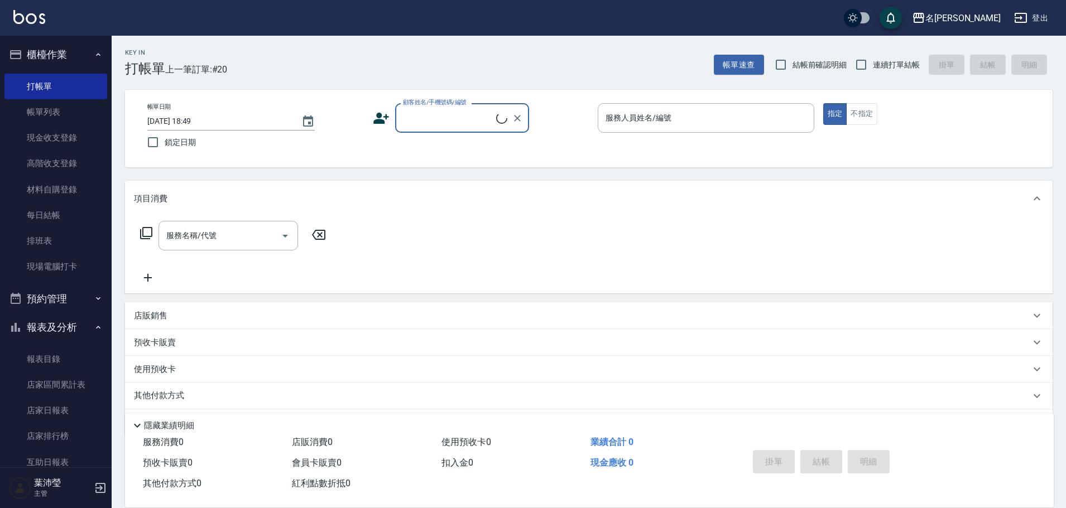
drag, startPoint x: 493, startPoint y: 121, endPoint x: 484, endPoint y: 127, distance: 10.8
click at [492, 121] on input "顧客姓名/手機號碼/編號" at bounding box center [448, 118] width 96 height 20
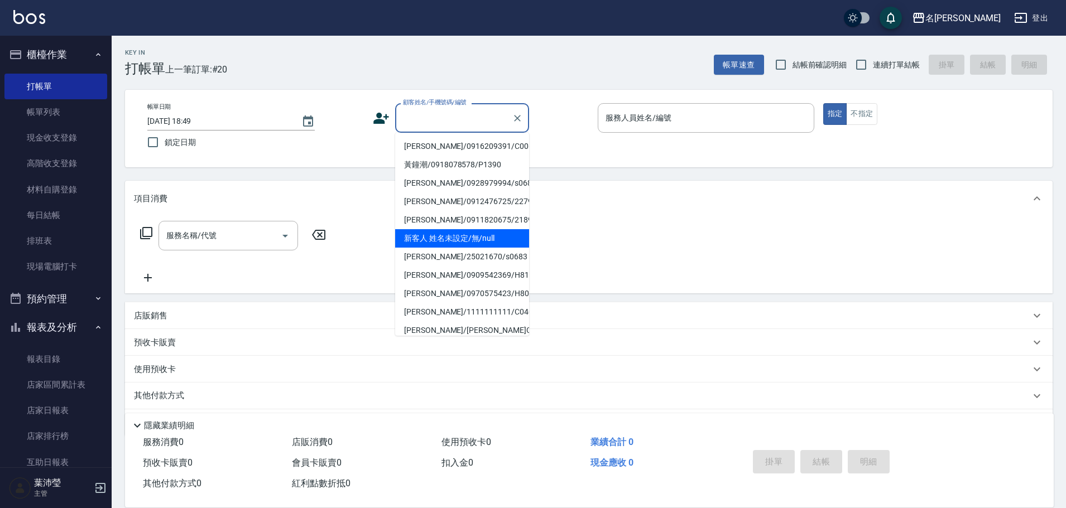
click at [482, 236] on li "新客人 姓名未設定/無/null" at bounding box center [462, 238] width 134 height 18
type input "新客人 姓名未設定/無/null"
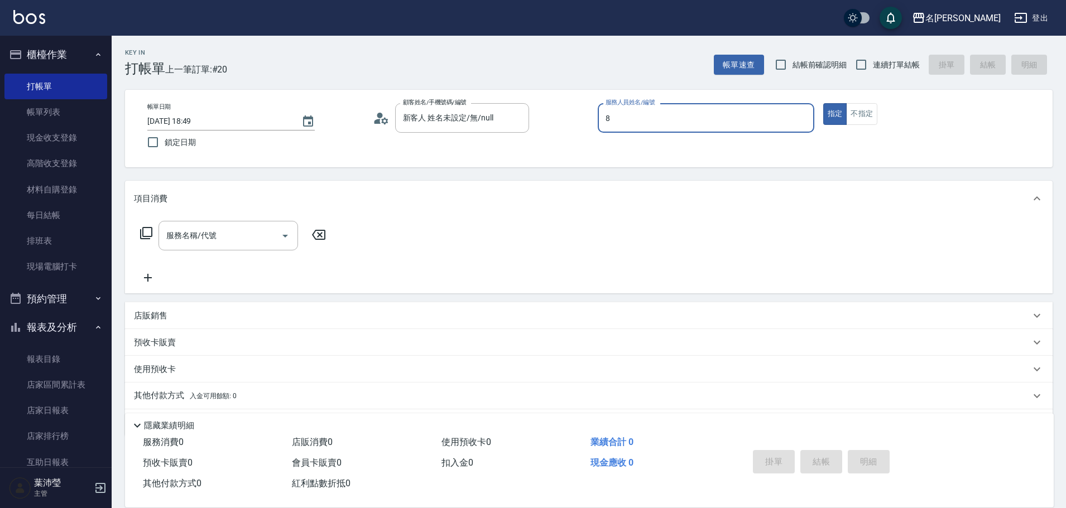
type input "Emma-8"
type button "true"
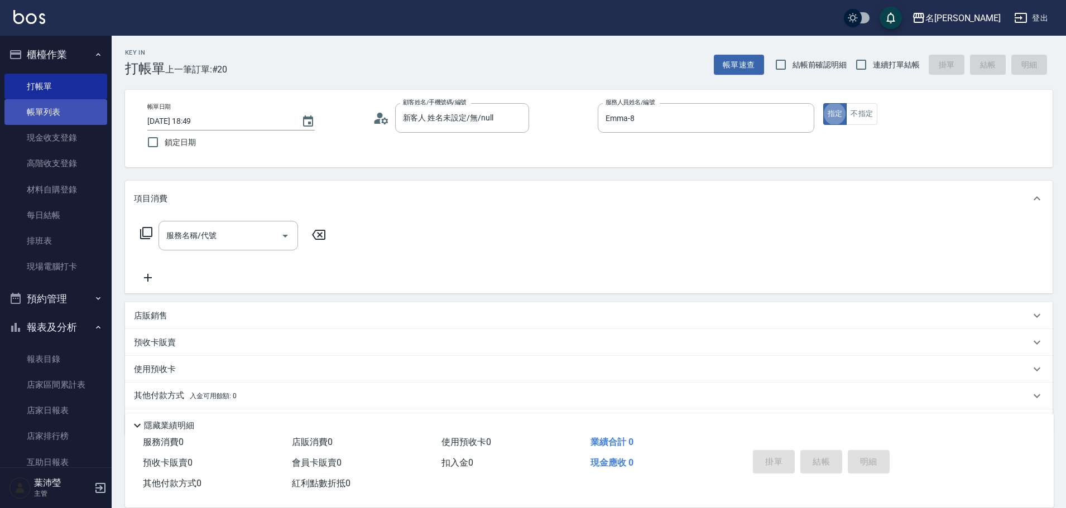
click at [52, 112] on link "帳單列表" at bounding box center [55, 112] width 103 height 26
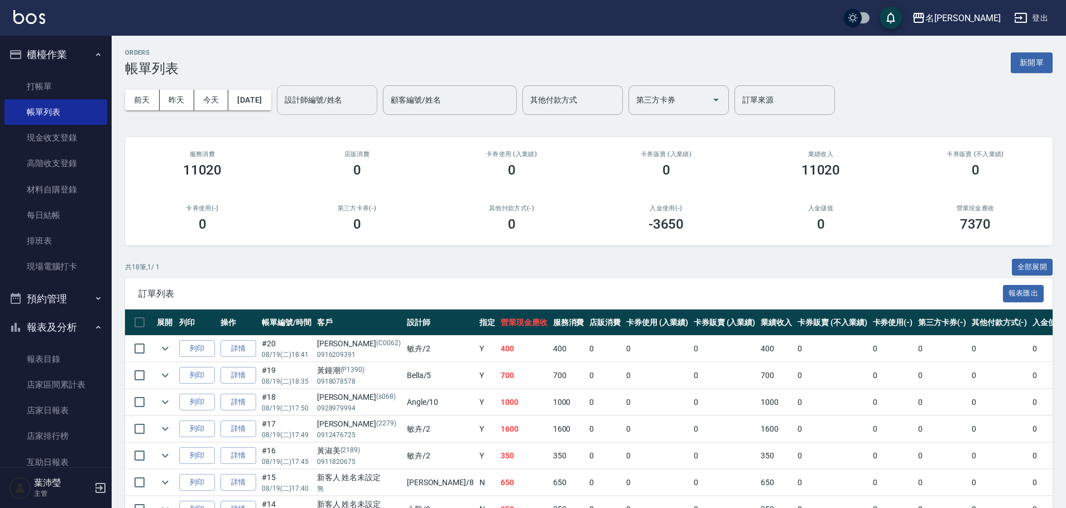
click at [342, 103] on input "設計師編號/姓名" at bounding box center [327, 100] width 90 height 20
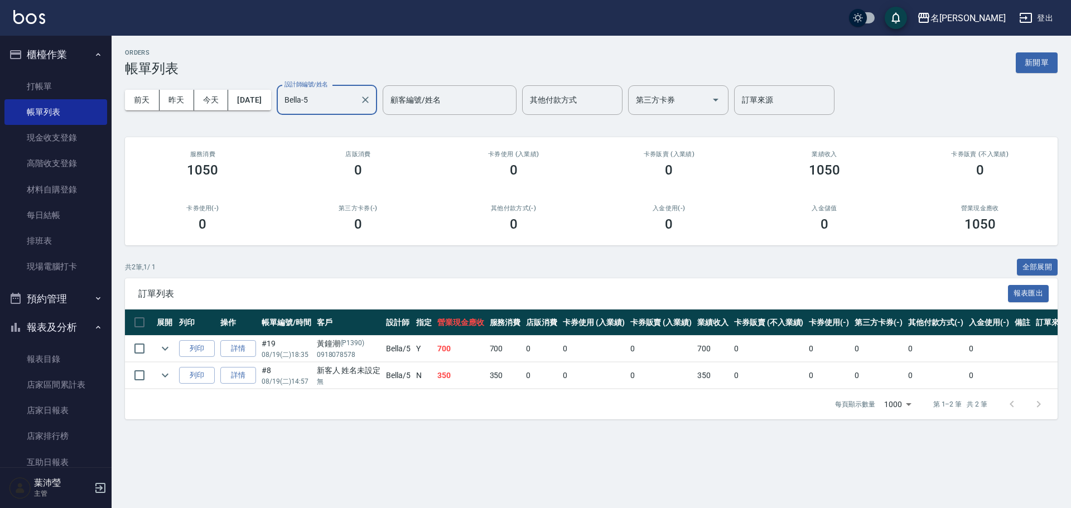
click at [342, 103] on input "Bella-5" at bounding box center [319, 100] width 74 height 20
drag, startPoint x: 343, startPoint y: 99, endPoint x: 277, endPoint y: 105, distance: 66.1
click at [277, 105] on div "[DATE] [DATE] [DATE] [DATE] 設計師編號/姓名 [PERSON_NAME]-58 設計師編號/姓名 顧客編號/姓名 顧客編號/姓名 …" at bounding box center [591, 99] width 933 height 47
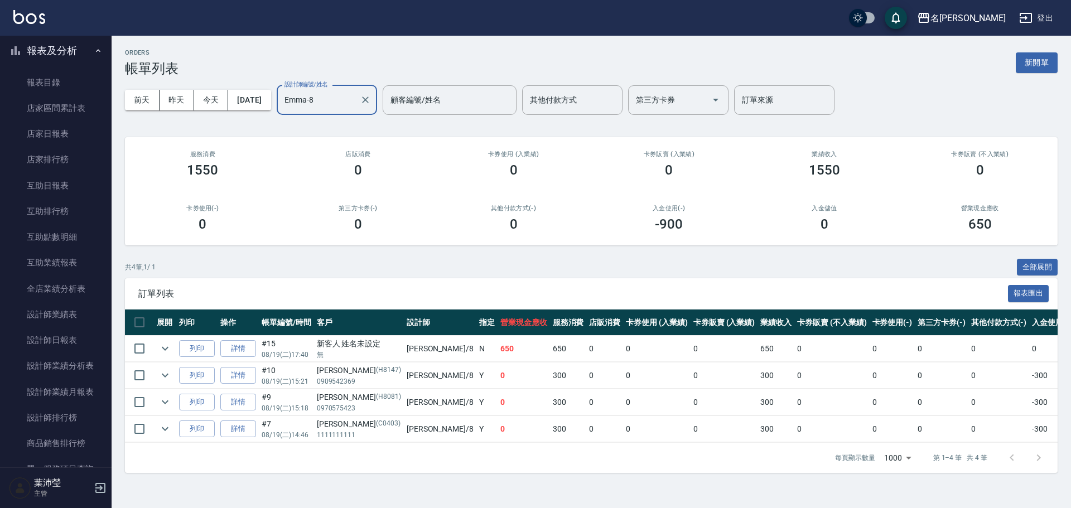
scroll to position [391, 0]
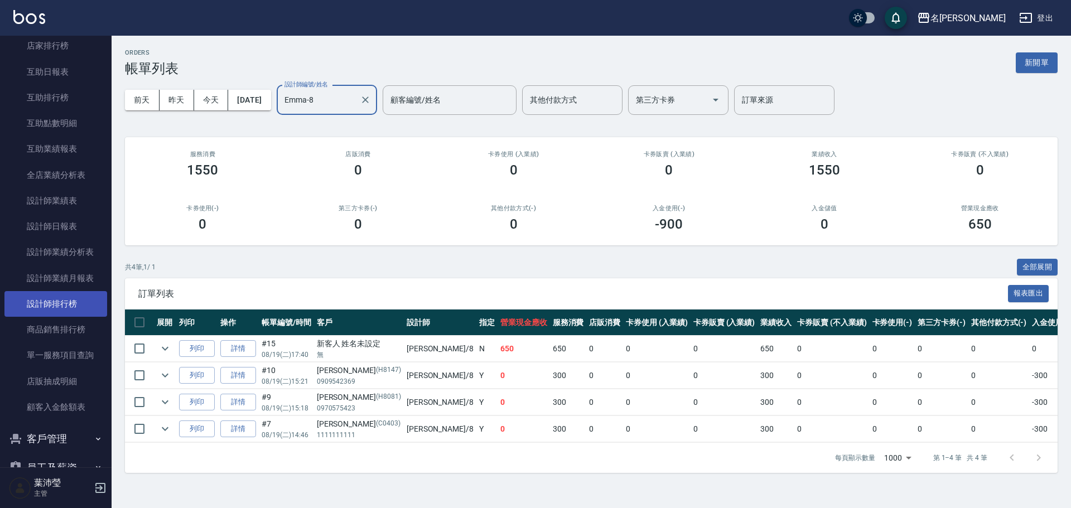
type input "Emma-8"
click at [73, 302] on link "設計師排行榜" at bounding box center [55, 304] width 103 height 26
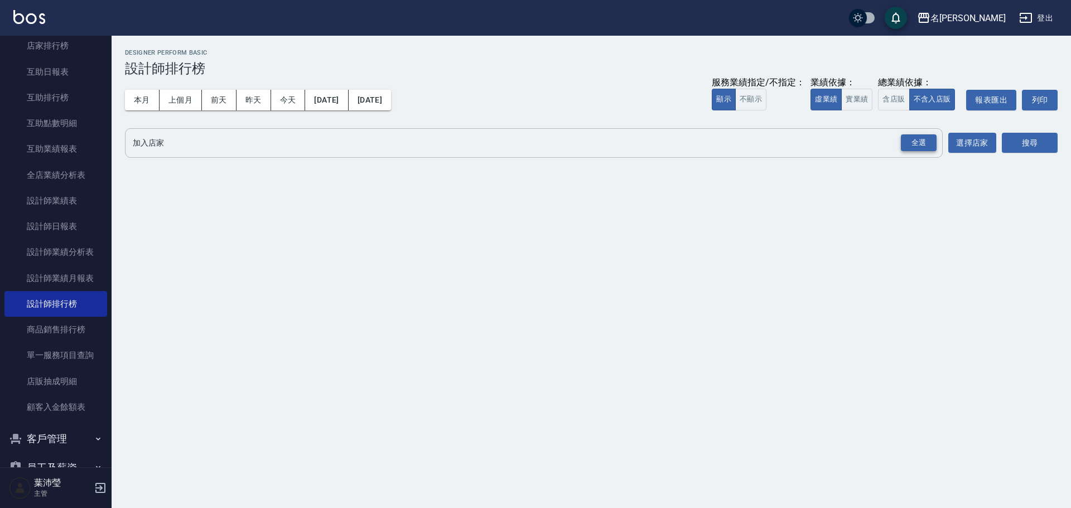
click at [915, 143] on div "全選" at bounding box center [919, 142] width 36 height 17
click at [870, 107] on button "實業績" at bounding box center [857, 100] width 31 height 22
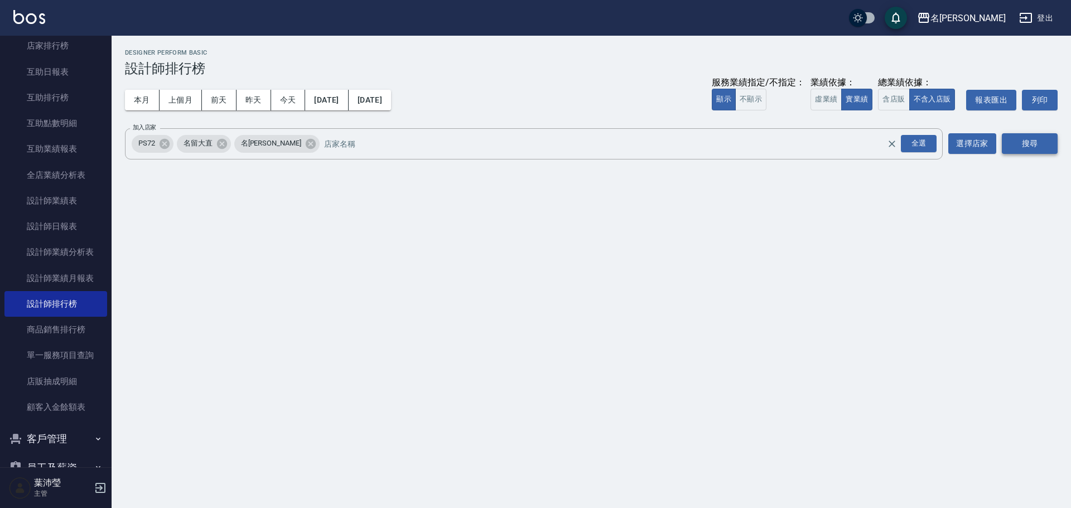
click at [1027, 145] on button "搜尋" at bounding box center [1030, 143] width 56 height 21
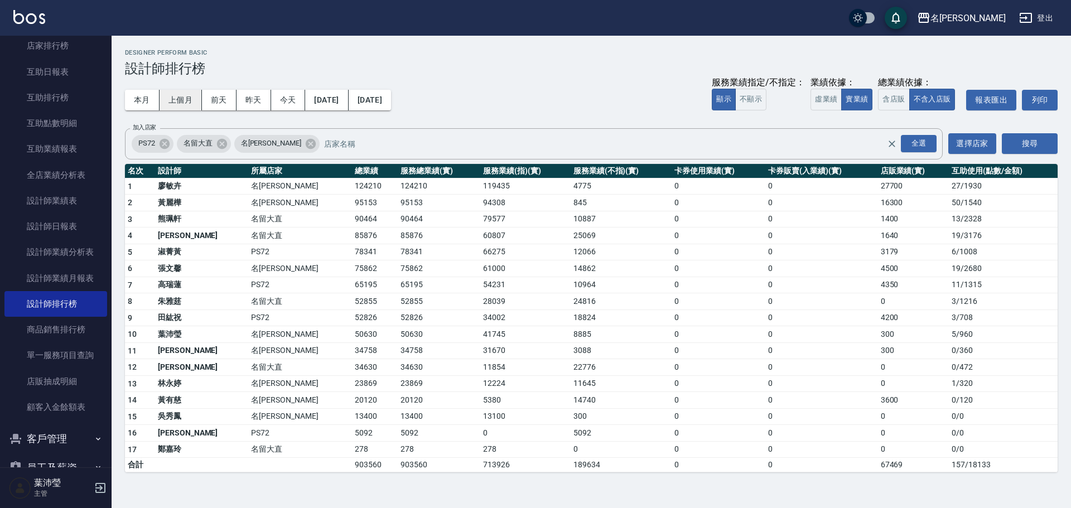
click at [188, 98] on button "上個月" at bounding box center [181, 100] width 42 height 21
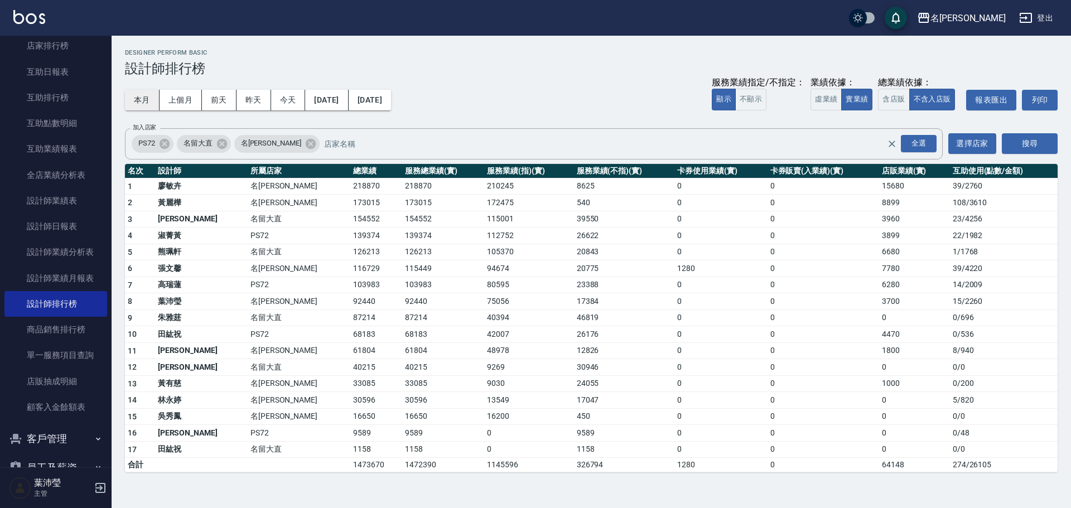
click at [154, 97] on button "本月" at bounding box center [142, 100] width 35 height 21
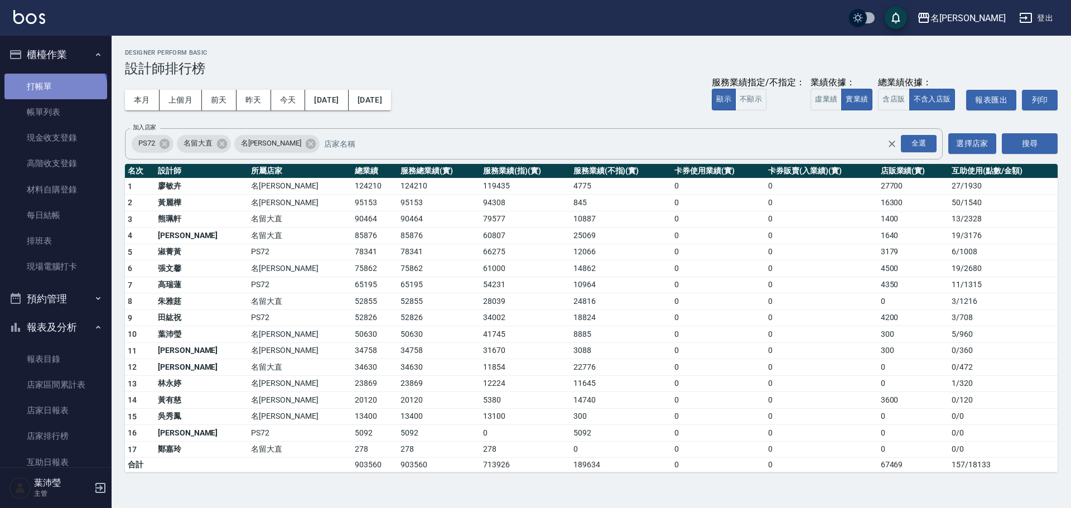
click at [54, 93] on link "打帳單" at bounding box center [55, 87] width 103 height 26
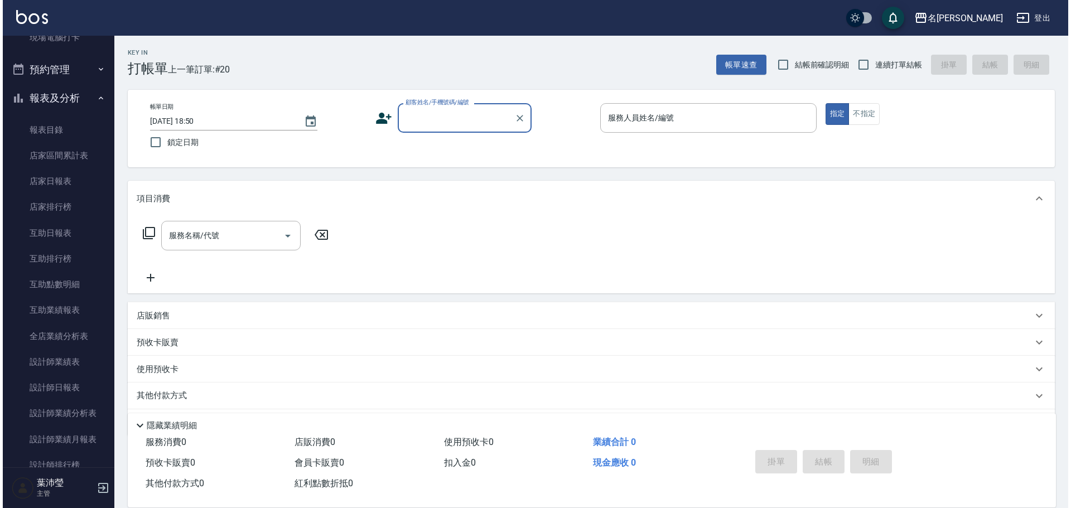
scroll to position [391, 0]
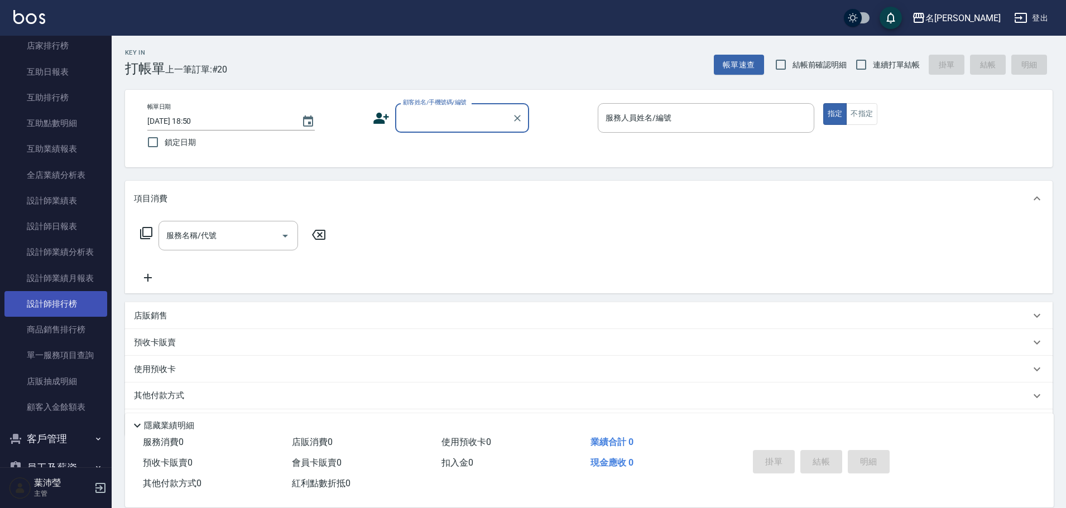
click at [46, 297] on link "設計師排行榜" at bounding box center [55, 304] width 103 height 26
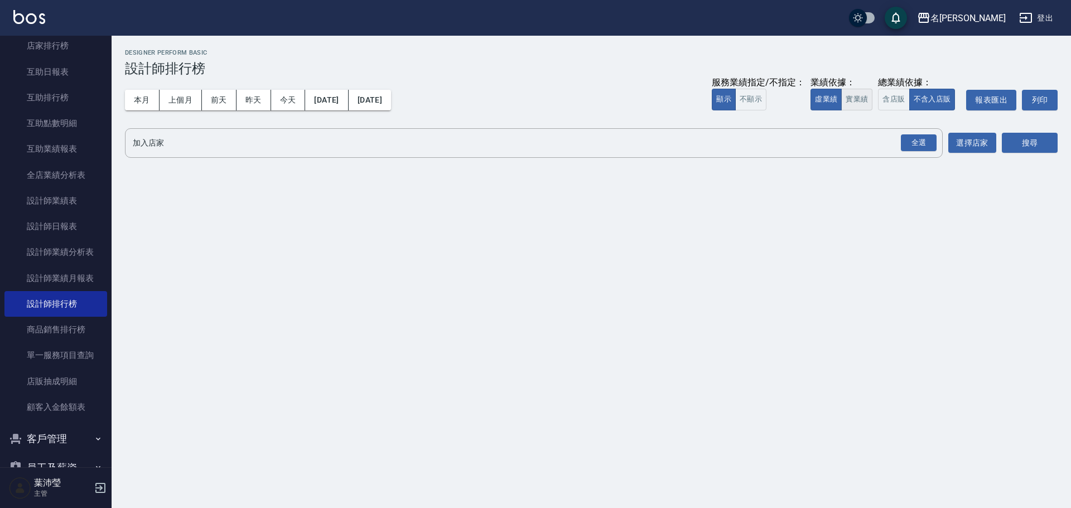
click at [850, 99] on button "實業績" at bounding box center [857, 100] width 31 height 22
click at [915, 145] on div "全選" at bounding box center [919, 142] width 36 height 17
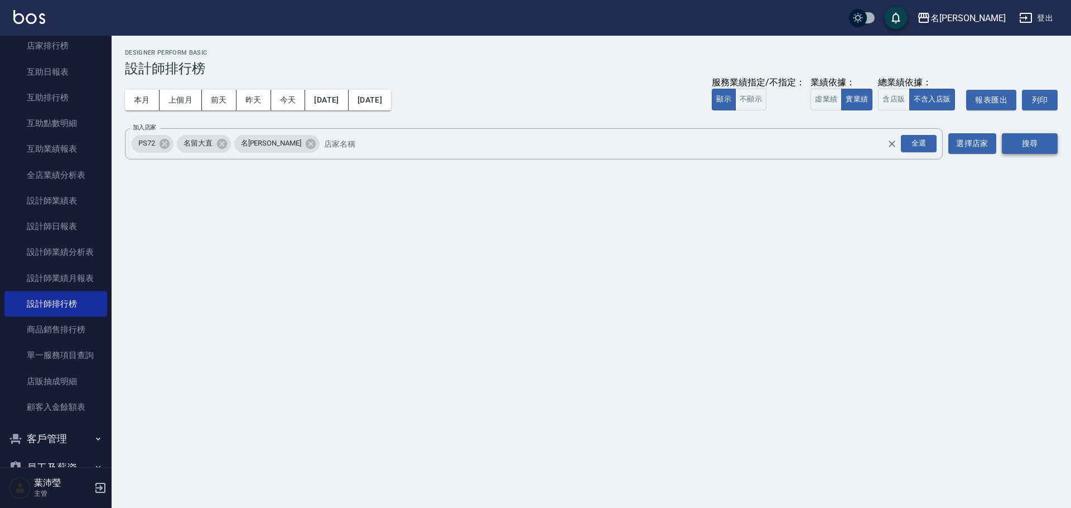
click at [1022, 143] on button "搜尋" at bounding box center [1030, 143] width 56 height 21
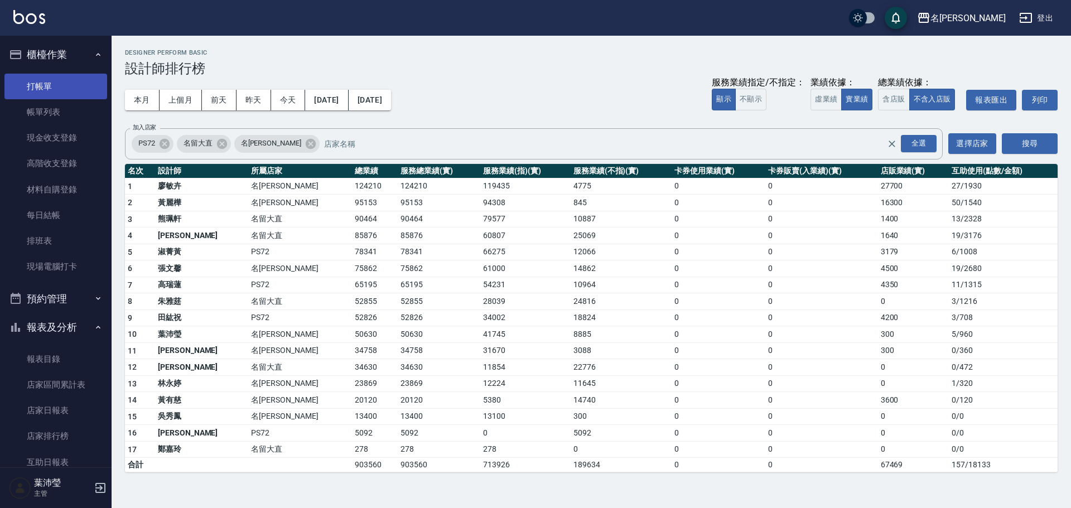
click at [62, 90] on link "打帳單" at bounding box center [55, 87] width 103 height 26
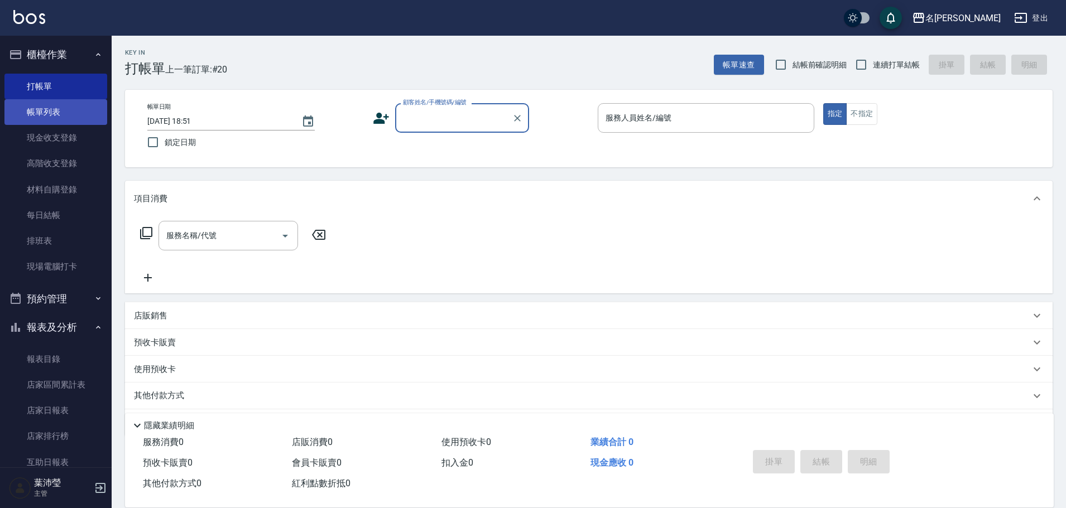
click at [45, 117] on link "帳單列表" at bounding box center [55, 112] width 103 height 26
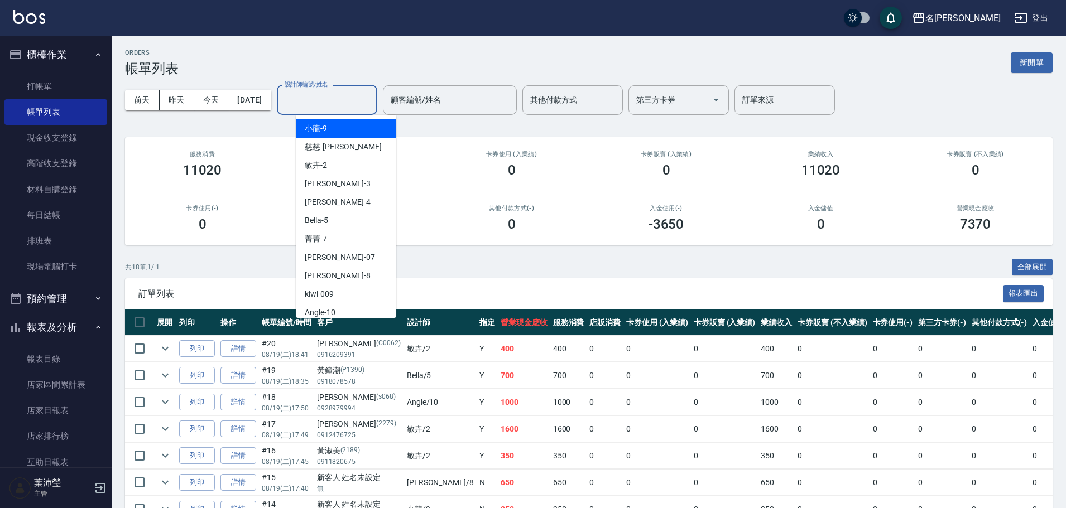
click at [327, 109] on input "設計師編號/姓名" at bounding box center [327, 100] width 90 height 20
click at [343, 305] on div "Angle -10" at bounding box center [346, 313] width 100 height 18
type input "Angle-10"
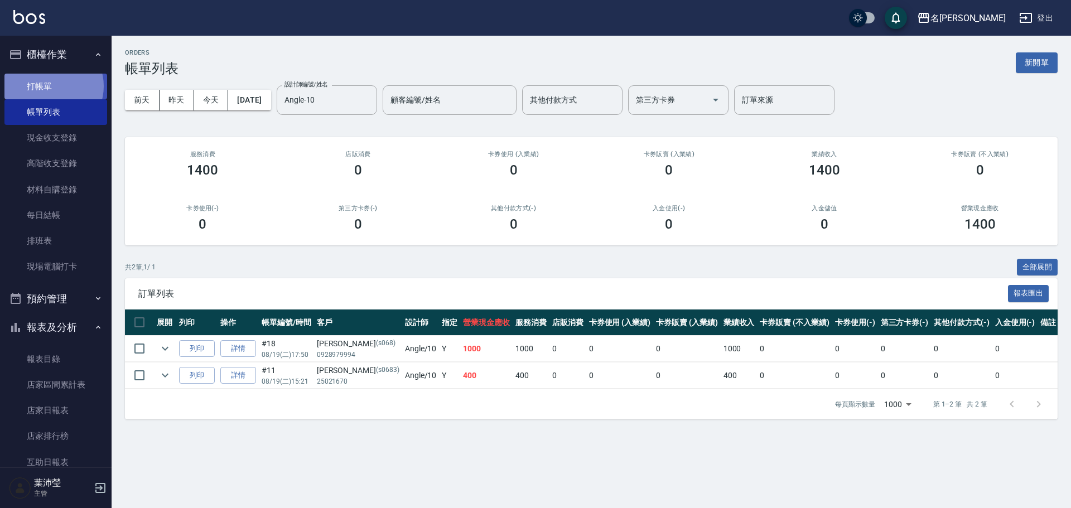
click at [49, 86] on link "打帳單" at bounding box center [55, 87] width 103 height 26
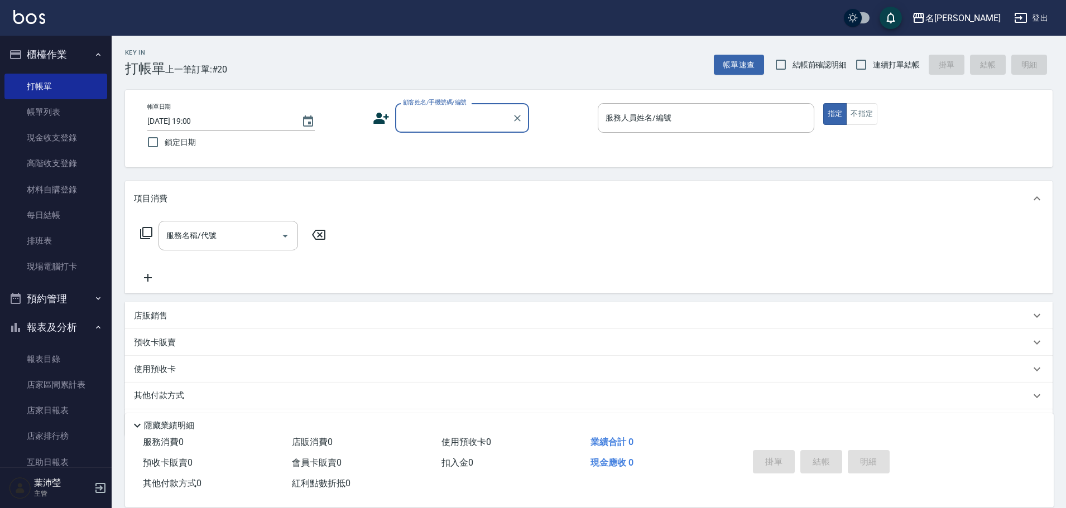
click at [401, 117] on input "顧客姓名/手機號碼/編號" at bounding box center [453, 118] width 107 height 20
click at [414, 121] on input "[PERSON_NAME]" at bounding box center [453, 118] width 107 height 20
drag, startPoint x: 414, startPoint y: 119, endPoint x: 424, endPoint y: 119, distance: 10.6
click at [424, 119] on input "[PERSON_NAME]" at bounding box center [453, 118] width 107 height 20
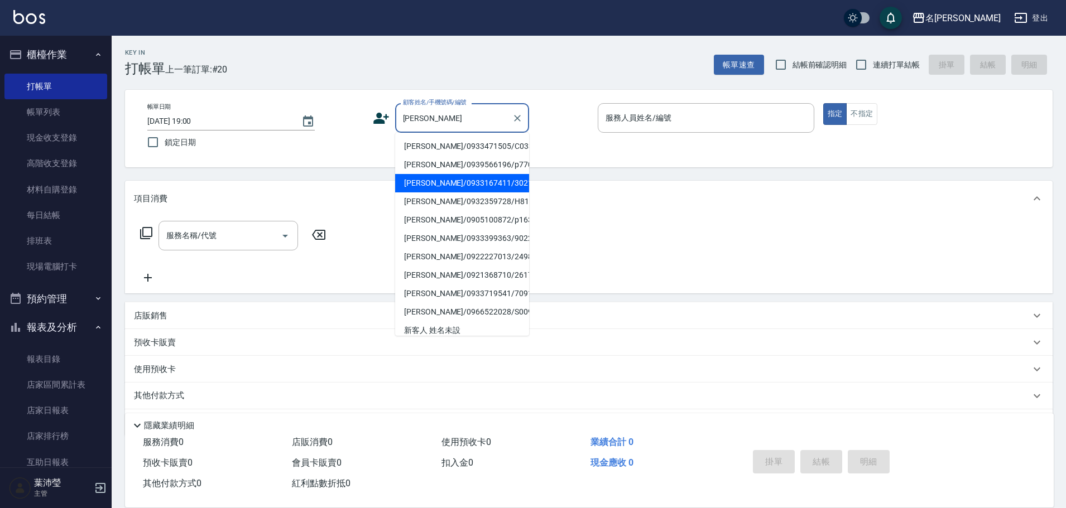
click at [425, 180] on li "[PERSON_NAME]/0933167411/3021" at bounding box center [462, 183] width 134 height 18
type input "[PERSON_NAME]/0933167411/3021"
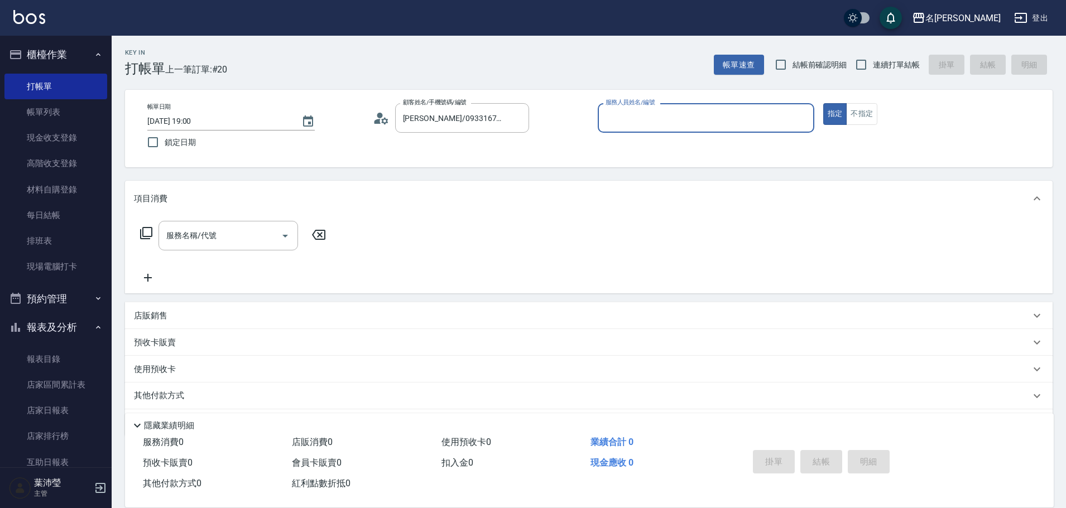
type input "Angle-10"
click at [147, 231] on icon at bounding box center [146, 233] width 13 height 13
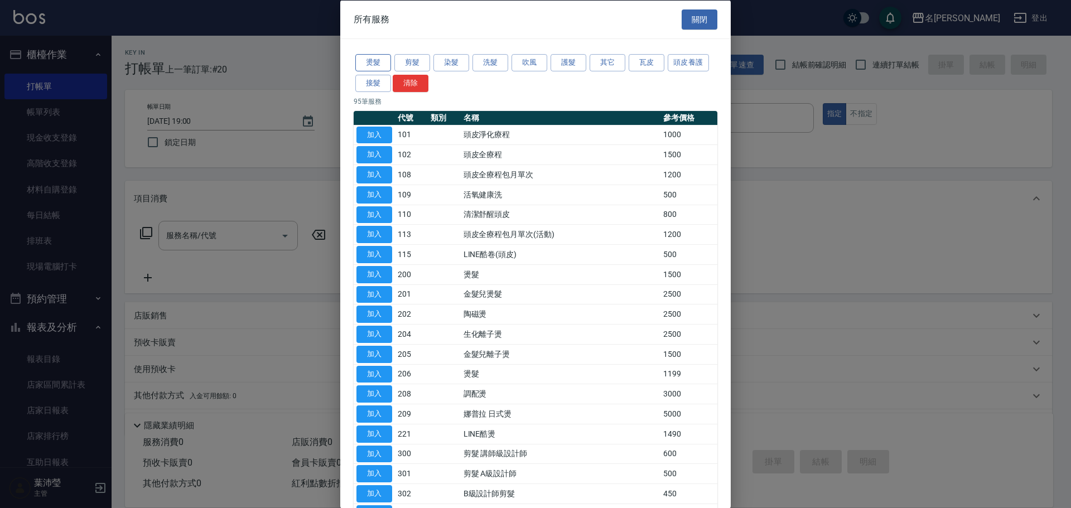
click at [377, 63] on button "燙髮" at bounding box center [373, 62] width 36 height 17
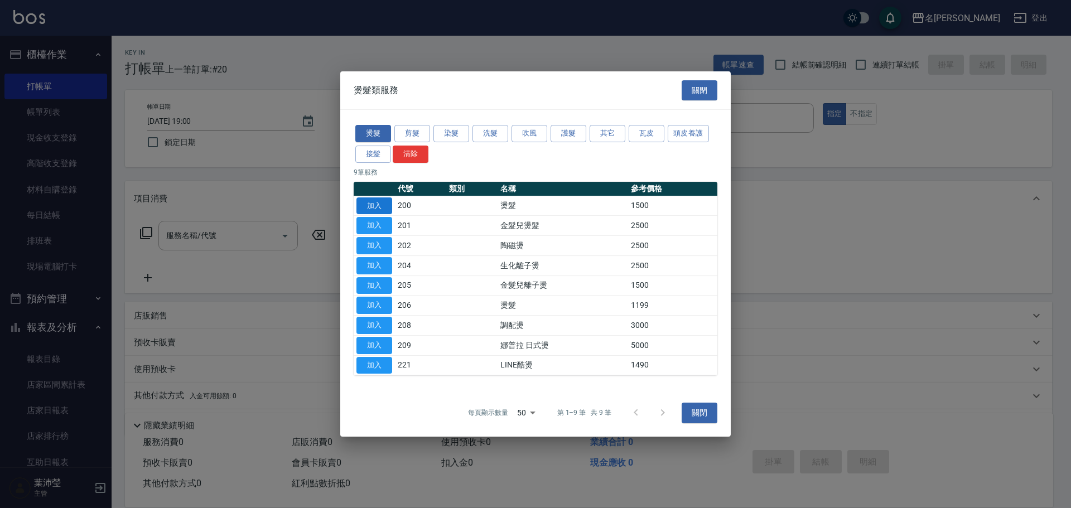
click at [373, 201] on button "加入" at bounding box center [375, 206] width 36 height 17
type input "燙髮(200)"
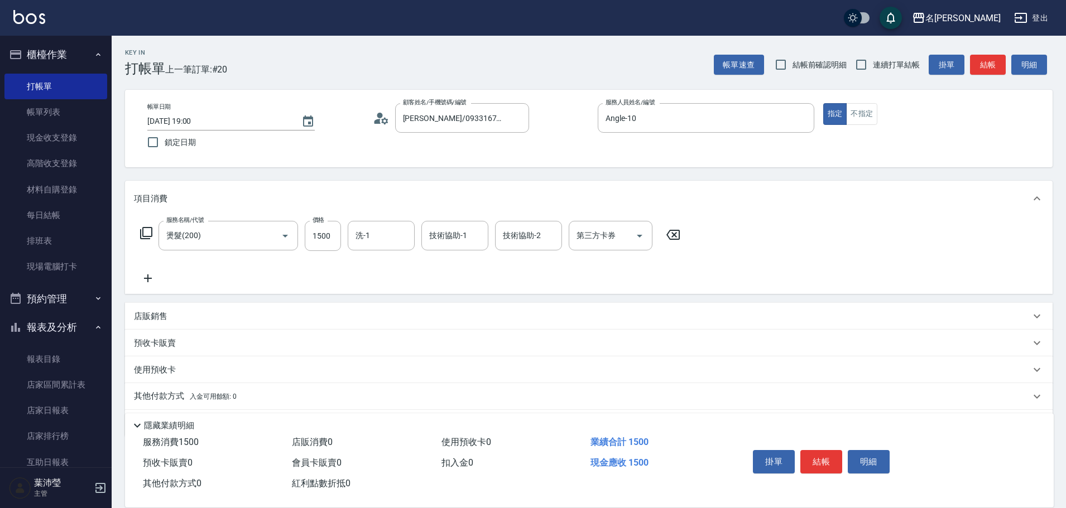
click at [342, 230] on div "服務名稱/代號 燙髮(200) 服務名稱/代號 價格 1500 價格 洗-1 洗-1 技術協助-1 技術協助-1 技術協助-2 技術協助-2 第三方卡券 第三…" at bounding box center [410, 236] width 553 height 30
click at [319, 239] on input "1500" at bounding box center [323, 236] width 36 height 30
type input "3400"
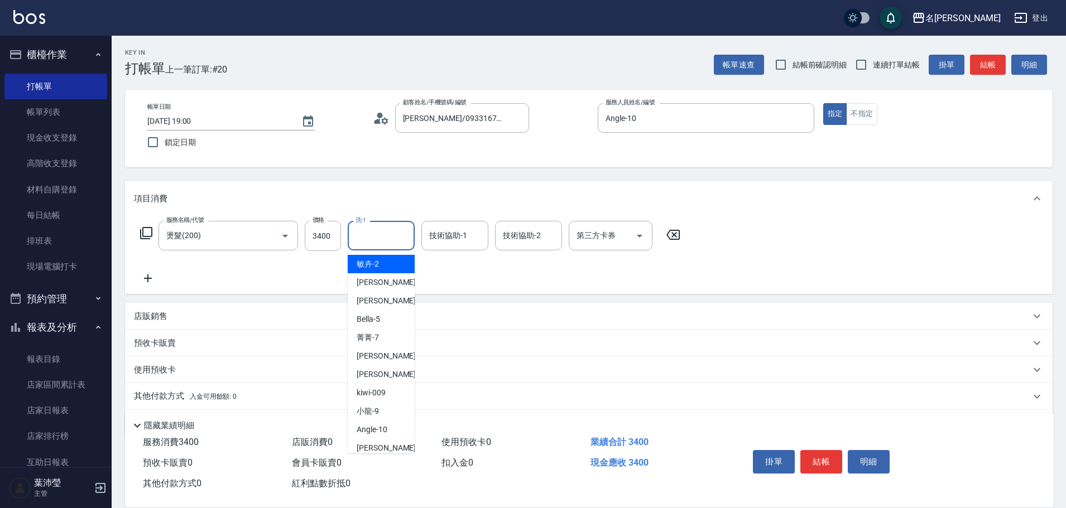
click at [396, 240] on input "洗-1" at bounding box center [381, 236] width 57 height 20
type input "小龍-9"
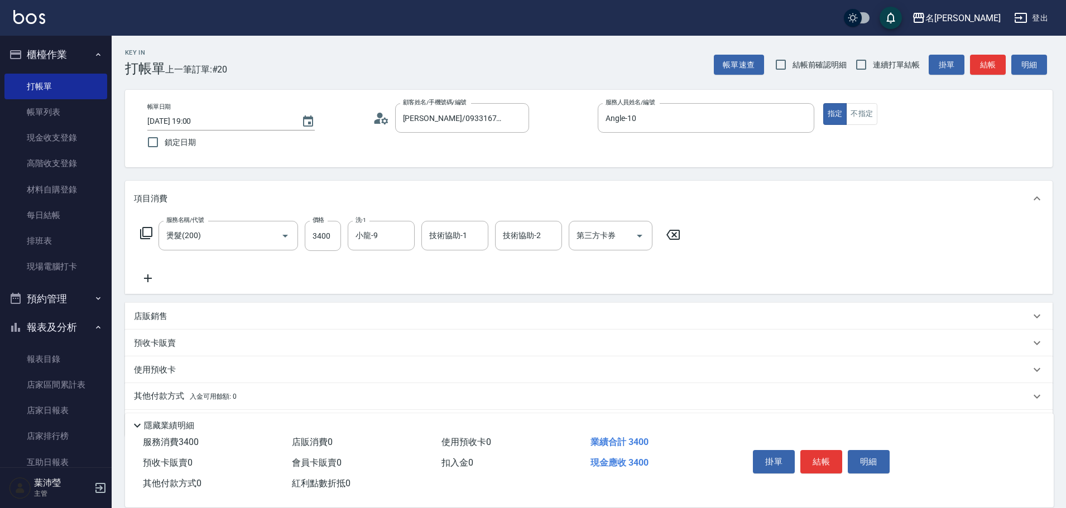
click at [148, 275] on icon at bounding box center [148, 279] width 8 height 8
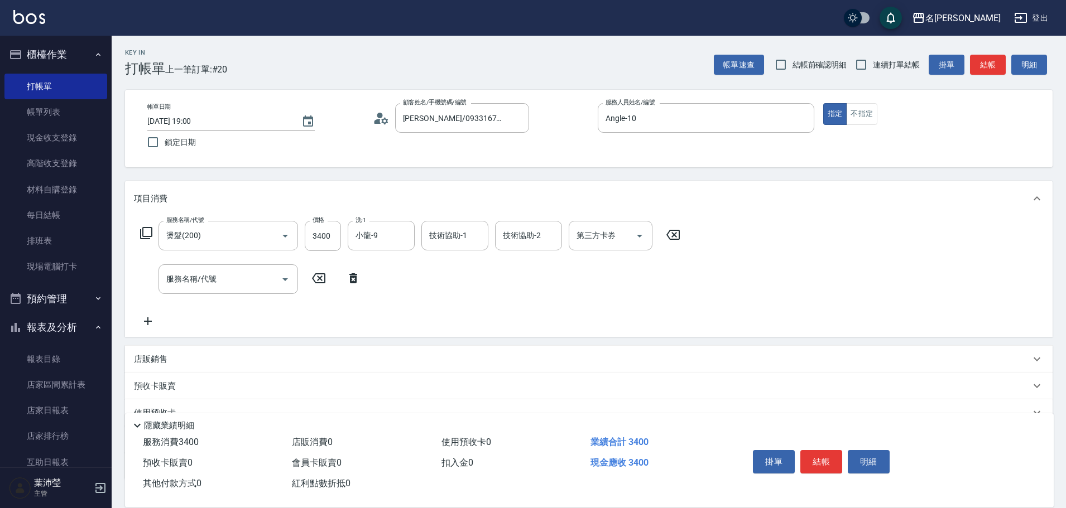
click at [150, 235] on icon at bounding box center [146, 233] width 13 height 13
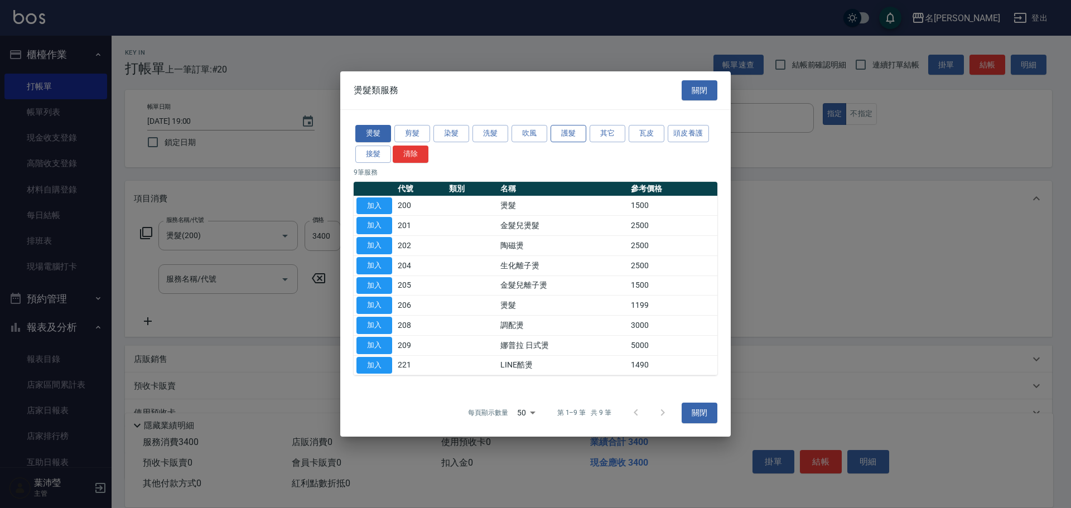
click at [573, 131] on button "護髮" at bounding box center [569, 133] width 36 height 17
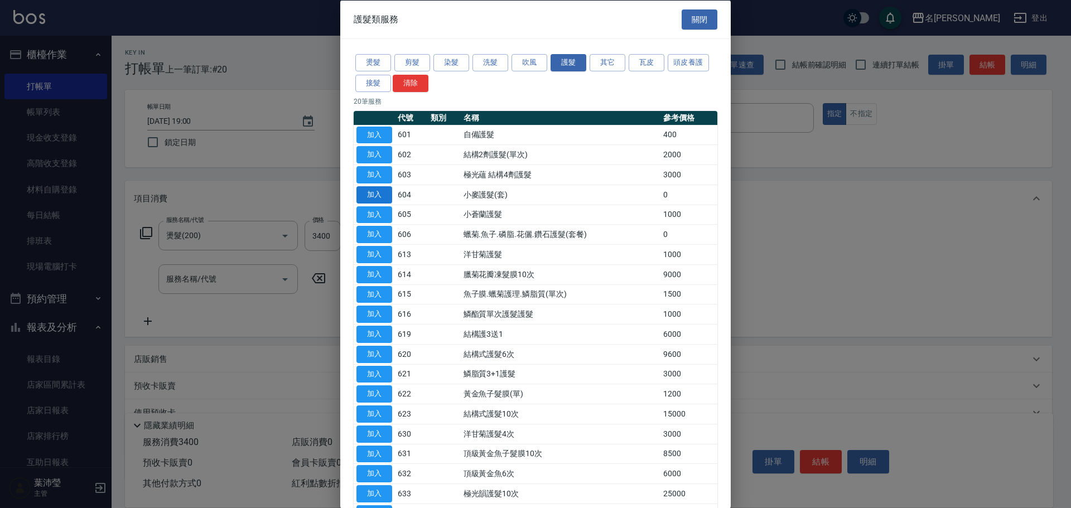
click at [376, 195] on button "加入" at bounding box center [375, 194] width 36 height 17
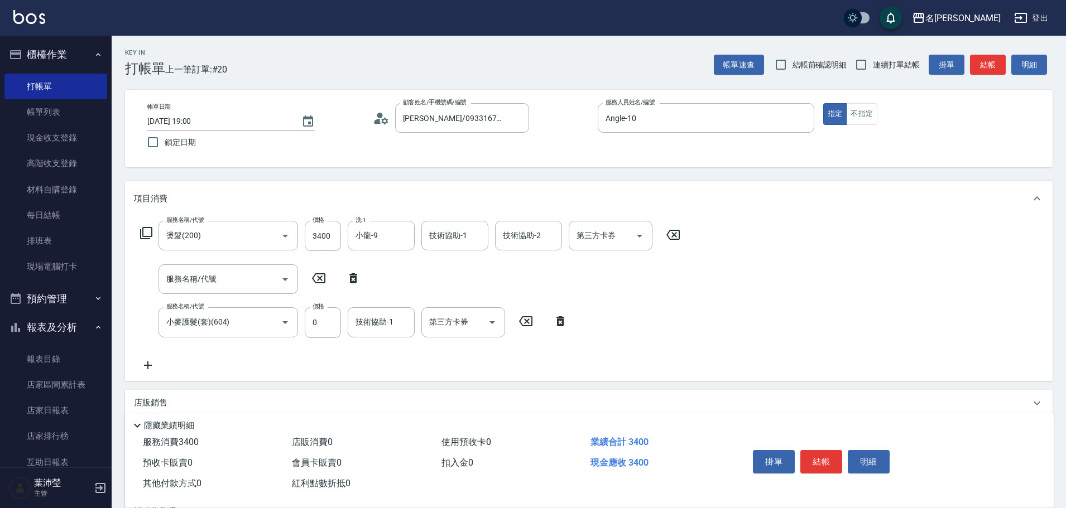
click at [351, 273] on icon at bounding box center [353, 278] width 28 height 13
type input "小麥護髮(套)(604)"
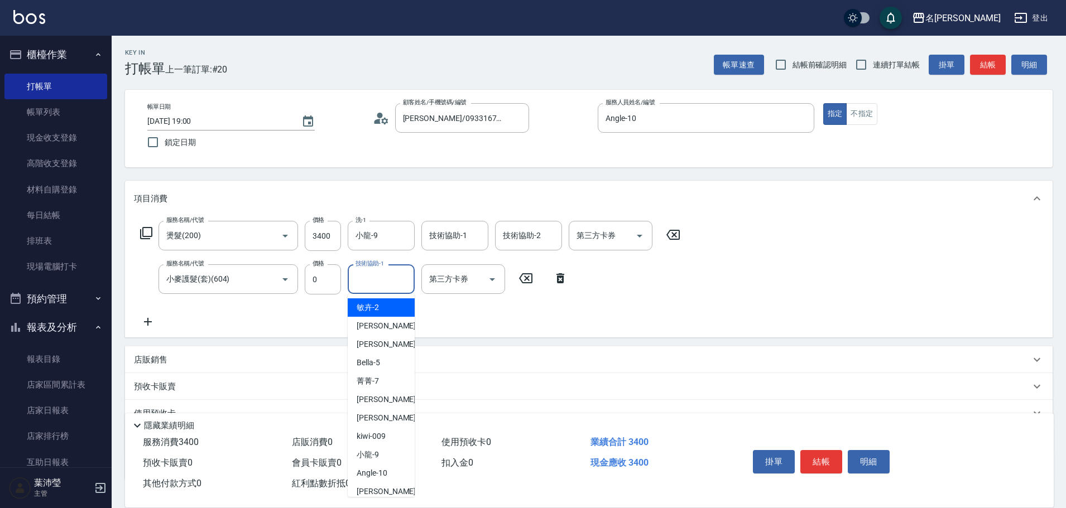
click at [368, 286] on input "技術協助-1" at bounding box center [381, 280] width 57 height 20
type input "小龍-9"
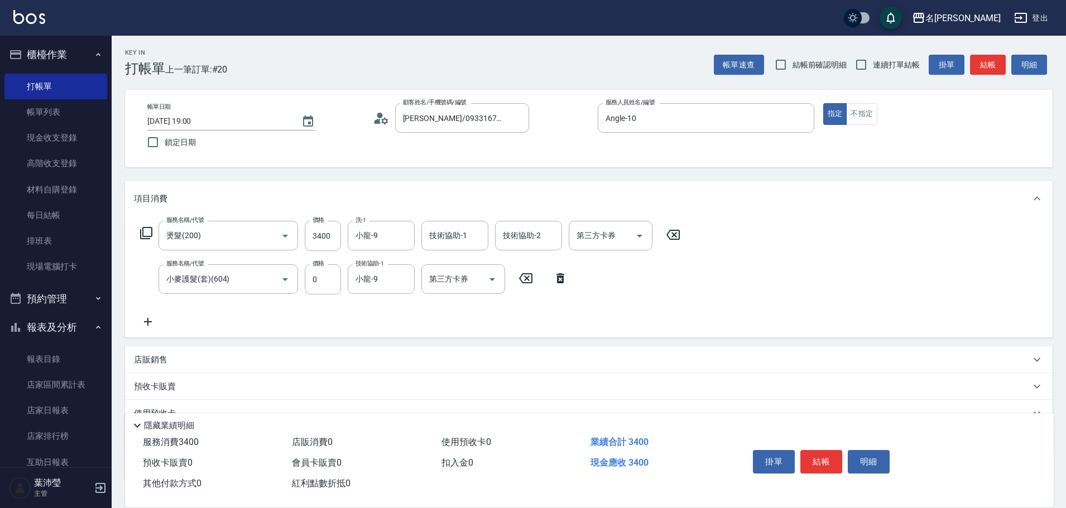
click at [556, 277] on icon at bounding box center [560, 278] width 28 height 13
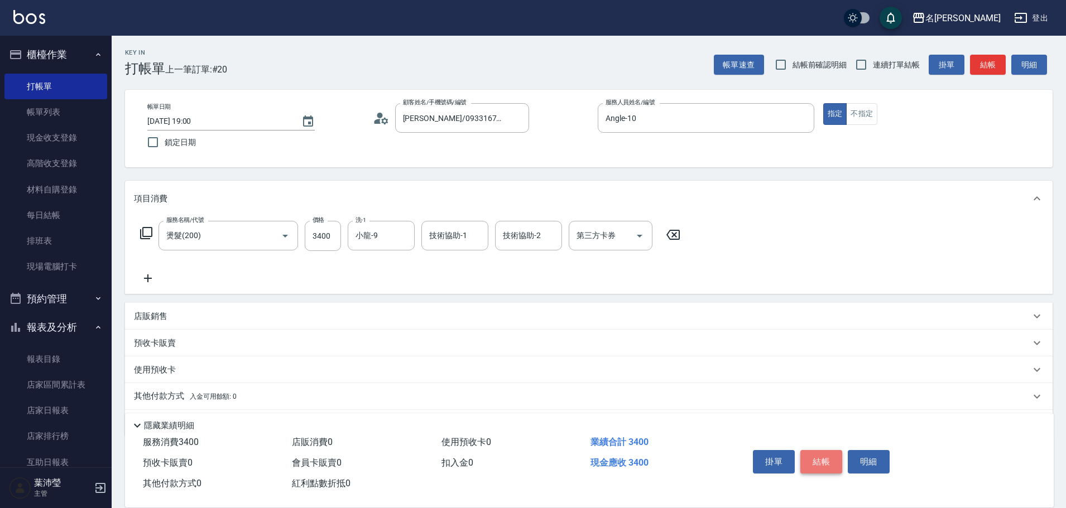
click at [823, 456] on button "結帳" at bounding box center [821, 461] width 42 height 23
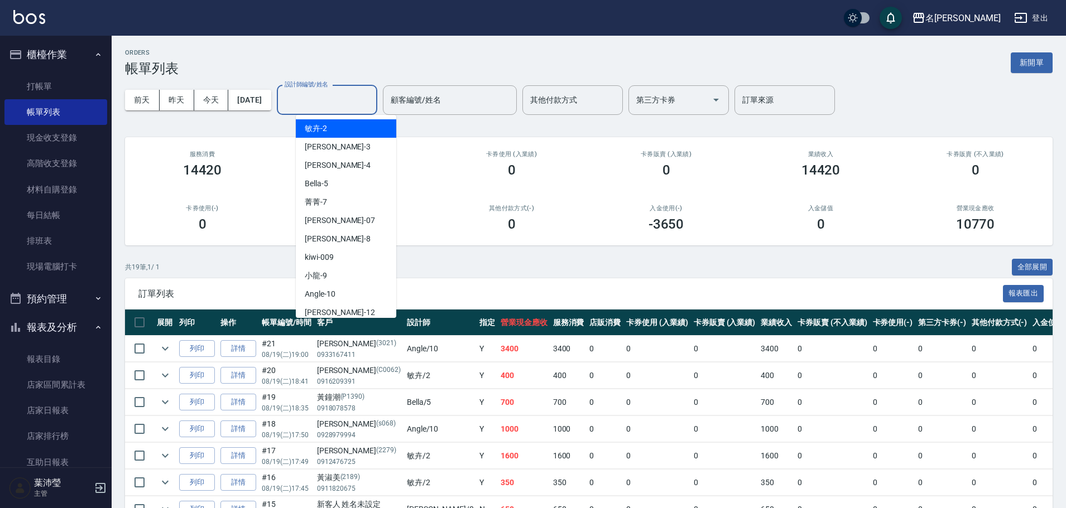
click at [311, 102] on input "設計師編號/姓名" at bounding box center [327, 100] width 90 height 20
click at [344, 296] on div "Angle -10" at bounding box center [346, 294] width 100 height 18
type input "Angle-10"
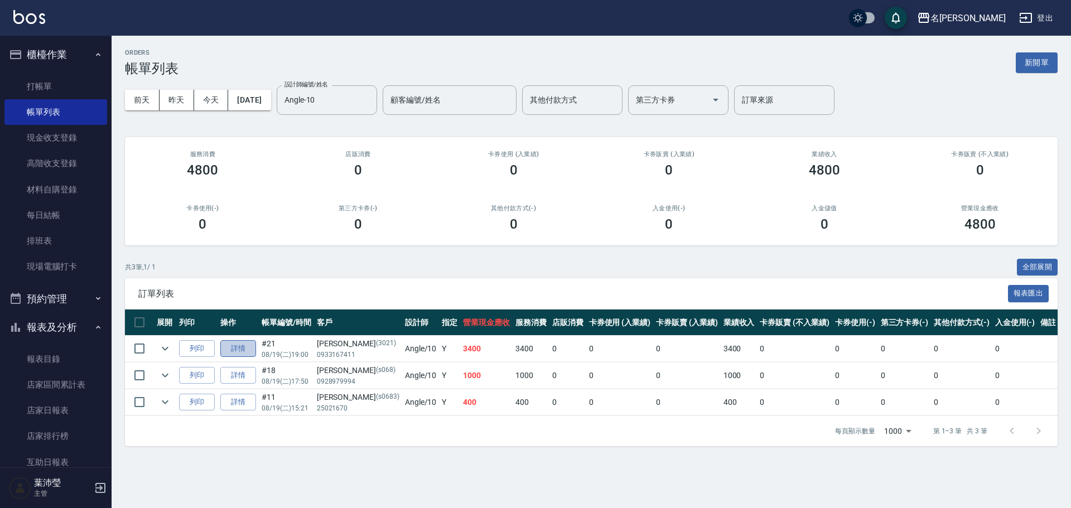
click at [241, 347] on link "詳情" at bounding box center [238, 348] width 36 height 17
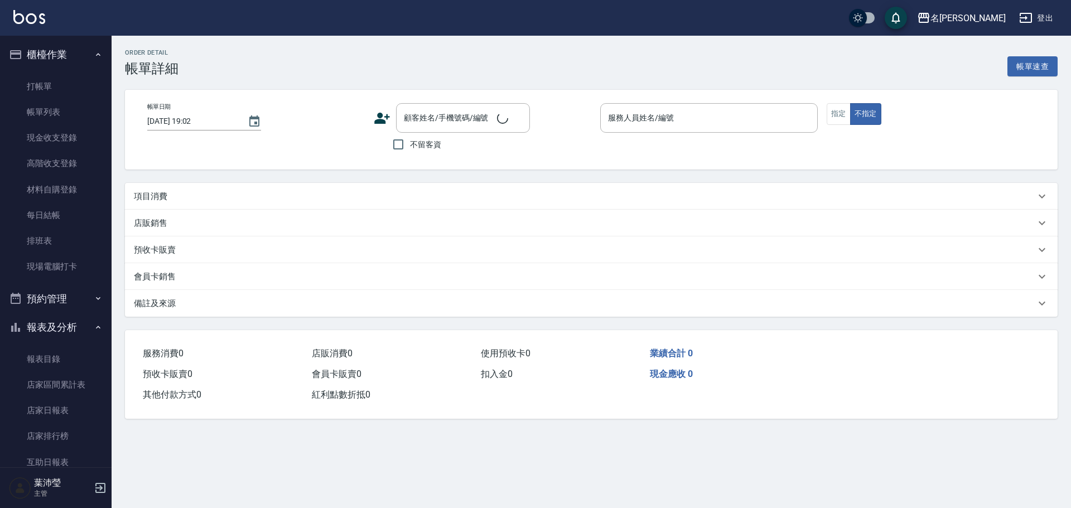
type input "[DATE] 19:00"
type input "Angle-10"
type input "[PERSON_NAME]/0933167411/3021"
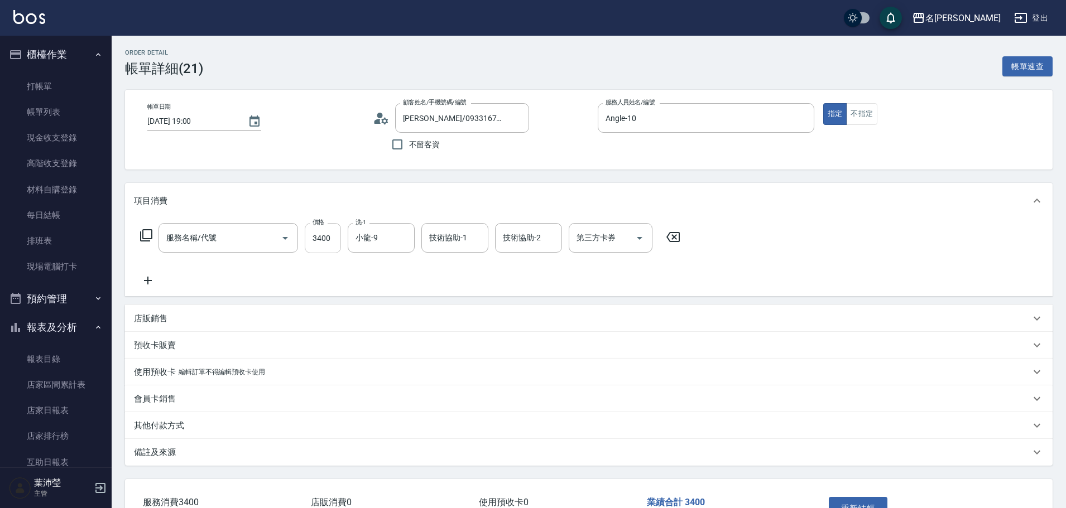
type input "燙髮(200)"
click at [314, 237] on input "3400" at bounding box center [323, 238] width 36 height 30
click at [146, 282] on icon at bounding box center [148, 280] width 28 height 13
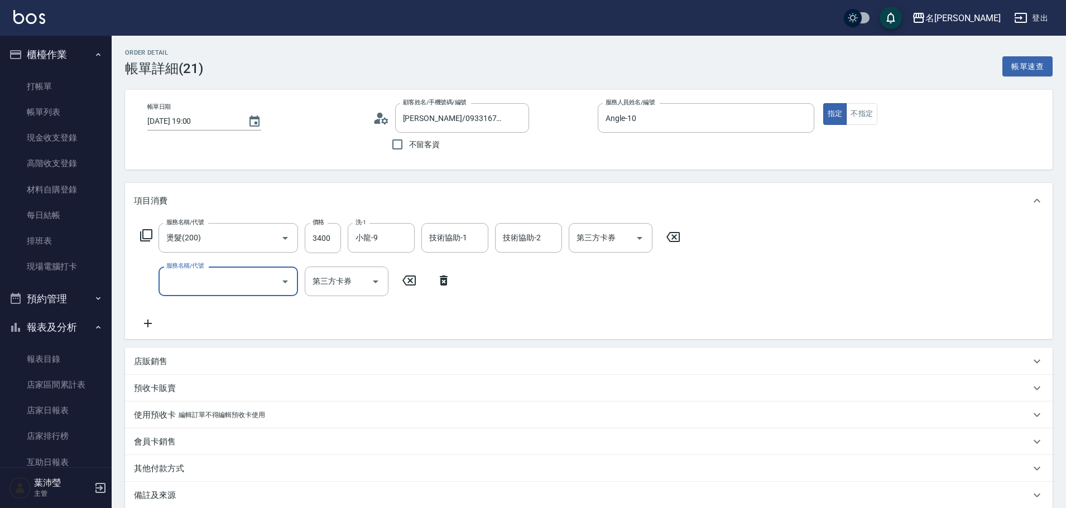
click at [144, 230] on icon at bounding box center [146, 235] width 12 height 12
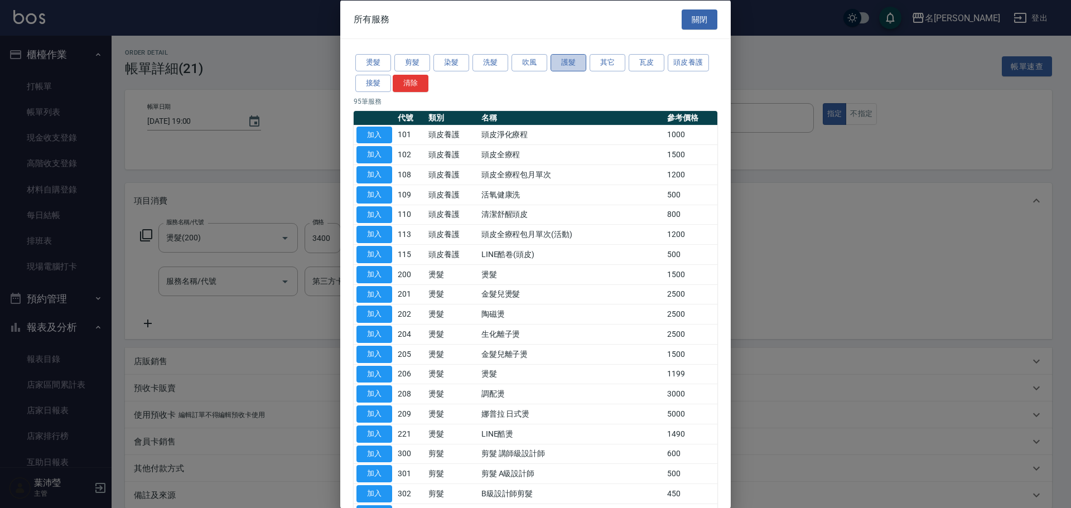
click at [557, 62] on button "護髮" at bounding box center [569, 62] width 36 height 17
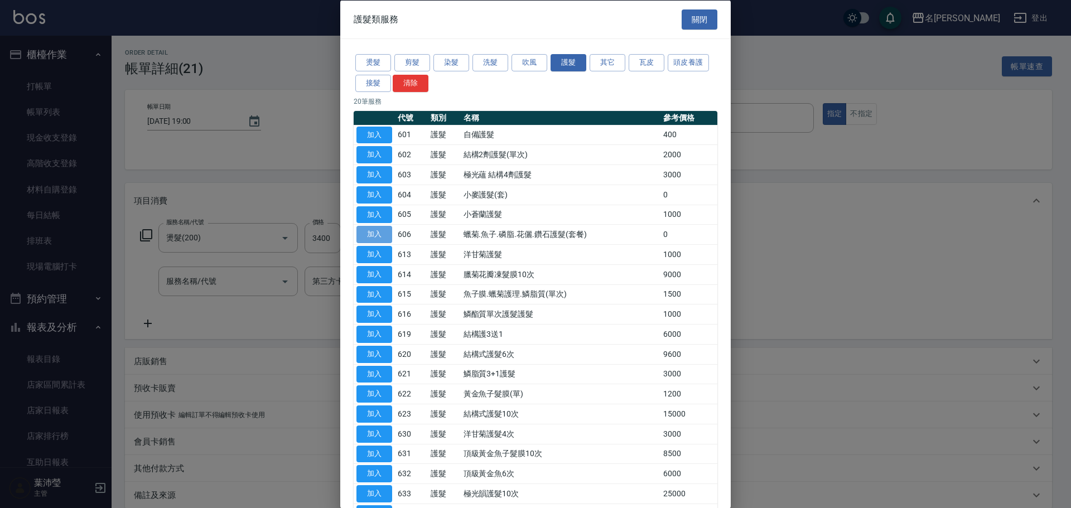
click at [371, 229] on button "加入" at bounding box center [375, 234] width 36 height 17
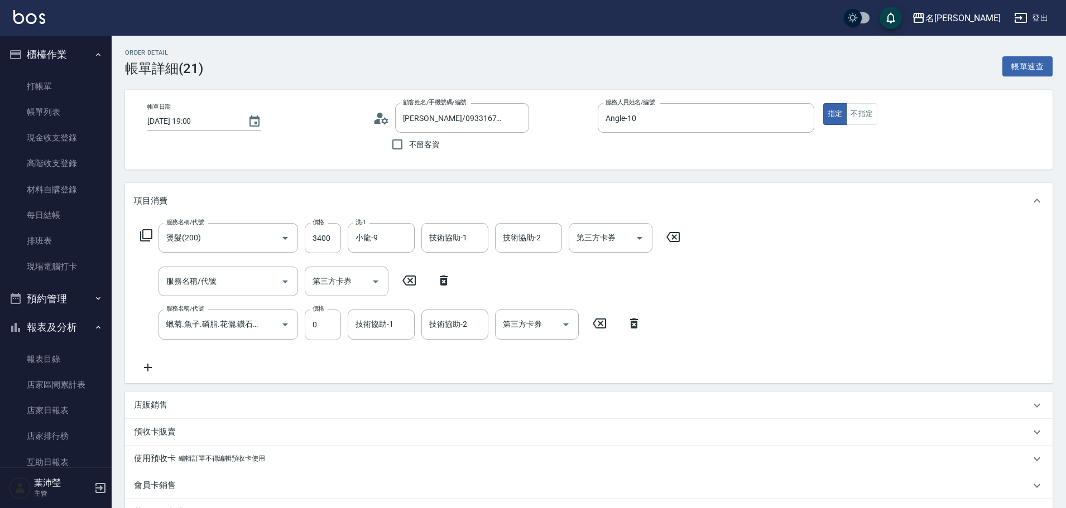
click at [441, 278] on icon at bounding box center [444, 281] width 8 height 10
type input "蠟菊.魚子.磷脂.花儷.鑽石護髮(套餐)(606)"
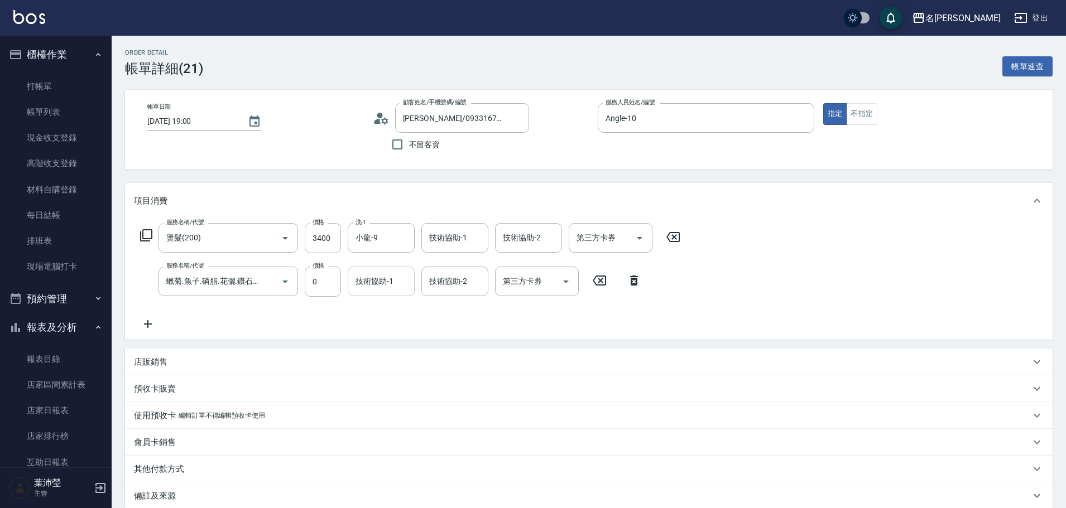
click at [402, 284] on input "技術協助-1" at bounding box center [381, 282] width 57 height 20
type input "Angle-10"
type input "小龍-9"
click at [331, 244] on input "3400" at bounding box center [323, 238] width 36 height 30
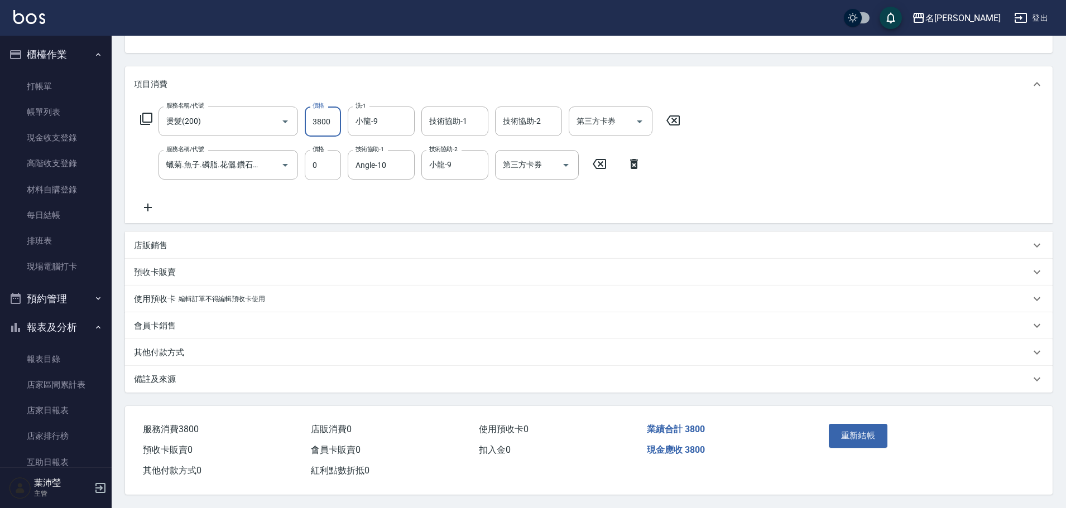
scroll to position [122, 0]
type input "3800"
click at [863, 430] on button "重新結帳" at bounding box center [858, 435] width 59 height 23
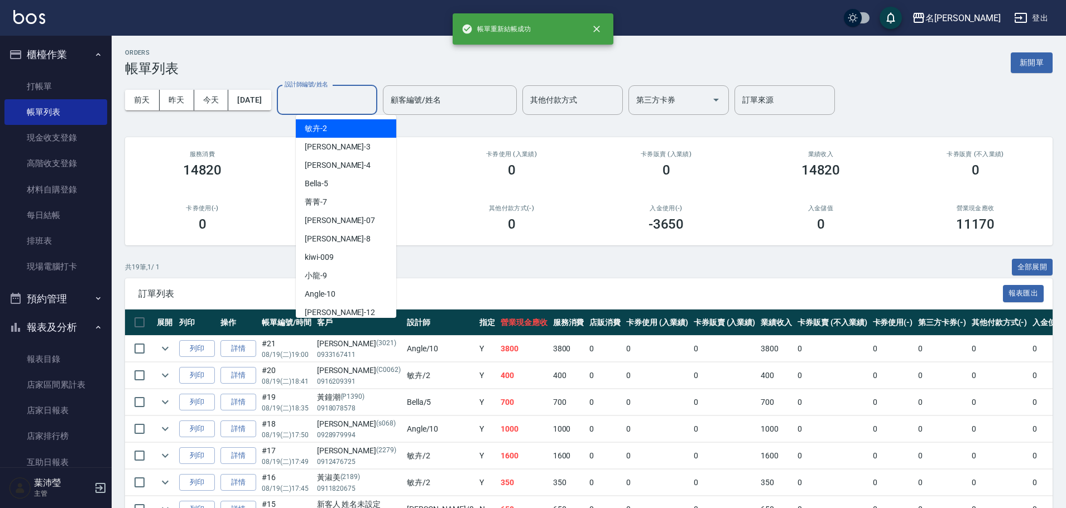
click at [339, 101] on input "設計師編號/姓名" at bounding box center [327, 100] width 90 height 20
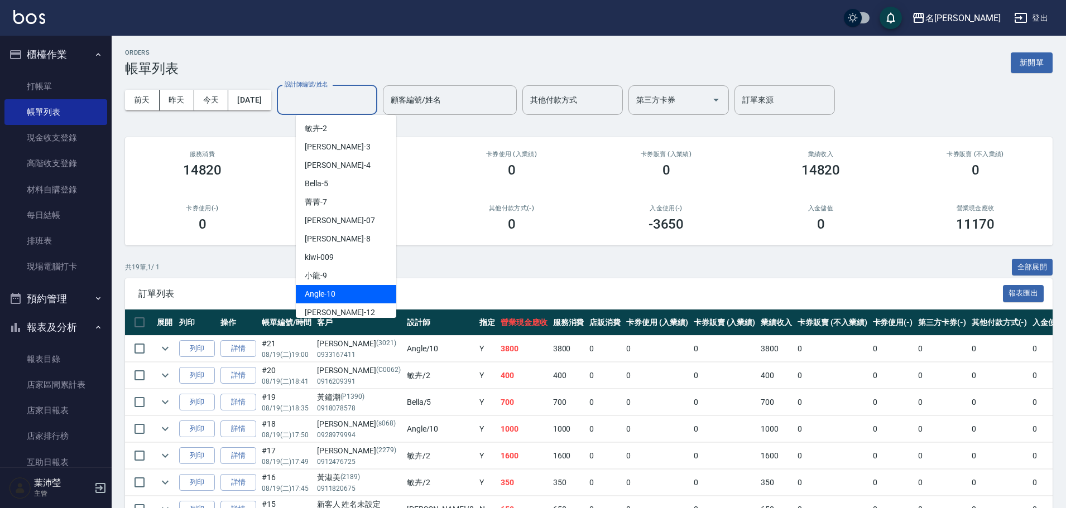
click at [329, 287] on div "Angle -10" at bounding box center [346, 294] width 100 height 18
type input "Angle-10"
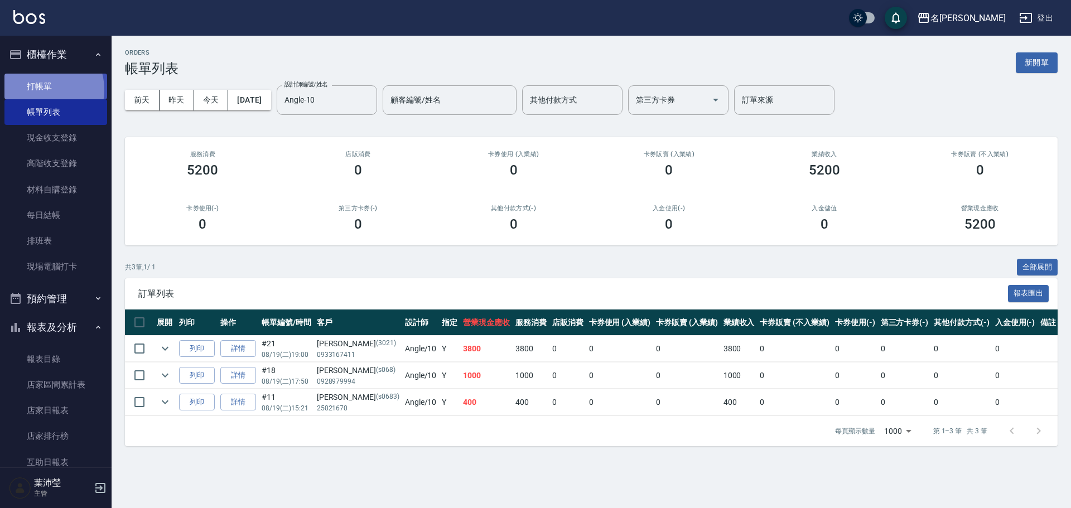
click at [42, 89] on link "打帳單" at bounding box center [55, 87] width 103 height 26
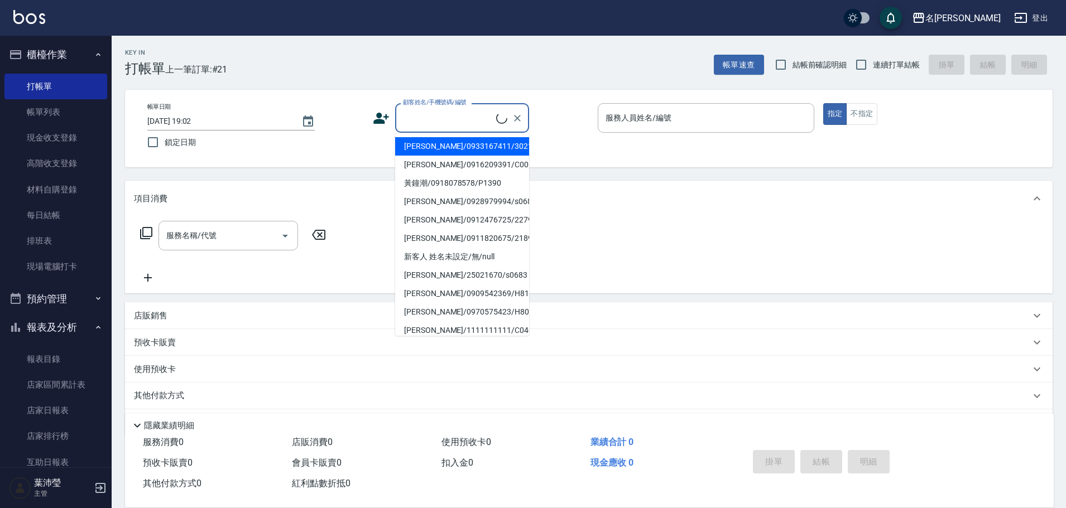
click at [409, 121] on input "顧客姓名/手機號碼/編號" at bounding box center [448, 118] width 96 height 20
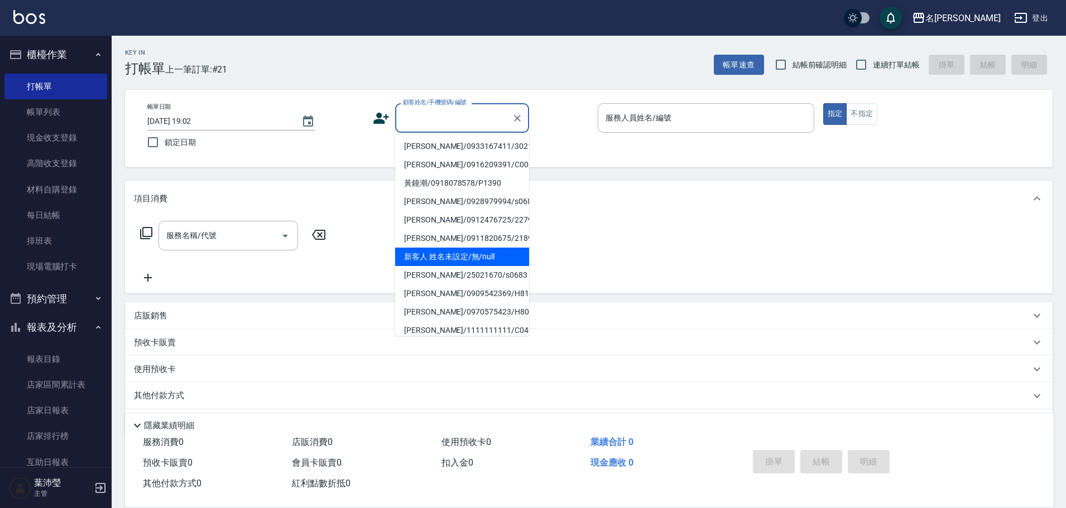
click at [458, 251] on li "新客人 姓名未設定/無/null" at bounding box center [462, 257] width 134 height 18
type input "新客人 姓名未設定/無/null"
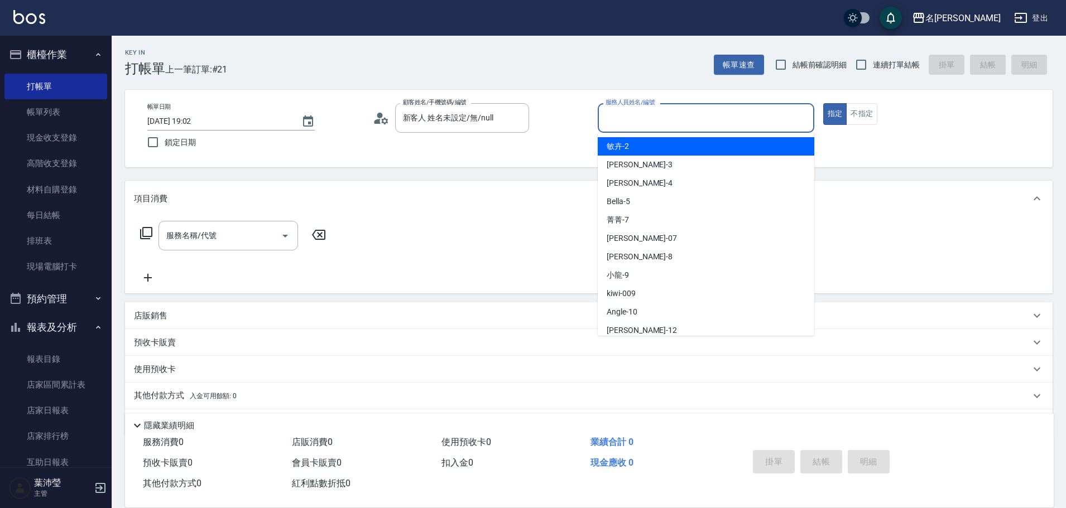
click at [621, 125] on input "服務人員姓名/編號" at bounding box center [706, 118] width 206 height 20
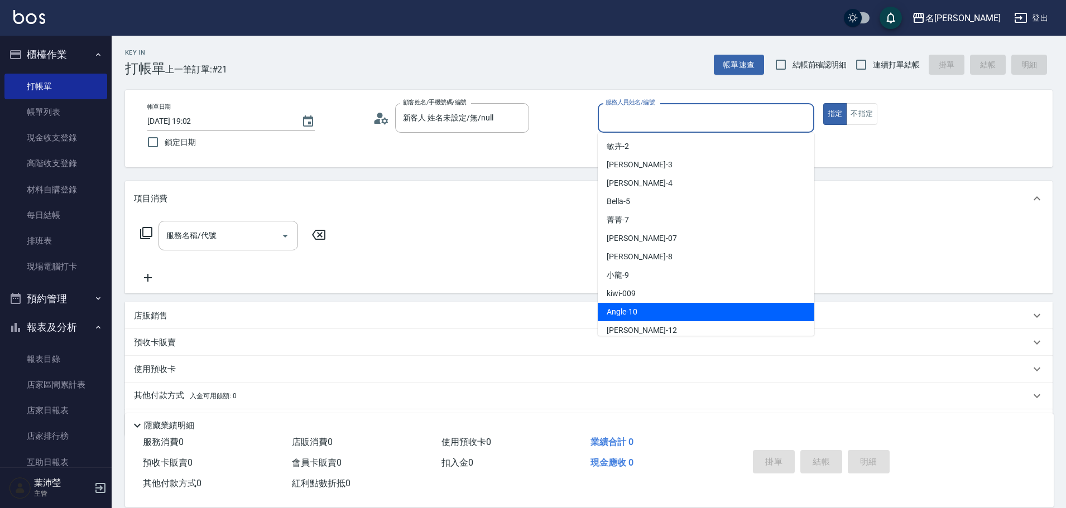
click at [636, 307] on span "Angle -10" at bounding box center [622, 312] width 31 height 12
type input "Angle-10"
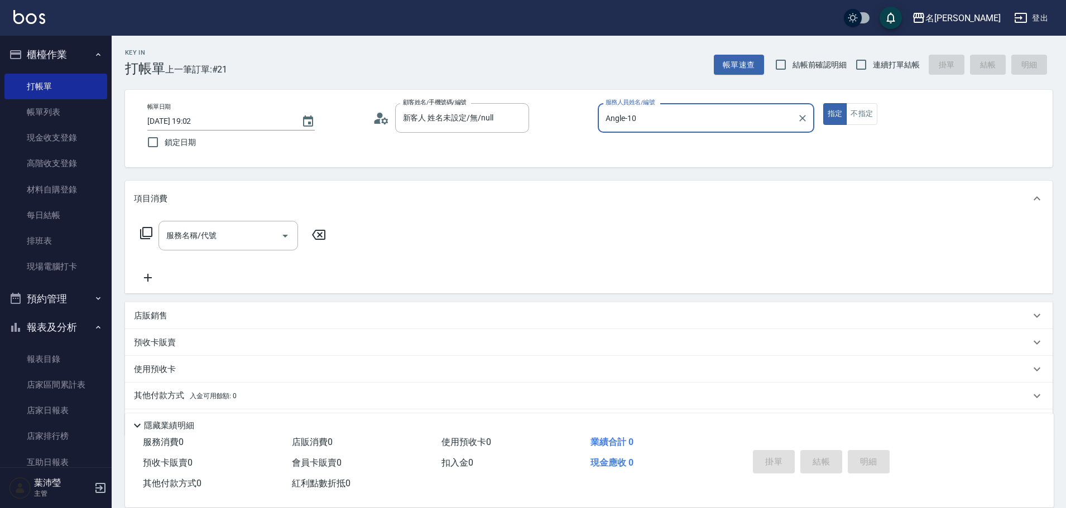
click at [149, 234] on icon at bounding box center [146, 233] width 13 height 13
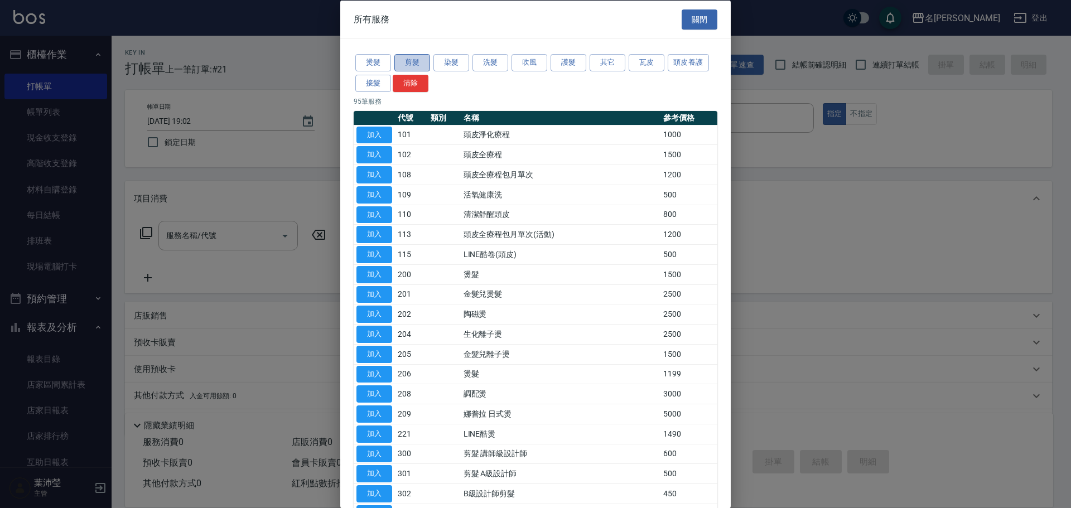
click at [413, 63] on button "剪髮" at bounding box center [413, 62] width 36 height 17
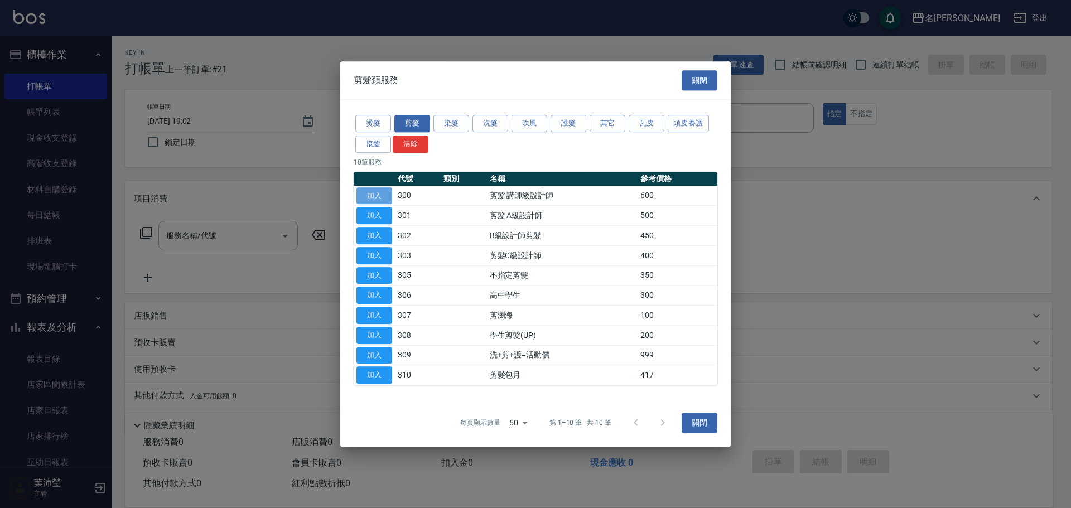
click at [378, 191] on button "加入" at bounding box center [375, 196] width 36 height 17
type input "剪髮 講師級設計師(300)"
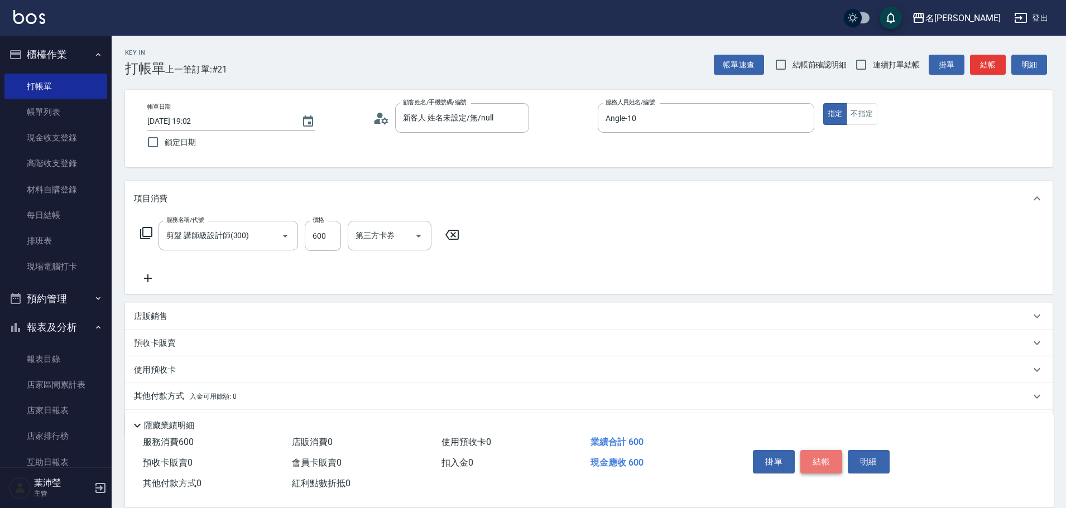
click at [825, 456] on button "結帳" at bounding box center [821, 461] width 42 height 23
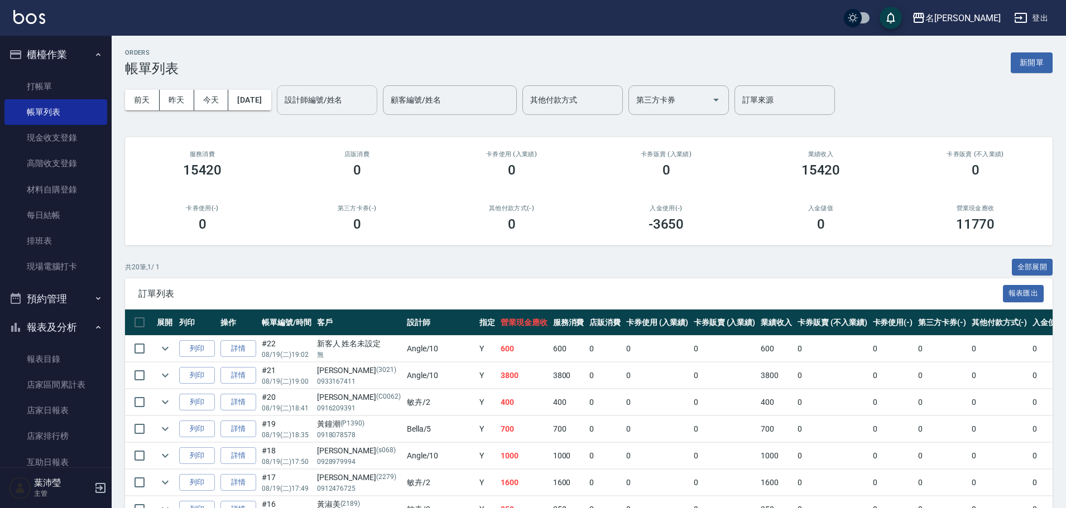
click at [333, 105] on input "設計師編號/姓名" at bounding box center [327, 100] width 90 height 20
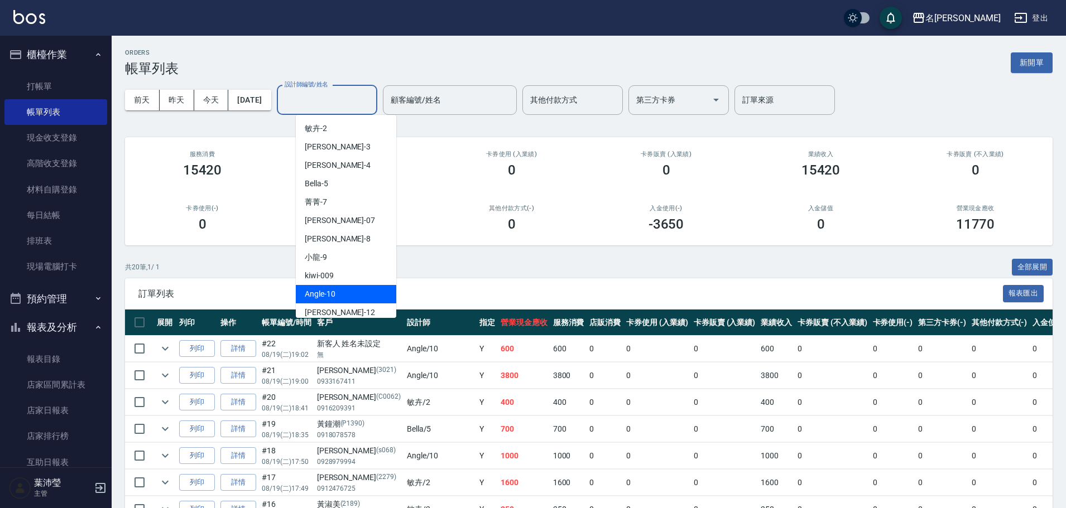
click at [368, 292] on div "Angle -10" at bounding box center [346, 294] width 100 height 18
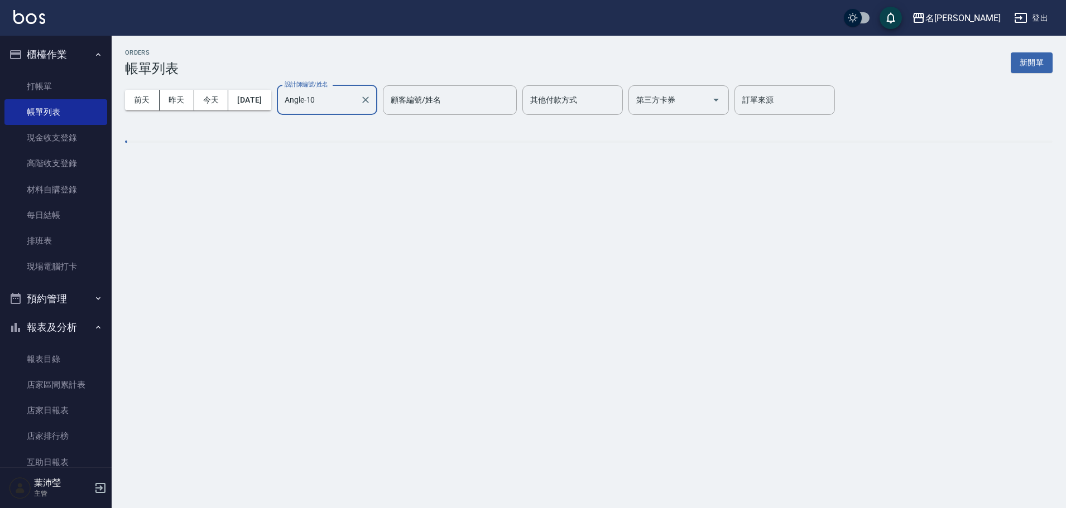
type input "Angle-10"
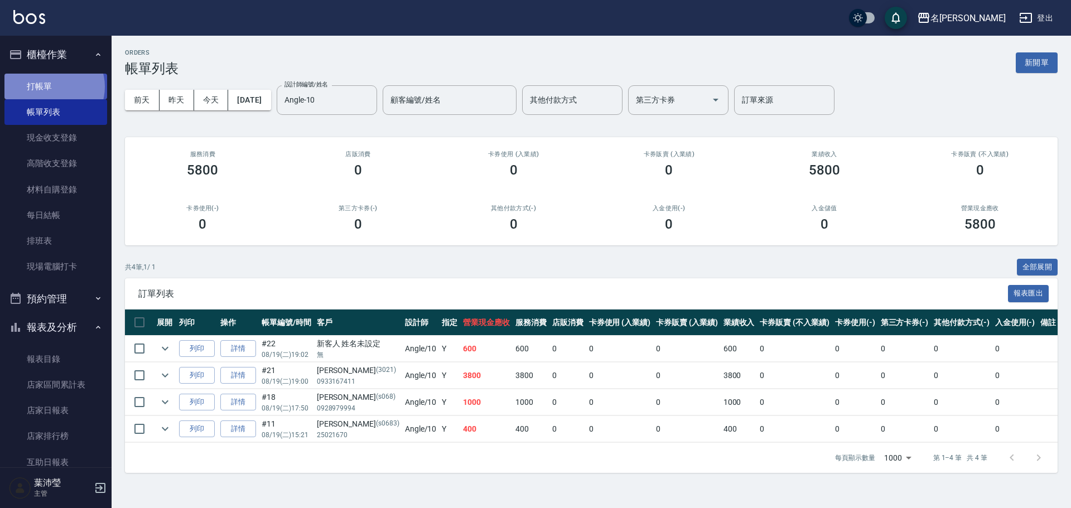
click at [54, 86] on link "打帳單" at bounding box center [55, 87] width 103 height 26
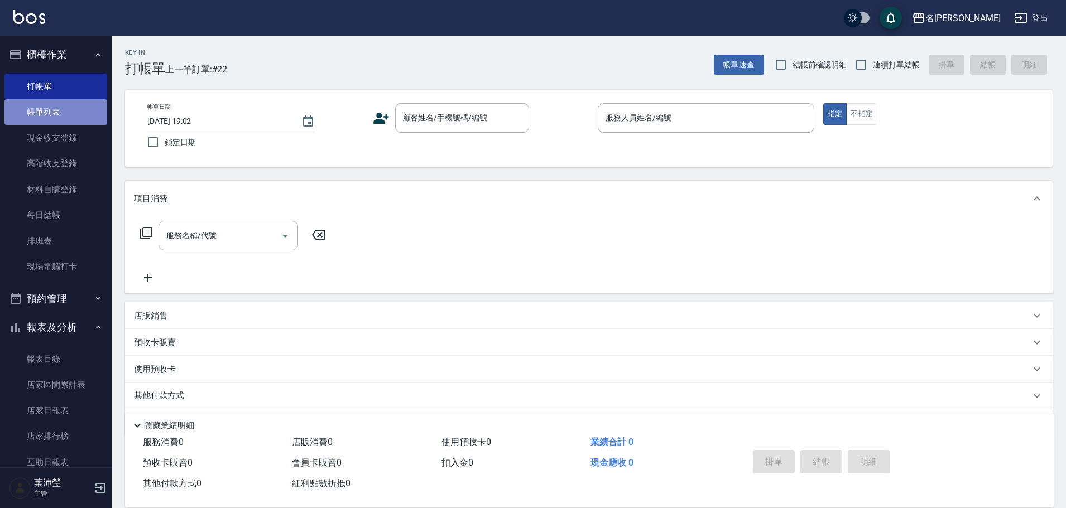
click at [56, 112] on link "帳單列表" at bounding box center [55, 112] width 103 height 26
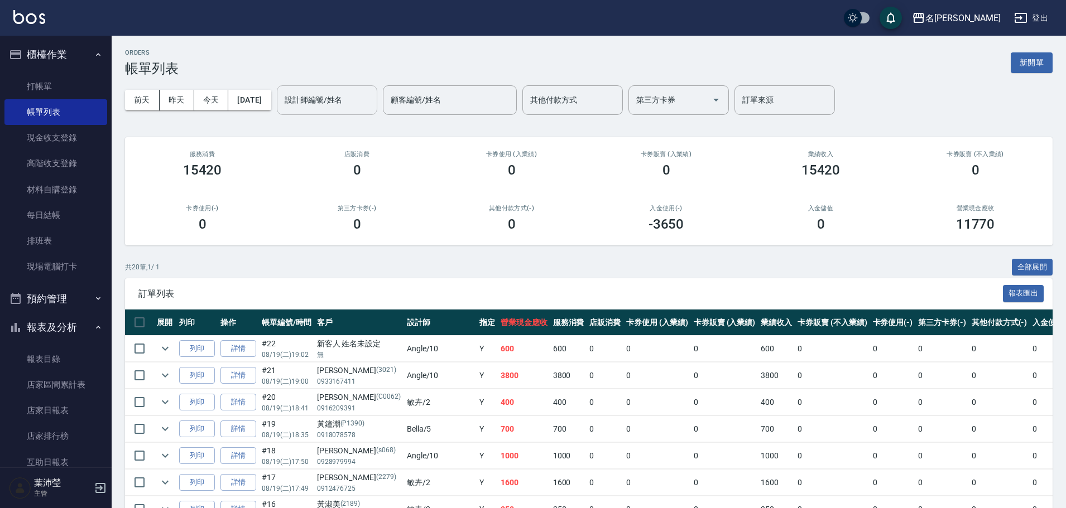
click at [301, 99] on div "設計師編號/姓名" at bounding box center [327, 100] width 100 height 30
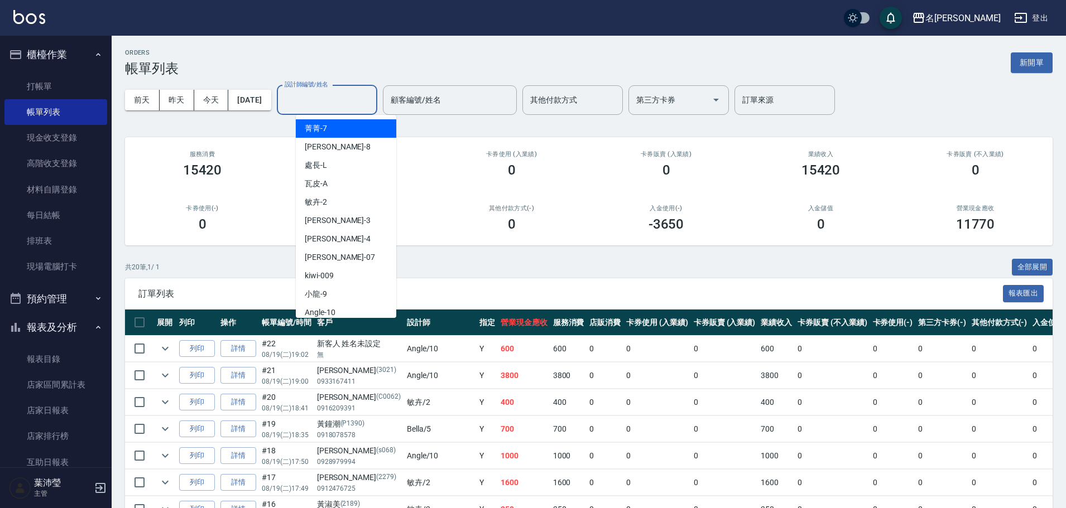
click at [324, 132] on span "菁菁 -7" at bounding box center [316, 129] width 22 height 12
type input "菁菁-7"
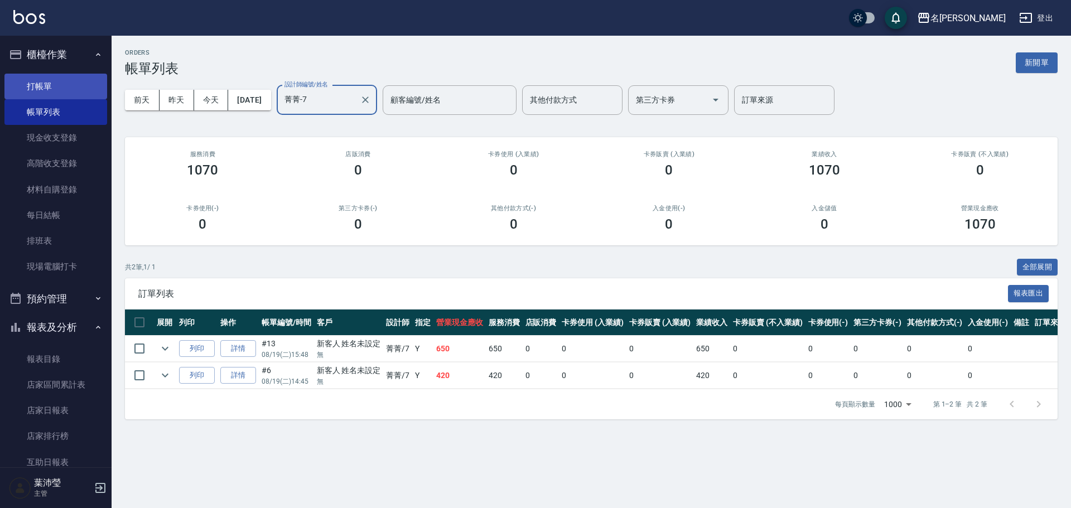
click at [56, 92] on link "打帳單" at bounding box center [55, 87] width 103 height 26
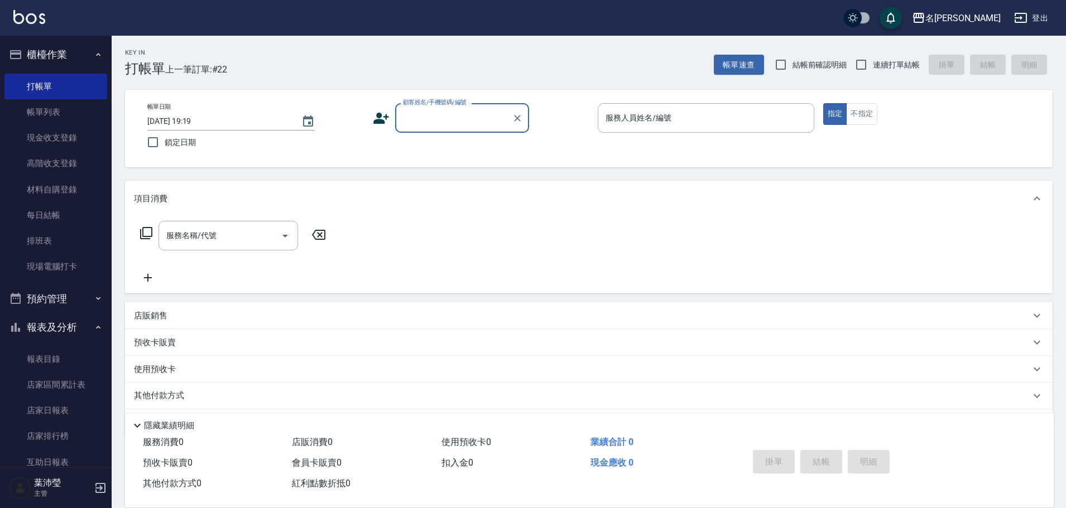
click at [415, 117] on input "顧客姓名/手機號碼/編號" at bounding box center [453, 118] width 107 height 20
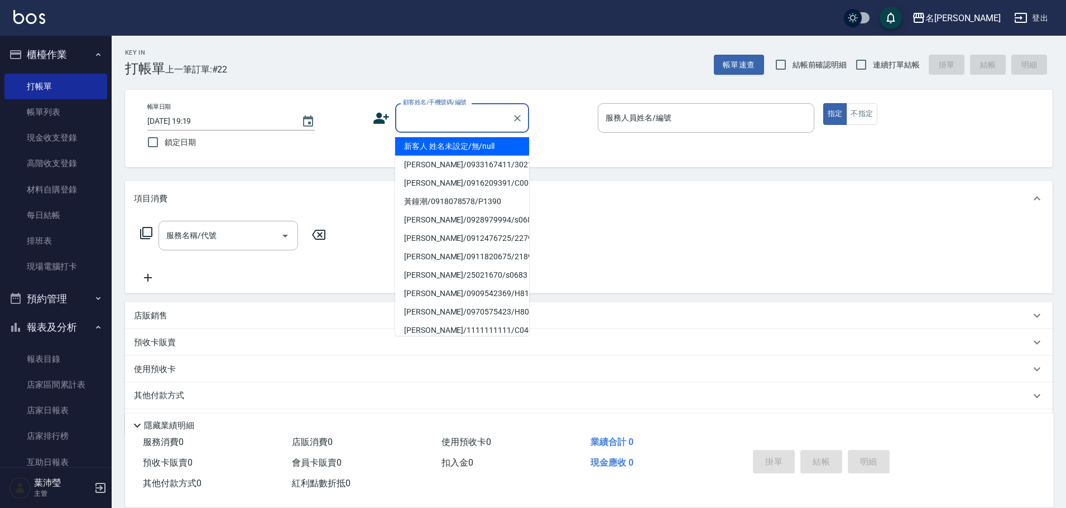
click at [455, 146] on li "新客人 姓名未設定/無/null" at bounding box center [462, 146] width 134 height 18
type input "新客人 姓名未設定/無/null"
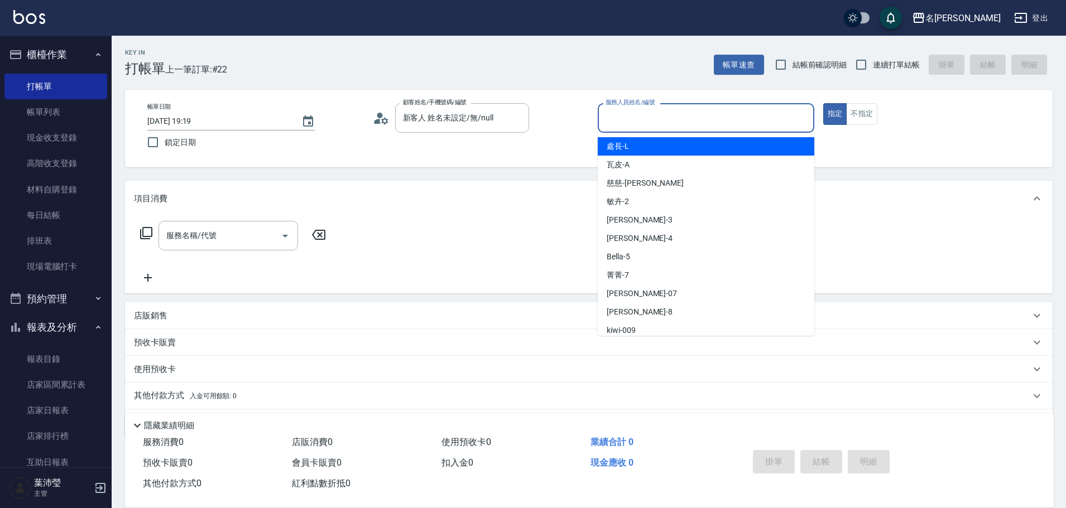
click at [611, 124] on input "服務人員姓名/編號" at bounding box center [706, 118] width 206 height 20
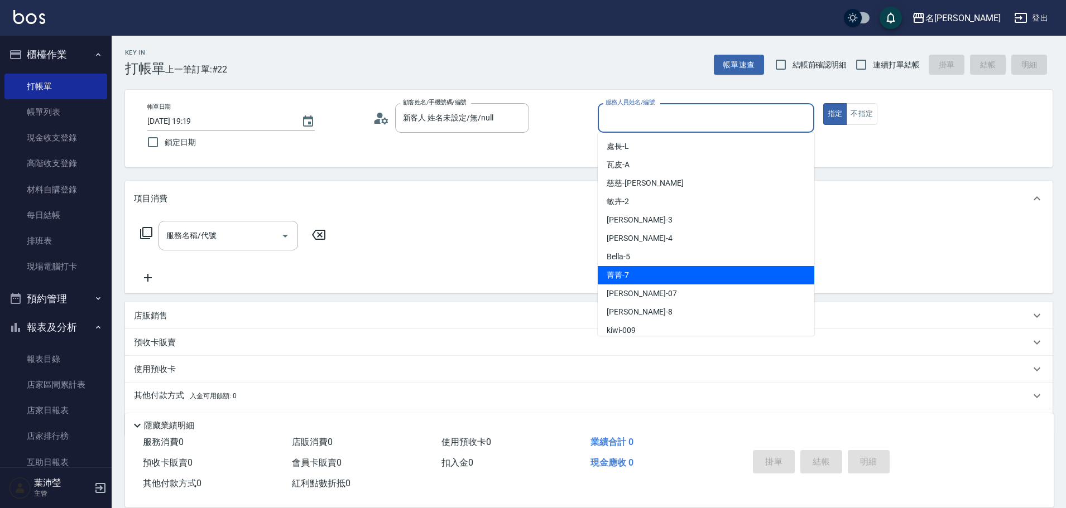
click at [636, 268] on div "菁菁 -7" at bounding box center [706, 275] width 217 height 18
type input "菁菁-7"
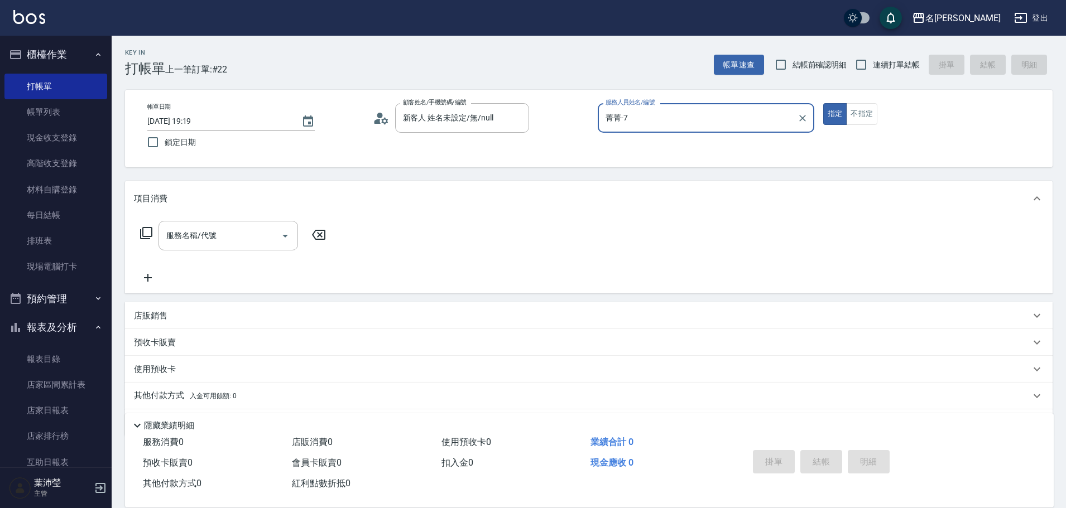
click at [145, 229] on icon at bounding box center [146, 233] width 13 height 13
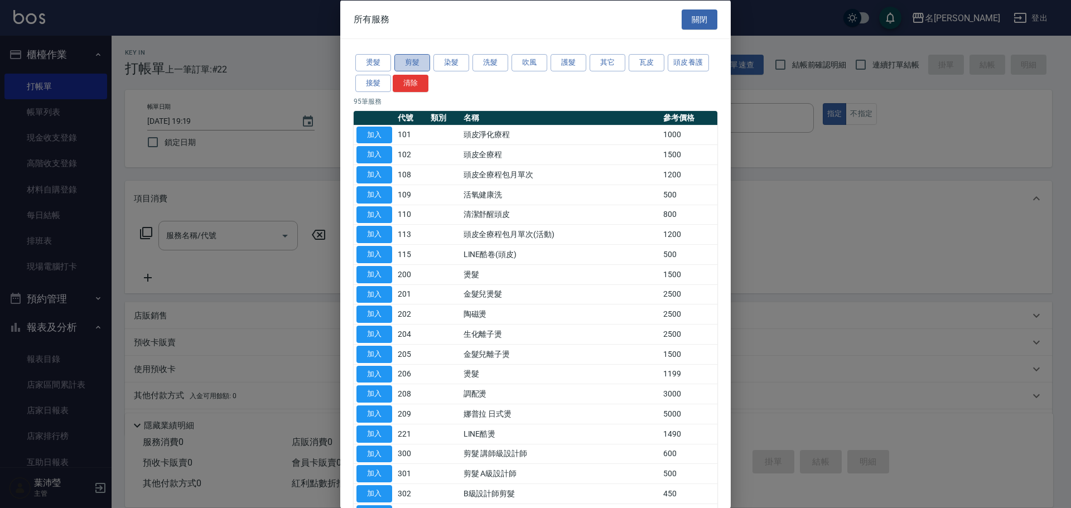
click at [416, 61] on button "剪髮" at bounding box center [413, 62] width 36 height 17
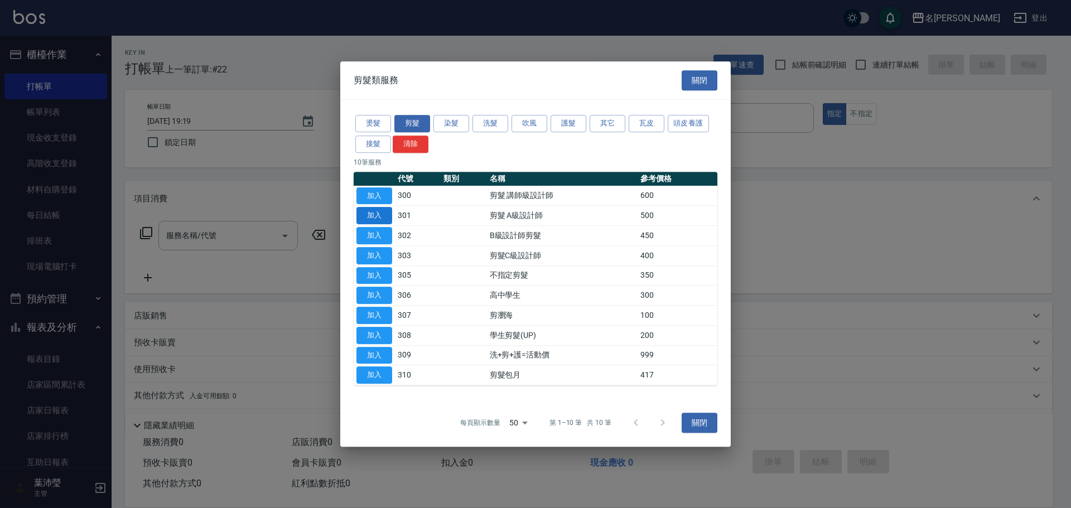
click at [380, 217] on button "加入" at bounding box center [375, 215] width 36 height 17
type input "剪髮 A級設計師(301)"
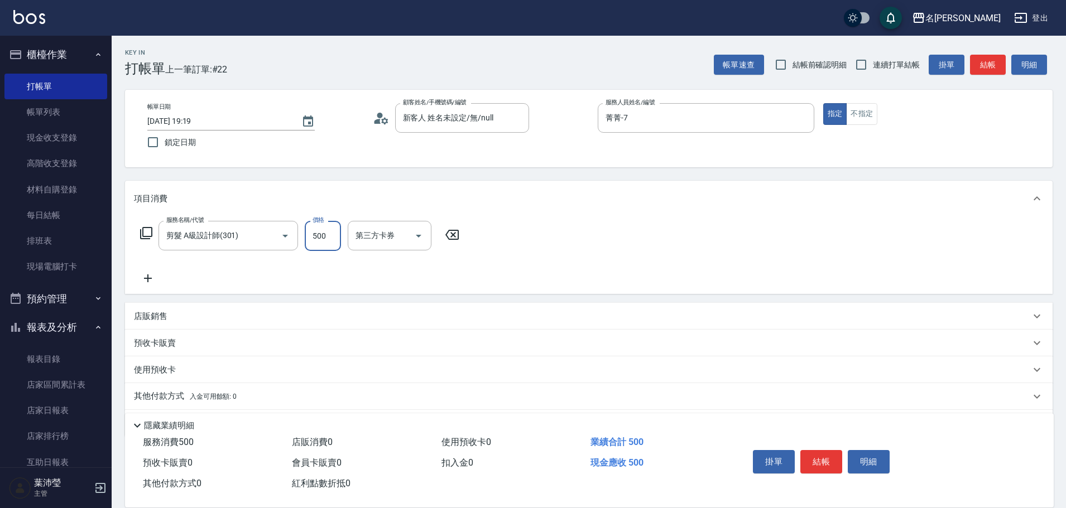
click at [327, 233] on input "500" at bounding box center [323, 236] width 36 height 30
type input "550"
click at [830, 459] on button "結帳" at bounding box center [821, 461] width 42 height 23
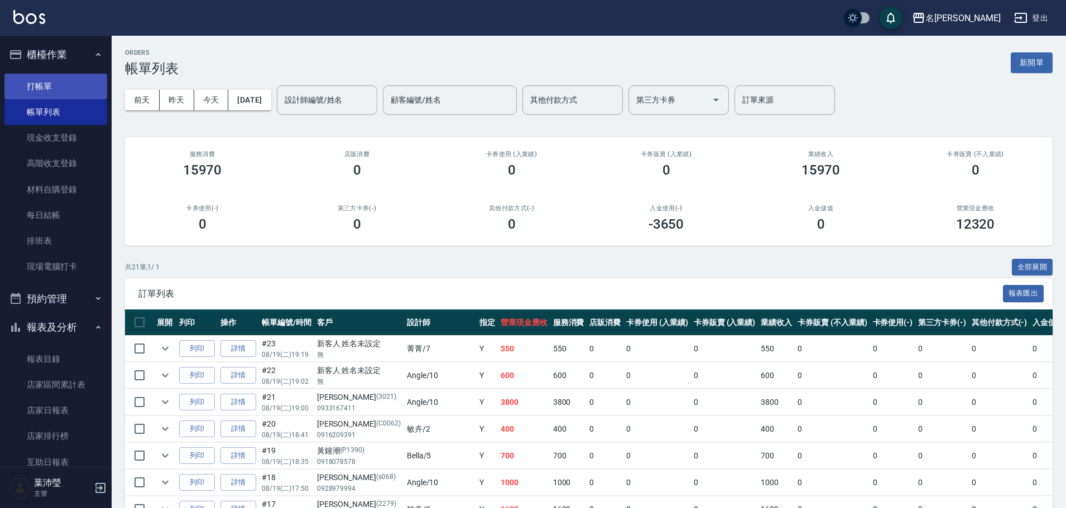
click at [62, 92] on link "打帳單" at bounding box center [55, 87] width 103 height 26
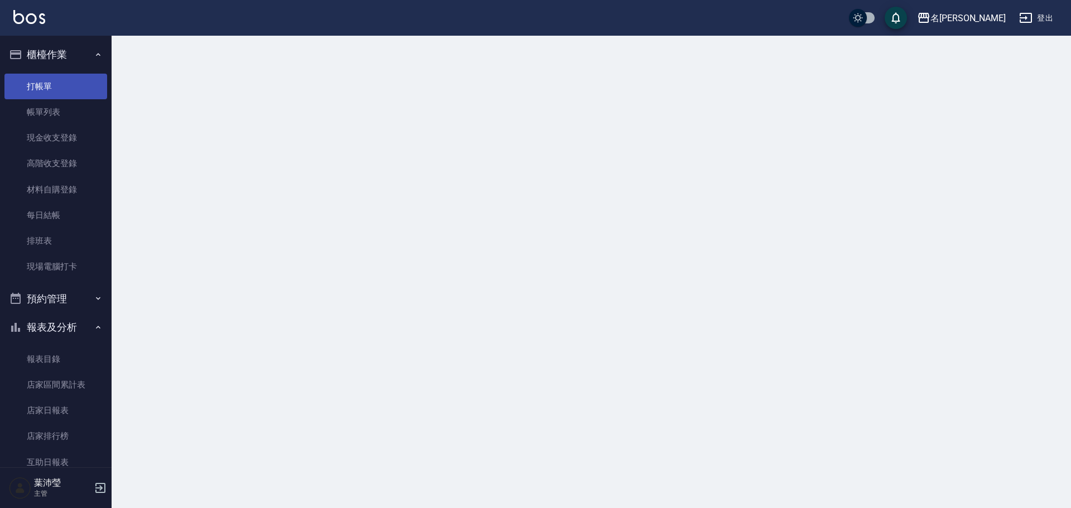
click at [62, 92] on link "打帳單" at bounding box center [55, 87] width 103 height 26
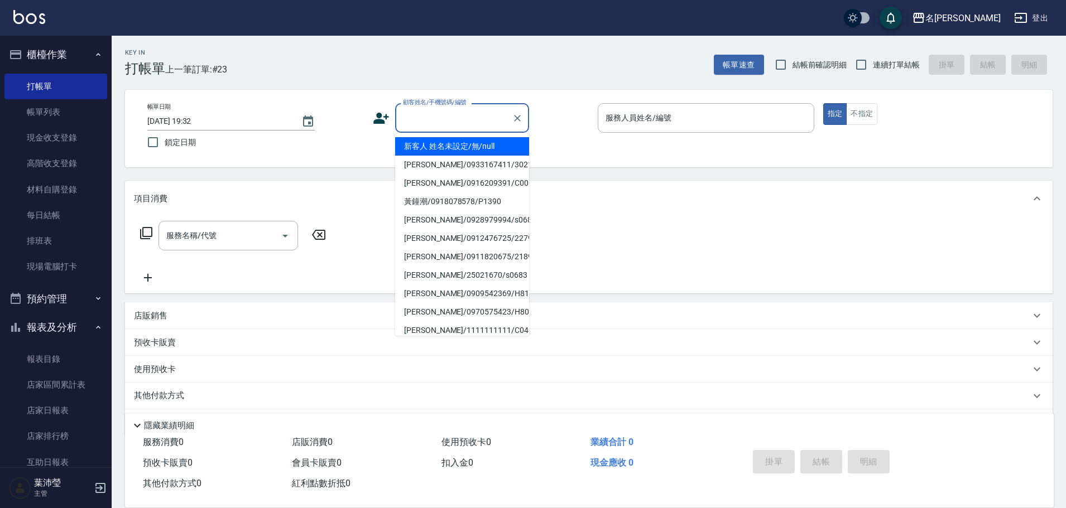
click at [450, 125] on input "顧客姓名/手機號碼/編號" at bounding box center [453, 118] width 107 height 20
click at [454, 142] on li "新客人 姓名未設定/無/null" at bounding box center [462, 146] width 134 height 18
type input "新客人 姓名未設定/無/null"
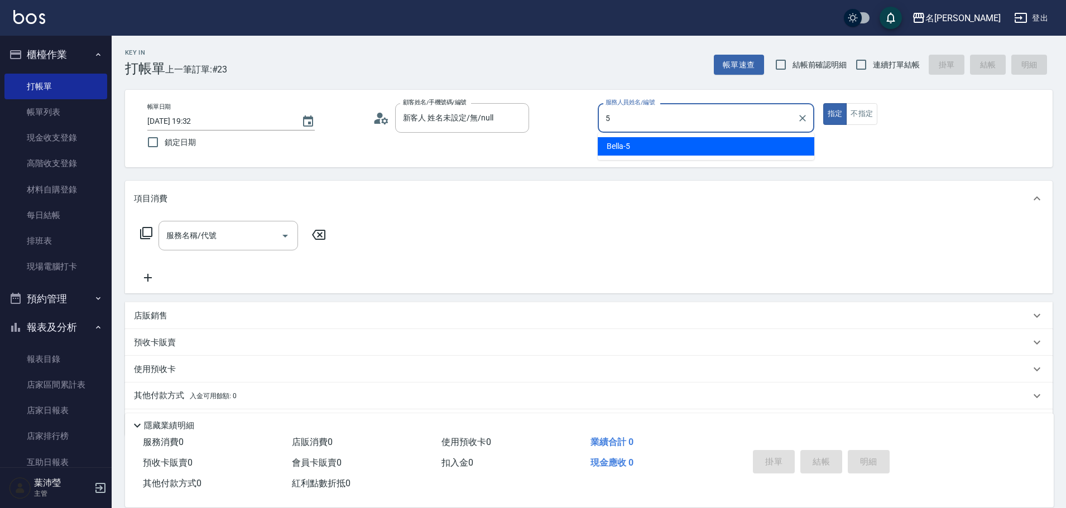
type input "5"
type button "true"
type input "Bella-5"
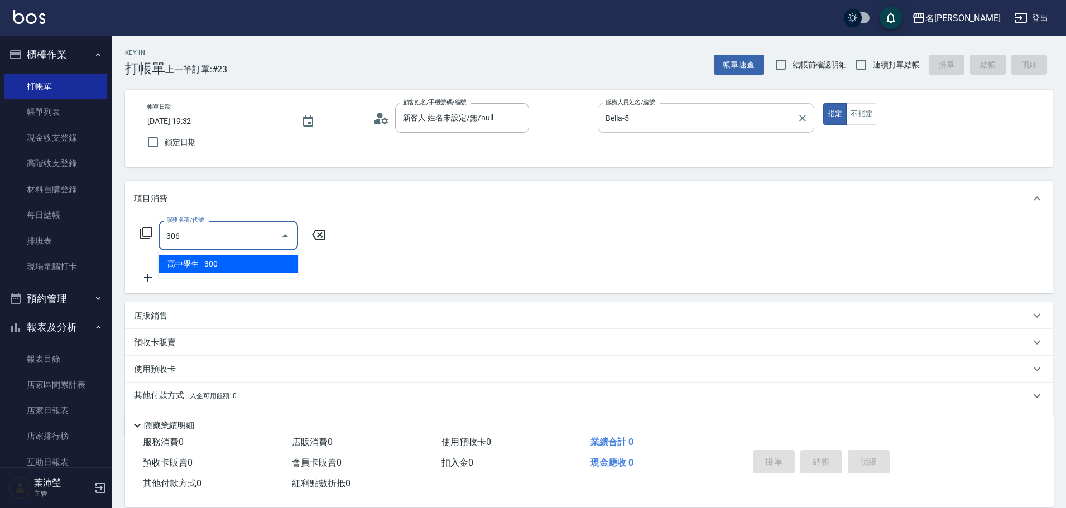
type input "高中學生(306)"
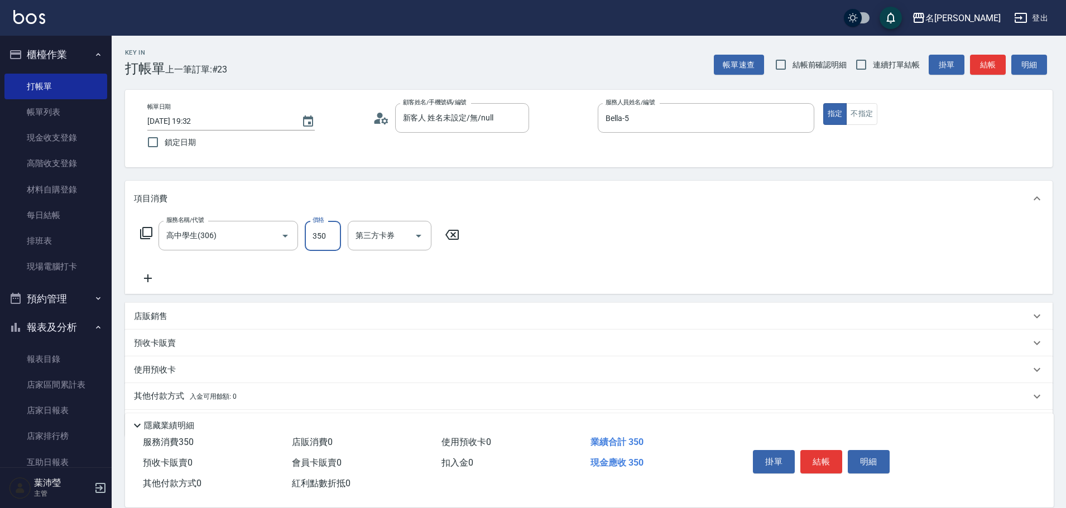
type input "350"
drag, startPoint x: 867, startPoint y: 110, endPoint x: 947, endPoint y: 85, distance: 83.7
click at [867, 110] on button "不指定" at bounding box center [861, 114] width 31 height 22
click at [982, 64] on button "結帳" at bounding box center [988, 65] width 36 height 21
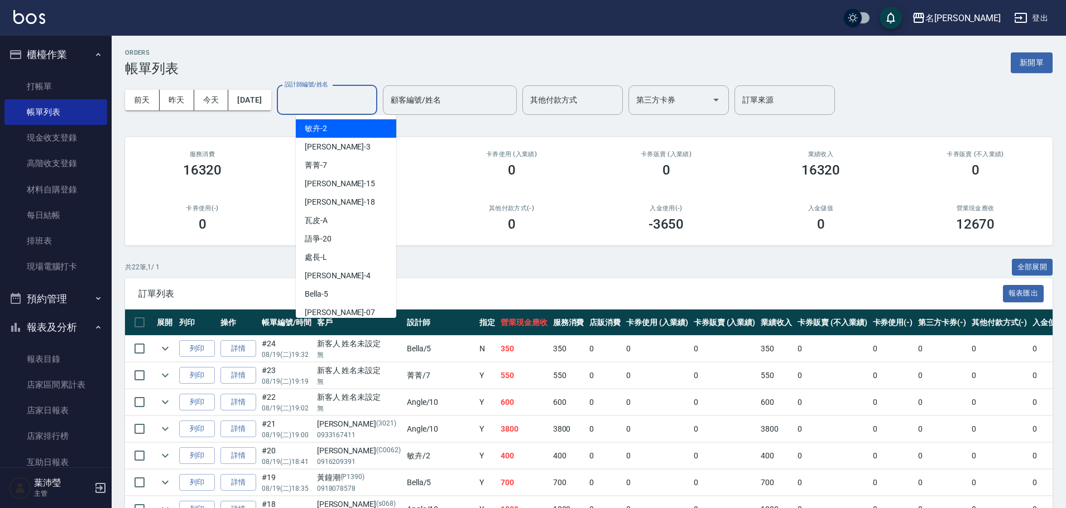
click at [355, 105] on input "設計師編號/姓名" at bounding box center [327, 100] width 90 height 20
click at [345, 132] on div "敏卉 -2" at bounding box center [346, 128] width 100 height 18
type input "敏卉-2"
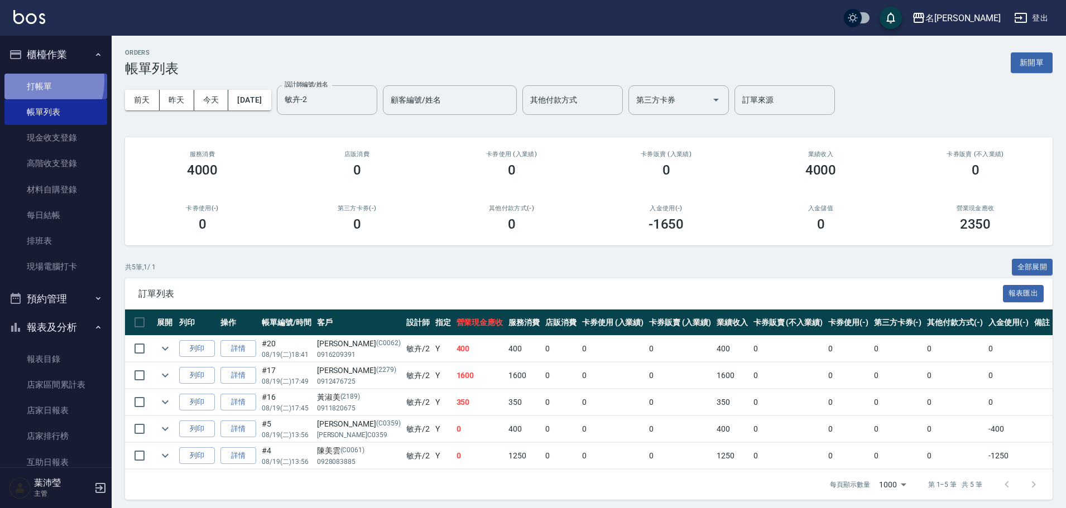
click at [35, 81] on link "打帳單" at bounding box center [55, 87] width 103 height 26
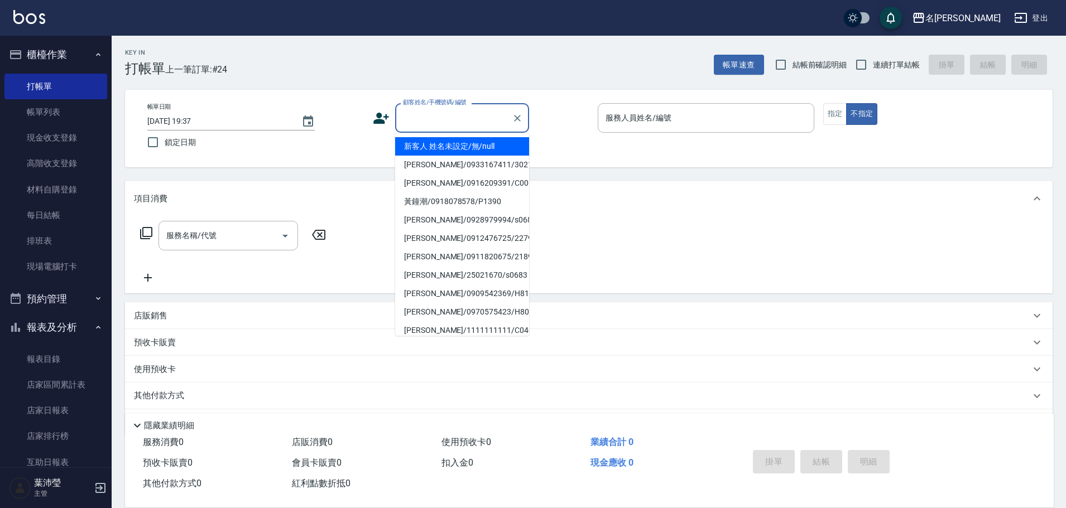
click at [448, 119] on input "顧客姓名/手機號碼/編號" at bounding box center [453, 118] width 107 height 20
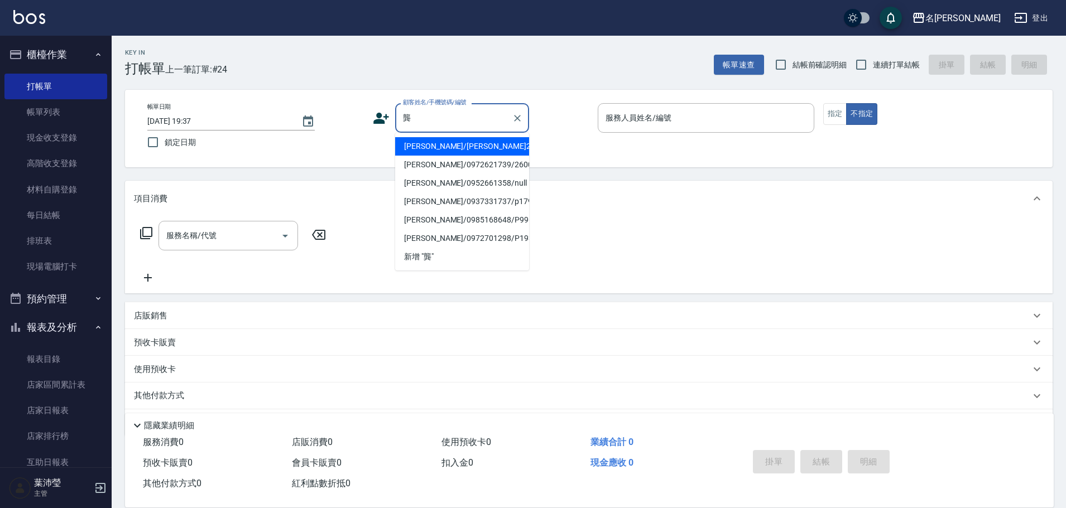
click at [434, 166] on li "[PERSON_NAME]/0972621739/2600" at bounding box center [462, 165] width 134 height 18
type input "[PERSON_NAME]/0972621739/2600"
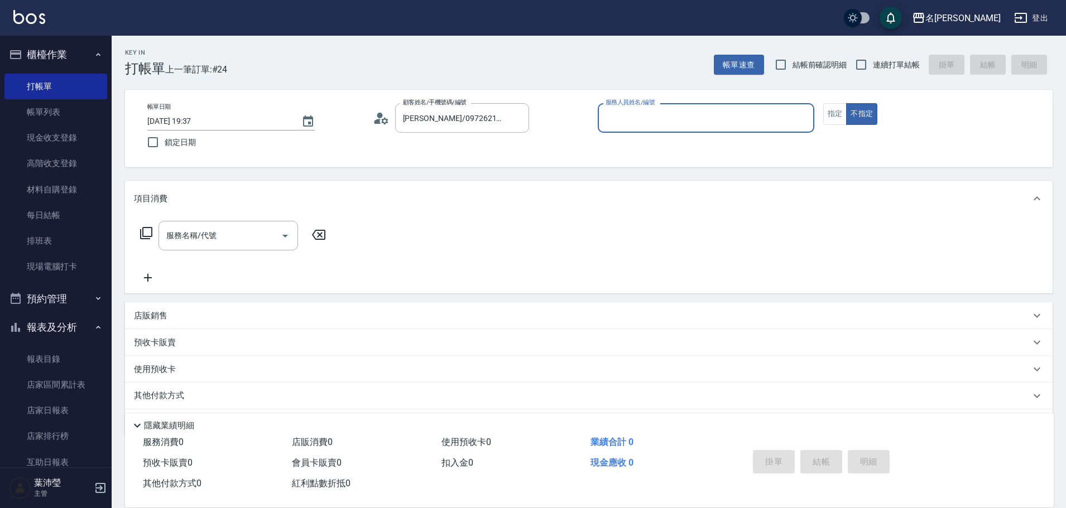
type input "敏卉-2"
click at [826, 119] on button "指定" at bounding box center [835, 114] width 24 height 22
click at [147, 233] on icon at bounding box center [146, 233] width 13 height 13
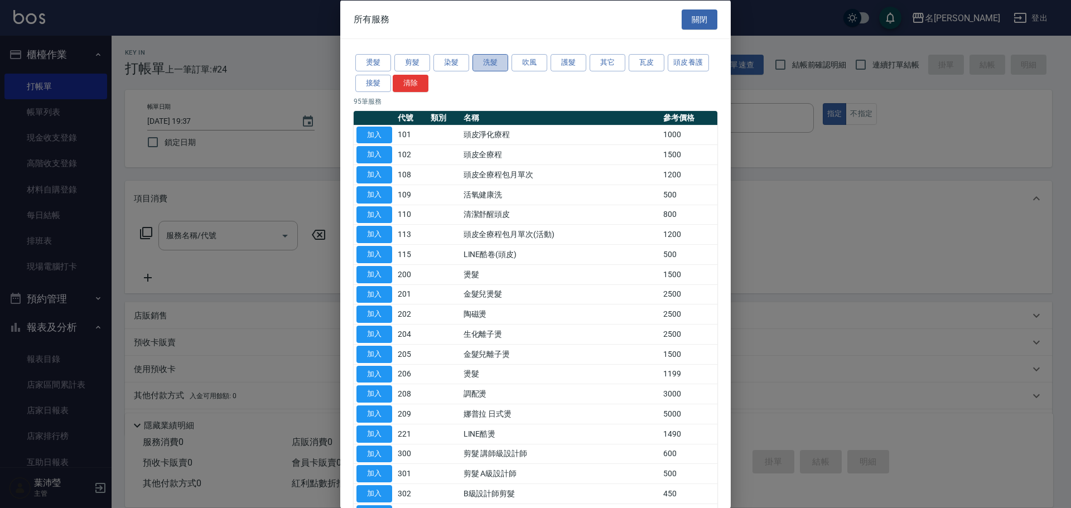
click at [487, 65] on button "洗髮" at bounding box center [491, 62] width 36 height 17
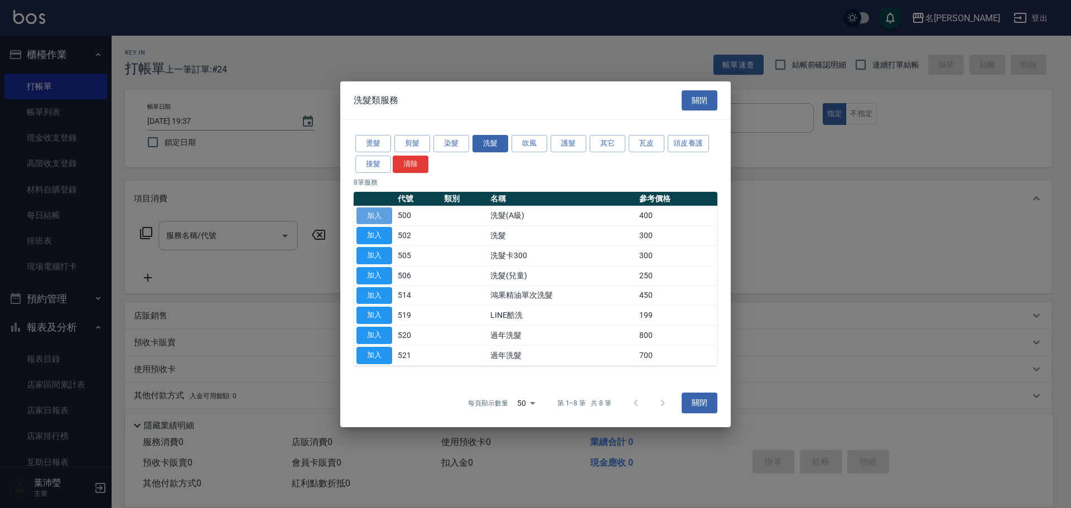
click at [374, 214] on button "加入" at bounding box center [375, 215] width 36 height 17
type input "洗髮(A級)(500)"
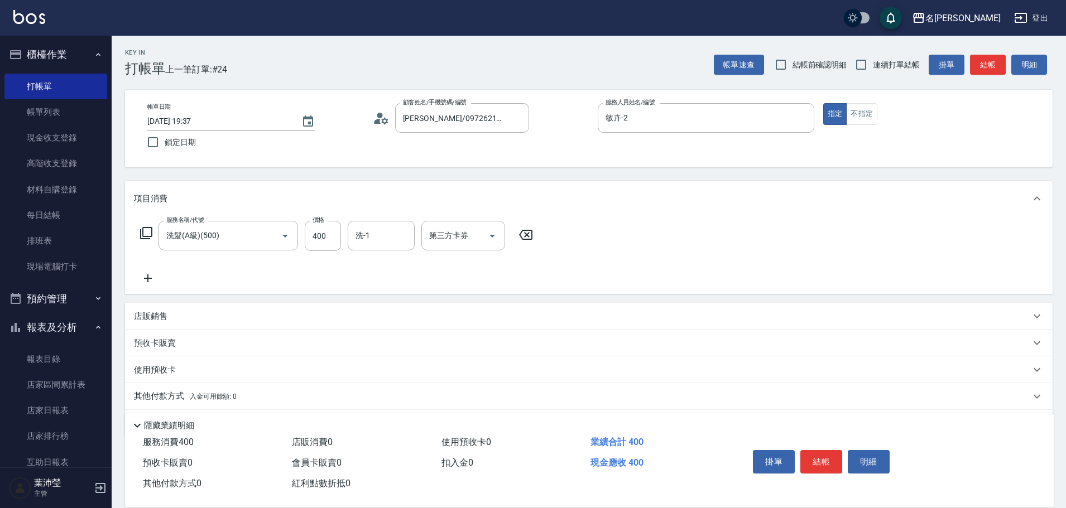
click at [145, 233] on icon at bounding box center [146, 233] width 13 height 13
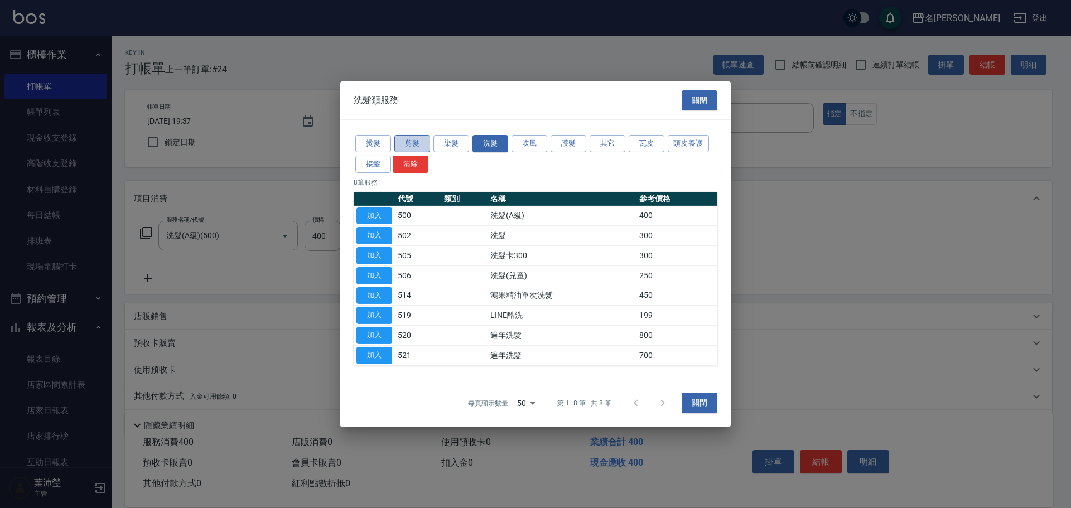
click at [415, 145] on button "剪髮" at bounding box center [413, 143] width 36 height 17
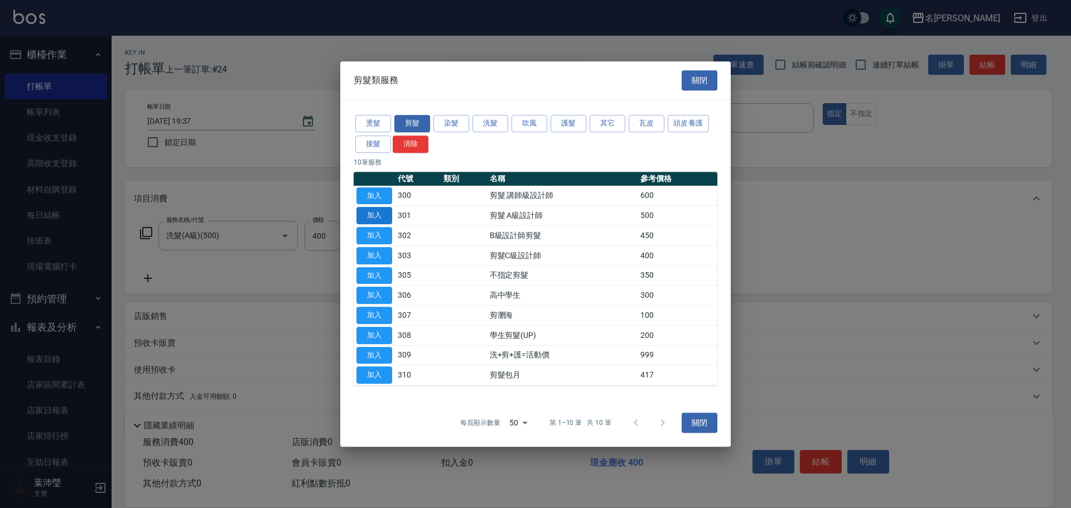
click at [385, 213] on button "加入" at bounding box center [375, 215] width 36 height 17
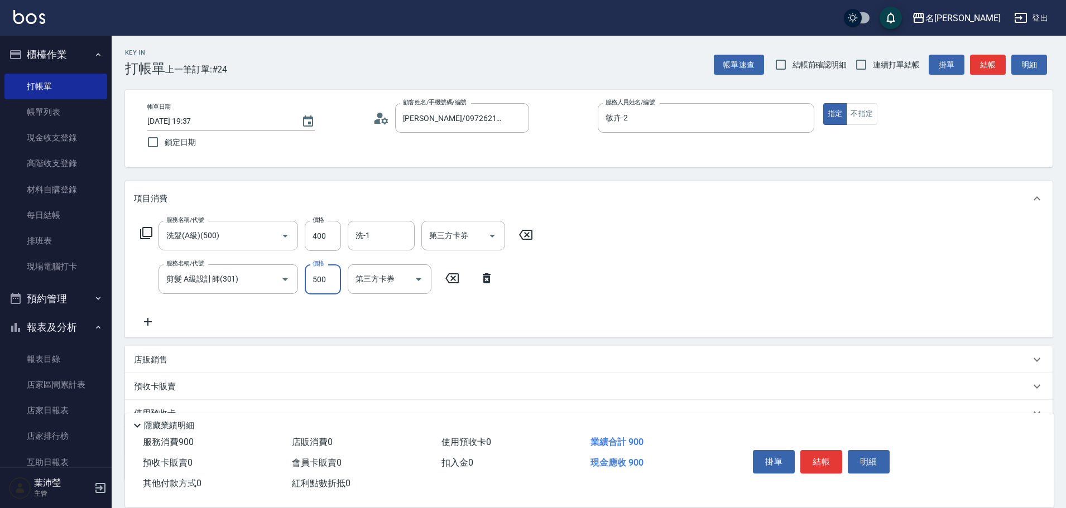
click at [327, 283] on input "500" at bounding box center [323, 280] width 36 height 30
type input "600"
click at [142, 232] on icon at bounding box center [146, 233] width 12 height 12
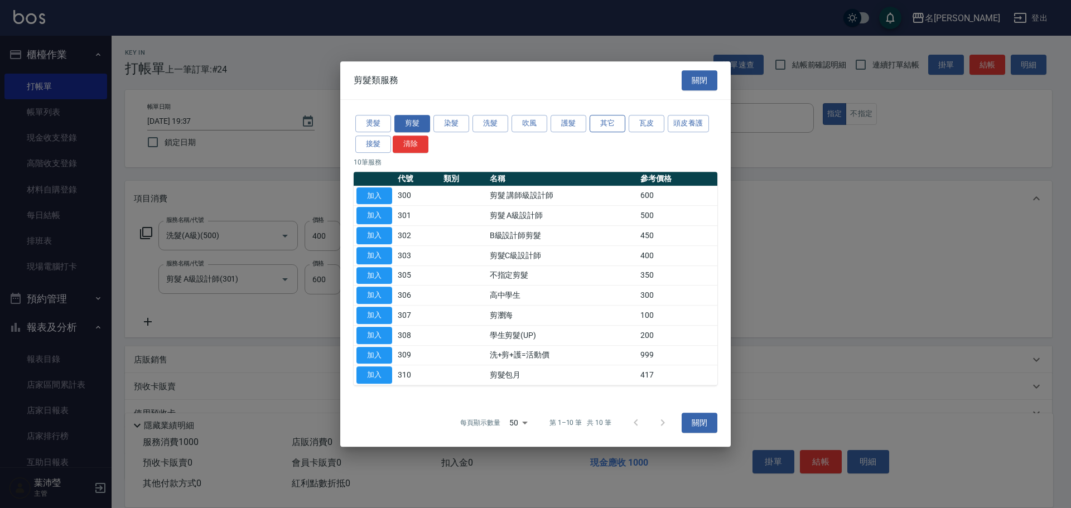
click at [607, 122] on button "其它" at bounding box center [608, 123] width 36 height 17
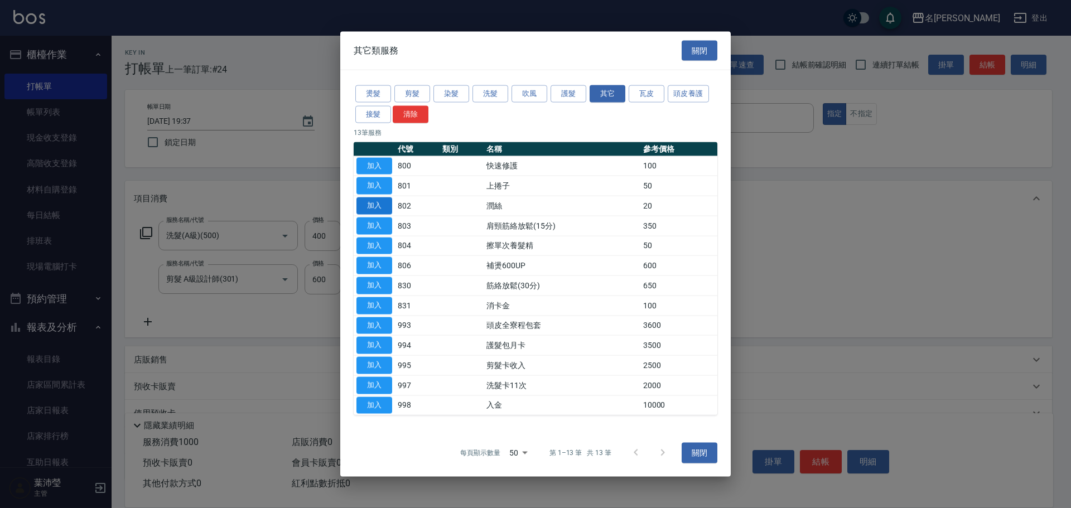
click at [378, 209] on button "加入" at bounding box center [375, 206] width 36 height 17
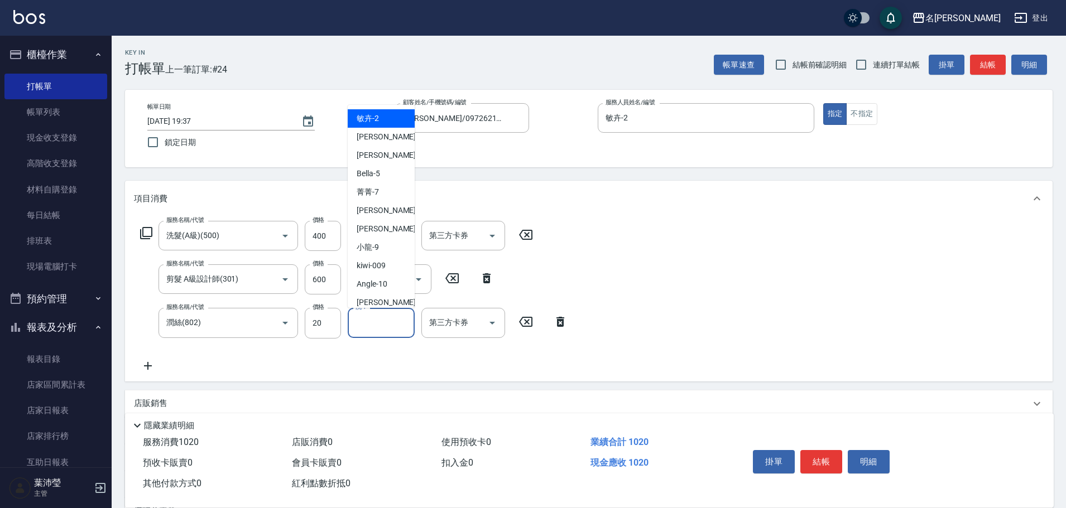
click at [373, 328] on input "洗-1" at bounding box center [381, 323] width 57 height 20
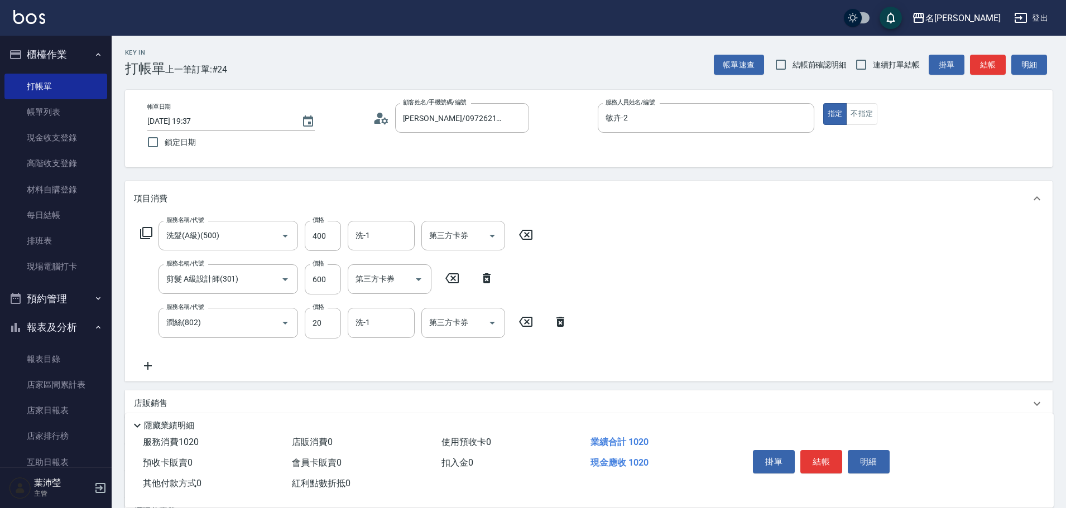
click at [585, 200] on div "項目消費" at bounding box center [582, 199] width 896 height 12
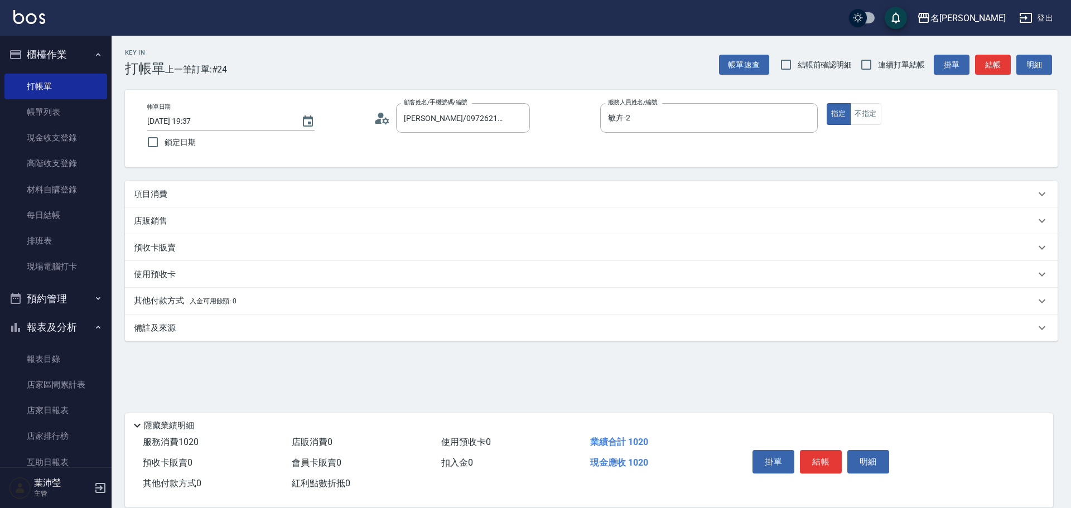
click at [156, 190] on p "項目消費" at bounding box center [150, 195] width 33 height 12
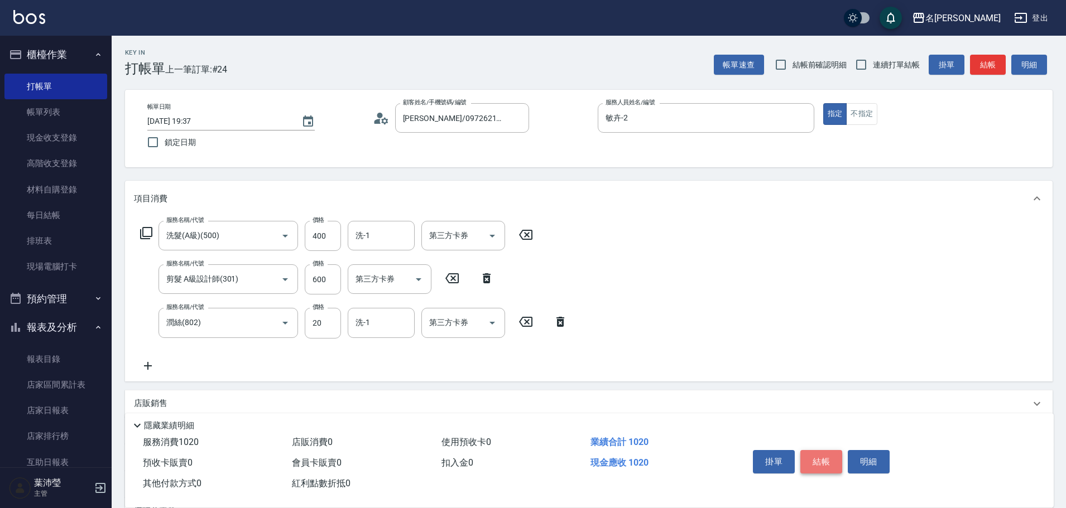
click at [818, 456] on button "結帳" at bounding box center [821, 461] width 42 height 23
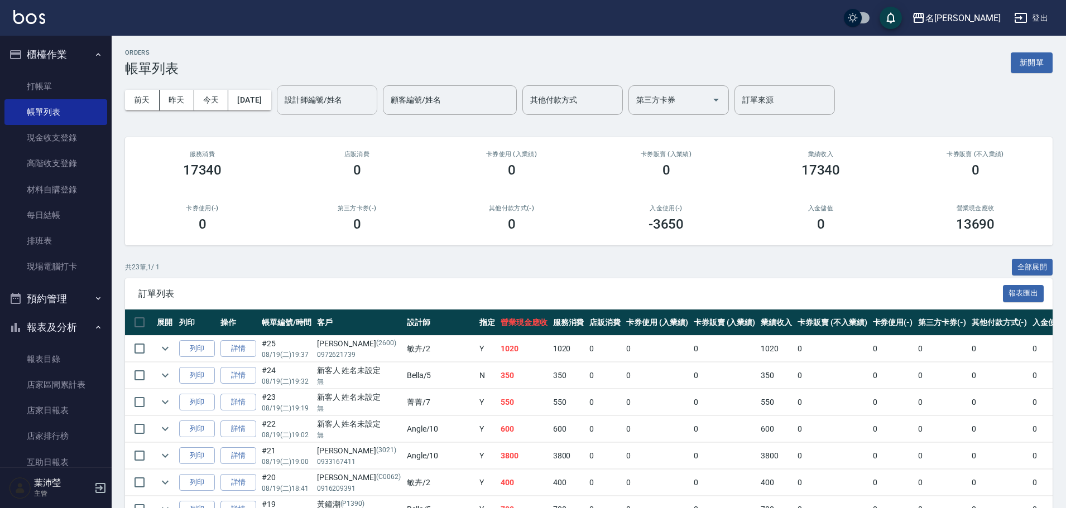
click at [326, 102] on input "設計師編號/姓名" at bounding box center [327, 100] width 90 height 20
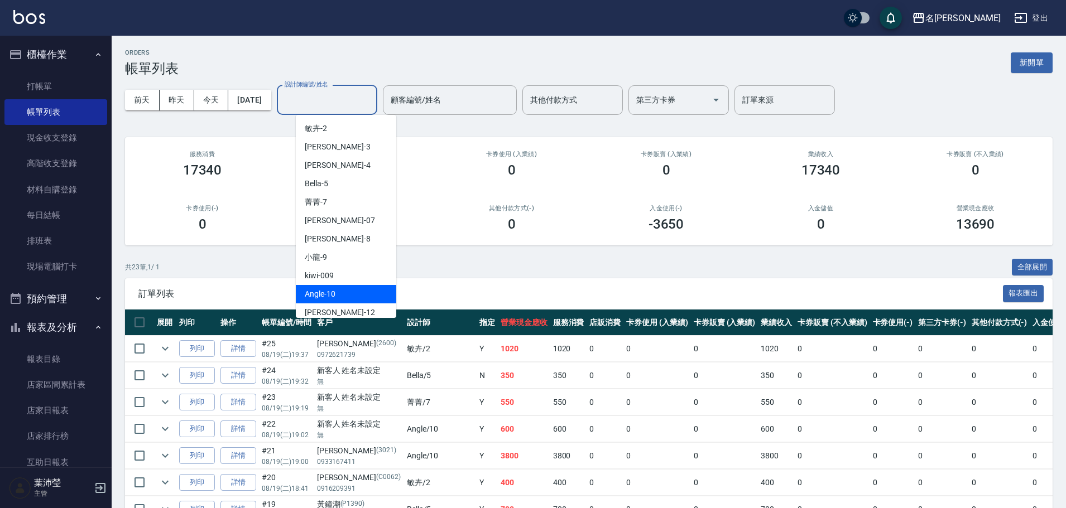
click at [329, 294] on span "Angle -10" at bounding box center [320, 295] width 31 height 12
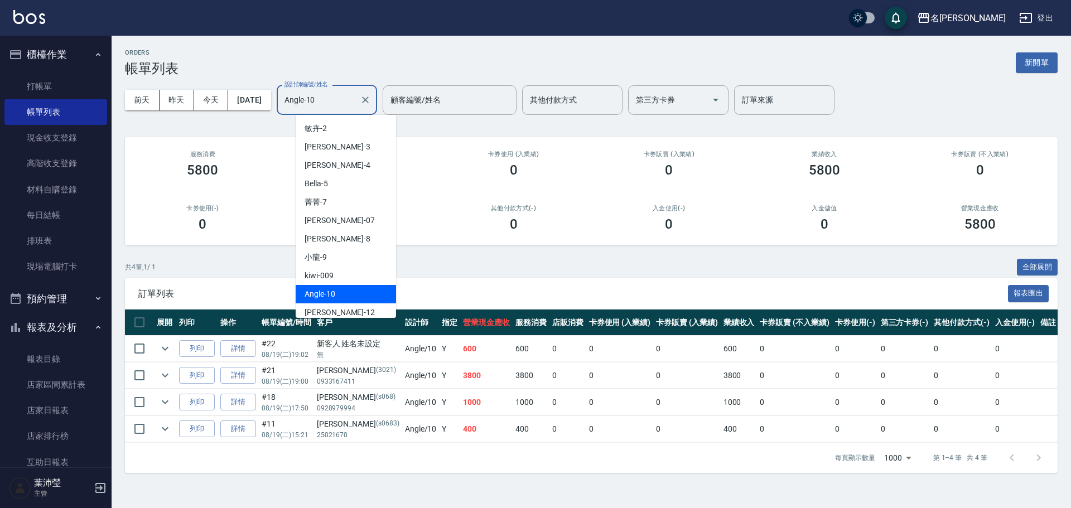
click at [348, 99] on input "Angle-10" at bounding box center [319, 100] width 74 height 20
click at [340, 129] on div "敏卉 -2" at bounding box center [346, 128] width 100 height 18
type input "敏卉-2"
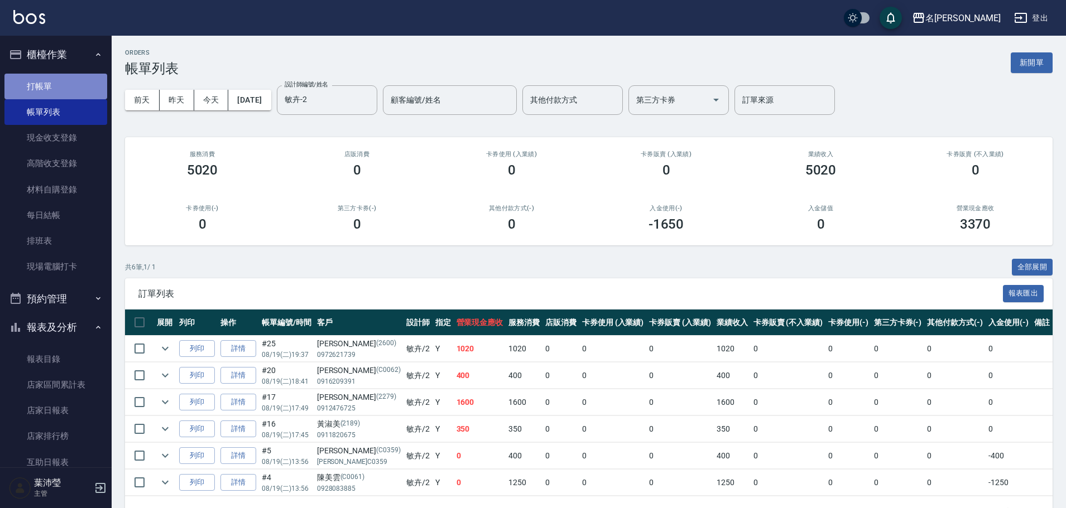
click at [66, 84] on link "打帳單" at bounding box center [55, 87] width 103 height 26
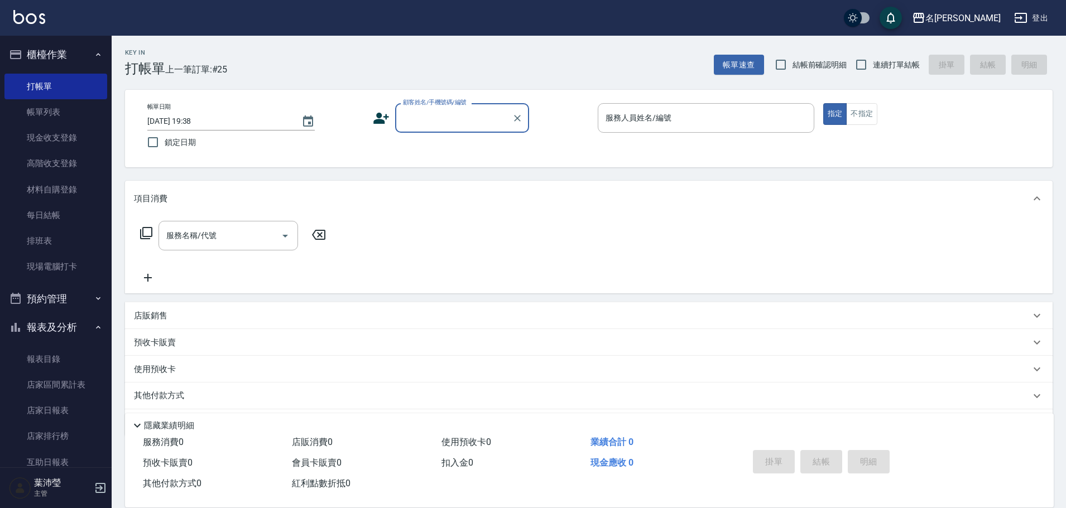
click at [405, 123] on input "顧客姓名/手機號碼/編號" at bounding box center [453, 118] width 107 height 20
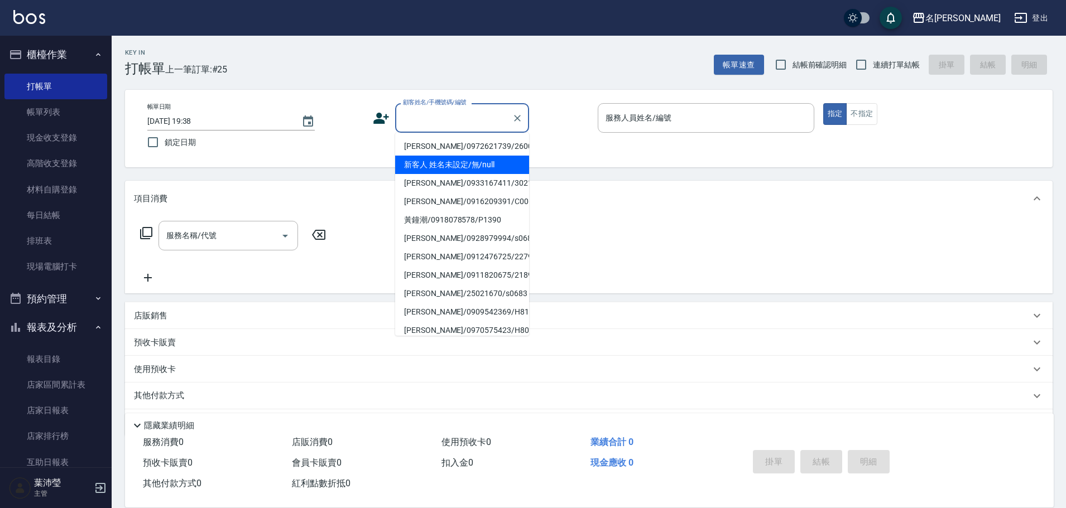
click at [448, 162] on li "新客人 姓名未設定/無/null" at bounding box center [462, 165] width 134 height 18
type input "新客人 姓名未設定/無/null"
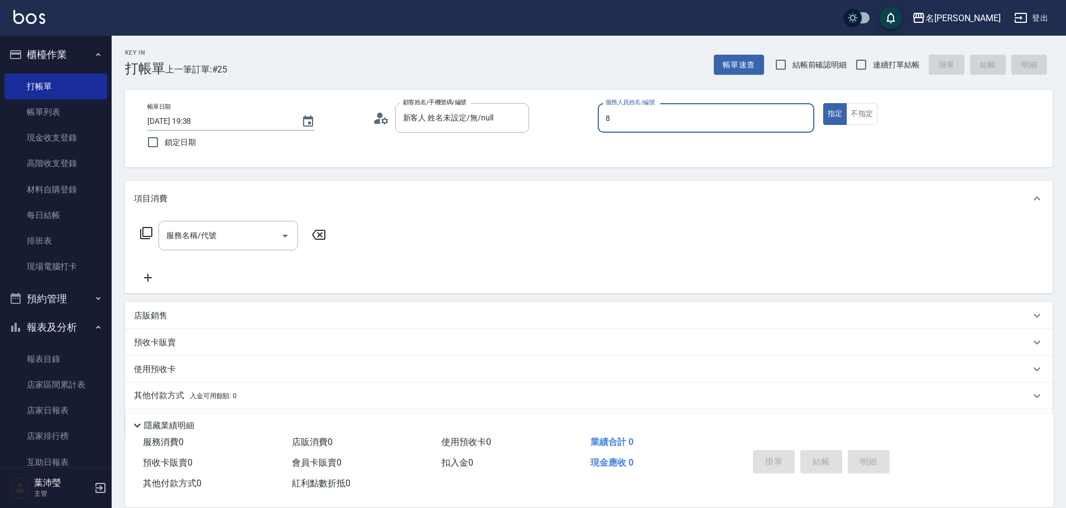
type input "Emma-8"
type button "true"
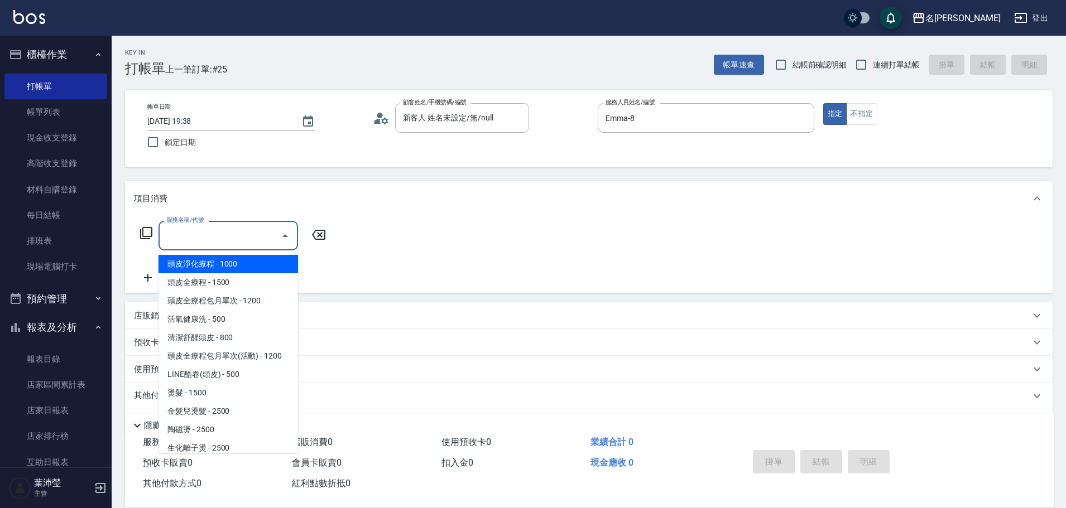
click at [216, 236] on input "服務名稱/代號" at bounding box center [220, 236] width 113 height 20
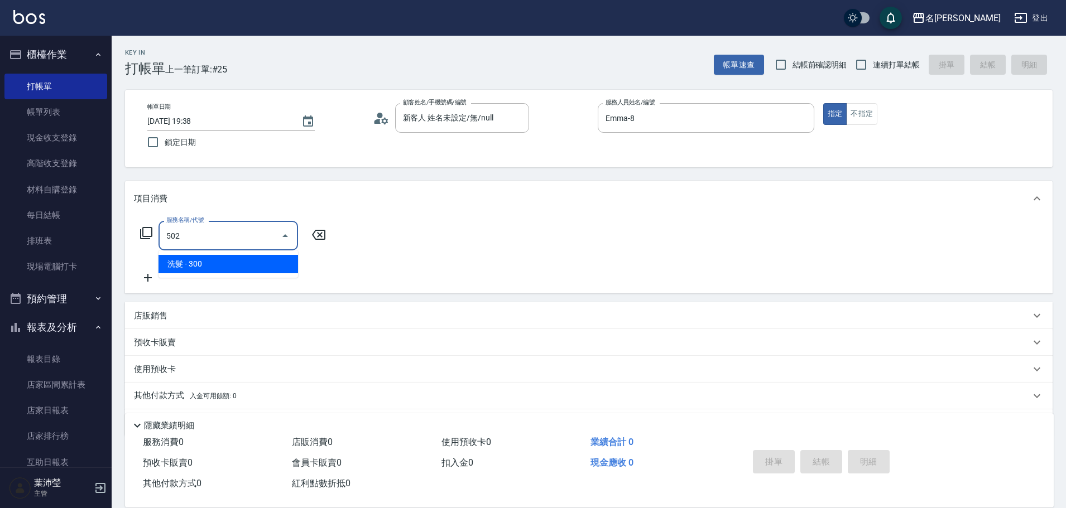
drag, startPoint x: 179, startPoint y: 253, endPoint x: 109, endPoint y: 257, distance: 69.8
click at [109, 257] on body "名留龍江 登出 櫃檯作業 打帳單 帳單列表 現金收支登錄 高階收支登錄 材料自購登錄 每日結帳 排班表 現場電腦打卡 預約管理 預約管理 單日預約紀錄 單週預…" at bounding box center [533, 272] width 1066 height 544
type input "5"
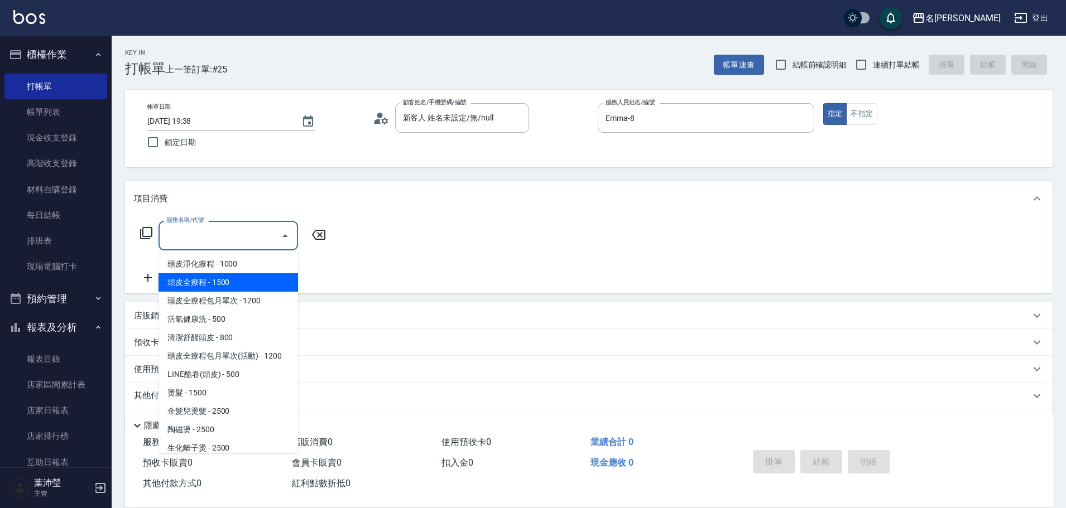
click at [236, 283] on span "頭皮全療程 - 1500" at bounding box center [228, 282] width 140 height 18
type input "頭皮全療程(102)"
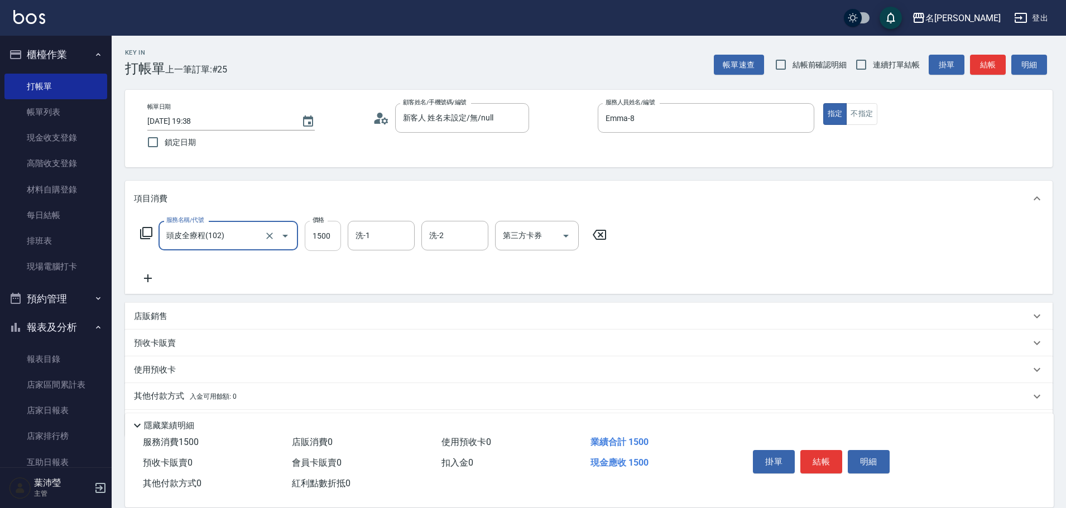
click at [328, 237] on input "1500" at bounding box center [323, 236] width 36 height 30
type input "1200"
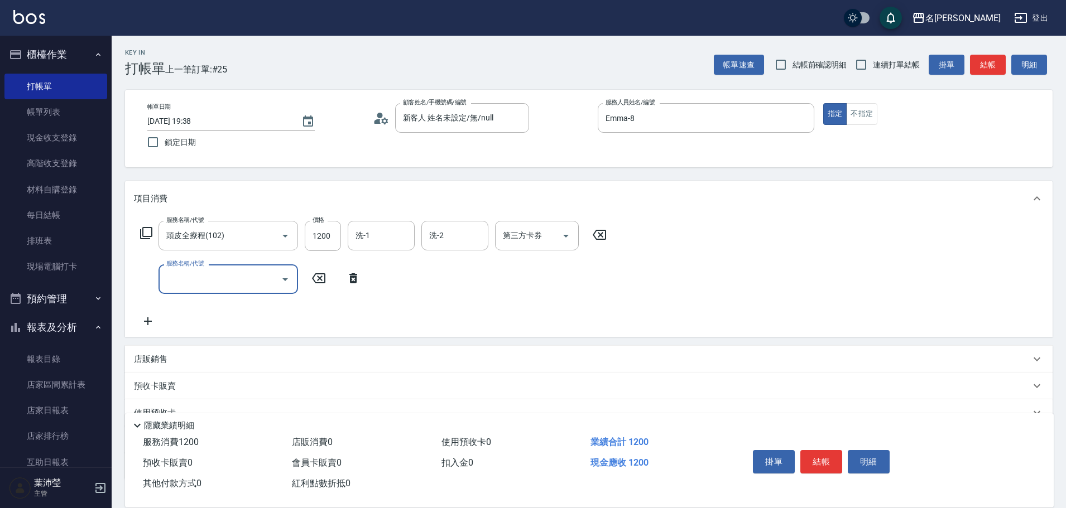
click at [171, 282] on input "服務名稱/代號" at bounding box center [220, 280] width 113 height 20
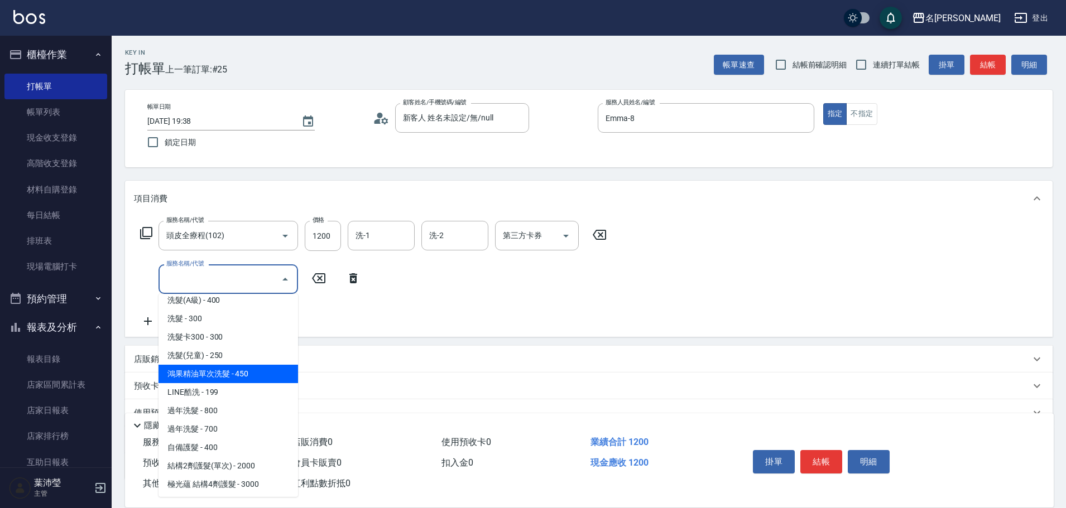
scroll to position [614, 0]
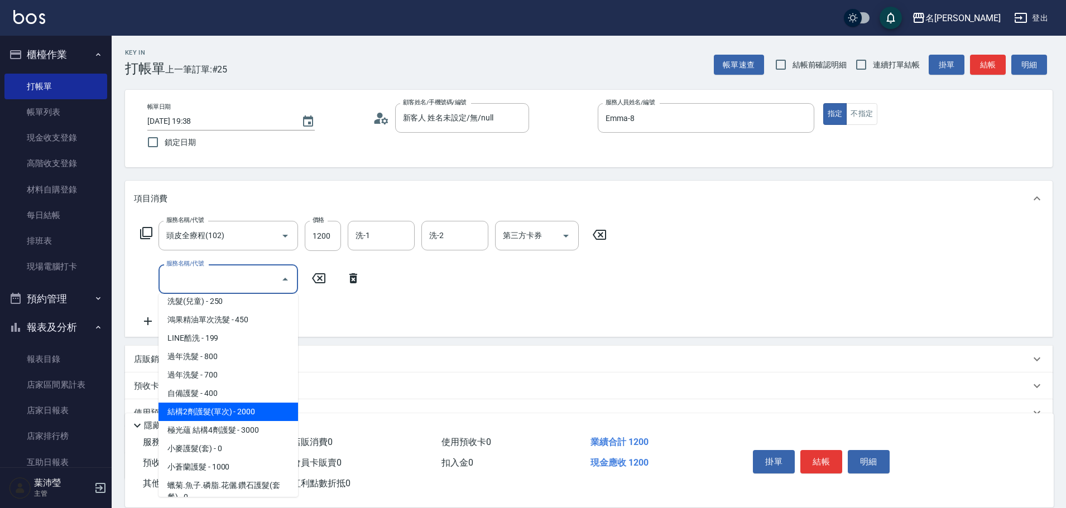
click at [214, 420] on span "結構2劑護髮(單次) - 2000" at bounding box center [228, 412] width 140 height 18
type input "結構2劑護髮(單次)(602)"
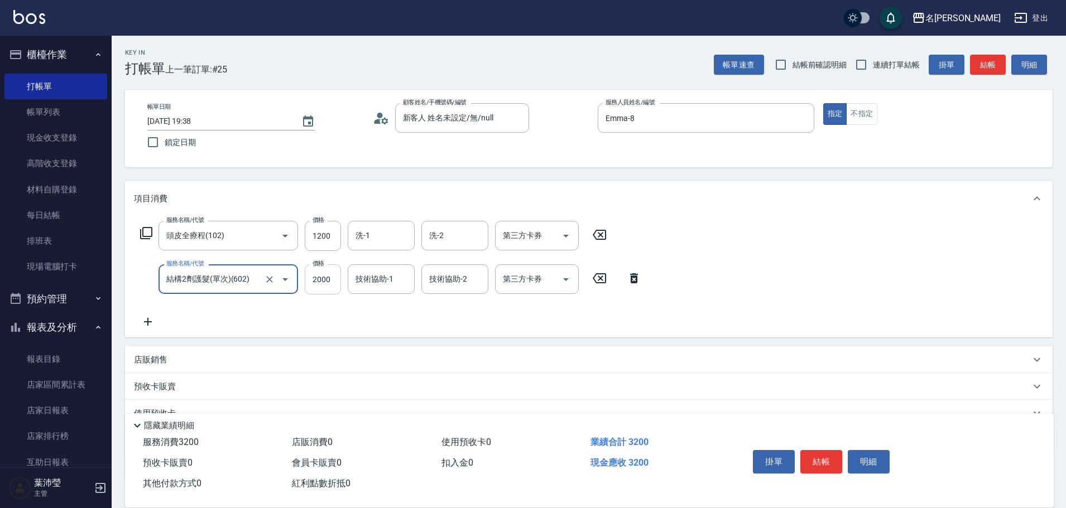
click at [319, 287] on input "2000" at bounding box center [323, 280] width 36 height 30
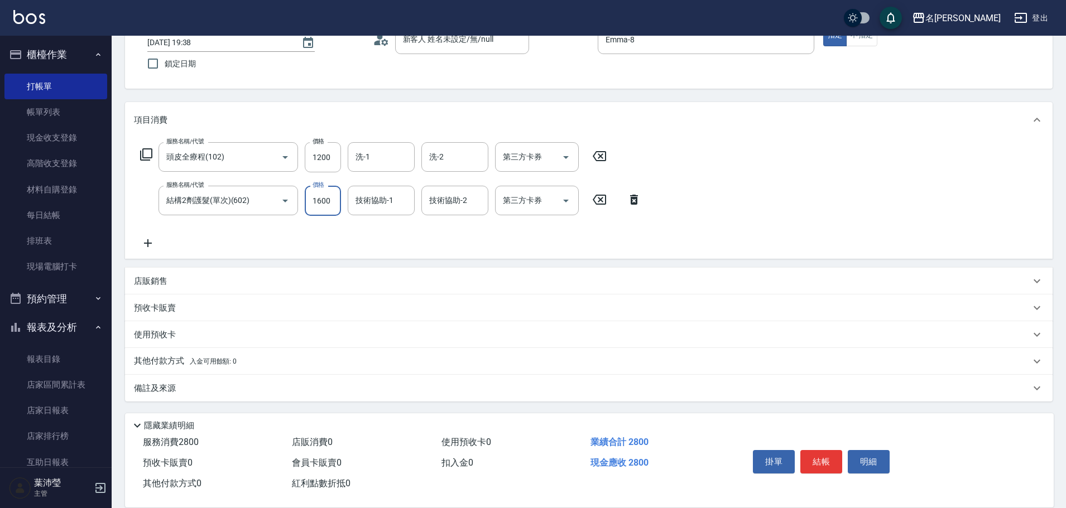
scroll to position [79, 0]
type input "1600"
click at [816, 460] on button "結帳" at bounding box center [821, 461] width 42 height 23
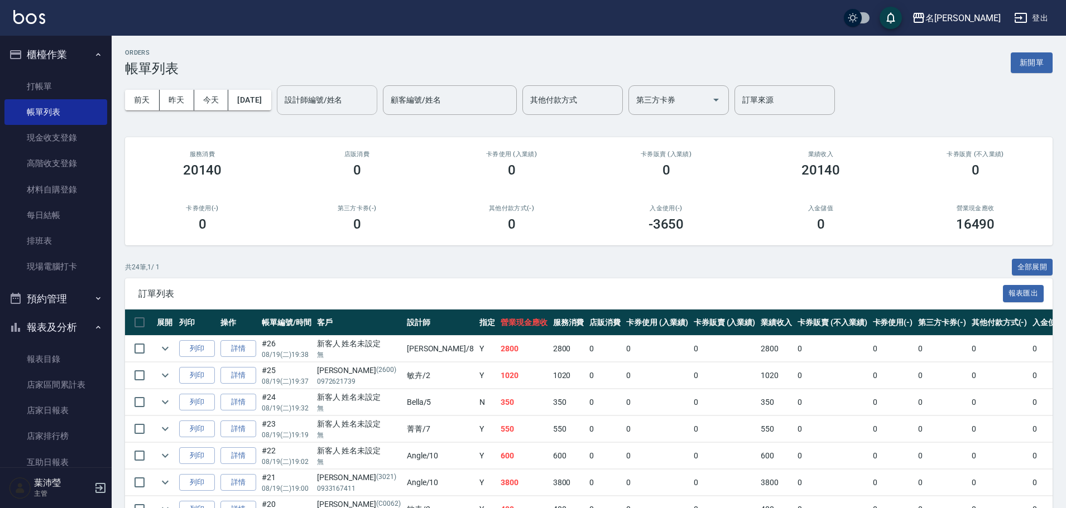
click at [355, 95] on input "設計師編號/姓名" at bounding box center [327, 100] width 90 height 20
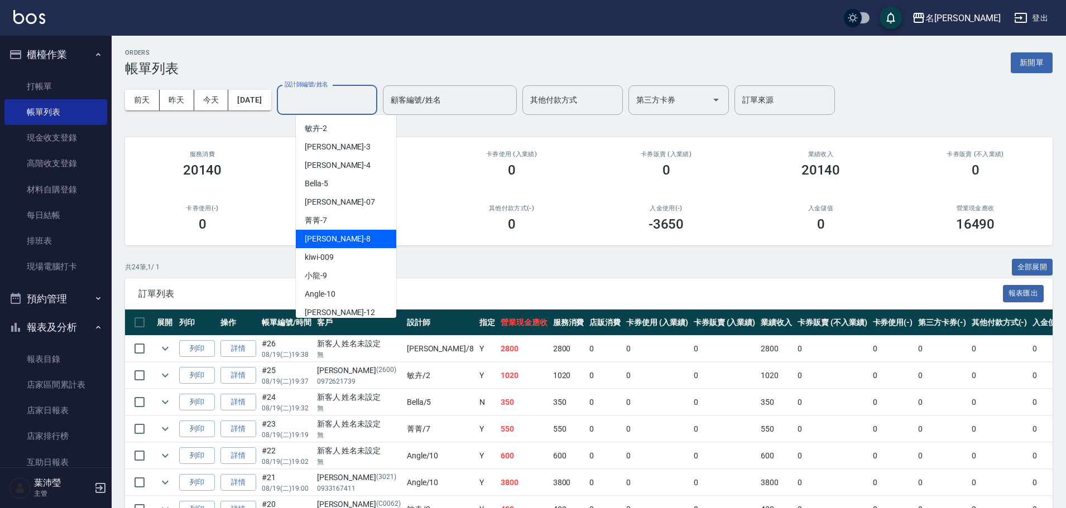
click at [373, 246] on div "Emma -8" at bounding box center [346, 239] width 100 height 18
type input "Emma-8"
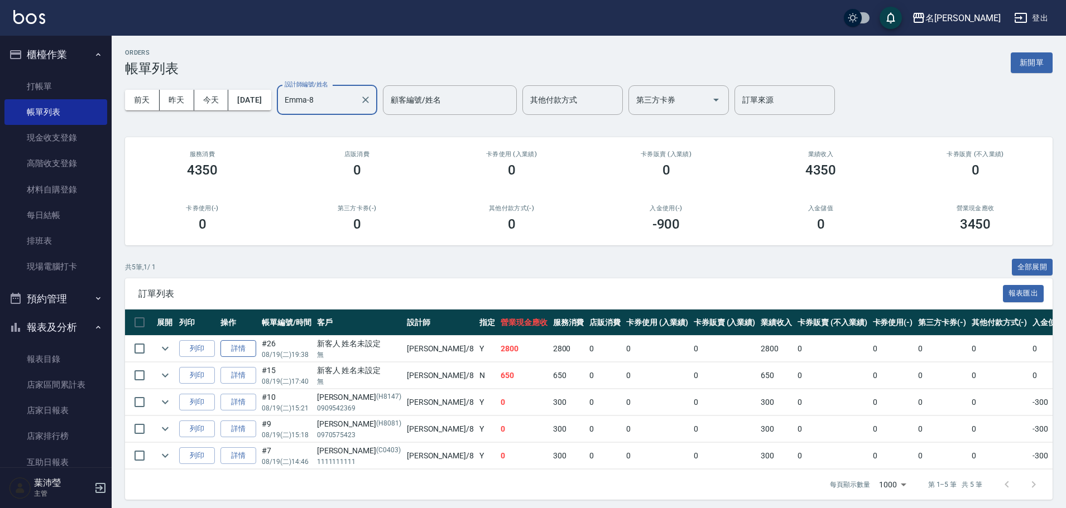
click at [243, 349] on link "詳情" at bounding box center [238, 348] width 36 height 17
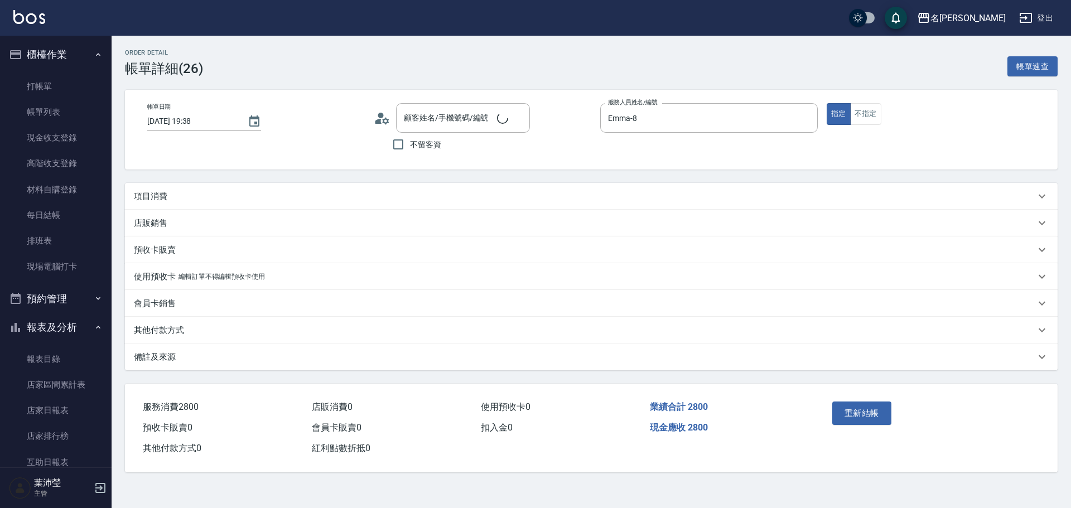
type input "[DATE] 19:38"
type input "Emma-8"
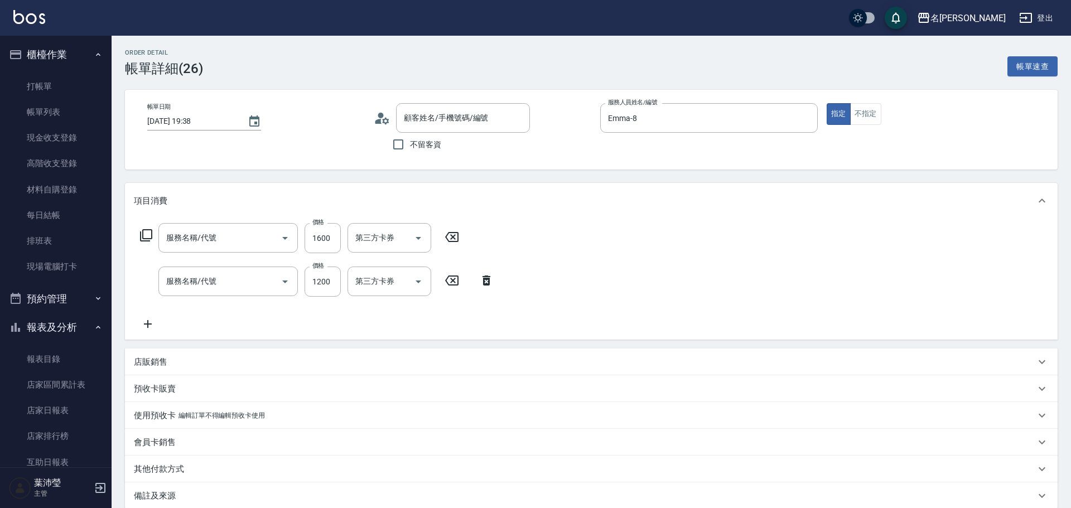
type input "新客人 姓名未設定/無/null"
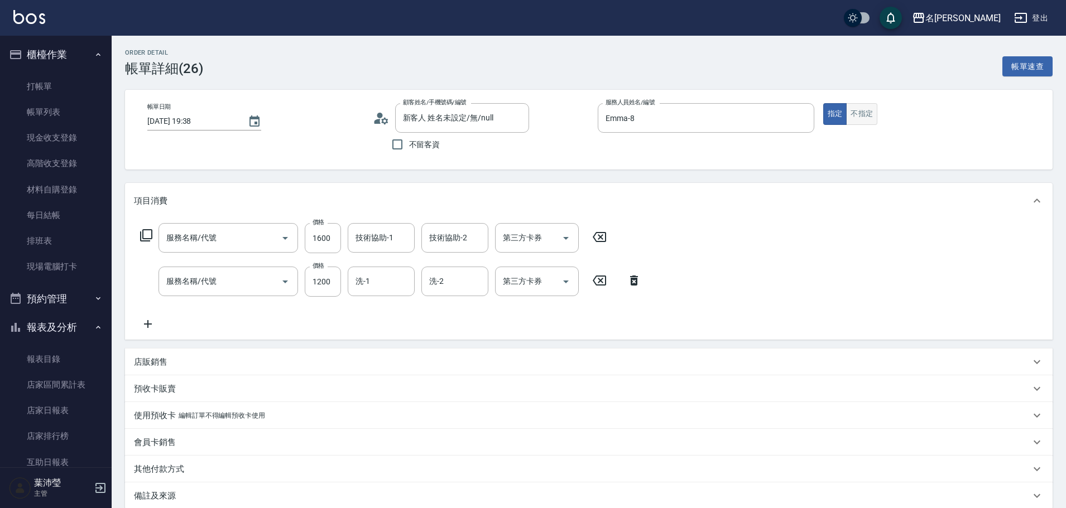
type input "結構2劑護髮(單次)(602)"
type input "頭皮全療程(102)"
click at [866, 113] on button "不指定" at bounding box center [861, 114] width 31 height 22
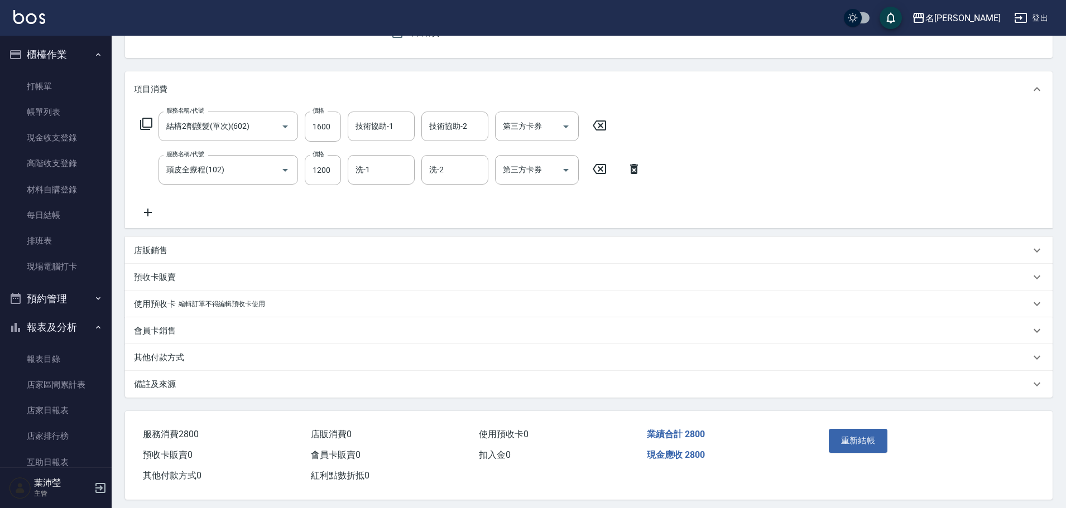
scroll to position [122, 0]
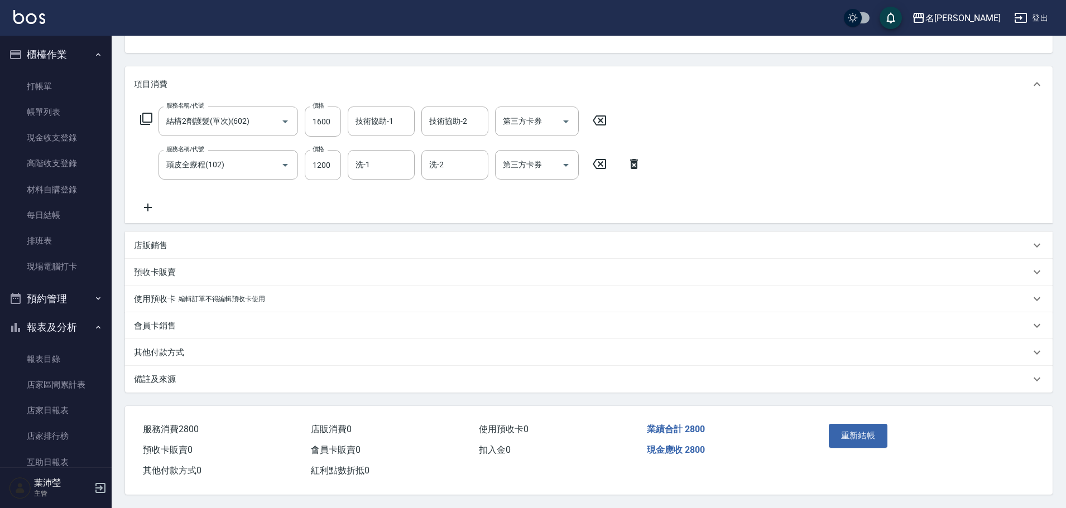
drag, startPoint x: 845, startPoint y: 436, endPoint x: 833, endPoint y: 433, distance: 12.0
click at [844, 435] on button "重新結帳" at bounding box center [858, 435] width 59 height 23
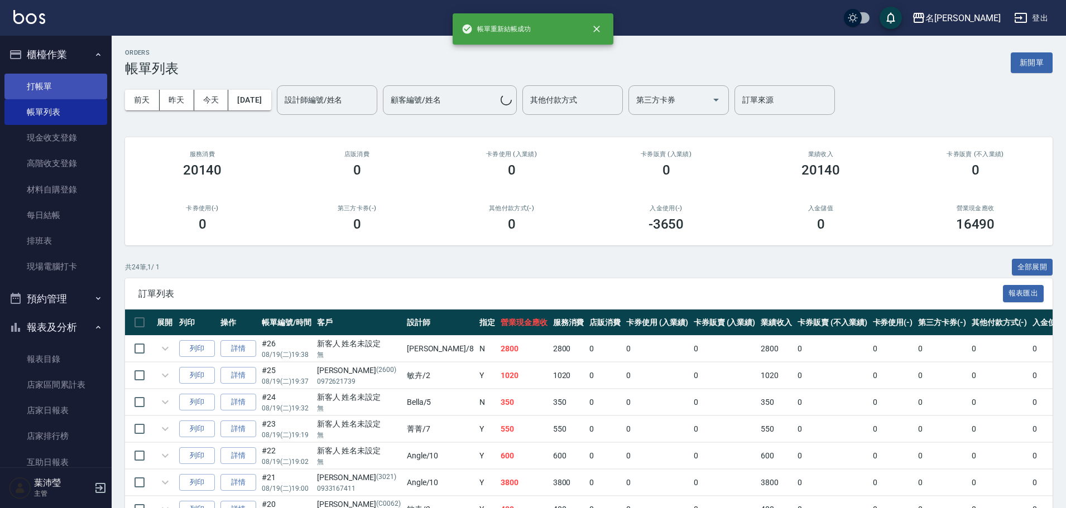
click at [74, 89] on link "打帳單" at bounding box center [55, 87] width 103 height 26
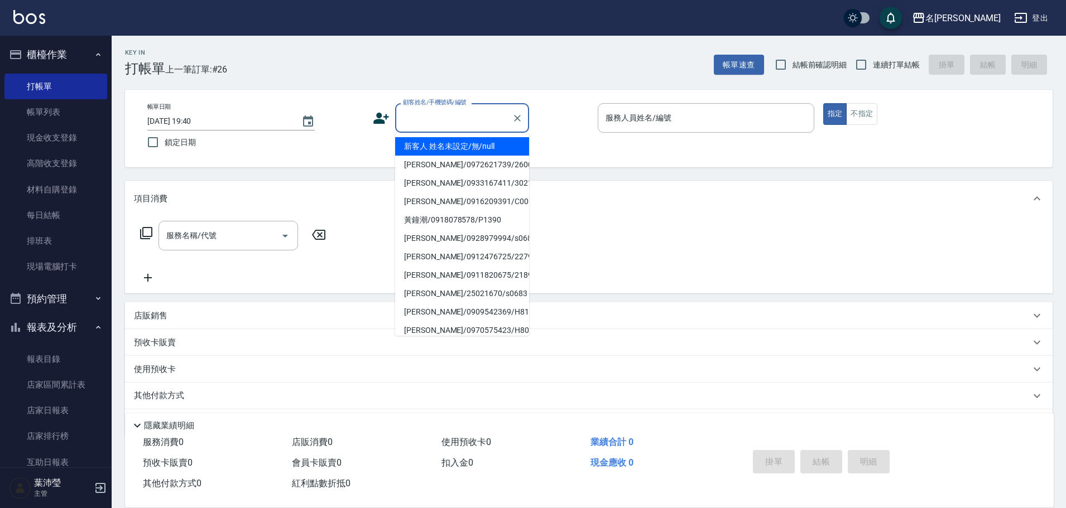
click at [427, 113] on input "顧客姓名/手機號碼/編號" at bounding box center [453, 118] width 107 height 20
click at [434, 138] on li "新客人 姓名未設定/無/null" at bounding box center [462, 146] width 134 height 18
type input "新客人 姓名未設定/無/null"
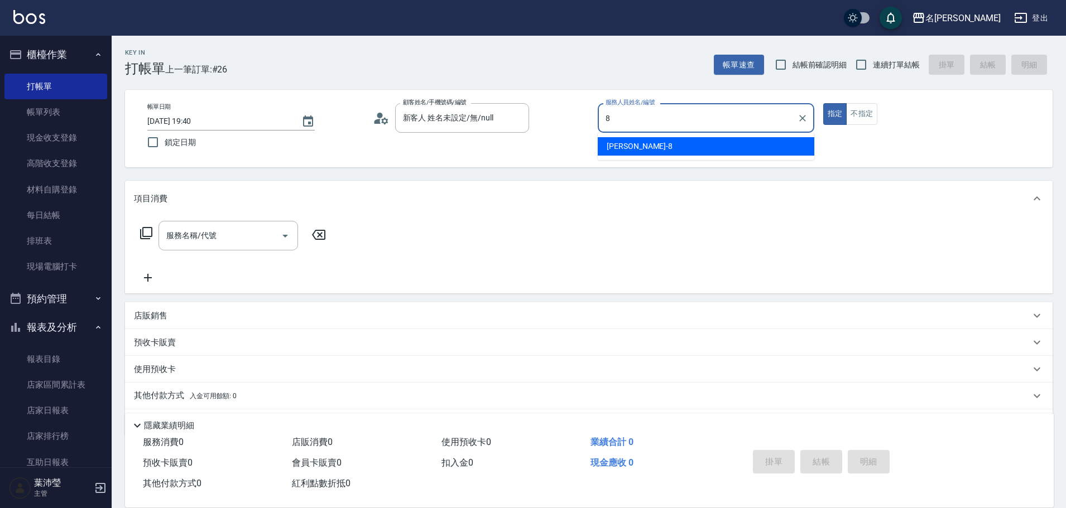
type input "Emma-8"
type button "true"
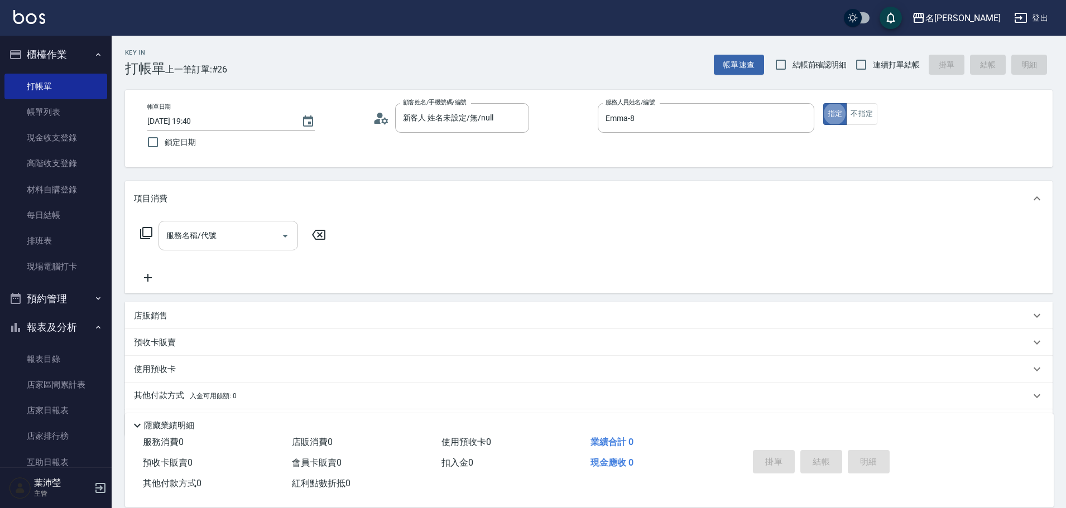
click at [228, 235] on input "服務名稱/代號" at bounding box center [220, 236] width 113 height 20
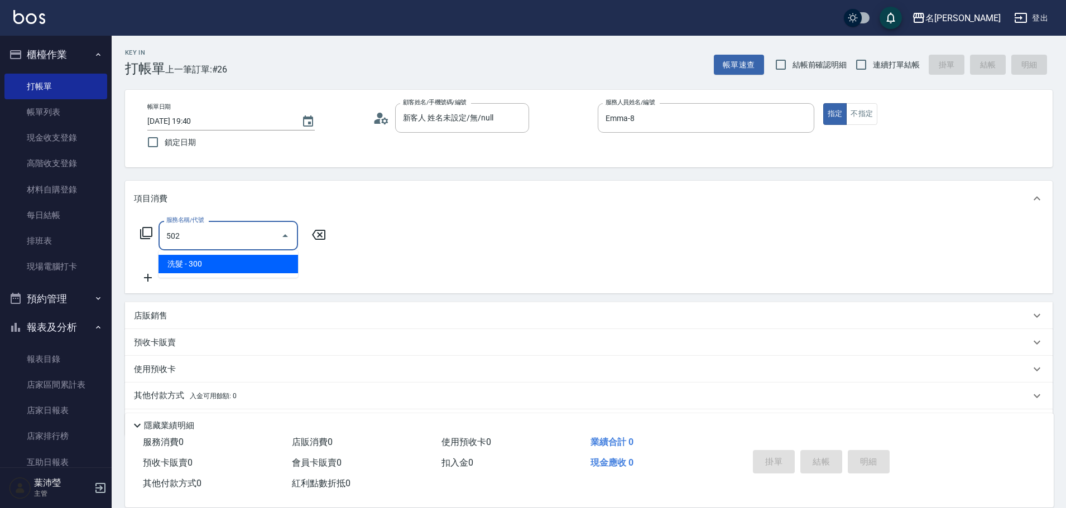
type input "洗髮(502)"
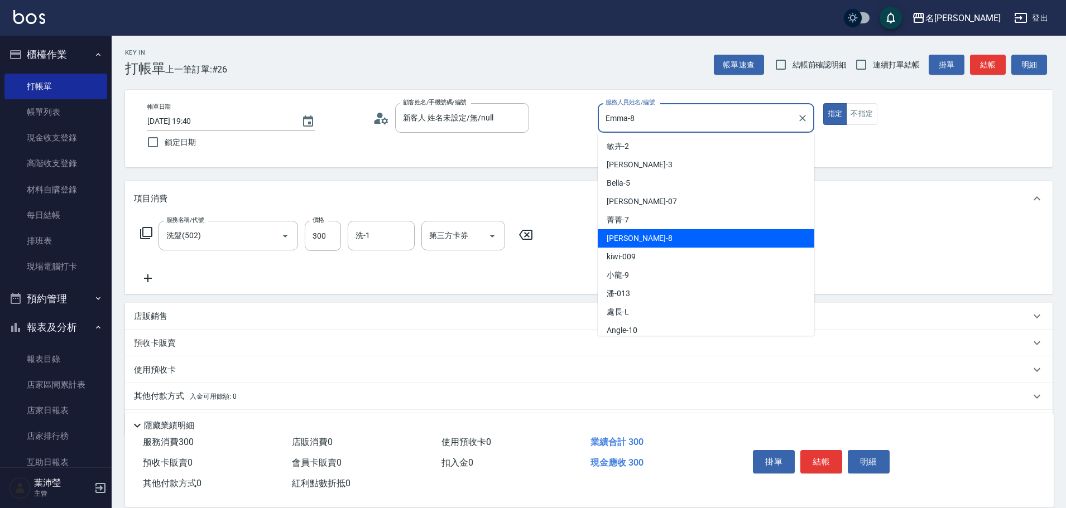
click at [661, 120] on input "Emma-8" at bounding box center [698, 118] width 190 height 20
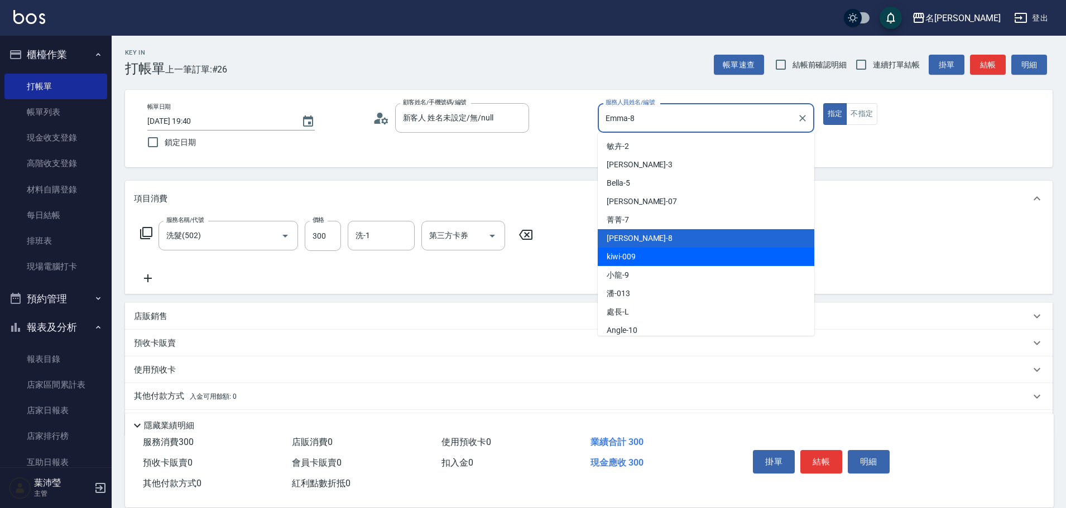
click at [645, 252] on div "kiwi -009" at bounding box center [706, 257] width 217 height 18
click at [655, 119] on input "kiwi-009" at bounding box center [698, 118] width 190 height 20
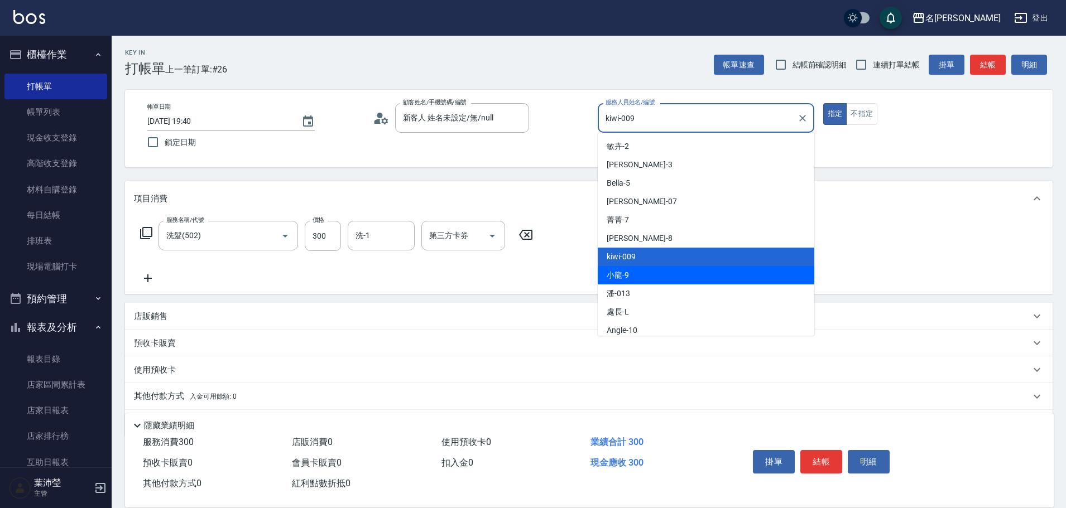
click at [654, 276] on div "小龍 -9" at bounding box center [706, 275] width 217 height 18
type input "小龍-9"
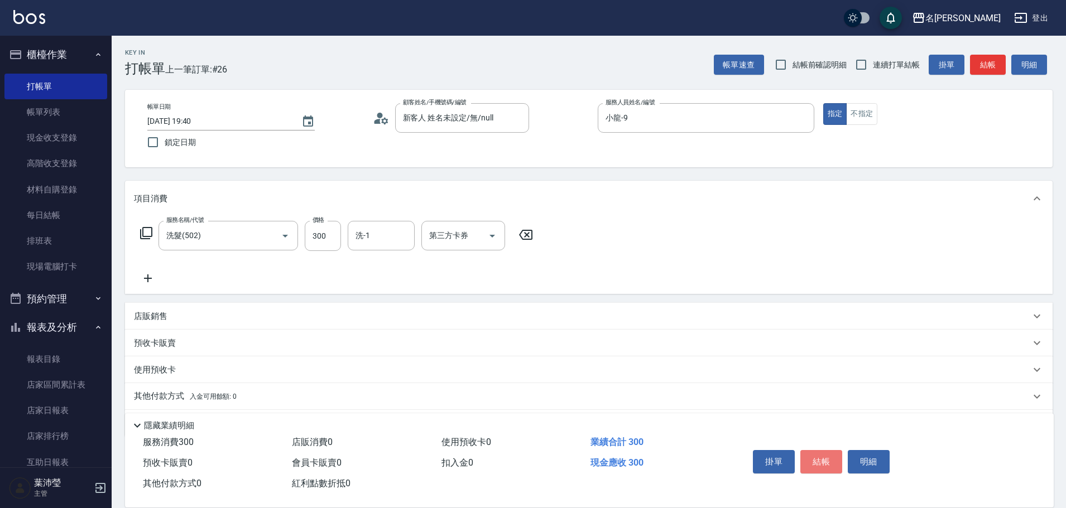
click at [825, 453] on button "結帳" at bounding box center [821, 461] width 42 height 23
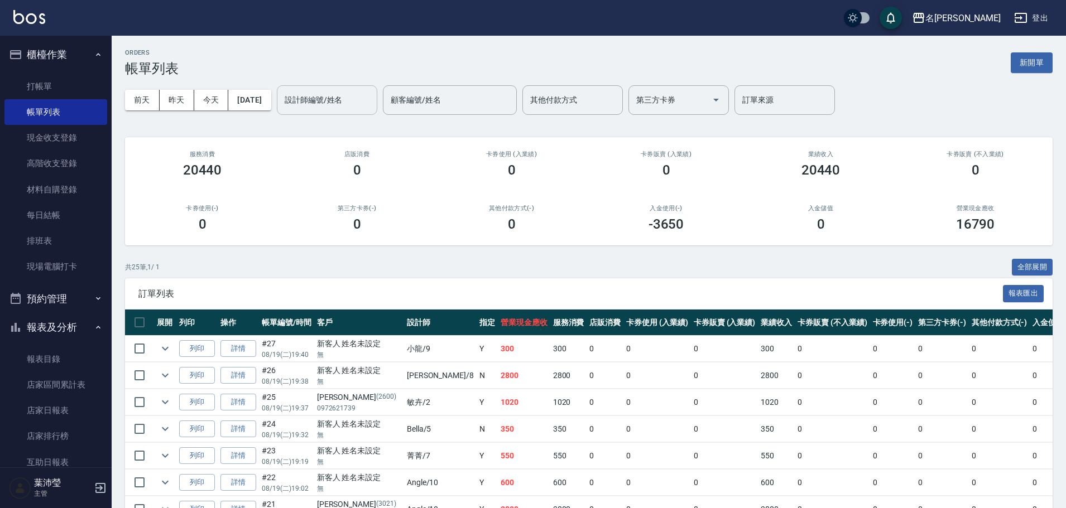
click at [349, 104] on input "設計師編號/姓名" at bounding box center [327, 100] width 90 height 20
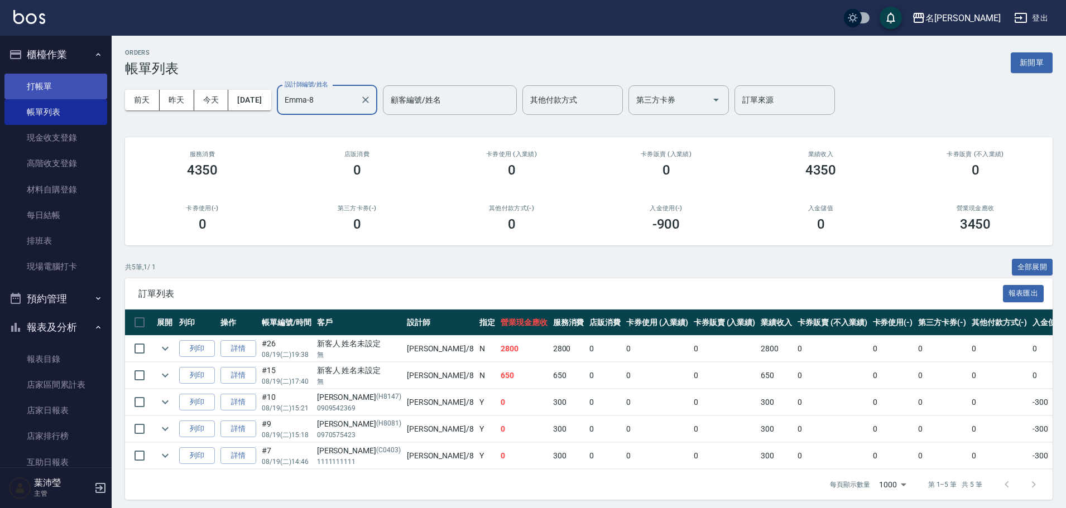
type input "Emma-8"
click at [81, 94] on link "打帳單" at bounding box center [55, 87] width 103 height 26
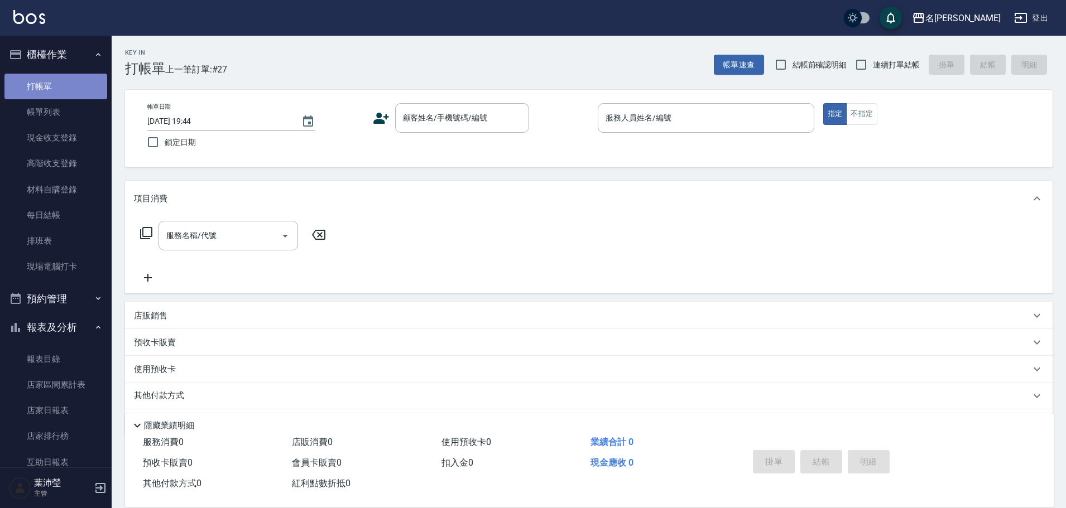
click at [81, 94] on link "打帳單" at bounding box center [55, 87] width 103 height 26
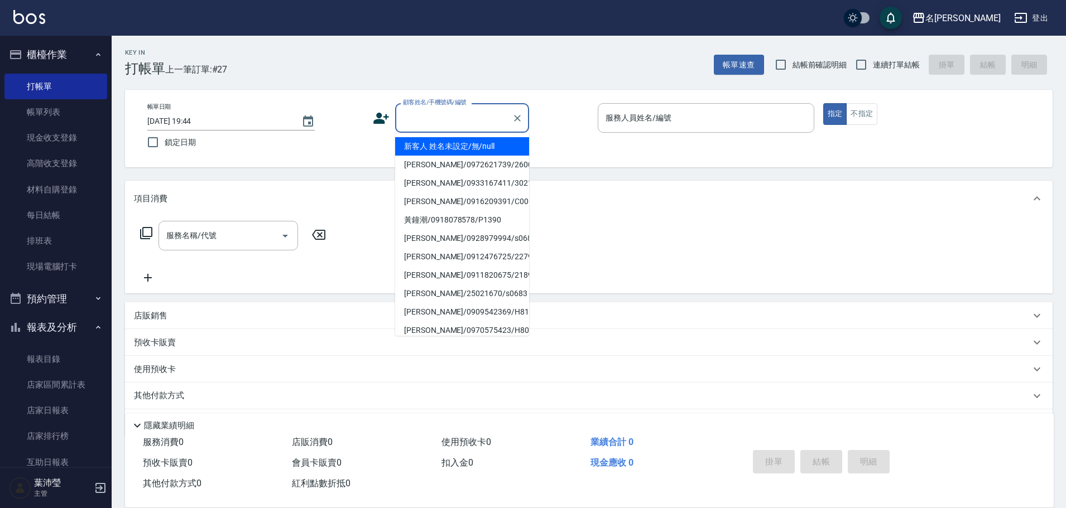
click at [430, 115] on input "顧客姓名/手機號碼/編號" at bounding box center [453, 118] width 107 height 20
click at [488, 144] on li "[PERSON_NAME]/0955779416/2395" at bounding box center [462, 146] width 134 height 18
type input "[PERSON_NAME]/0955779416/2395"
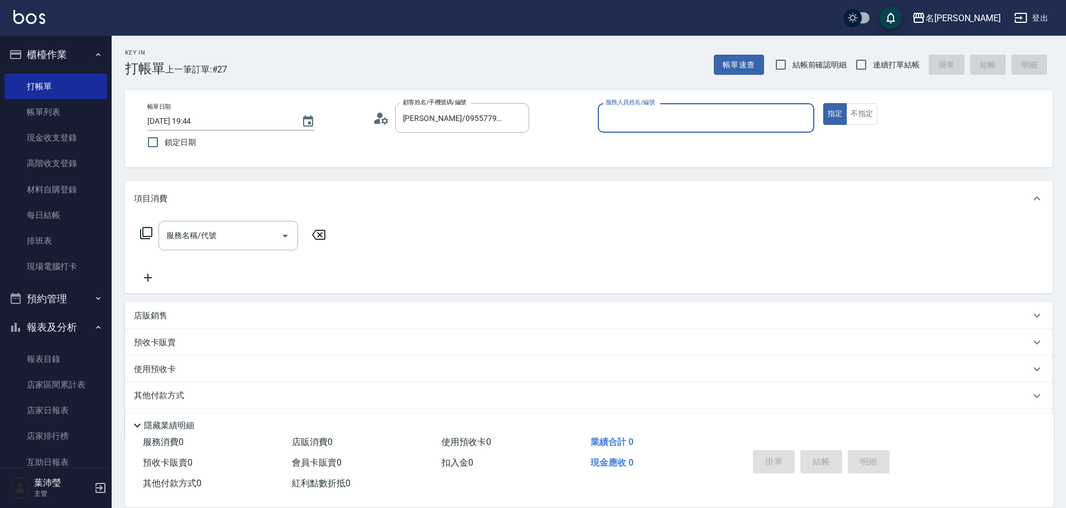
type input "敏卉-2"
click at [143, 233] on icon at bounding box center [146, 233] width 12 height 12
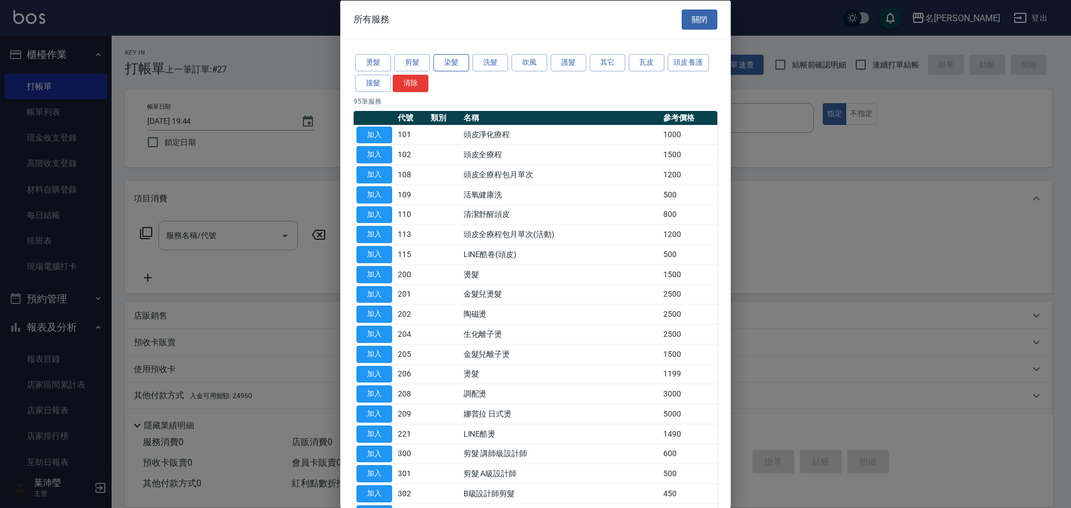
click at [455, 60] on button "染髮" at bounding box center [452, 62] width 36 height 17
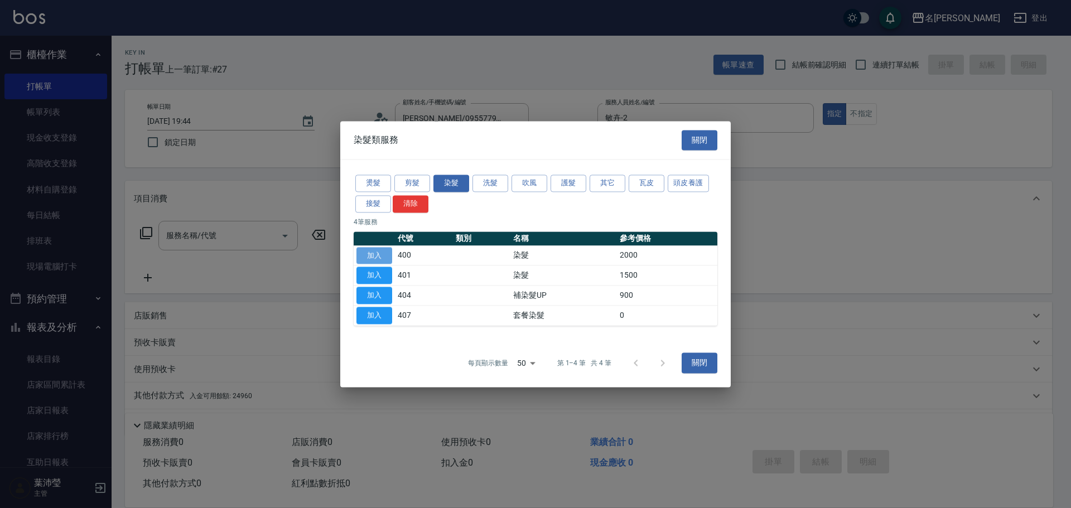
click at [377, 254] on button "加入" at bounding box center [375, 255] width 36 height 17
type input "染髮(400)"
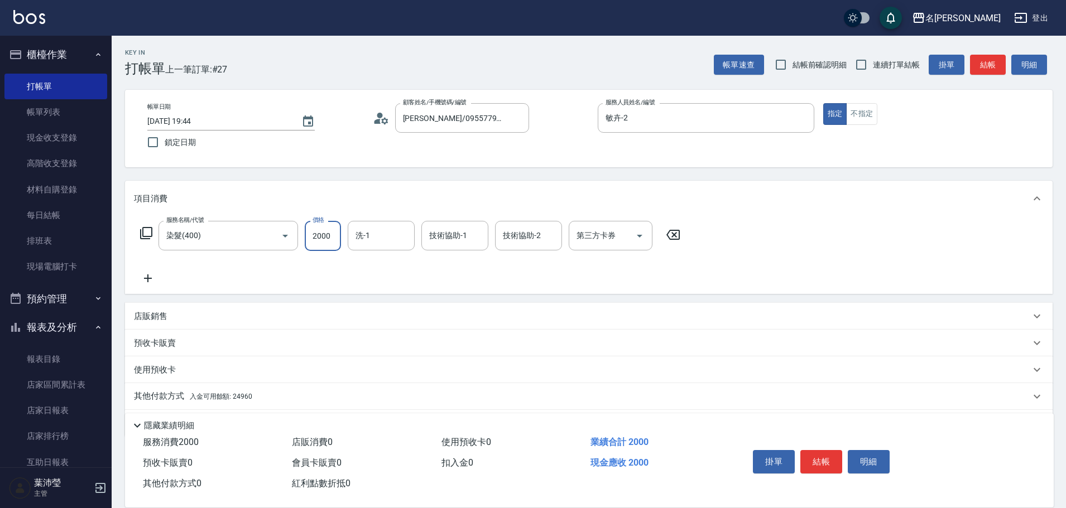
click at [332, 235] on input "2000" at bounding box center [323, 236] width 36 height 30
type input "4500"
click at [147, 234] on icon at bounding box center [146, 233] width 13 height 13
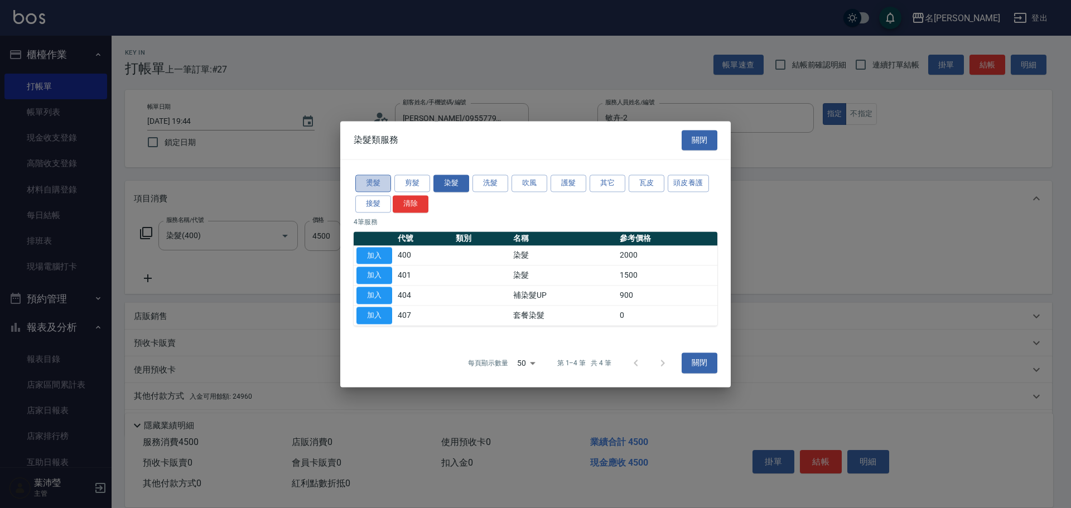
click at [371, 184] on button "燙髮" at bounding box center [373, 183] width 36 height 17
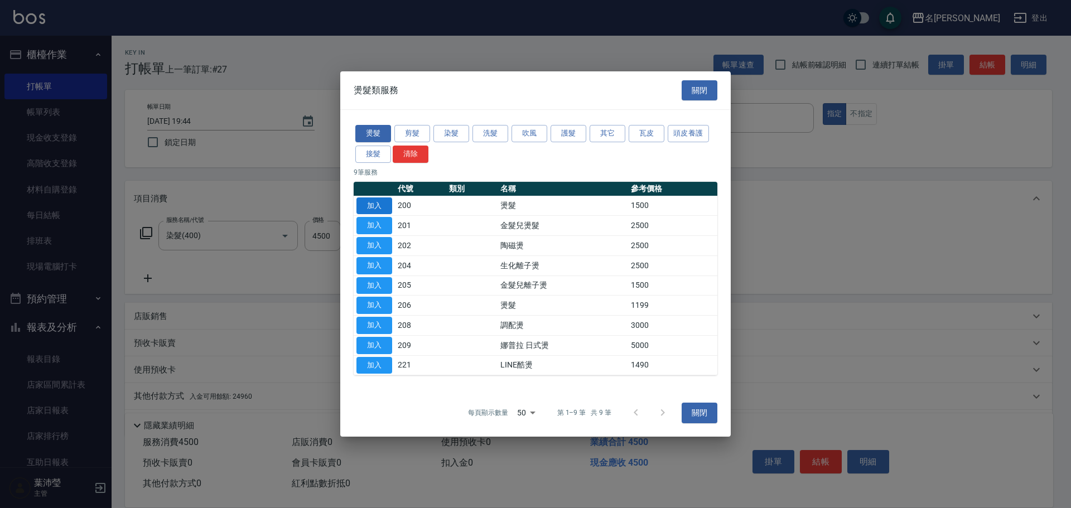
click at [379, 205] on button "加入" at bounding box center [375, 206] width 36 height 17
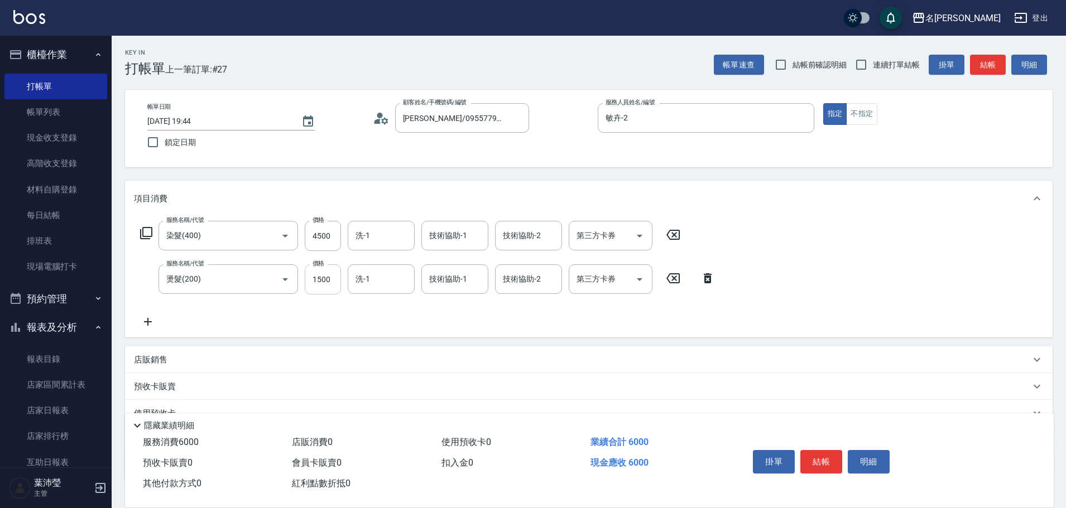
click at [338, 279] on input "1500" at bounding box center [323, 280] width 36 height 30
drag, startPoint x: 309, startPoint y: 282, endPoint x: 343, endPoint y: 283, distance: 34.6
click at [343, 283] on div "服務名稱/代號 燙髮(200) 服務名稱/代號 價格 1500 價格 洗-1 洗-1 技術協助-1 技術協助-1 技術協助-2 技術協助-2 第三方卡券 第三…" at bounding box center [428, 280] width 588 height 30
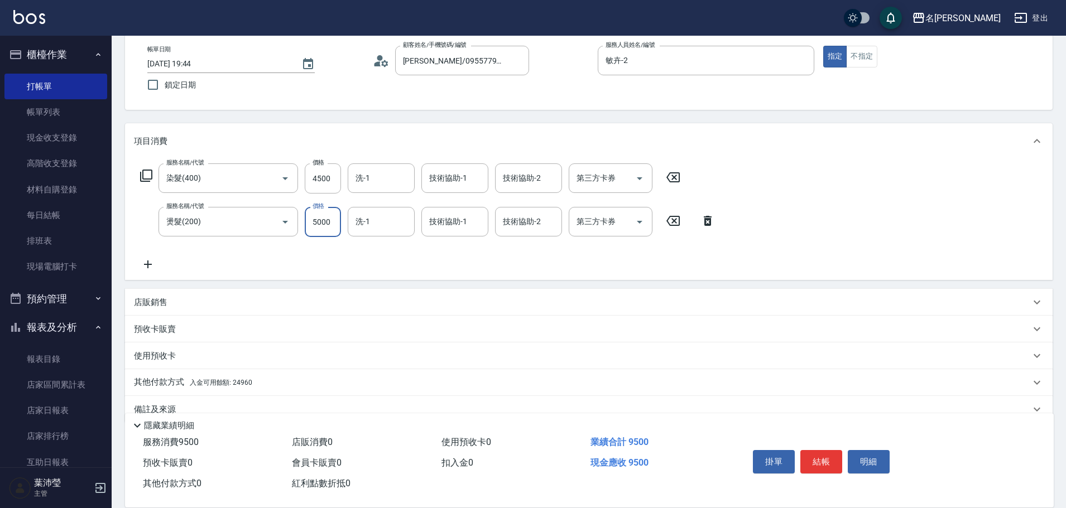
scroll to position [79, 0]
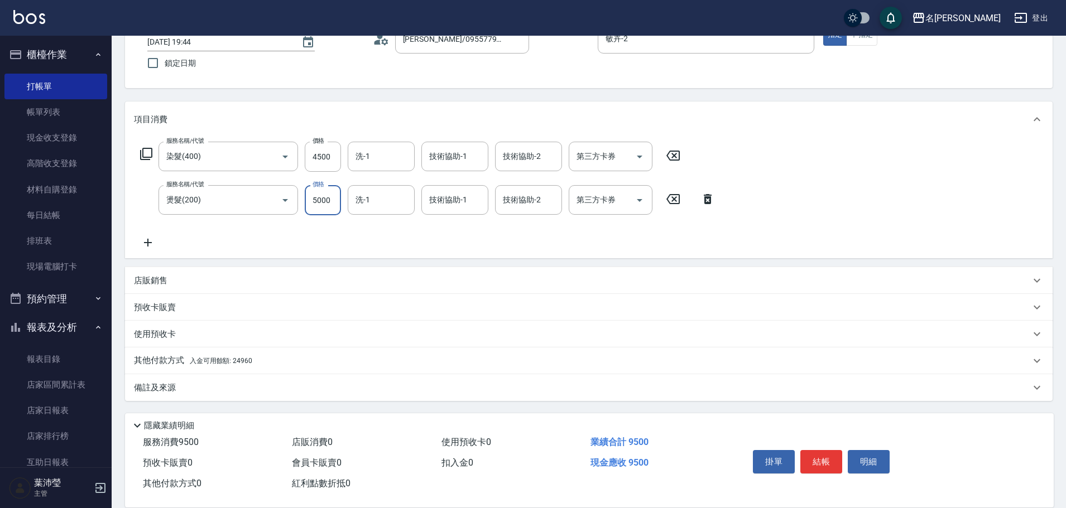
type input "5000"
click at [170, 360] on p "其他付款方式 入金可用餘額: 24960" at bounding box center [193, 361] width 118 height 12
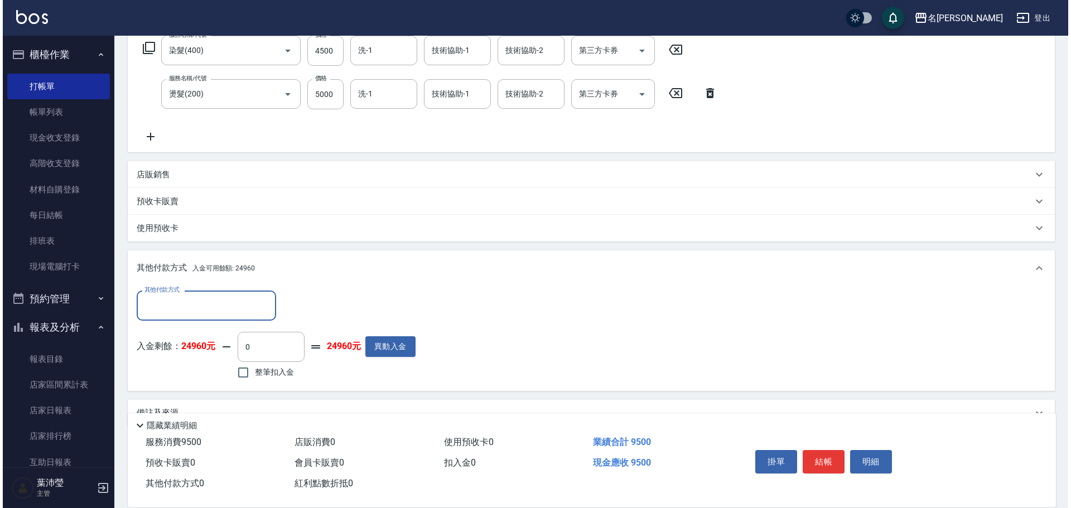
scroll to position [211, 0]
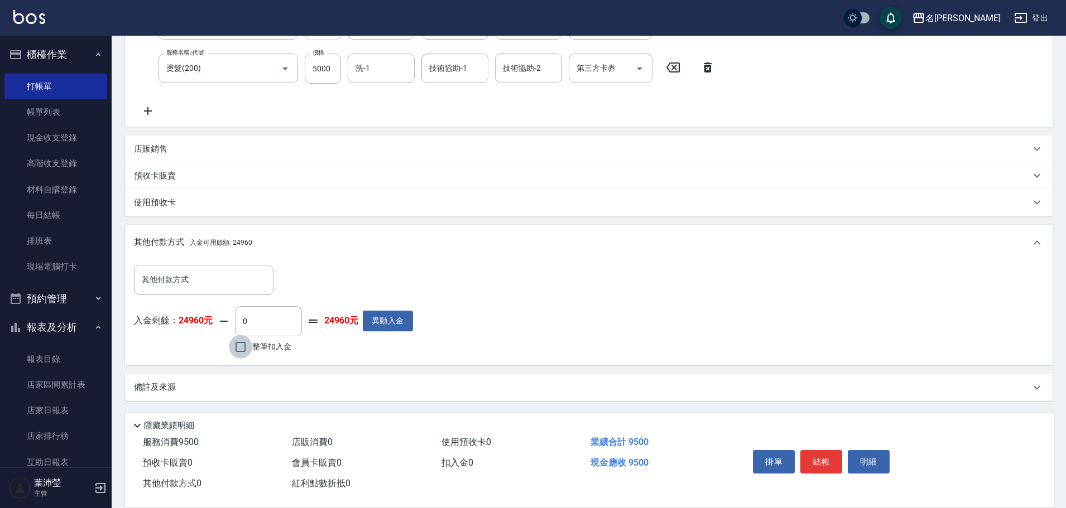
click at [241, 346] on input "整筆扣入金" at bounding box center [240, 346] width 23 height 23
checkbox input "true"
type input "9500"
click at [871, 460] on button "明細" at bounding box center [869, 461] width 42 height 23
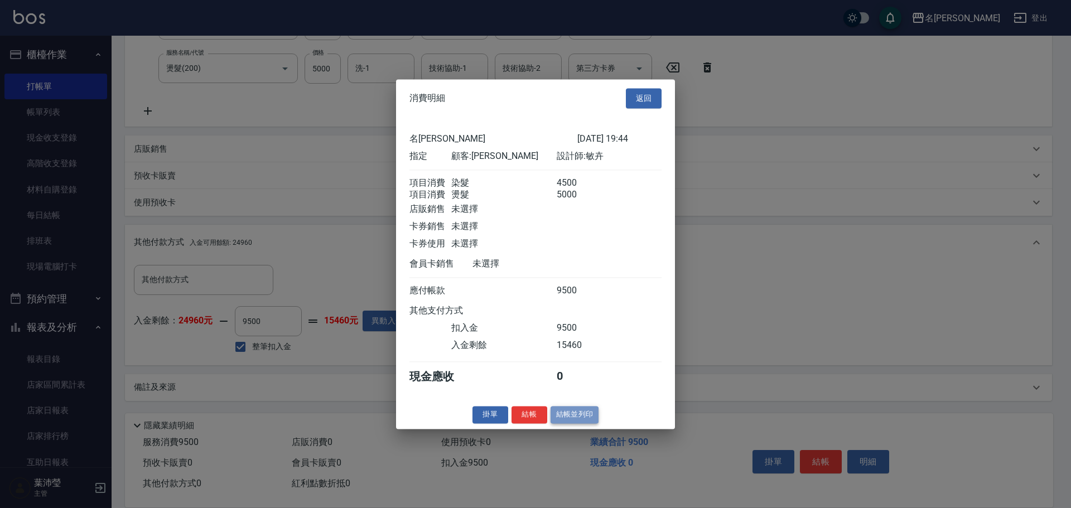
click at [574, 422] on button "結帳並列印" at bounding box center [575, 414] width 49 height 17
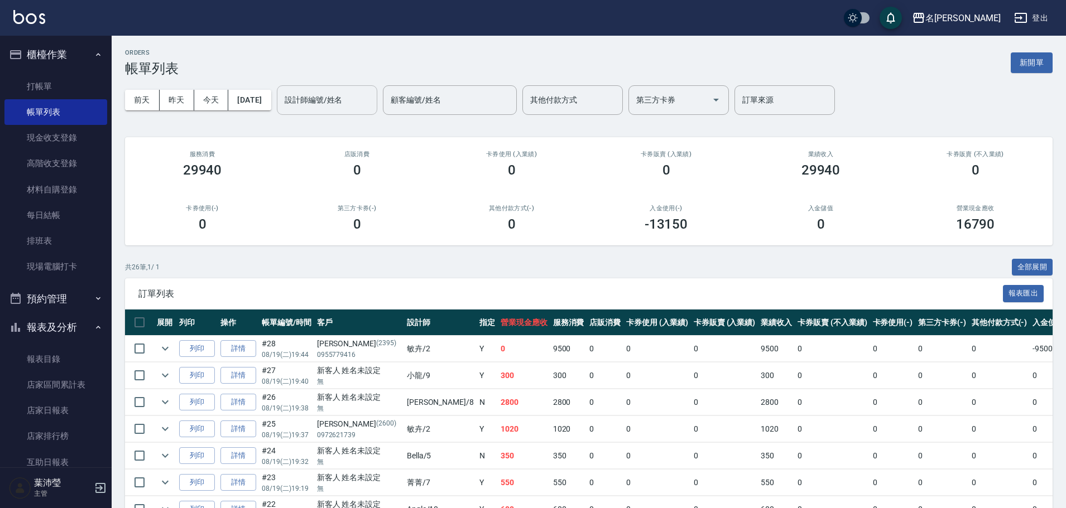
click at [321, 100] on input "設計師編號/姓名" at bounding box center [327, 100] width 90 height 20
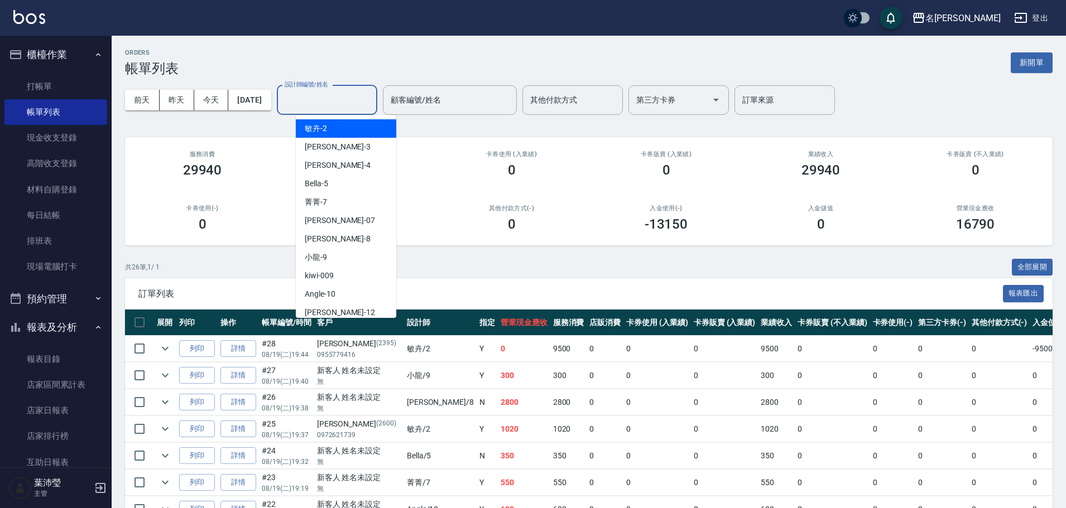
click at [335, 126] on div "敏卉 -2" at bounding box center [346, 128] width 100 height 18
type input "敏卉-2"
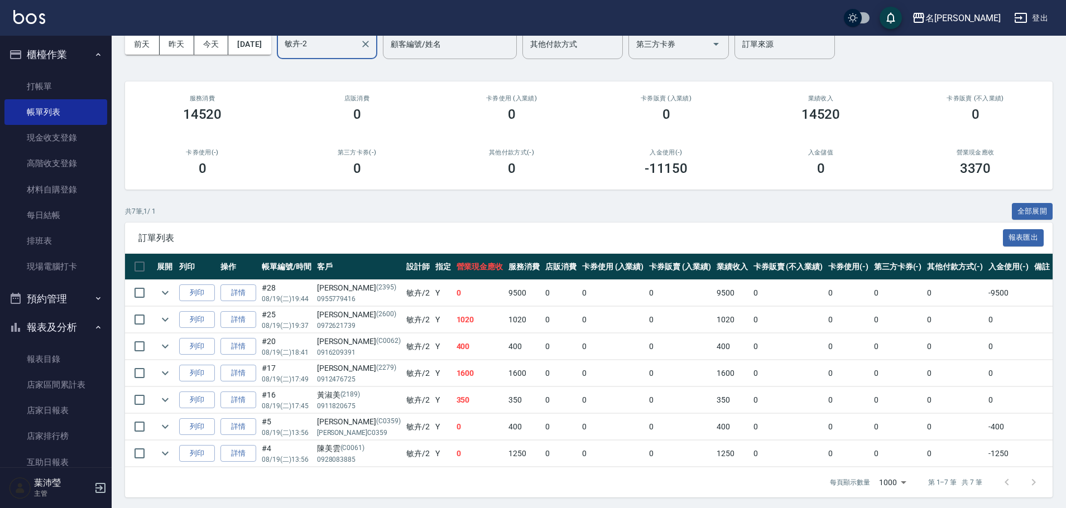
scroll to position [59, 0]
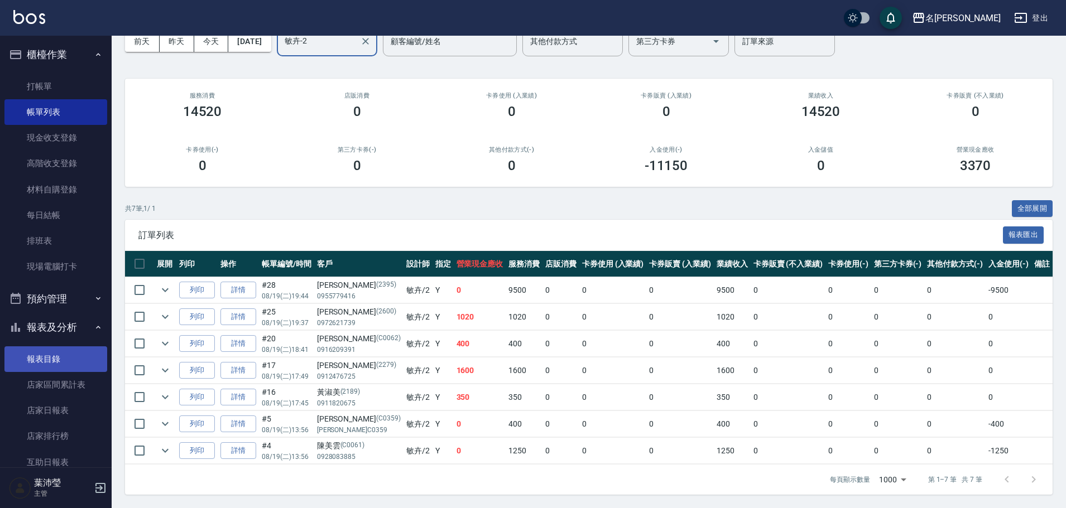
click at [45, 358] on link "報表目錄" at bounding box center [55, 360] width 103 height 26
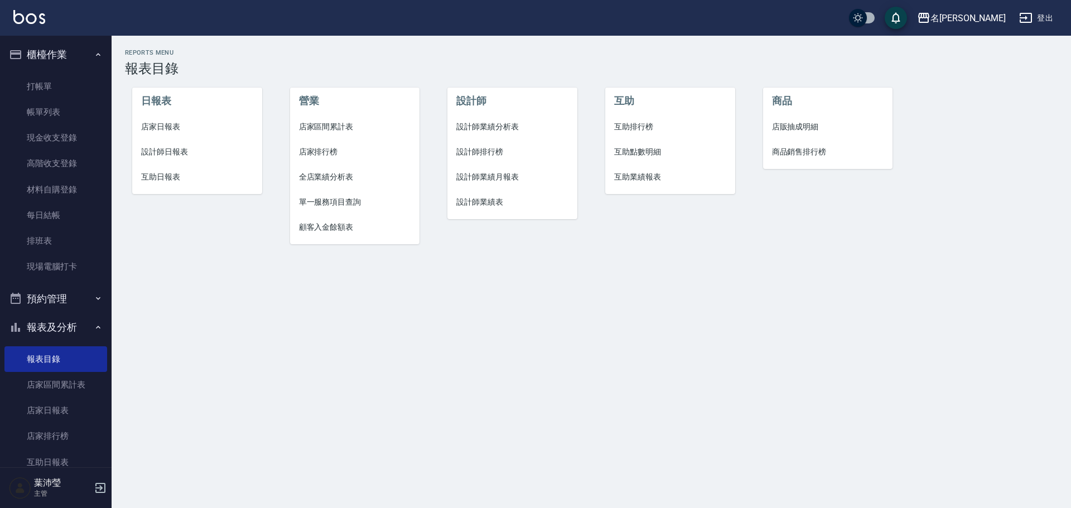
click at [166, 153] on span "設計師日報表" at bounding box center [197, 152] width 112 height 12
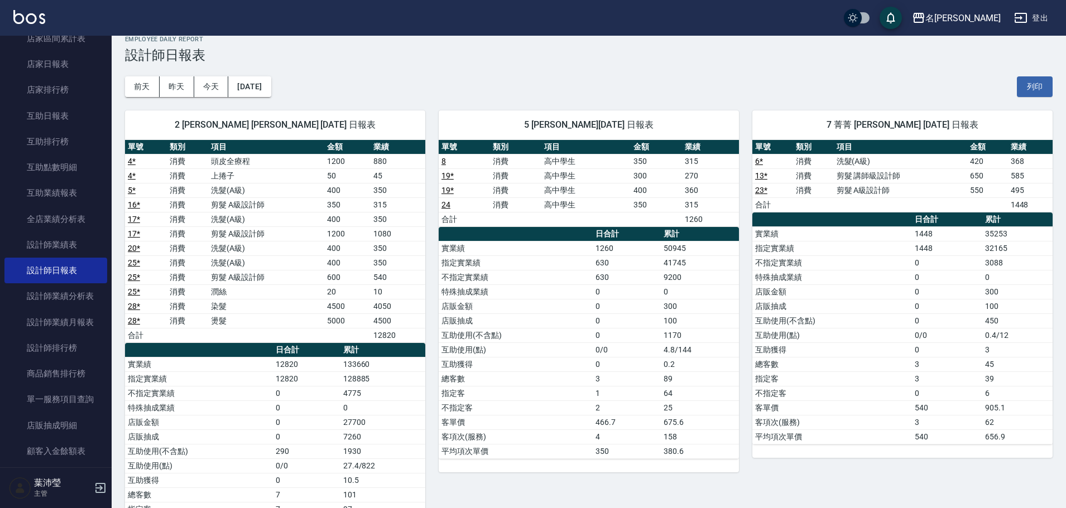
scroll to position [359, 0]
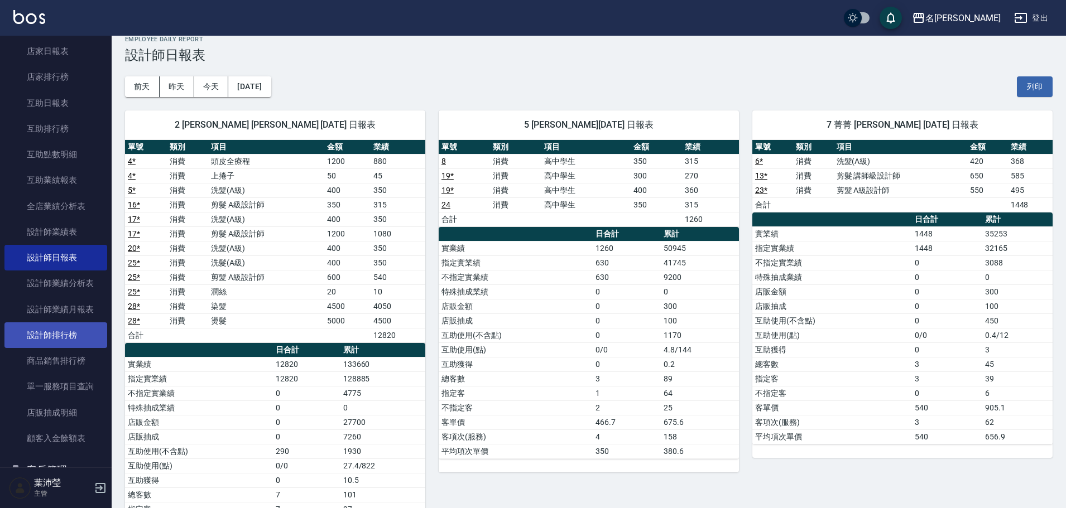
click at [86, 340] on link "設計師排行榜" at bounding box center [55, 336] width 103 height 26
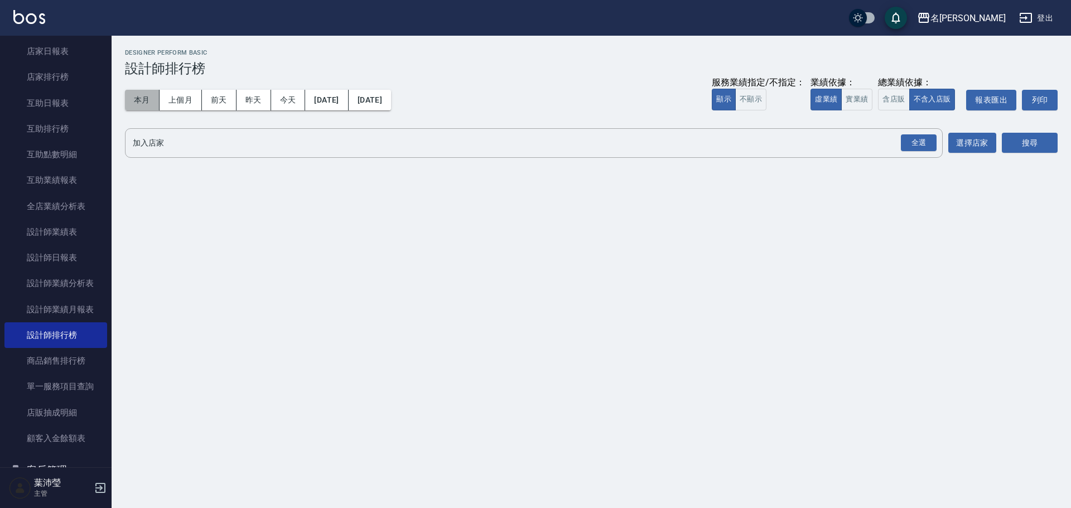
click at [150, 97] on button "本月" at bounding box center [142, 100] width 35 height 21
click at [849, 101] on button "實業績" at bounding box center [857, 100] width 31 height 22
click at [914, 148] on div "全選" at bounding box center [919, 142] width 36 height 17
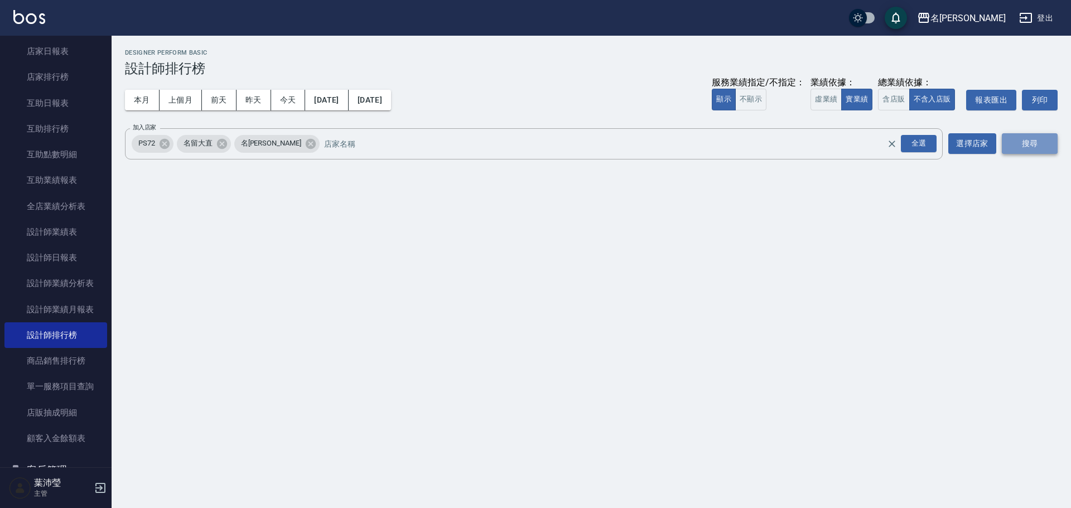
click at [1017, 148] on button "搜尋" at bounding box center [1030, 143] width 56 height 21
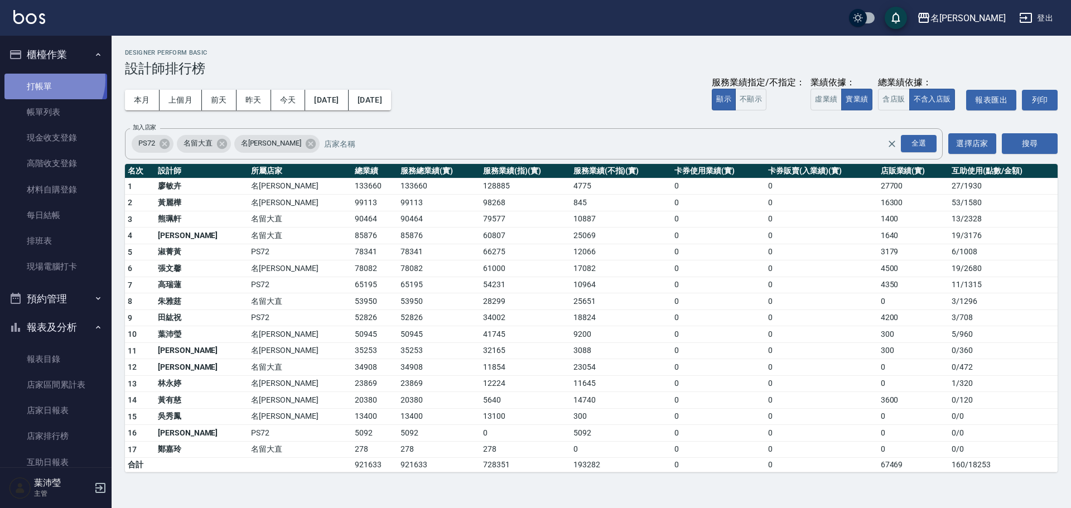
click at [50, 80] on link "打帳單" at bounding box center [55, 87] width 103 height 26
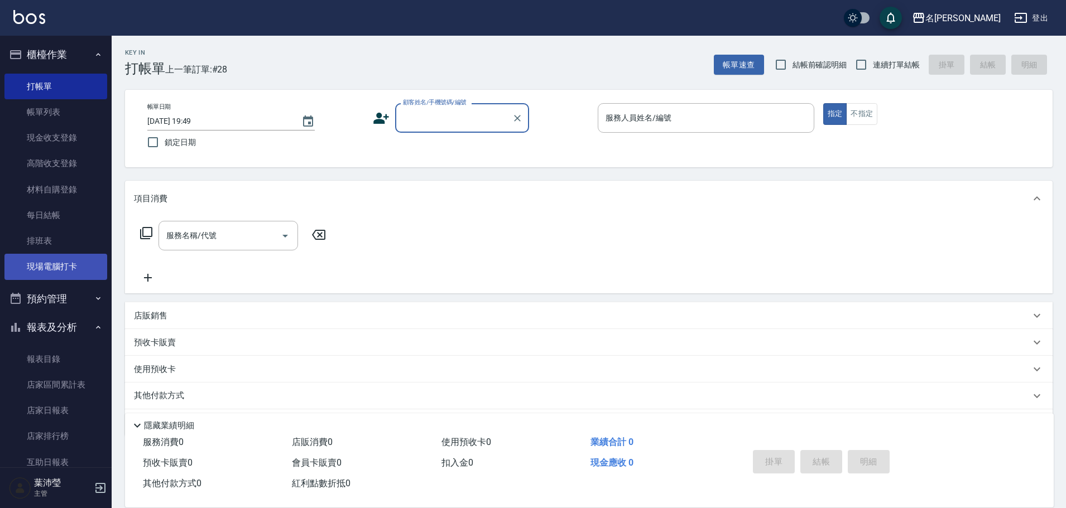
click at [46, 277] on link "現場電腦打卡" at bounding box center [55, 267] width 103 height 26
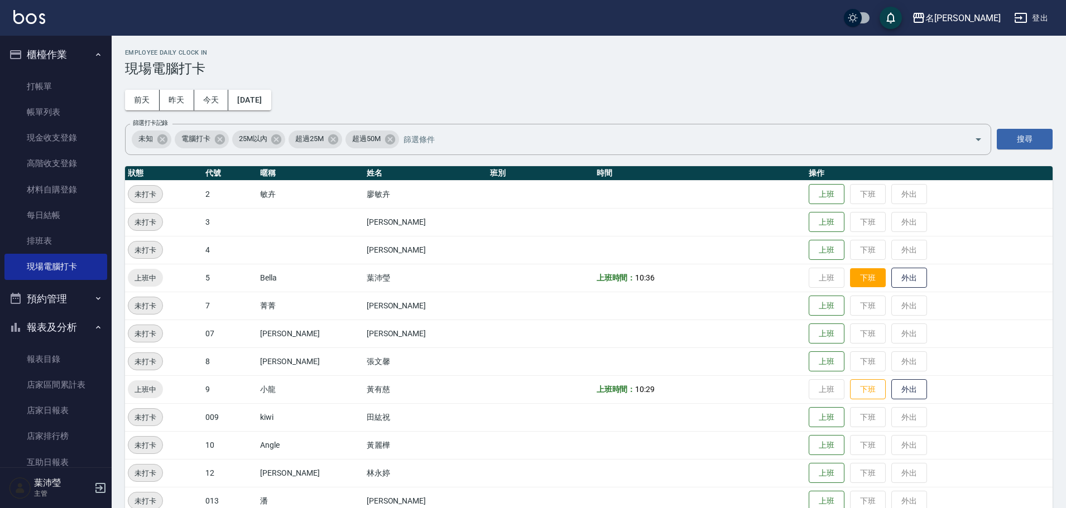
click at [854, 273] on button "下班" at bounding box center [868, 278] width 36 height 20
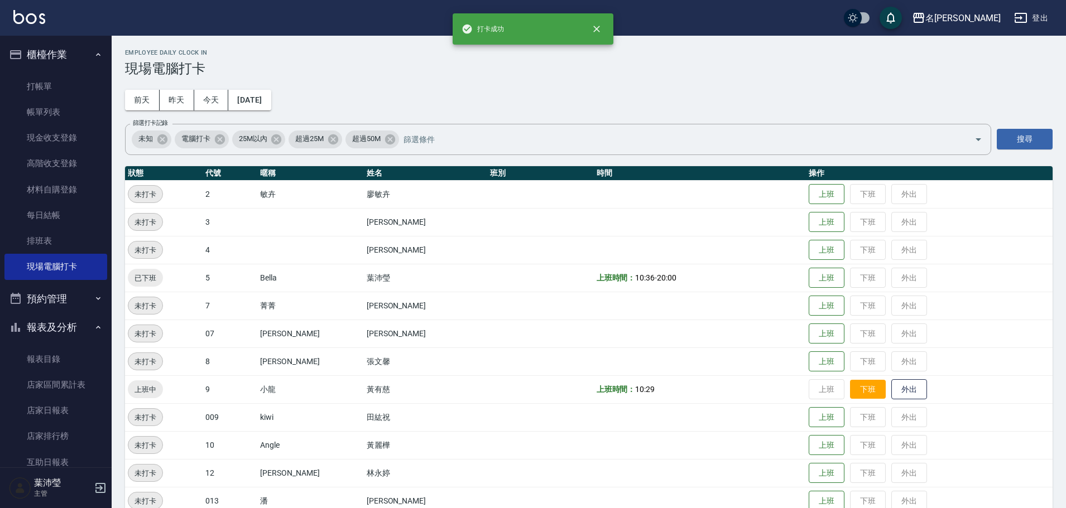
click at [850, 387] on button "下班" at bounding box center [868, 390] width 36 height 20
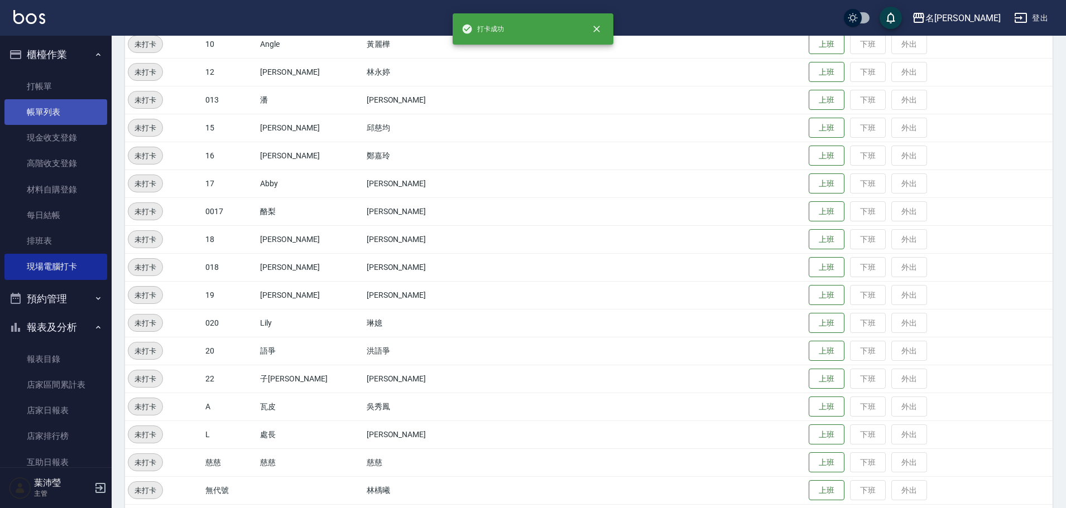
scroll to position [383, 0]
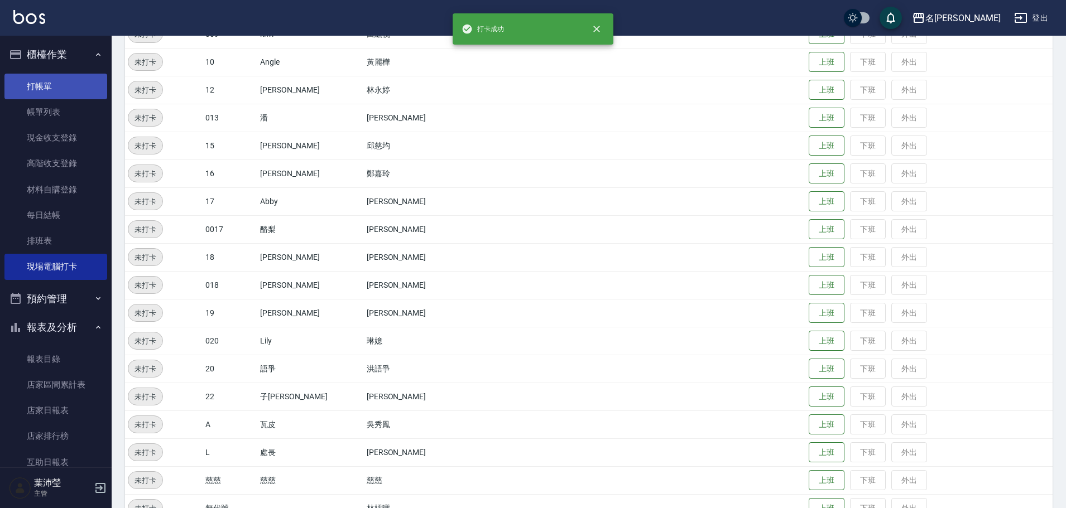
click at [75, 90] on link "打帳單" at bounding box center [55, 87] width 103 height 26
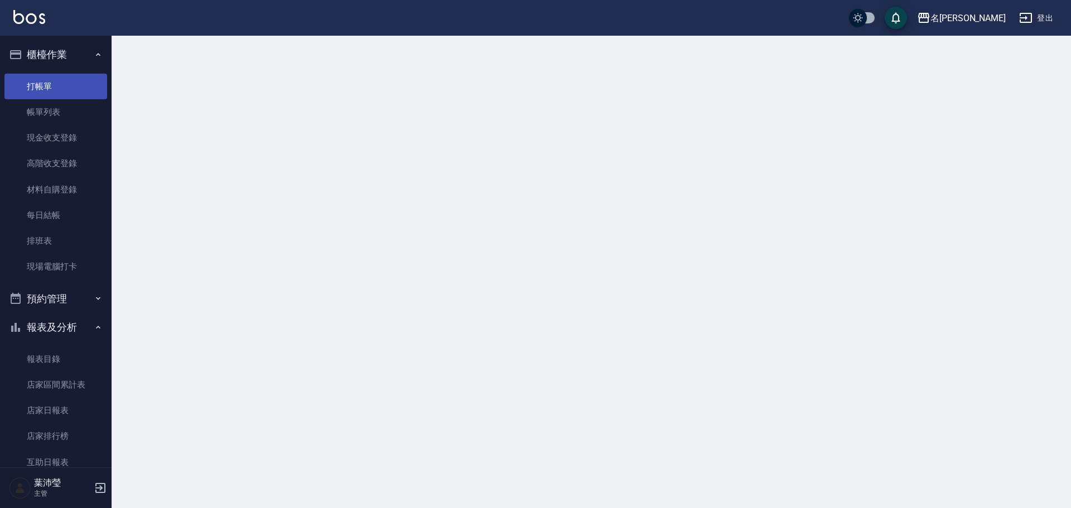
click at [75, 90] on link "打帳單" at bounding box center [55, 87] width 103 height 26
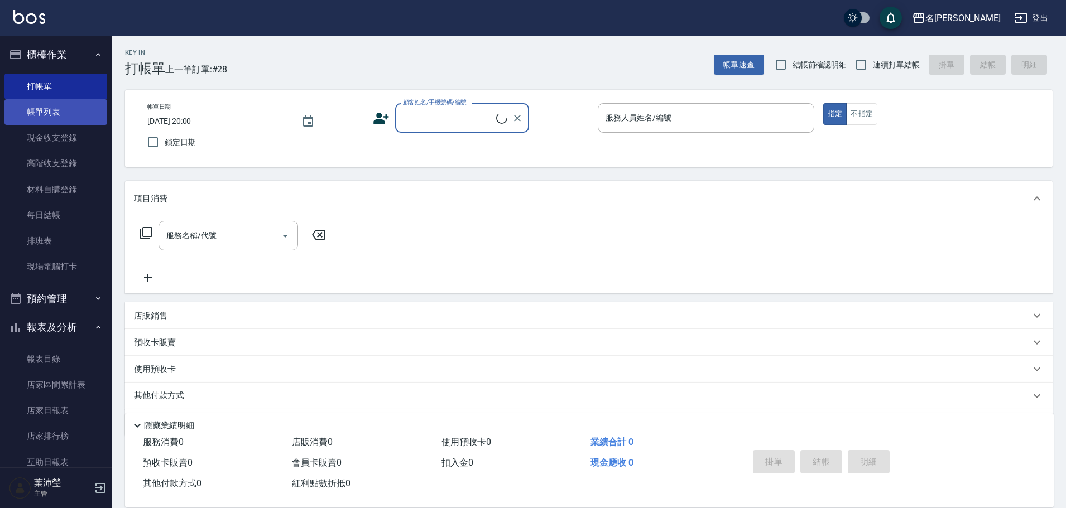
click at [70, 109] on link "帳單列表" at bounding box center [55, 112] width 103 height 26
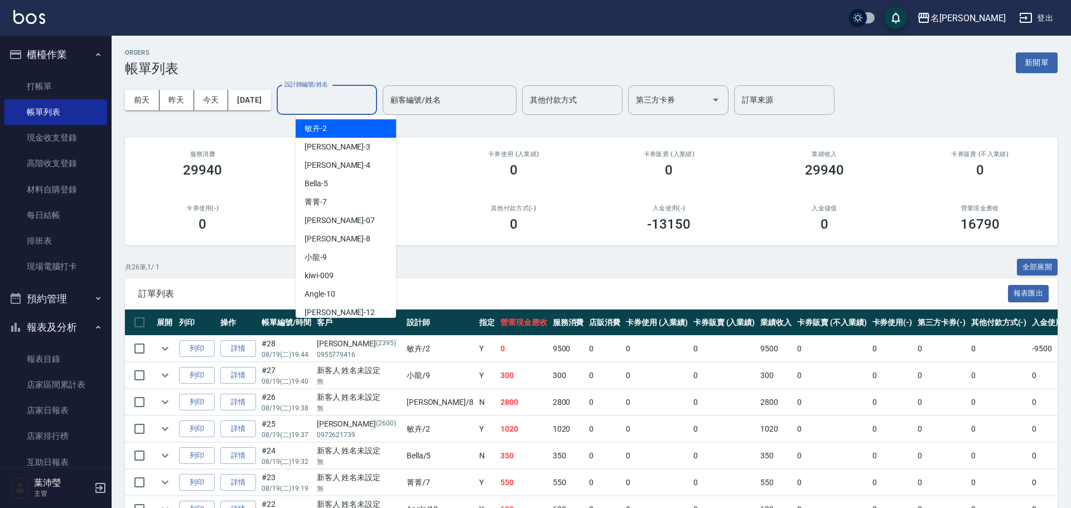
click at [321, 105] on input "設計師編號/姓名" at bounding box center [327, 100] width 90 height 20
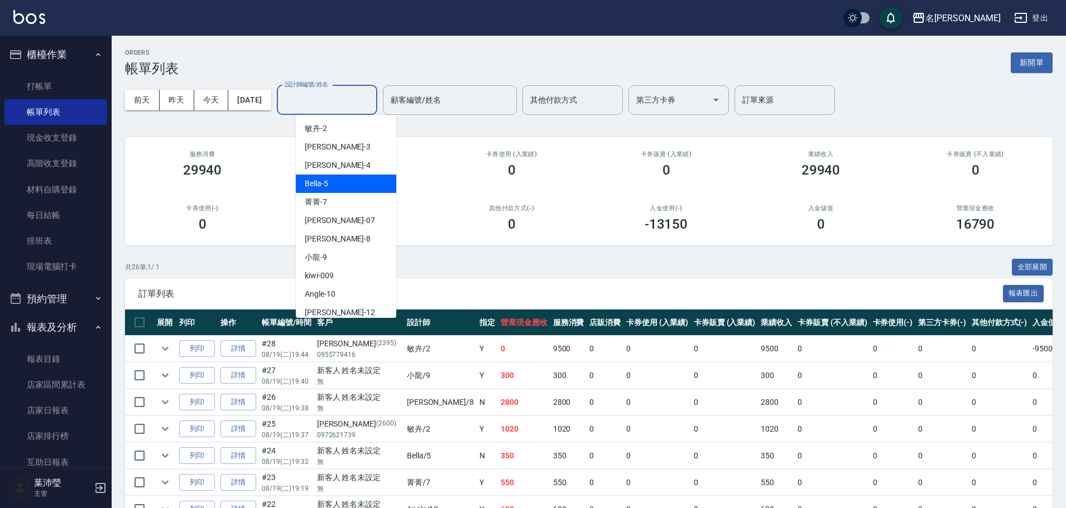
click at [345, 181] on div "Bella -5" at bounding box center [346, 184] width 100 height 18
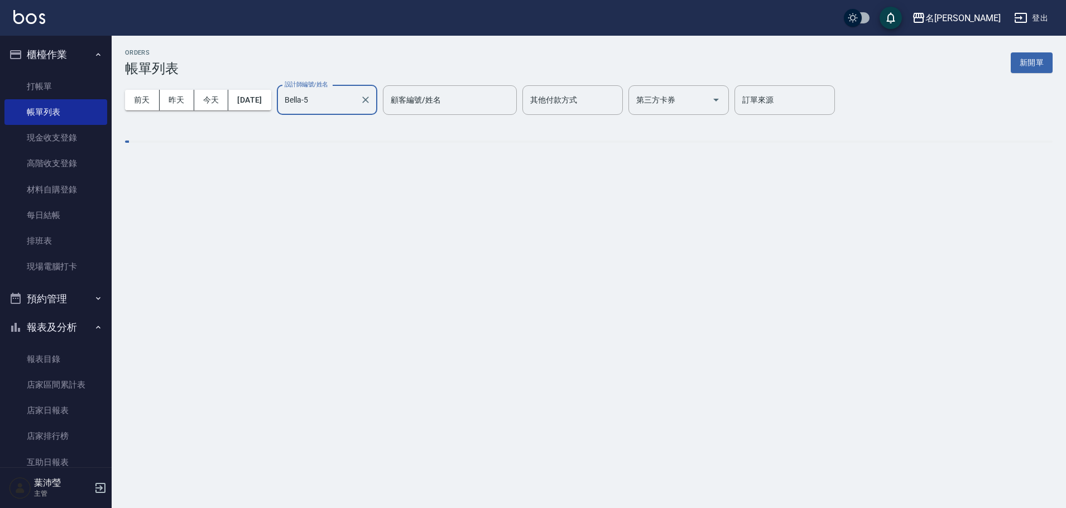
type input "Bella-5"
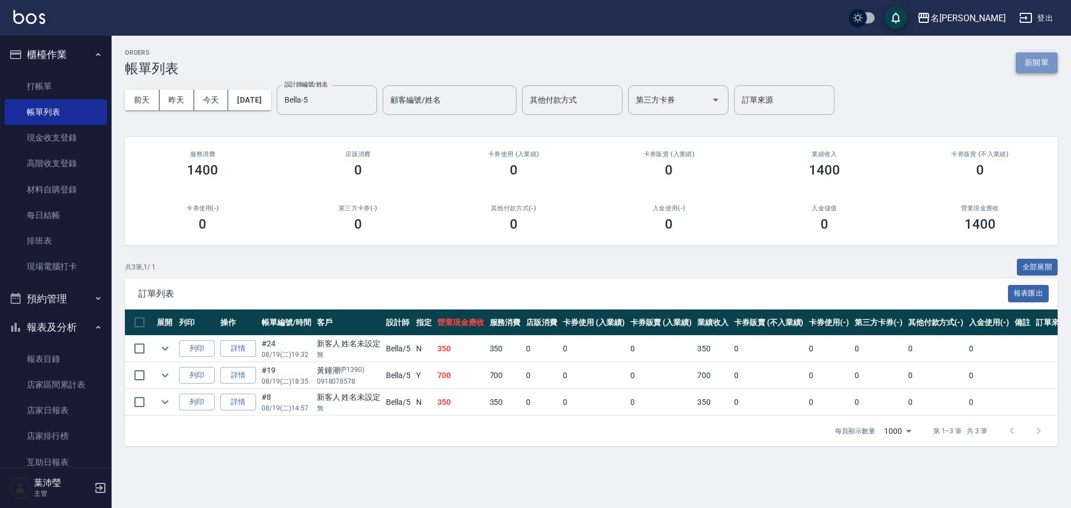
click at [1023, 54] on button "新開單" at bounding box center [1037, 62] width 42 height 21
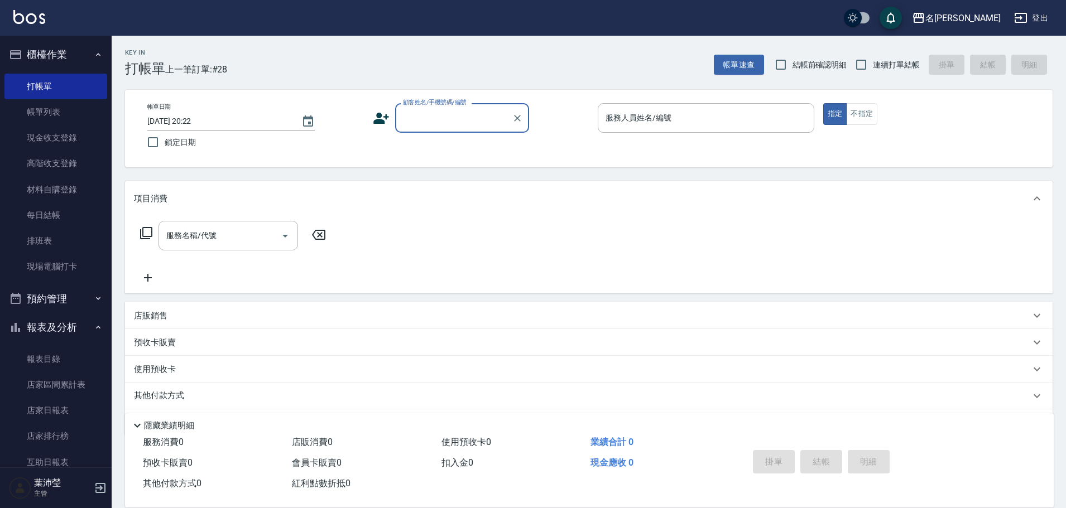
click at [427, 122] on input "顧客姓名/手機號碼/編號" at bounding box center [453, 118] width 107 height 20
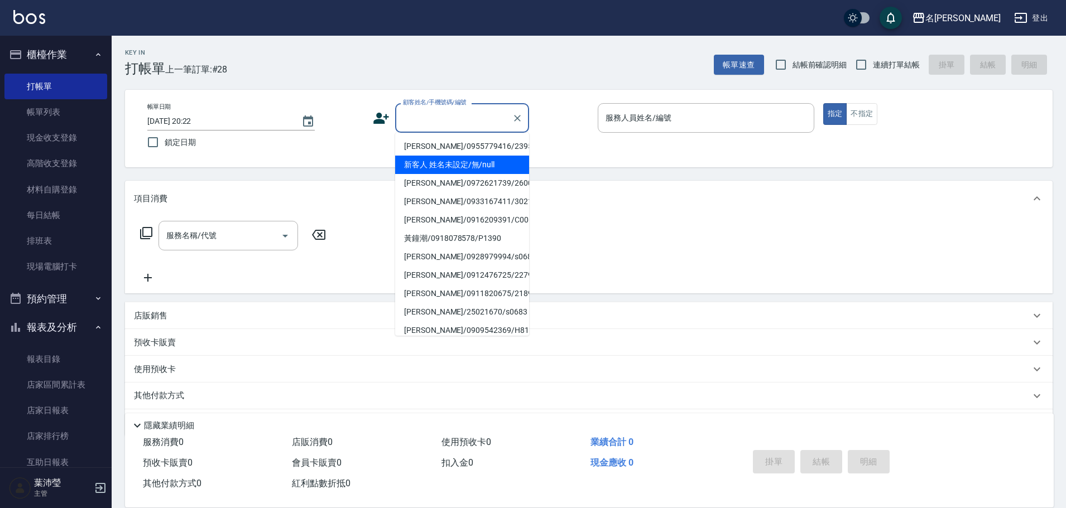
click at [461, 159] on li "新客人 姓名未設定/無/null" at bounding box center [462, 165] width 134 height 18
type input "新客人 姓名未設定/無/null"
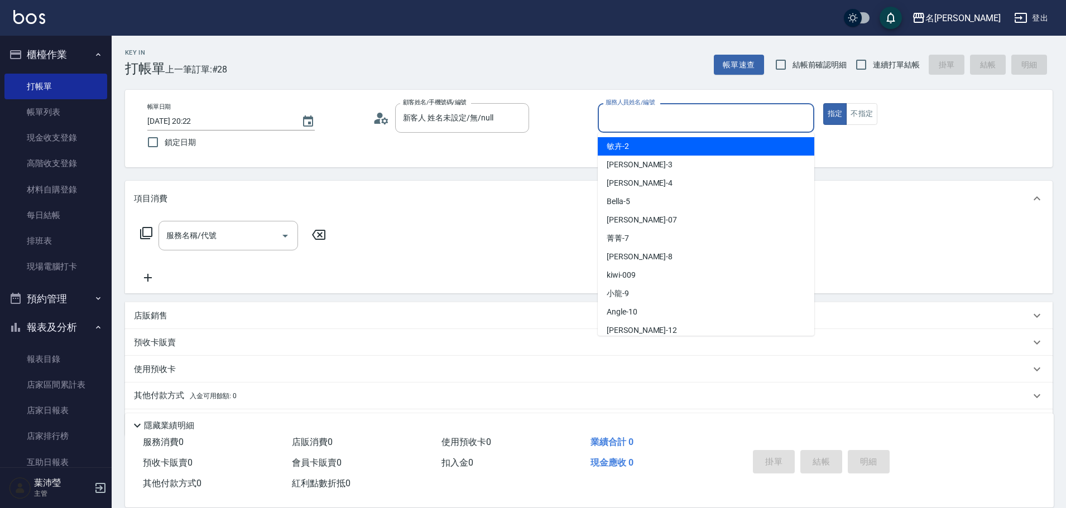
click at [677, 110] on input "服務人員姓名/編號" at bounding box center [706, 118] width 206 height 20
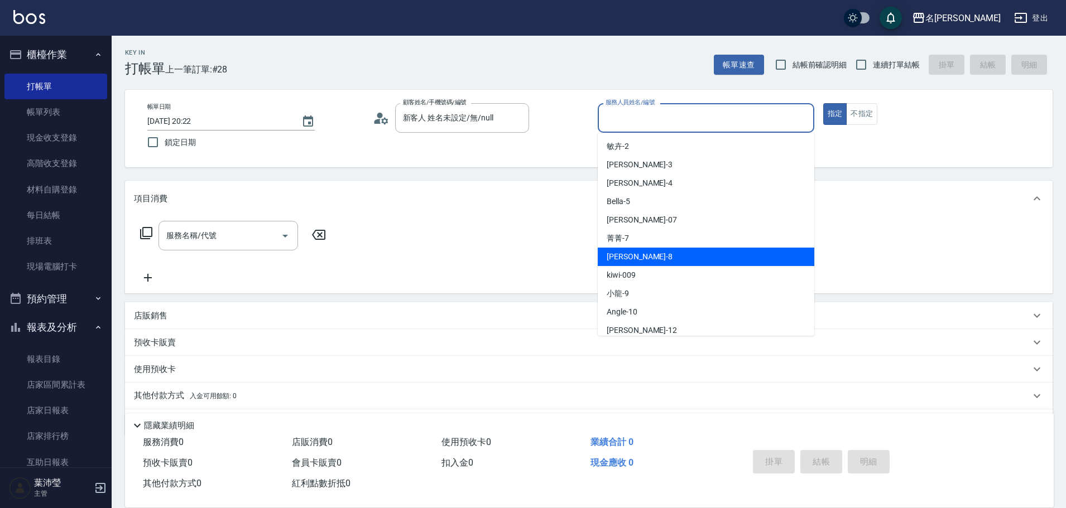
click at [662, 252] on div "Emma -8" at bounding box center [706, 257] width 217 height 18
type input "Emma-8"
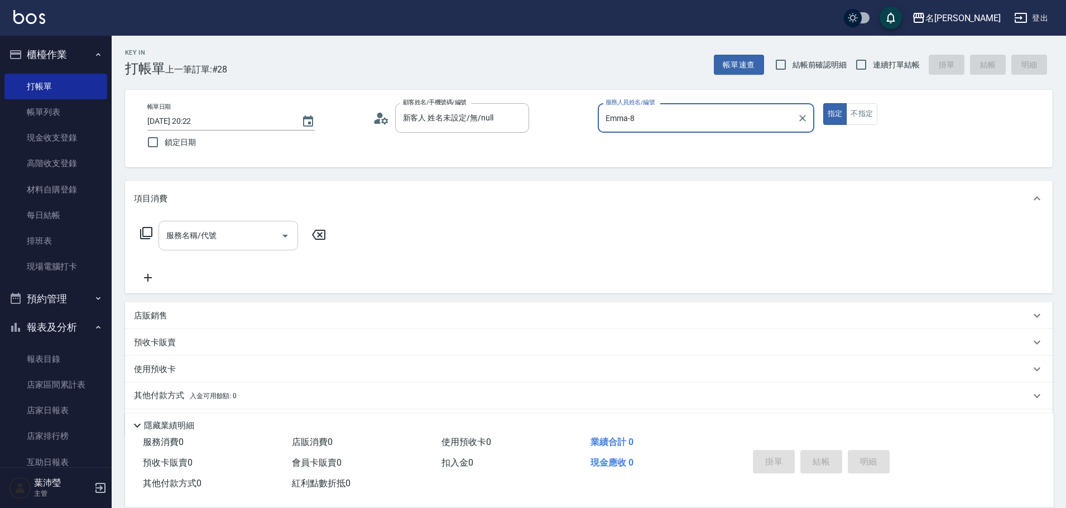
click at [270, 238] on input "服務名稱/代號" at bounding box center [220, 236] width 113 height 20
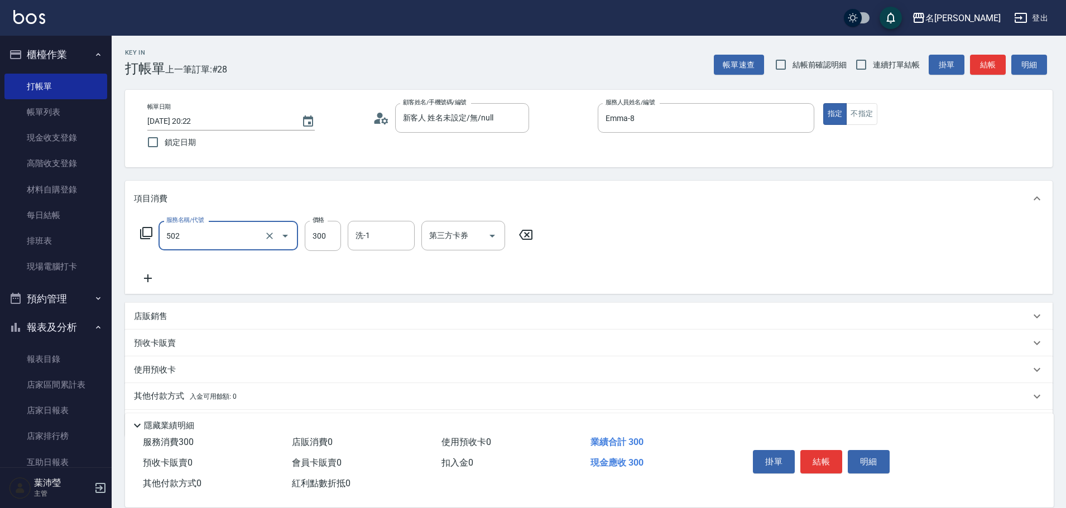
type input "洗髮(502)"
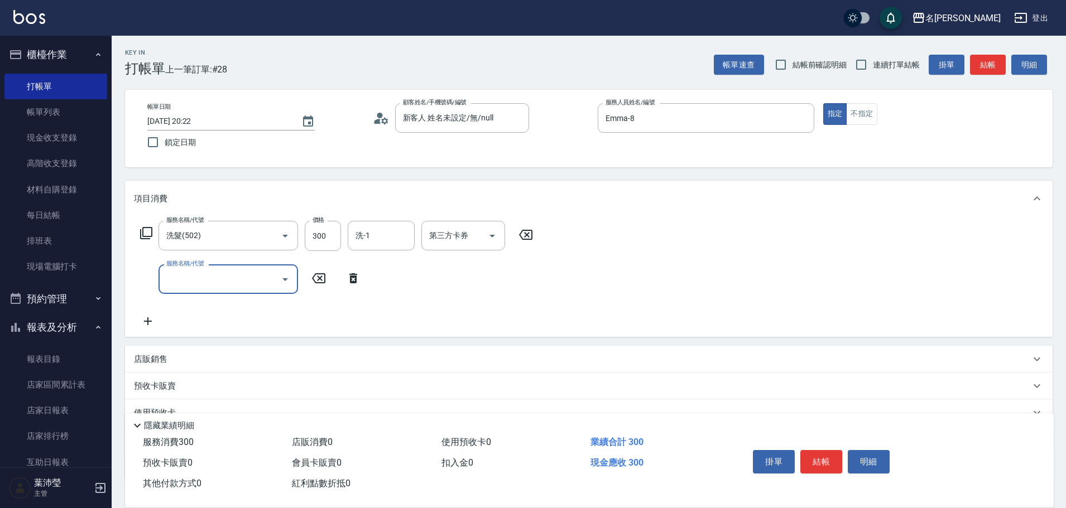
click at [140, 227] on icon at bounding box center [146, 233] width 13 height 13
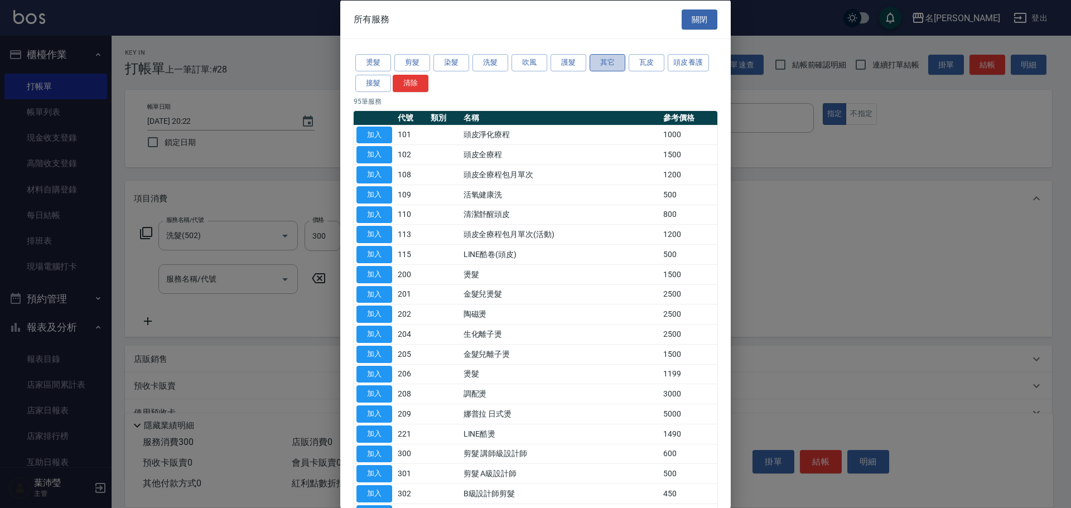
click at [614, 59] on button "其它" at bounding box center [608, 62] width 36 height 17
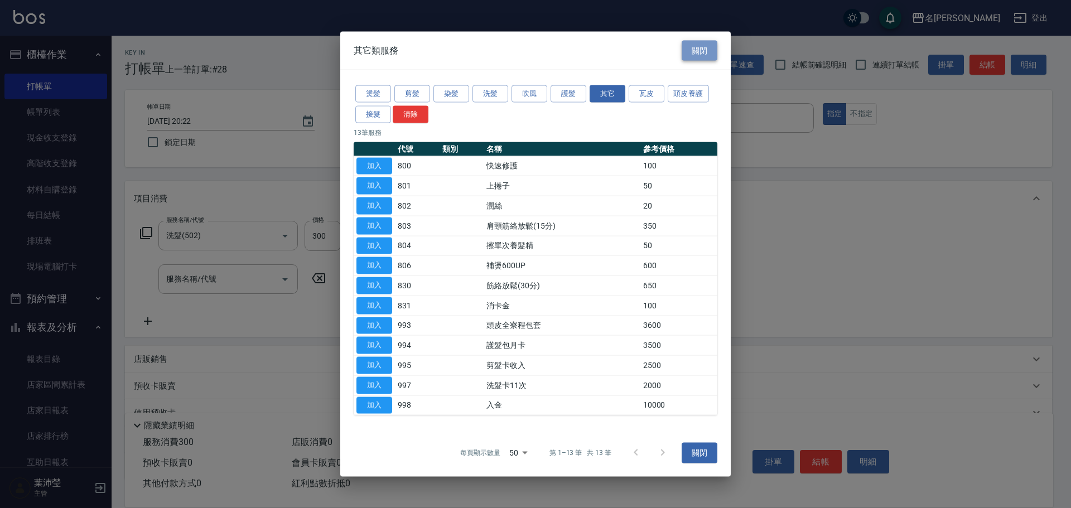
click at [693, 48] on button "關閉" at bounding box center [700, 50] width 36 height 21
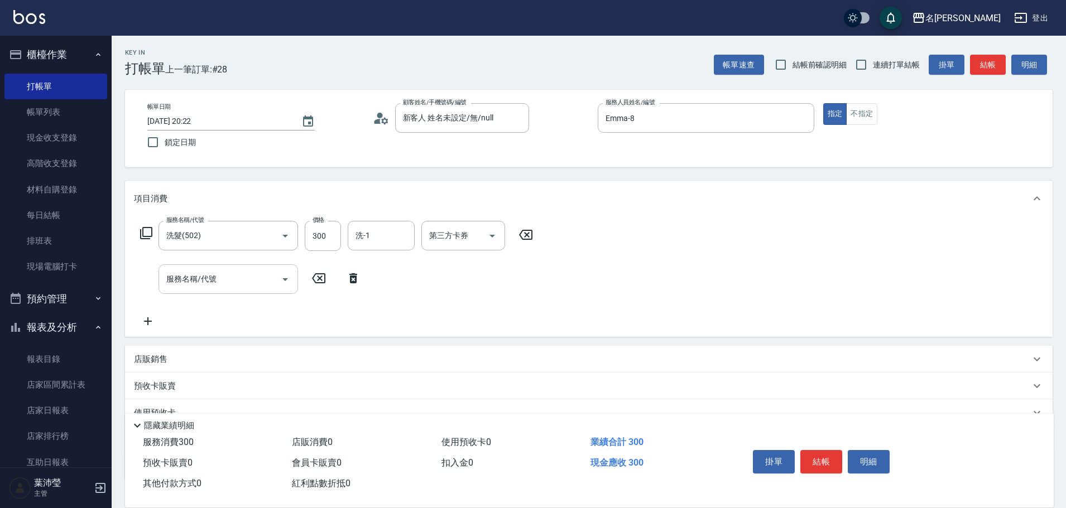
click at [247, 283] on input "服務名稱/代號" at bounding box center [220, 280] width 113 height 20
type input "剪瀏海(307)"
type input "200"
click at [823, 453] on button "結帳" at bounding box center [821, 461] width 42 height 23
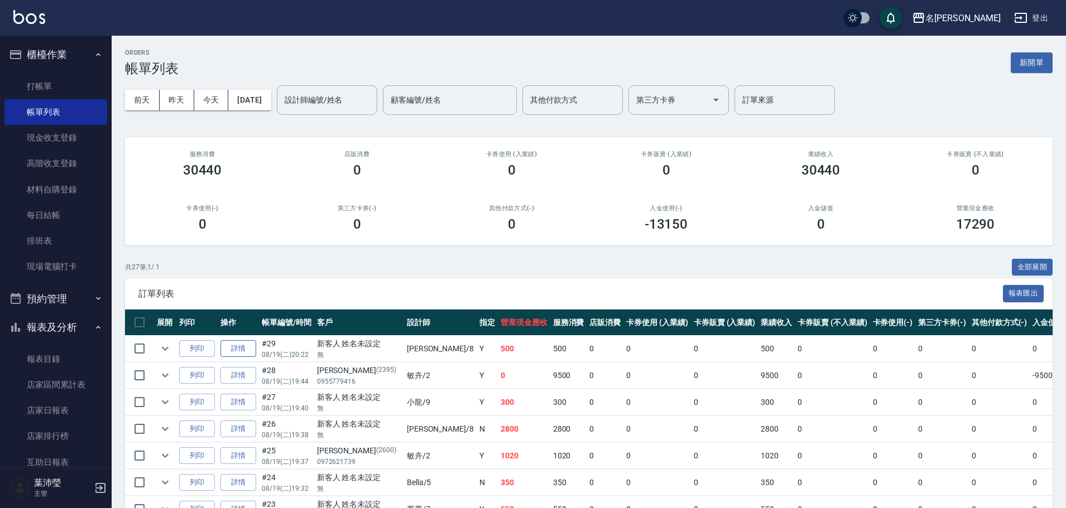
click at [252, 351] on link "詳情" at bounding box center [238, 348] width 36 height 17
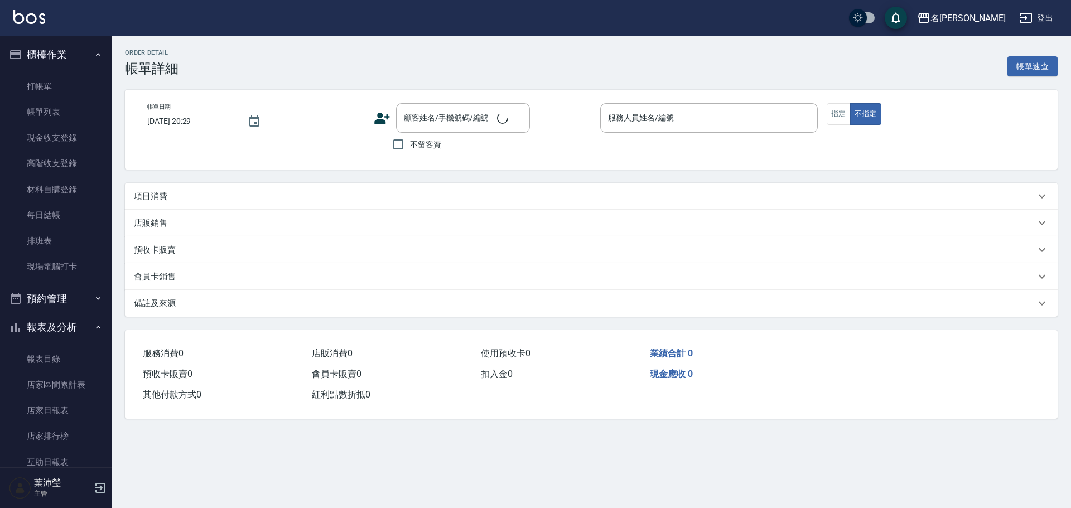
type input "[DATE] 20:22"
type input "Emma-8"
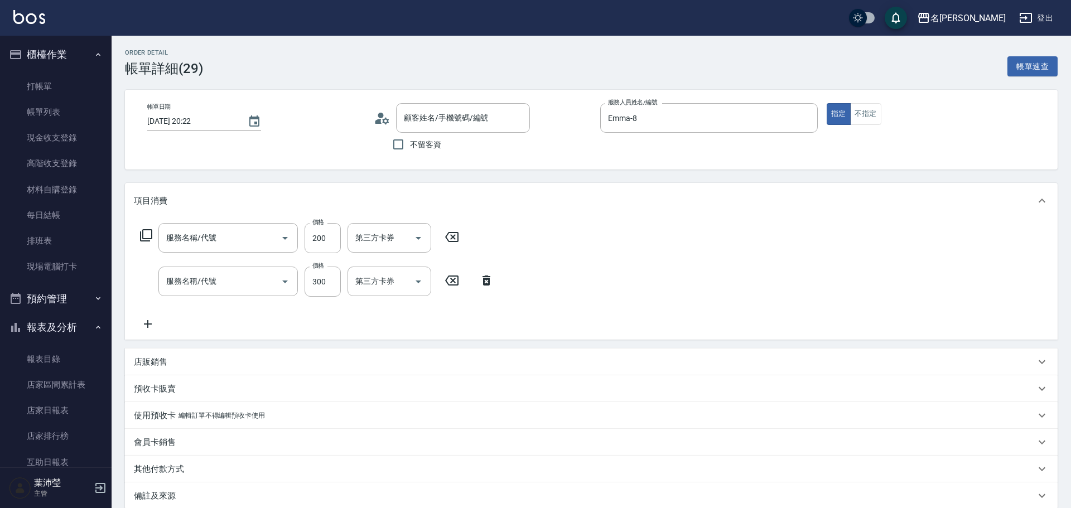
type input "新客人 姓名未設定/無/null"
type input "剪瀏海(307)"
type input "洗髮(502)"
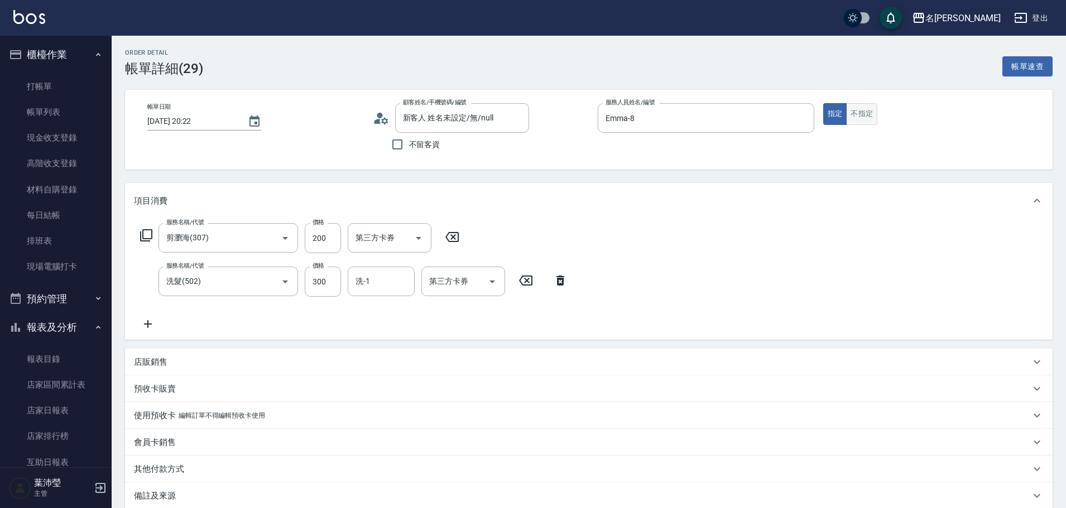
click at [860, 113] on button "不指定" at bounding box center [861, 114] width 31 height 22
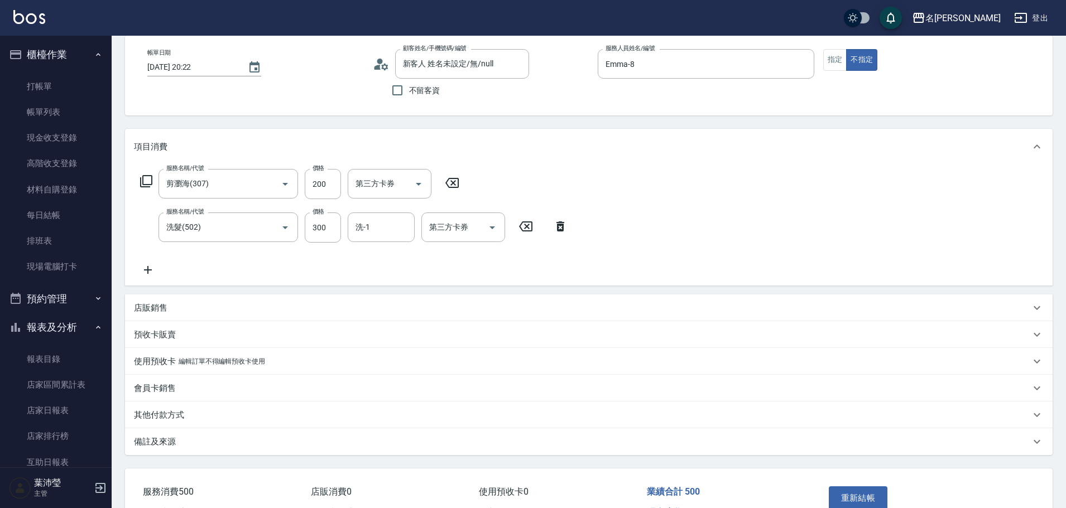
scroll to position [122, 0]
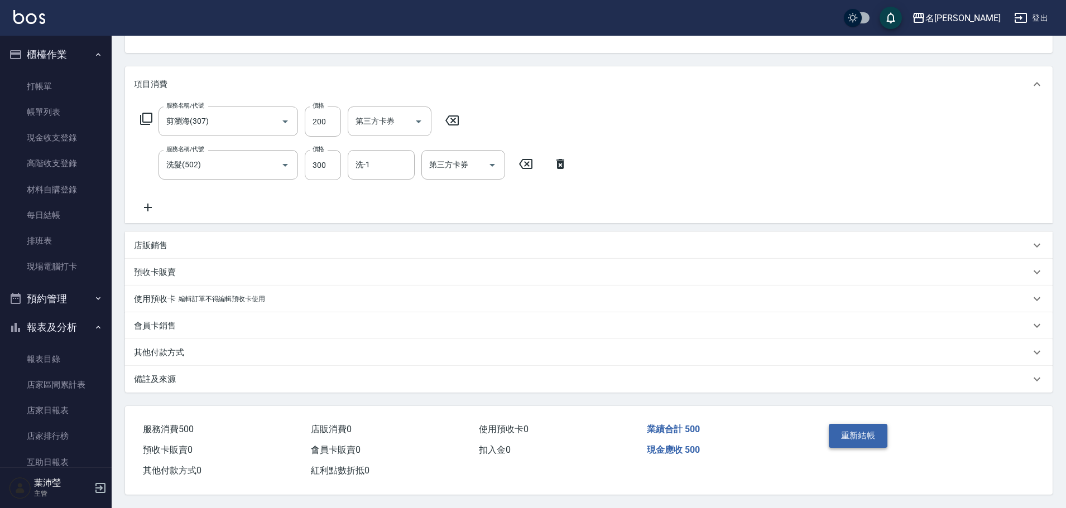
click at [850, 432] on button "重新結帳" at bounding box center [858, 435] width 59 height 23
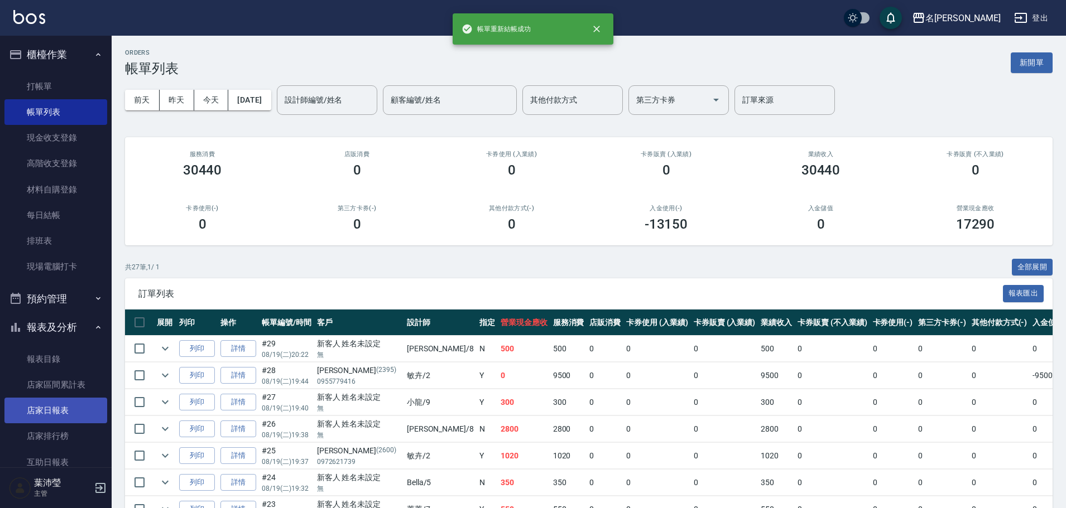
click at [39, 412] on link "店家日報表" at bounding box center [55, 411] width 103 height 26
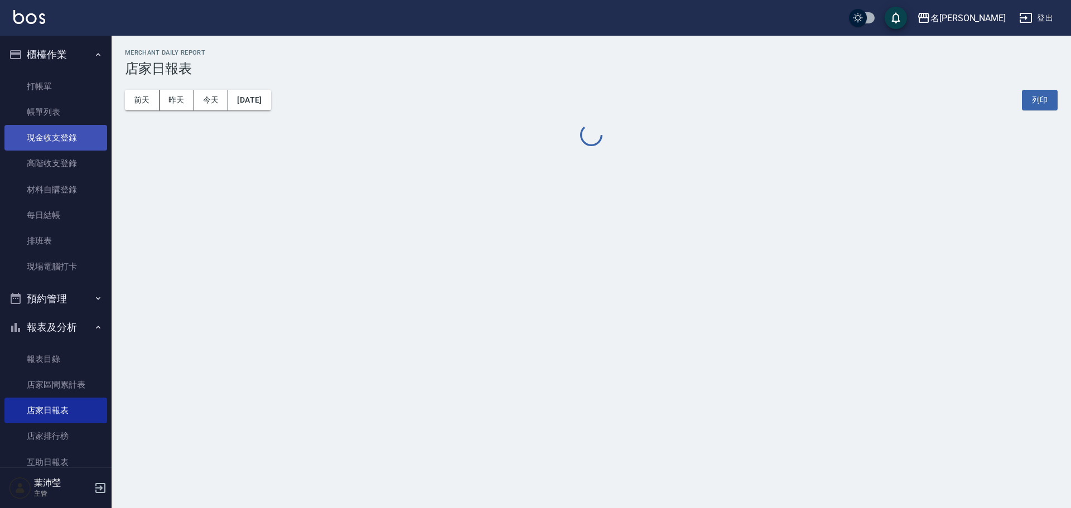
click at [70, 136] on link "現金收支登錄" at bounding box center [55, 138] width 103 height 26
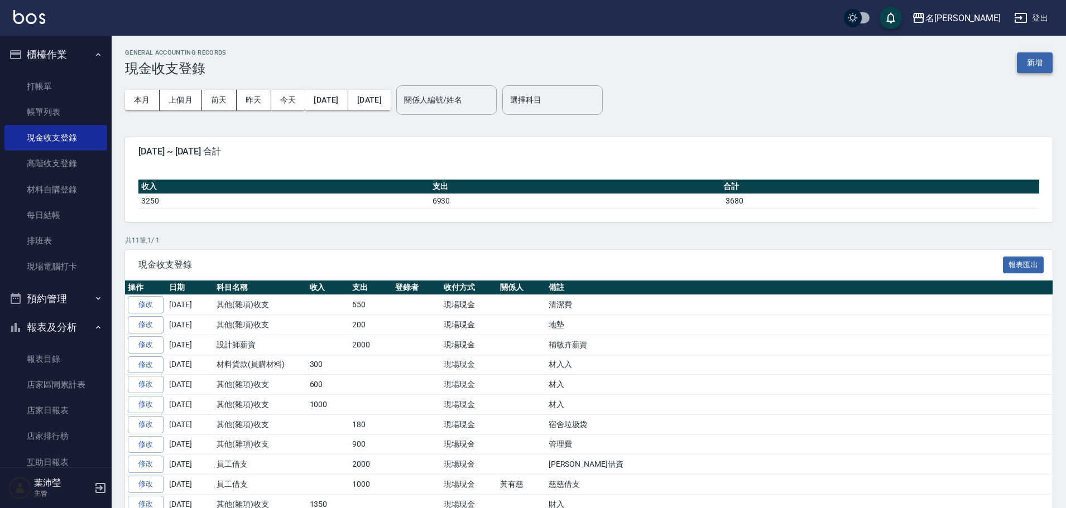
click at [1020, 66] on button "新增" at bounding box center [1035, 62] width 36 height 21
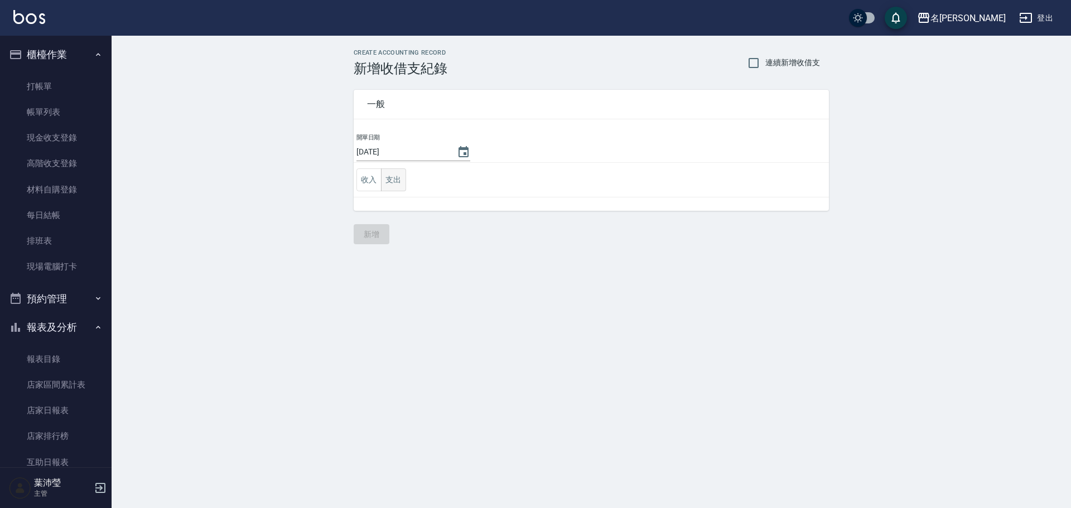
click at [401, 183] on button "支出" at bounding box center [393, 180] width 25 height 23
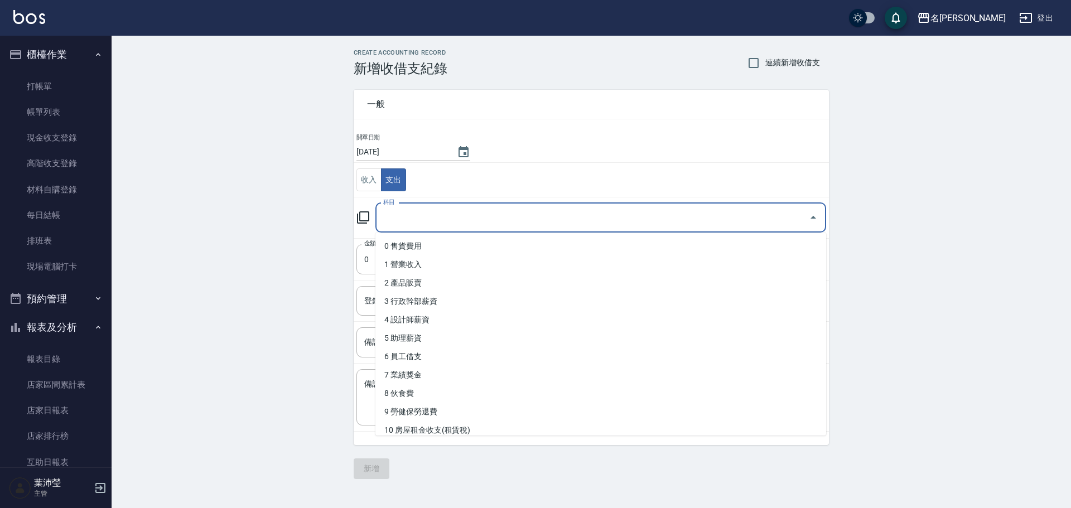
click at [410, 213] on input "科目" at bounding box center [593, 218] width 424 height 20
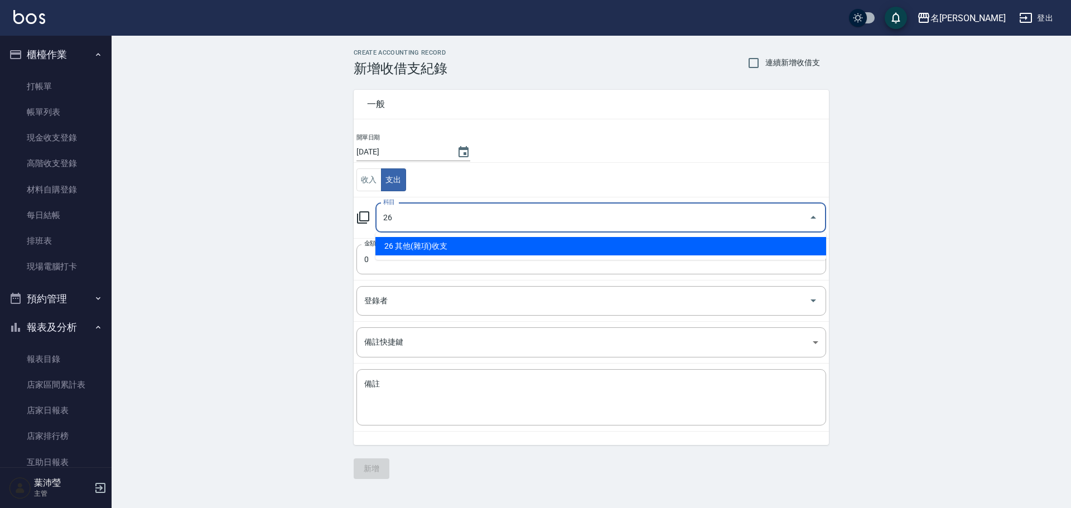
click at [425, 251] on li "26 其他(雜項)收支" at bounding box center [601, 246] width 451 height 18
type input "26 其他(雜項)收支"
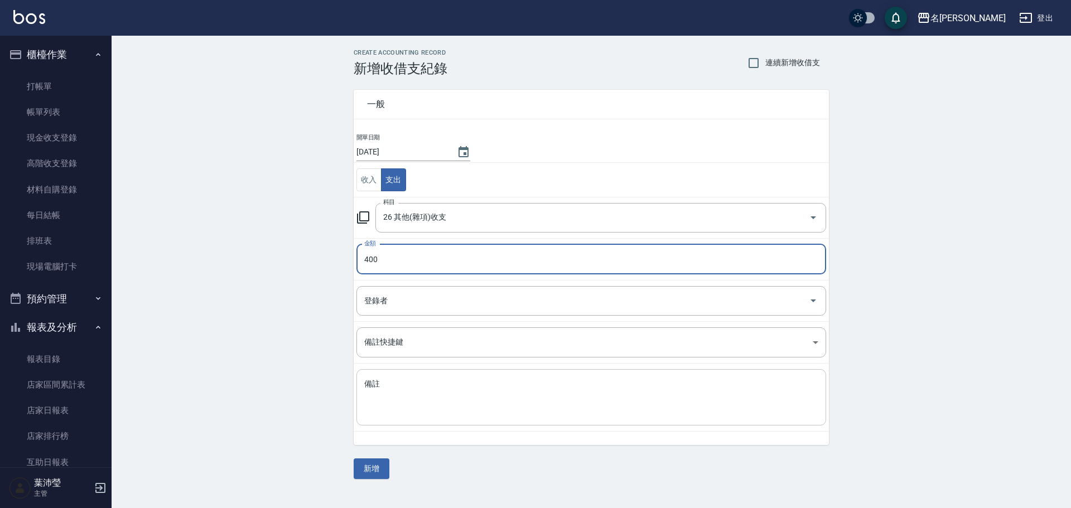
type input "400"
click at [455, 381] on textarea "備註" at bounding box center [591, 398] width 454 height 38
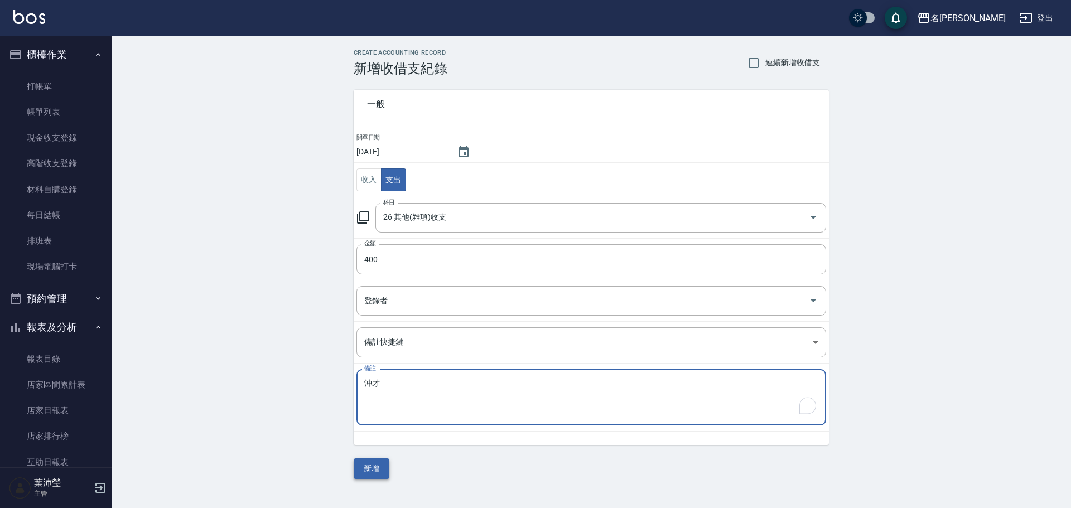
type textarea "沖才"
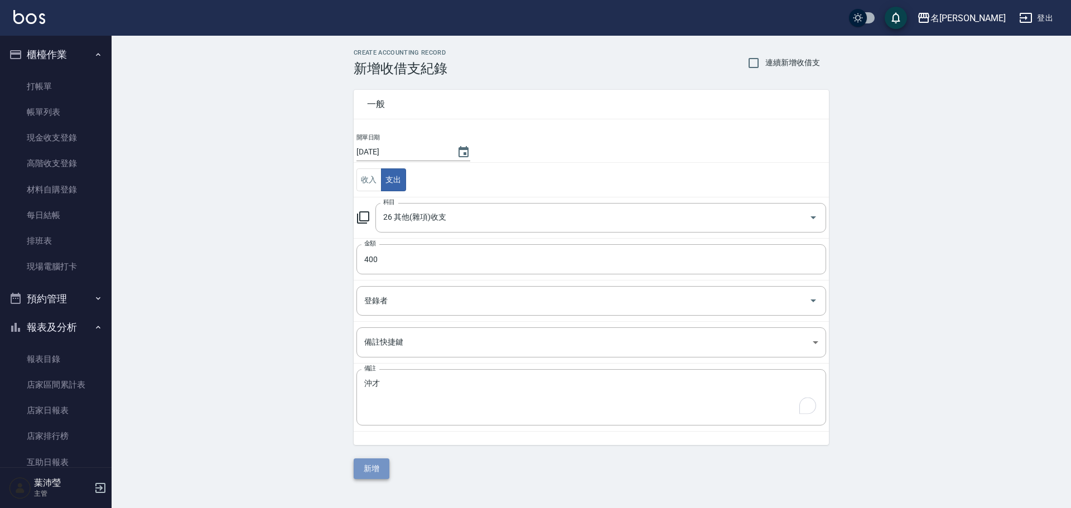
click at [368, 461] on button "新增" at bounding box center [372, 469] width 36 height 21
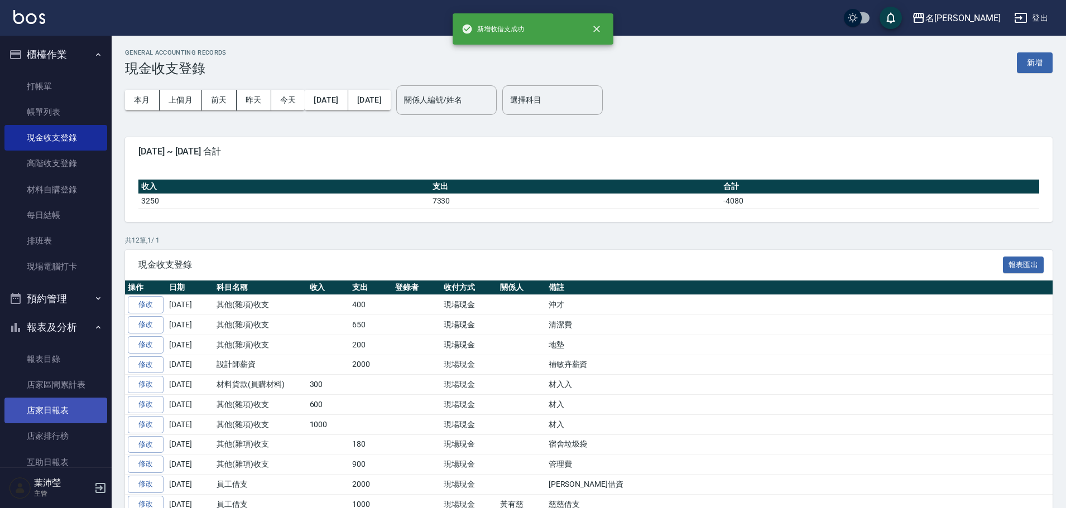
click at [35, 404] on link "店家日報表" at bounding box center [55, 411] width 103 height 26
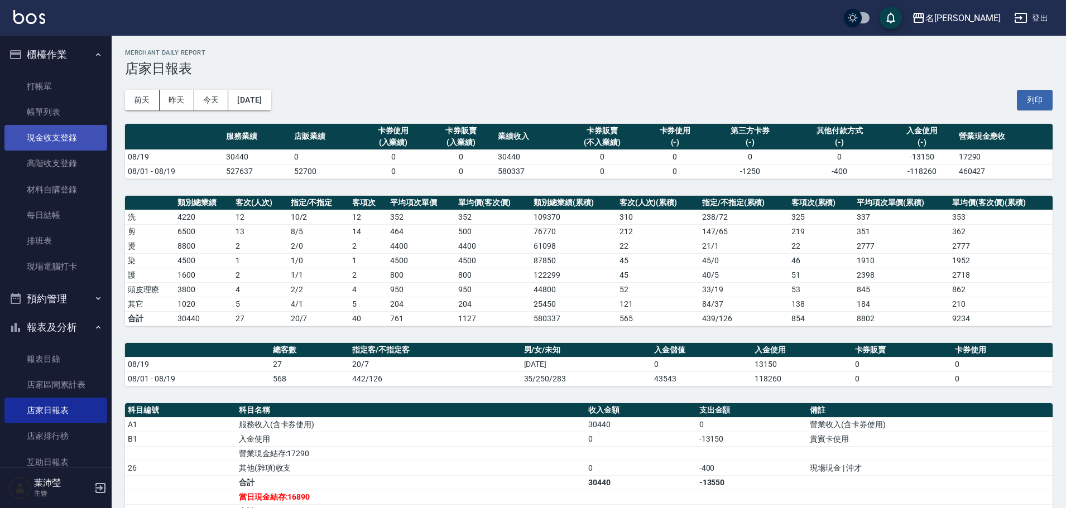
click at [66, 136] on link "現金收支登錄" at bounding box center [55, 138] width 103 height 26
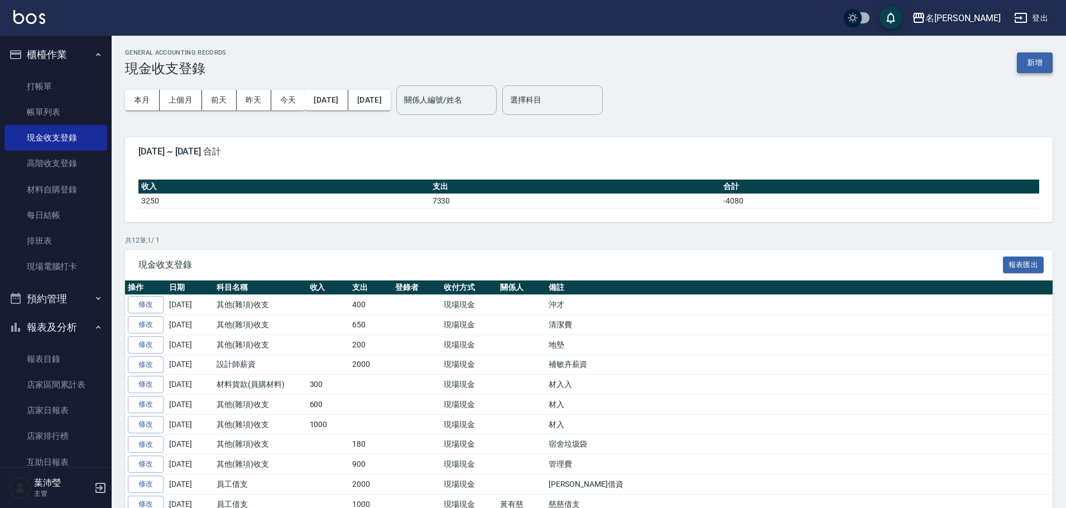
click at [1037, 65] on button "新增" at bounding box center [1035, 62] width 36 height 21
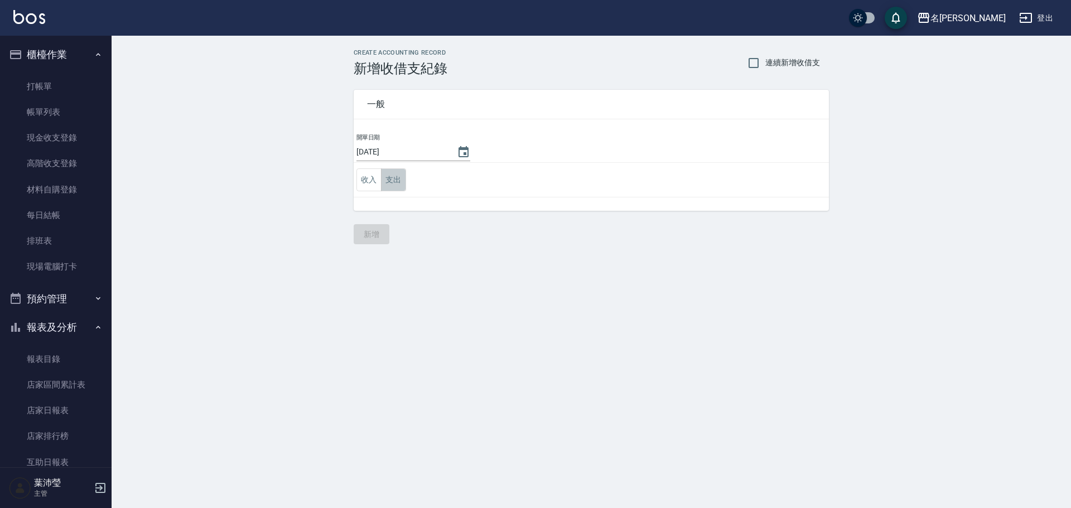
click at [382, 182] on button "支出" at bounding box center [393, 180] width 25 height 23
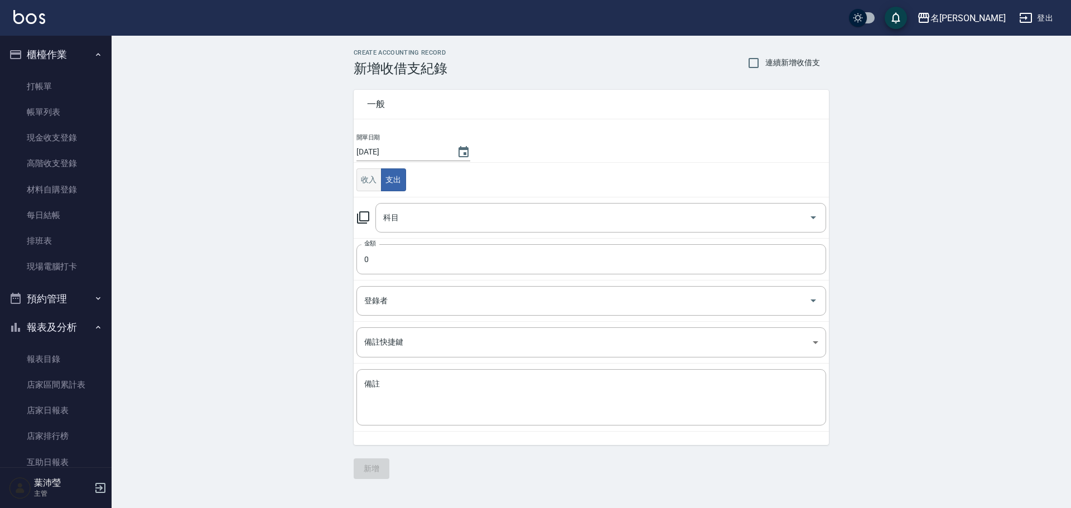
click at [378, 182] on button "收入" at bounding box center [369, 180] width 25 height 23
drag, startPoint x: 401, startPoint y: 212, endPoint x: 405, endPoint y: 217, distance: 6.4
click at [401, 214] on input "科目" at bounding box center [593, 218] width 424 height 20
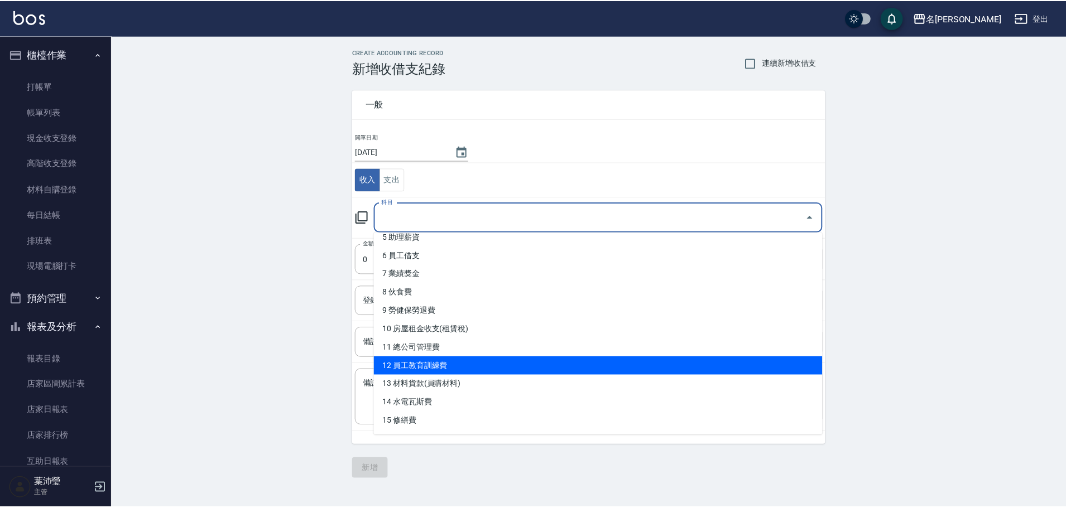
scroll to position [167, 0]
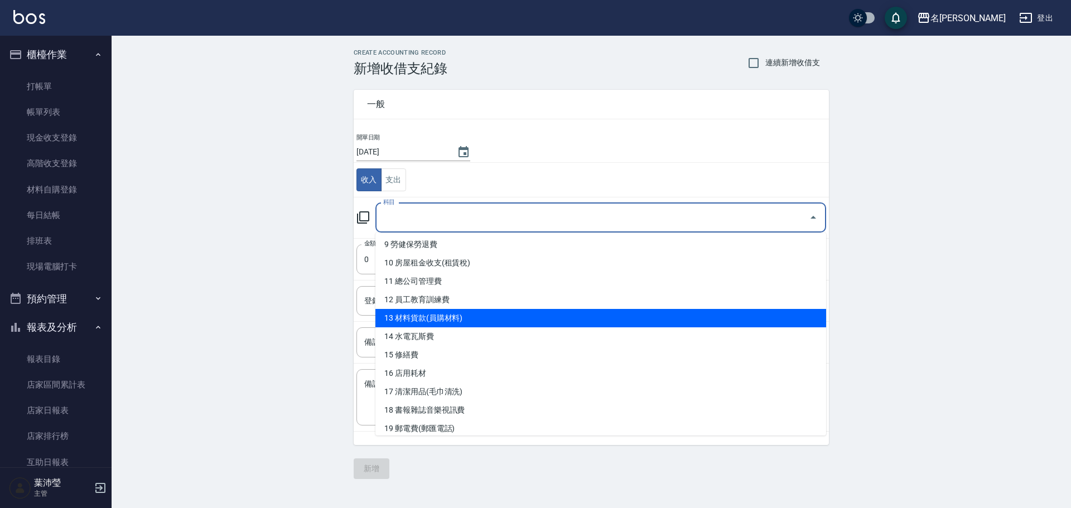
click at [421, 320] on li "13 材料貨款(員購材料)" at bounding box center [601, 318] width 451 height 18
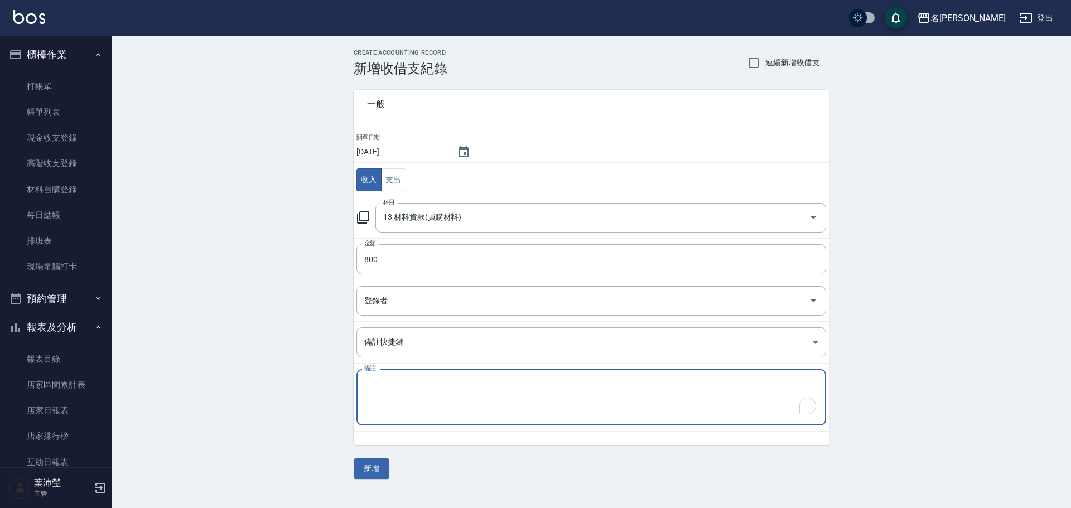
click at [410, 406] on textarea "備註" at bounding box center [591, 398] width 454 height 38
click at [375, 470] on button "新增" at bounding box center [372, 469] width 36 height 21
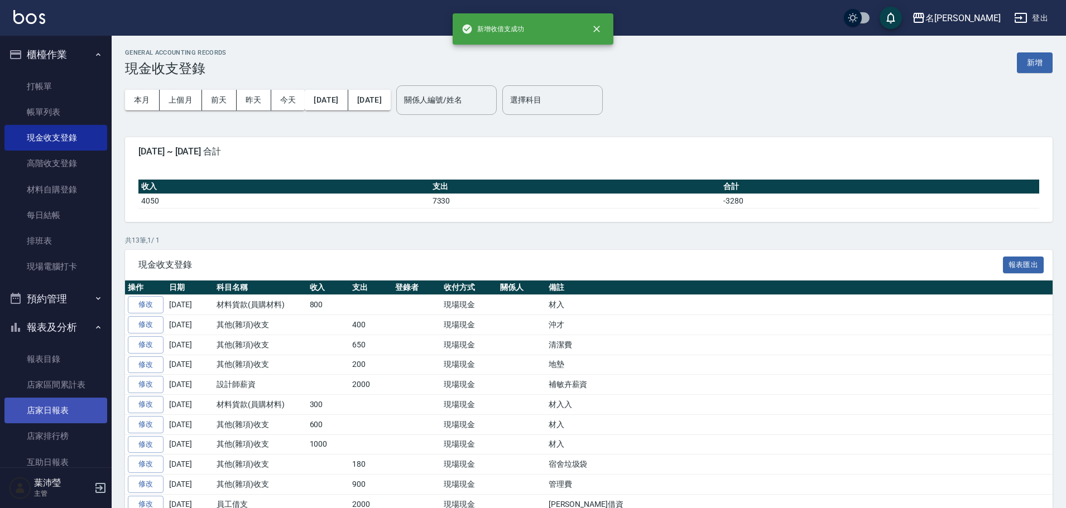
click at [42, 406] on link "店家日報表" at bounding box center [55, 411] width 103 height 26
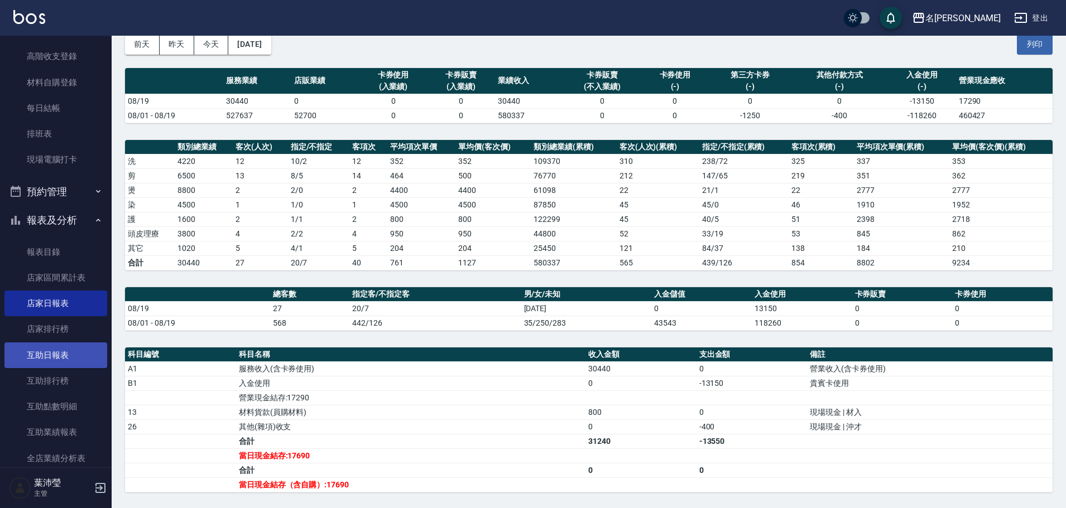
scroll to position [112, 0]
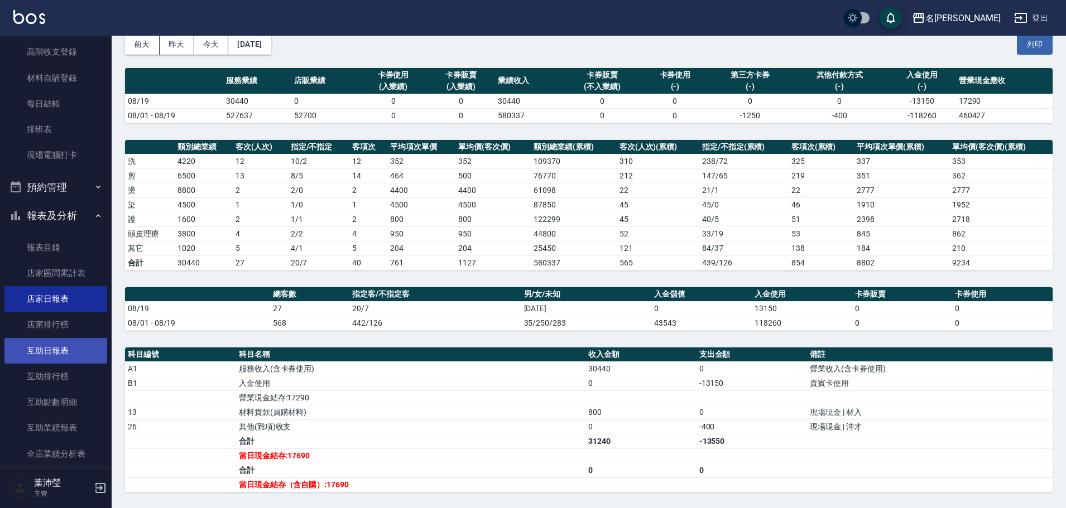
click at [54, 358] on link "互助日報表" at bounding box center [55, 351] width 103 height 26
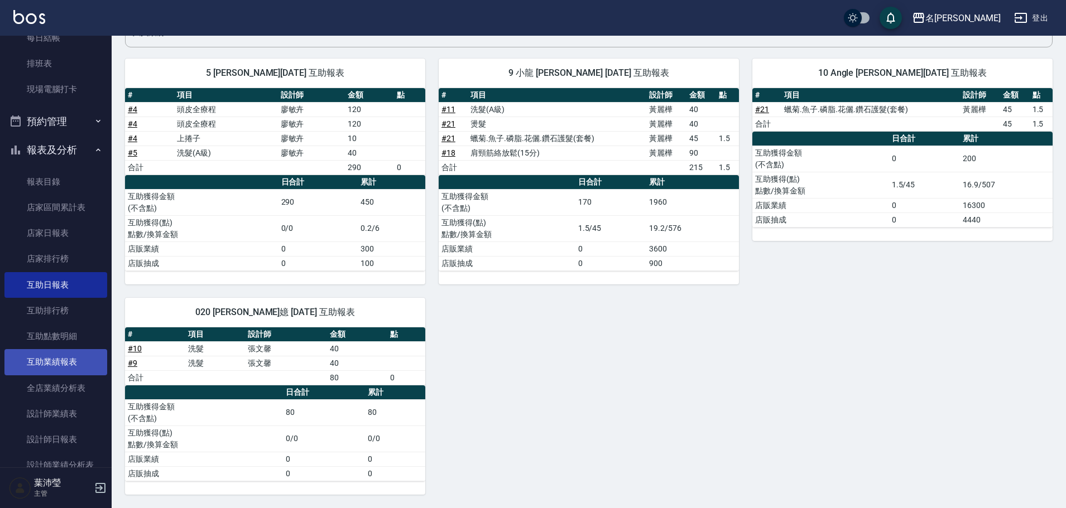
scroll to position [279, 0]
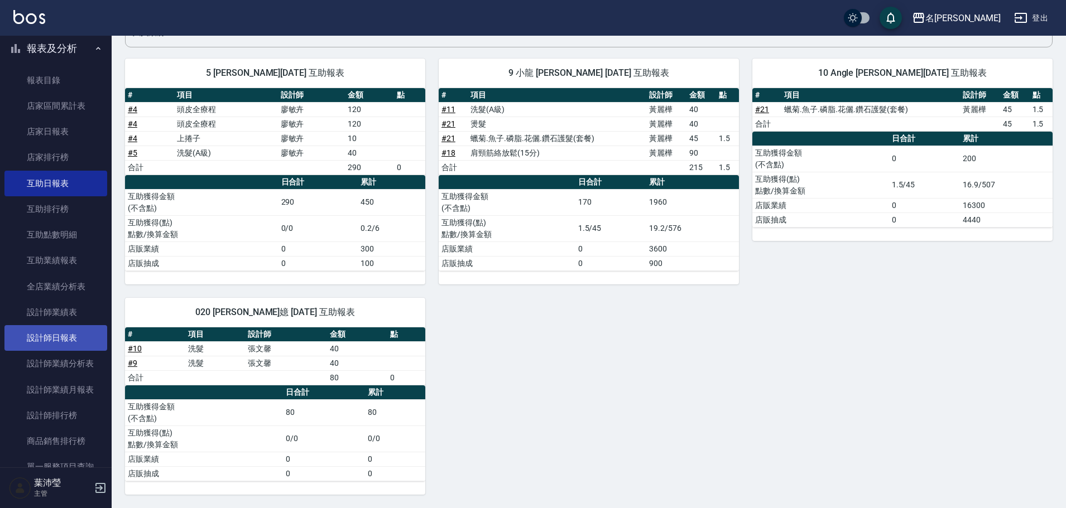
click at [73, 332] on link "設計師日報表" at bounding box center [55, 338] width 103 height 26
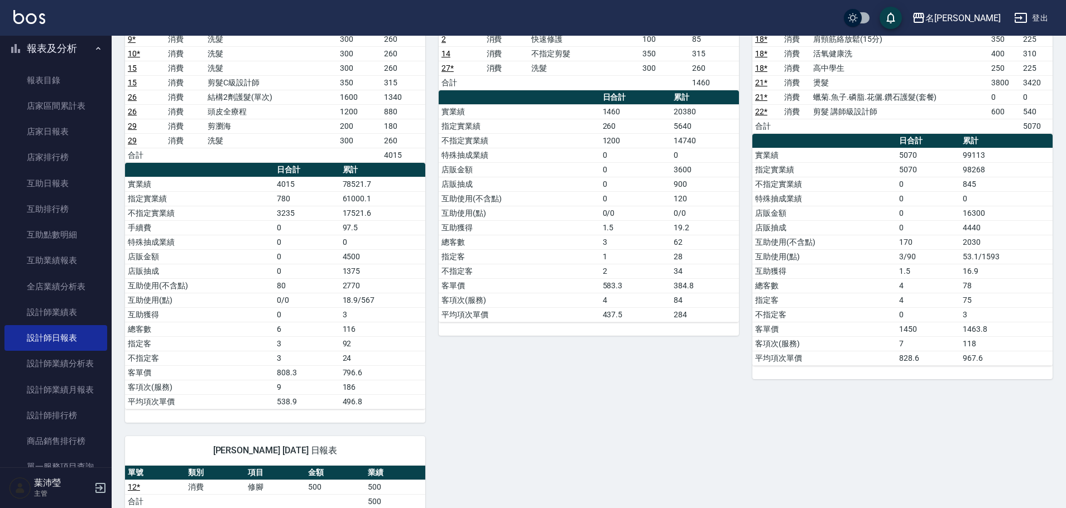
scroll to position [887, 0]
